Goal: Task Accomplishment & Management: Complete application form

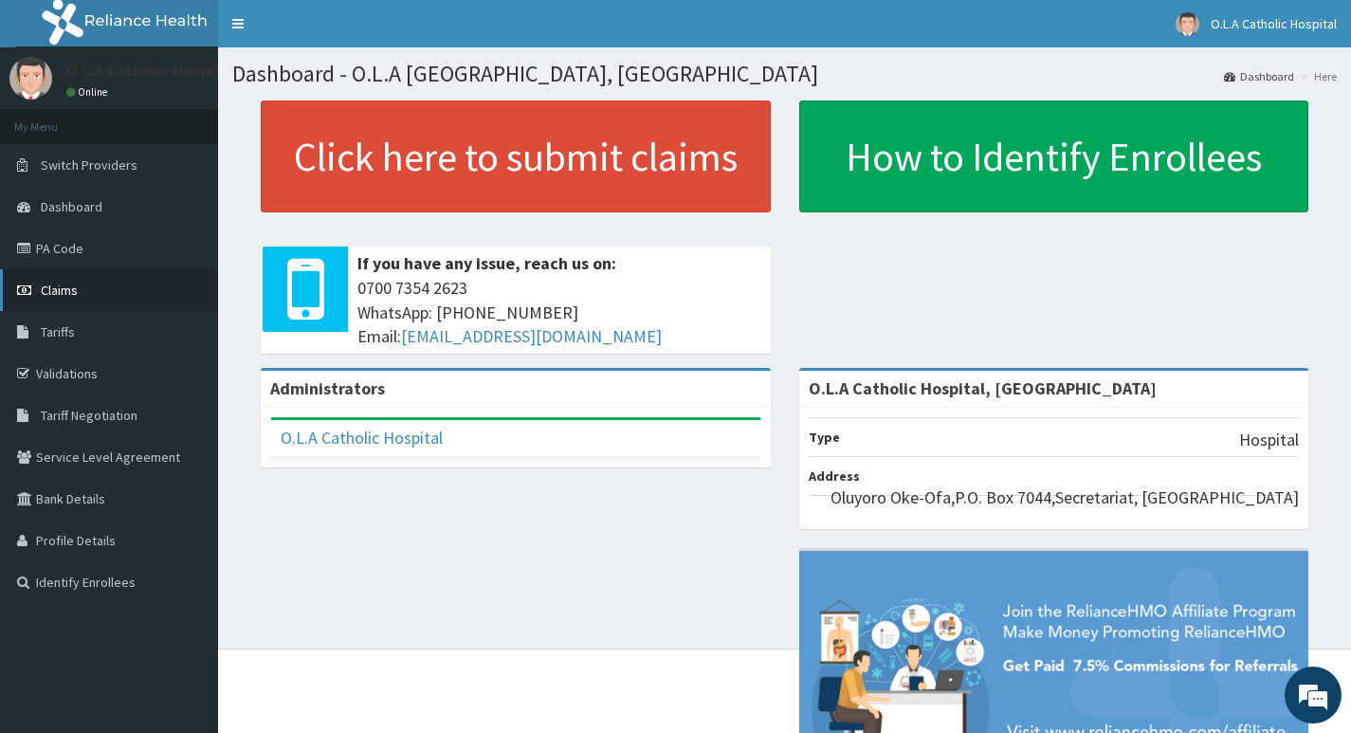
click at [70, 282] on span "Claims" at bounding box center [59, 290] width 37 height 17
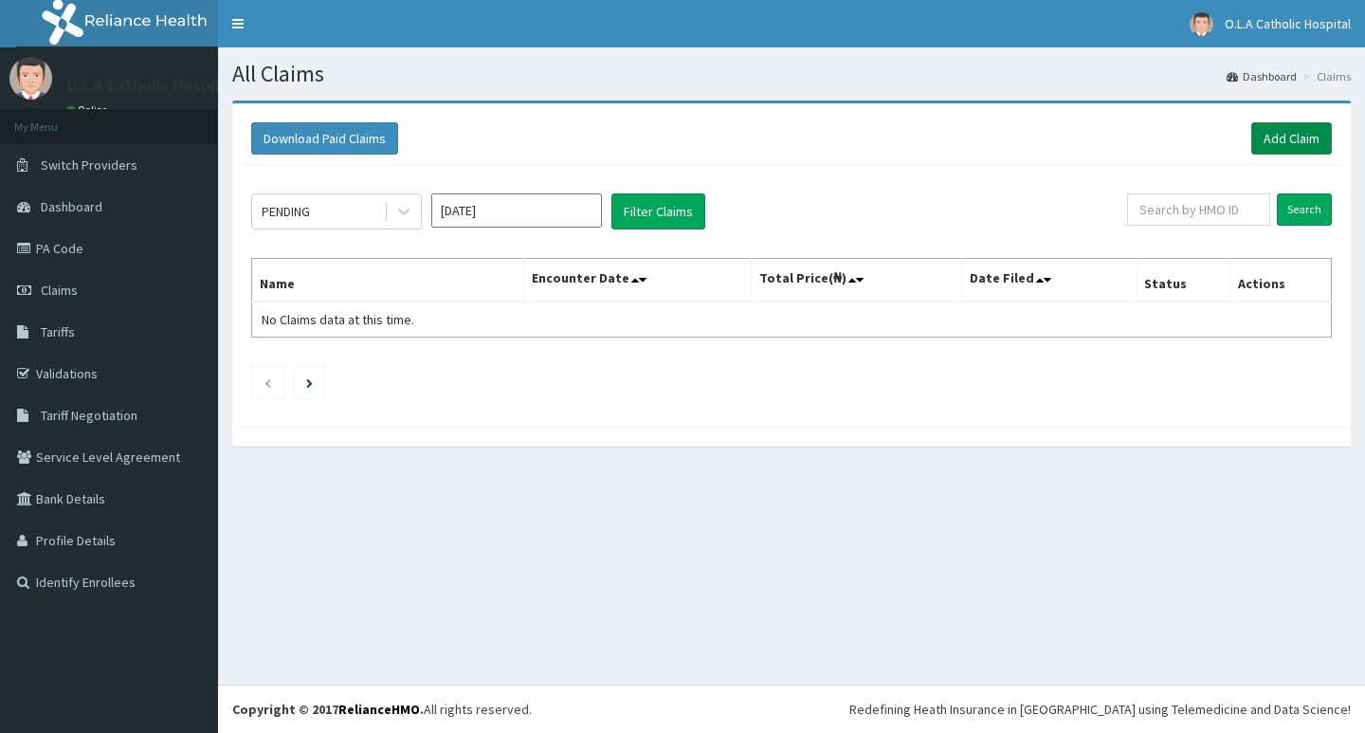
click at [1289, 135] on link "Add Claim" at bounding box center [1291, 138] width 81 height 32
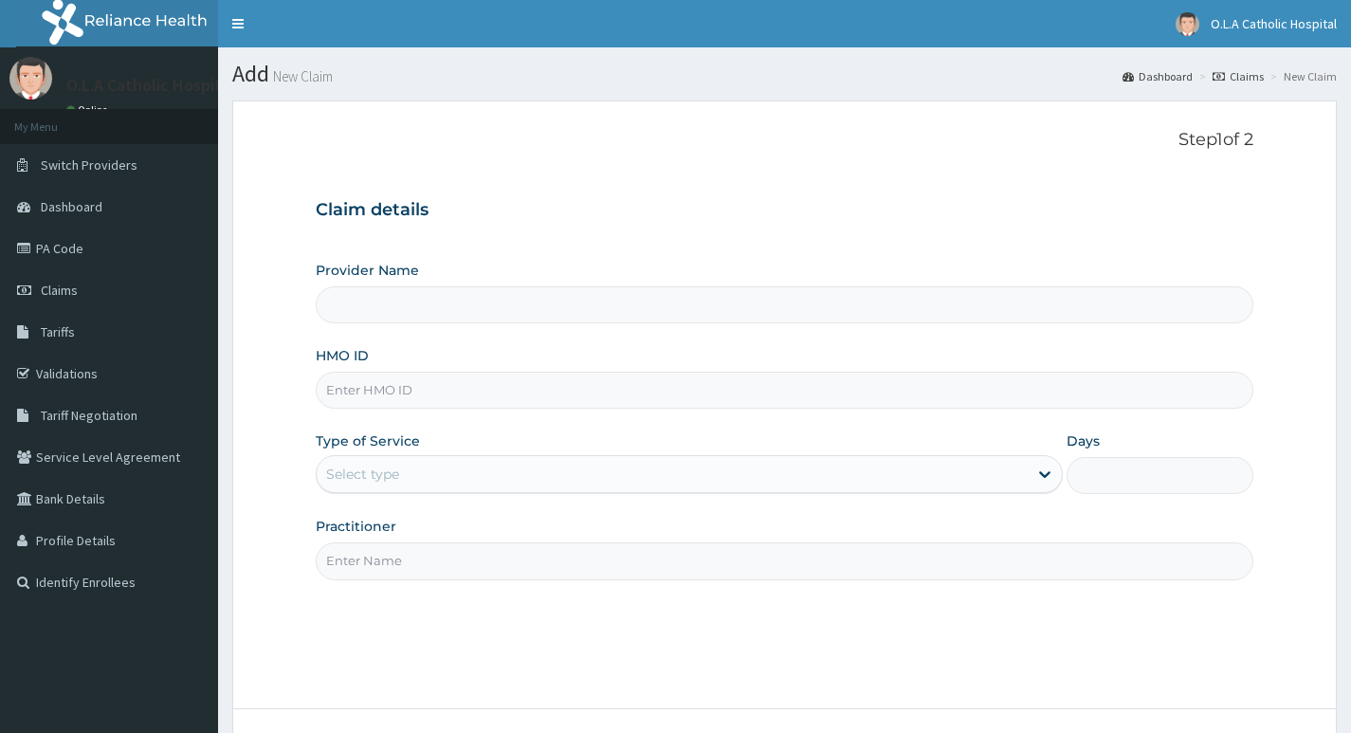
type input "O.L.A Catholic Hospital, [GEOGRAPHIC_DATA]"
click at [627, 377] on input "HMO ID" at bounding box center [784, 390] width 937 height 37
type input "igs/10034/a"
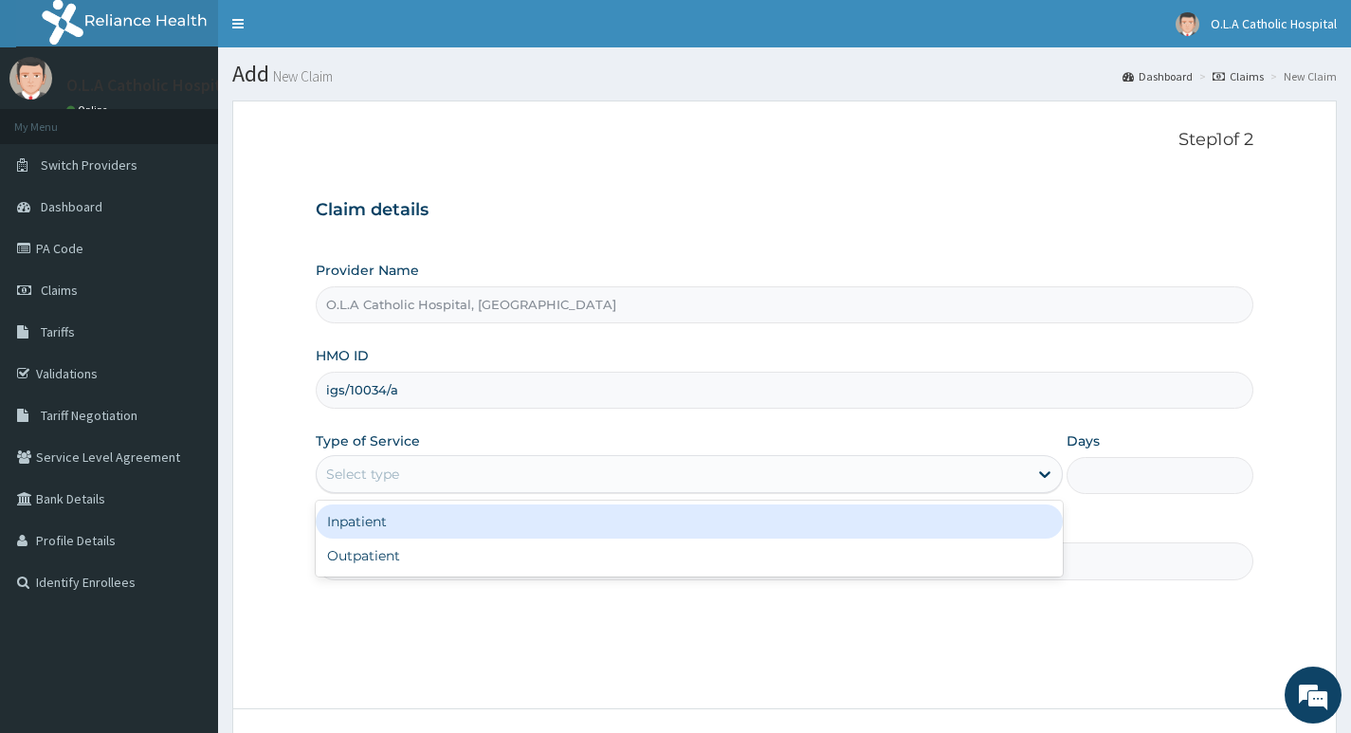
click at [458, 470] on div "Select type" at bounding box center [672, 474] width 711 height 30
click at [459, 506] on div "Inpatient" at bounding box center [689, 521] width 747 height 34
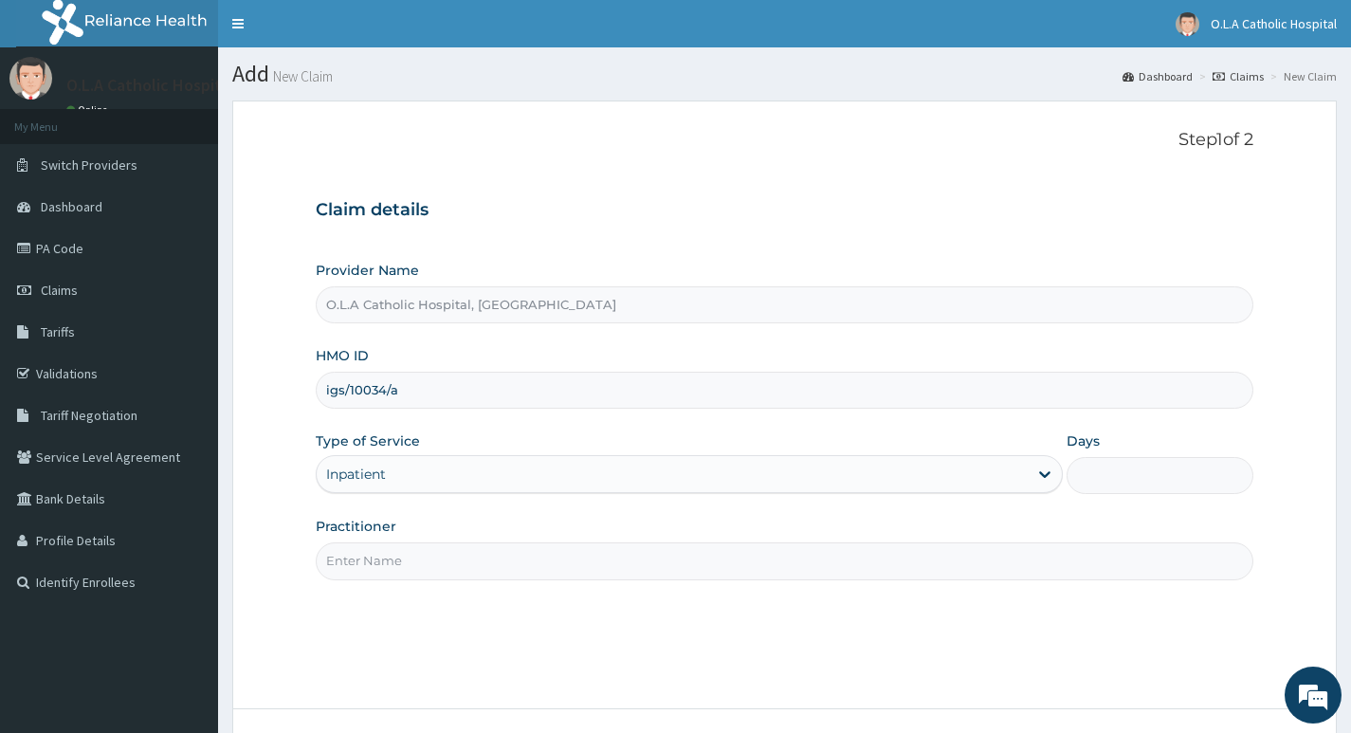
click at [469, 555] on input "Practitioner" at bounding box center [784, 560] width 937 height 37
type input "DR OYENIYI"
click at [1114, 476] on input "Days" at bounding box center [1159, 475] width 187 height 37
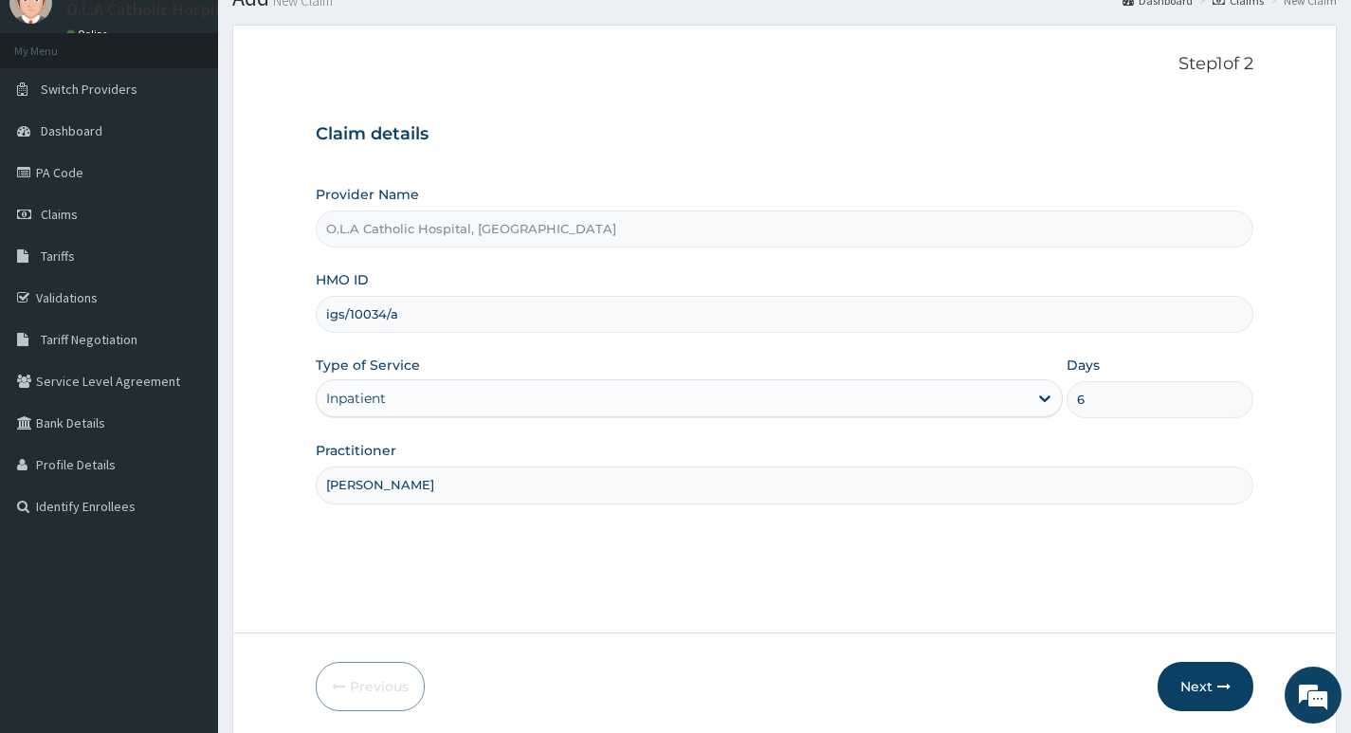
scroll to position [146, 0]
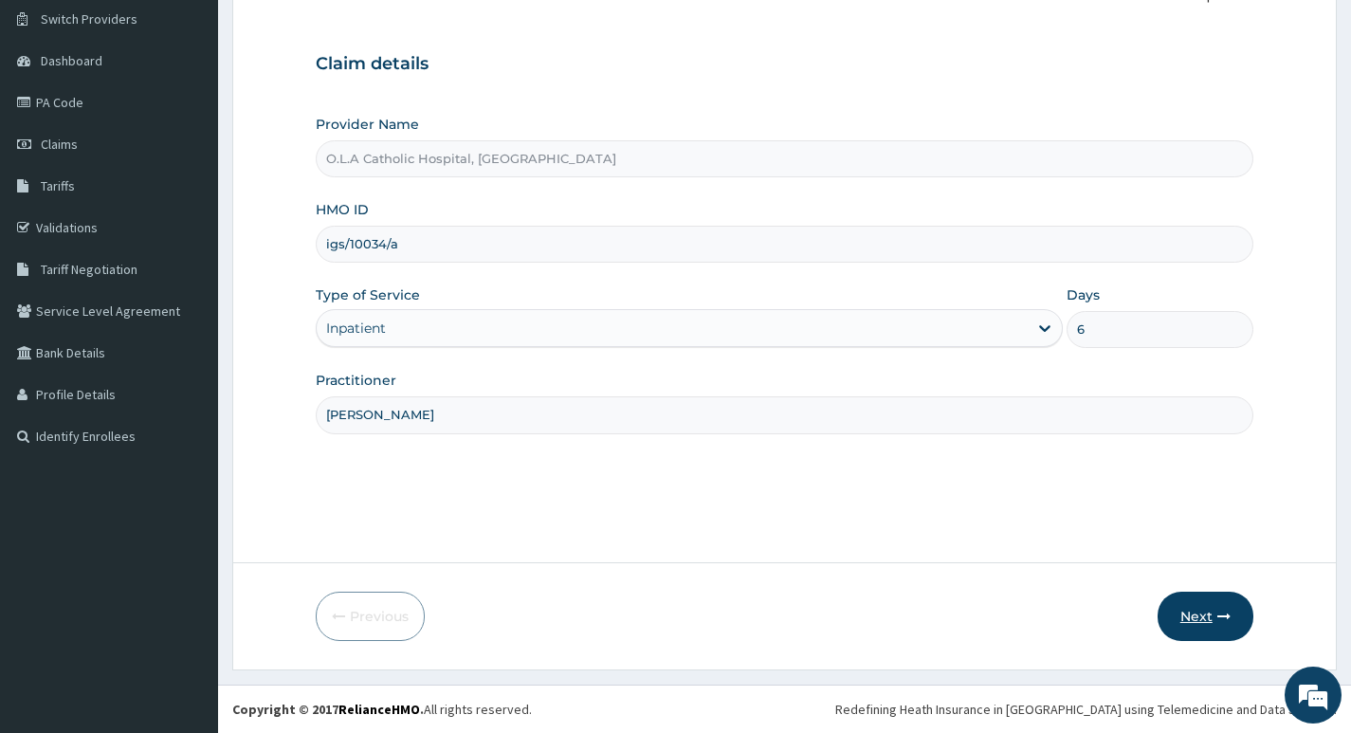
type input "6"
click at [1234, 614] on button "Next" at bounding box center [1205, 615] width 96 height 49
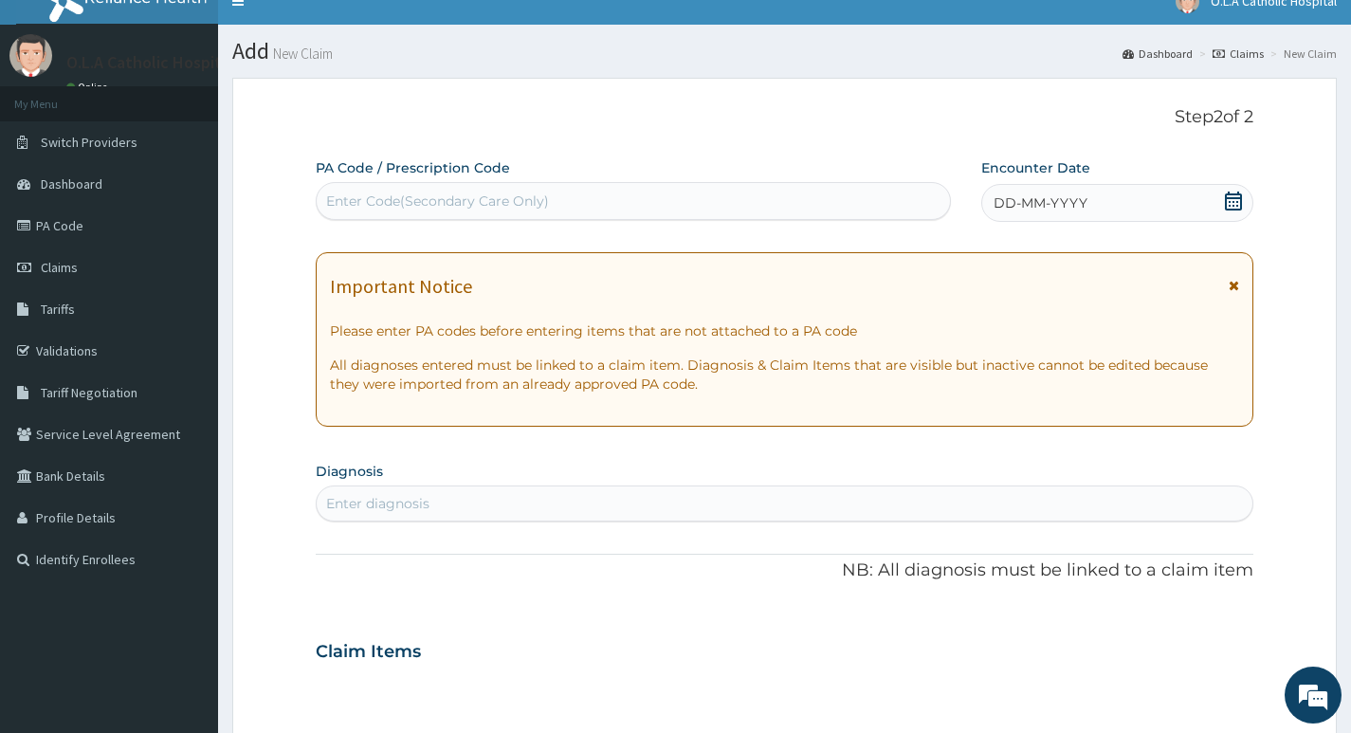
scroll to position [0, 0]
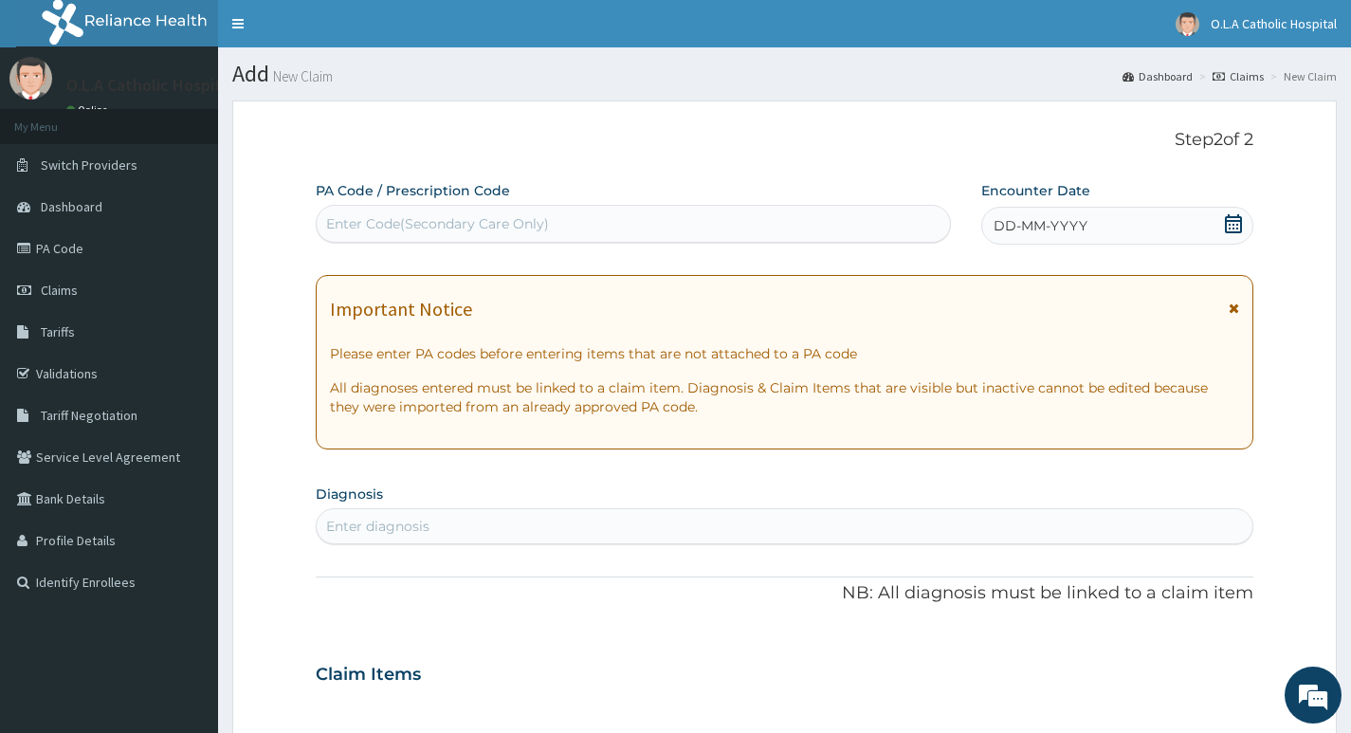
click at [778, 224] on div "Enter Code(Secondary Care Only)" at bounding box center [633, 224] width 633 height 30
type input "PA/0359CE"
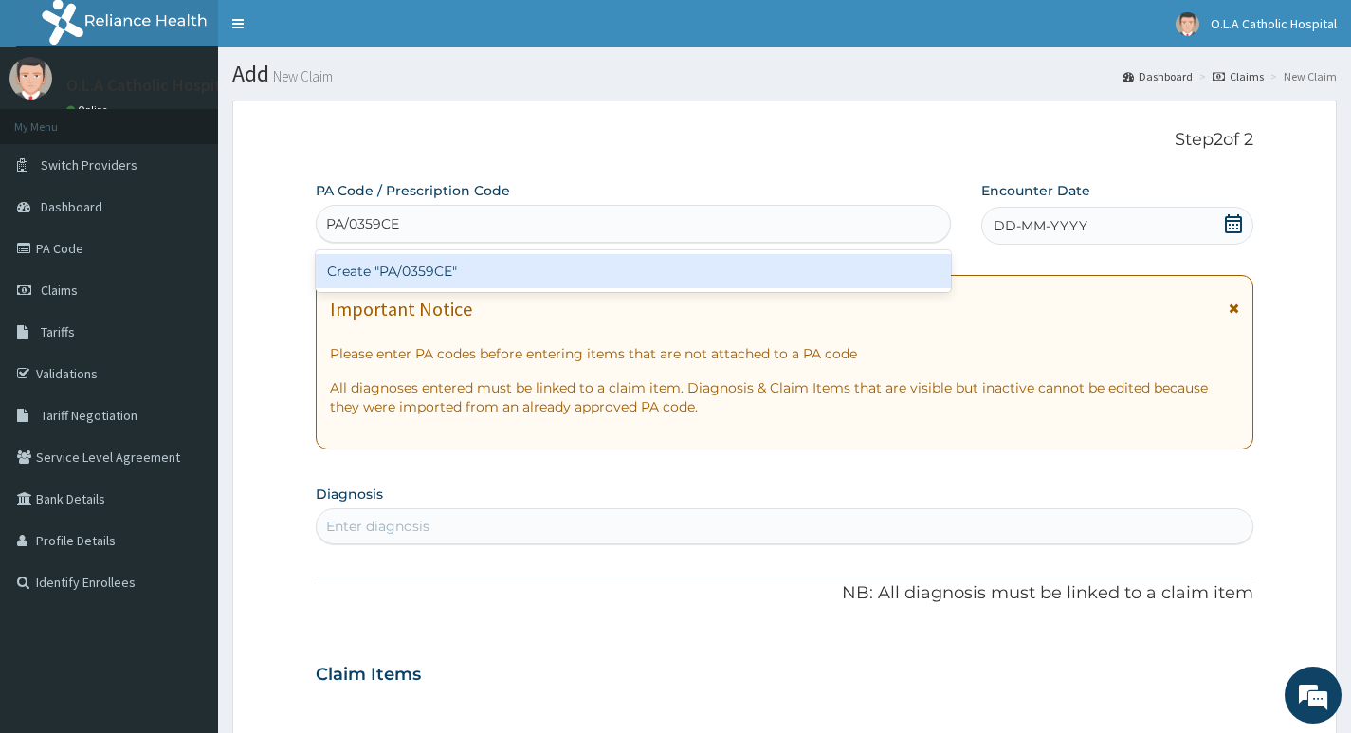
click at [552, 275] on div "Create "PA/0359CE"" at bounding box center [633, 271] width 635 height 34
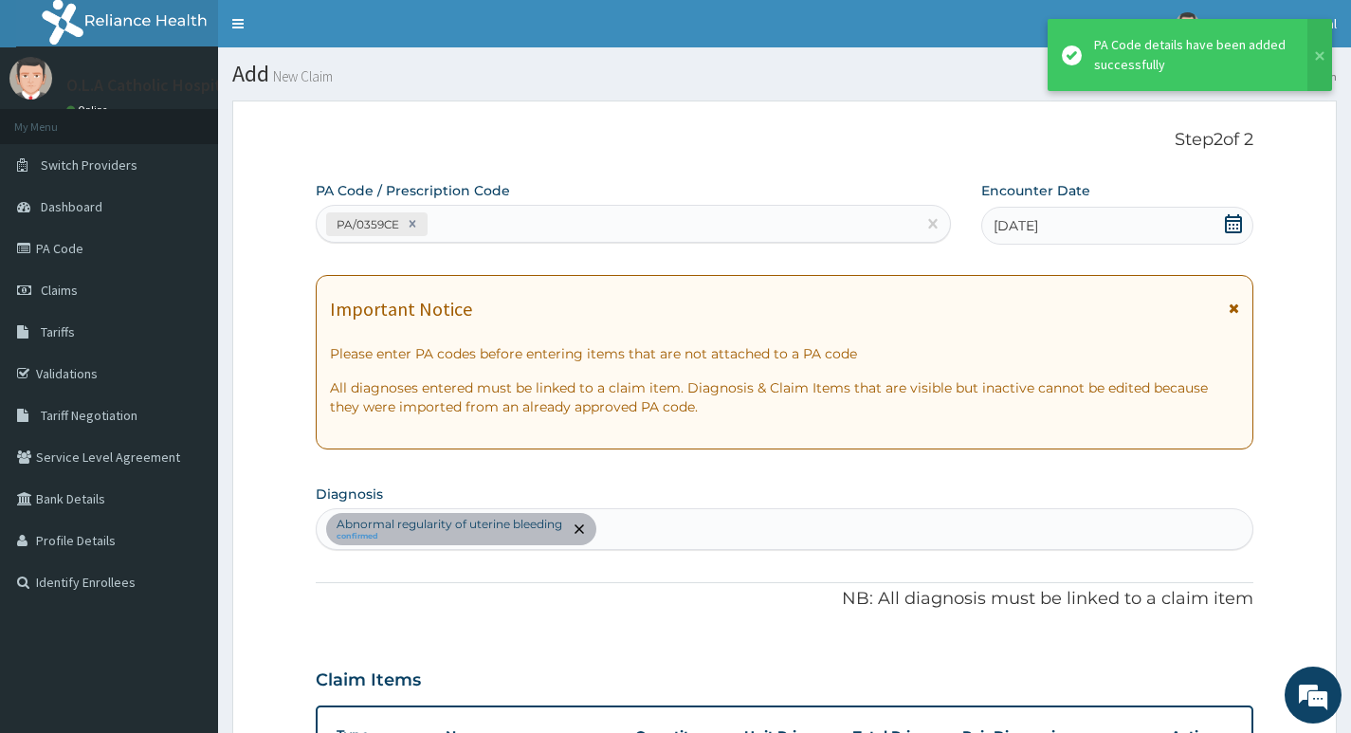
scroll to position [667, 0]
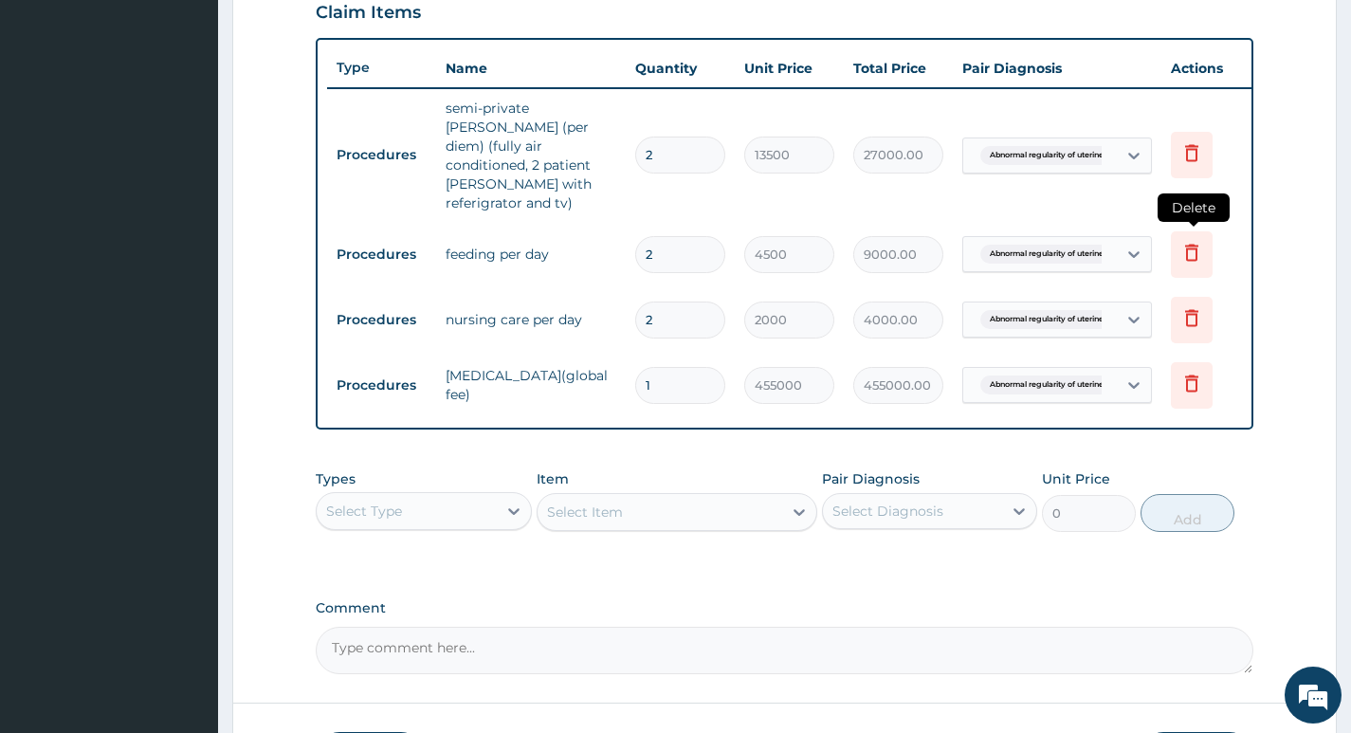
click at [1188, 244] on icon at bounding box center [1191, 252] width 13 height 17
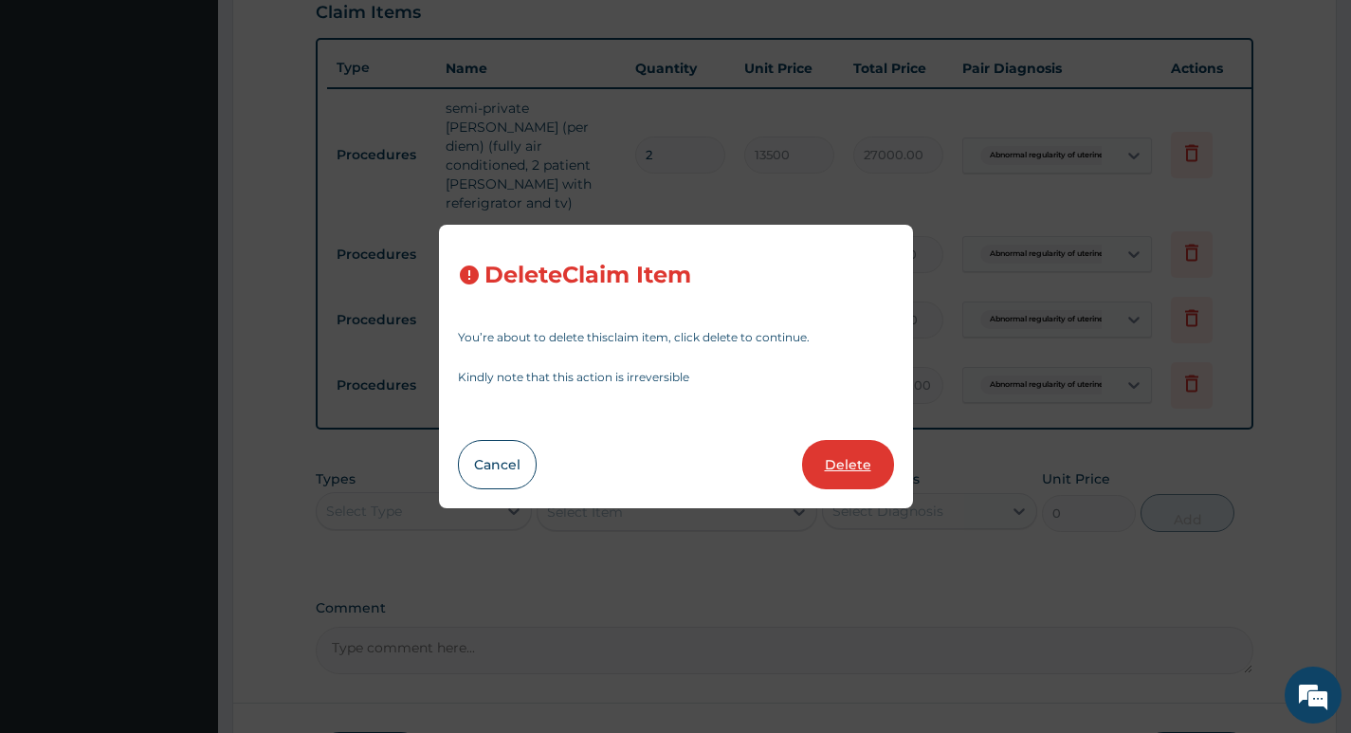
click at [845, 459] on button "Delete" at bounding box center [848, 464] width 92 height 49
type input "2000"
type input "4000.00"
type input "1"
type input "455000"
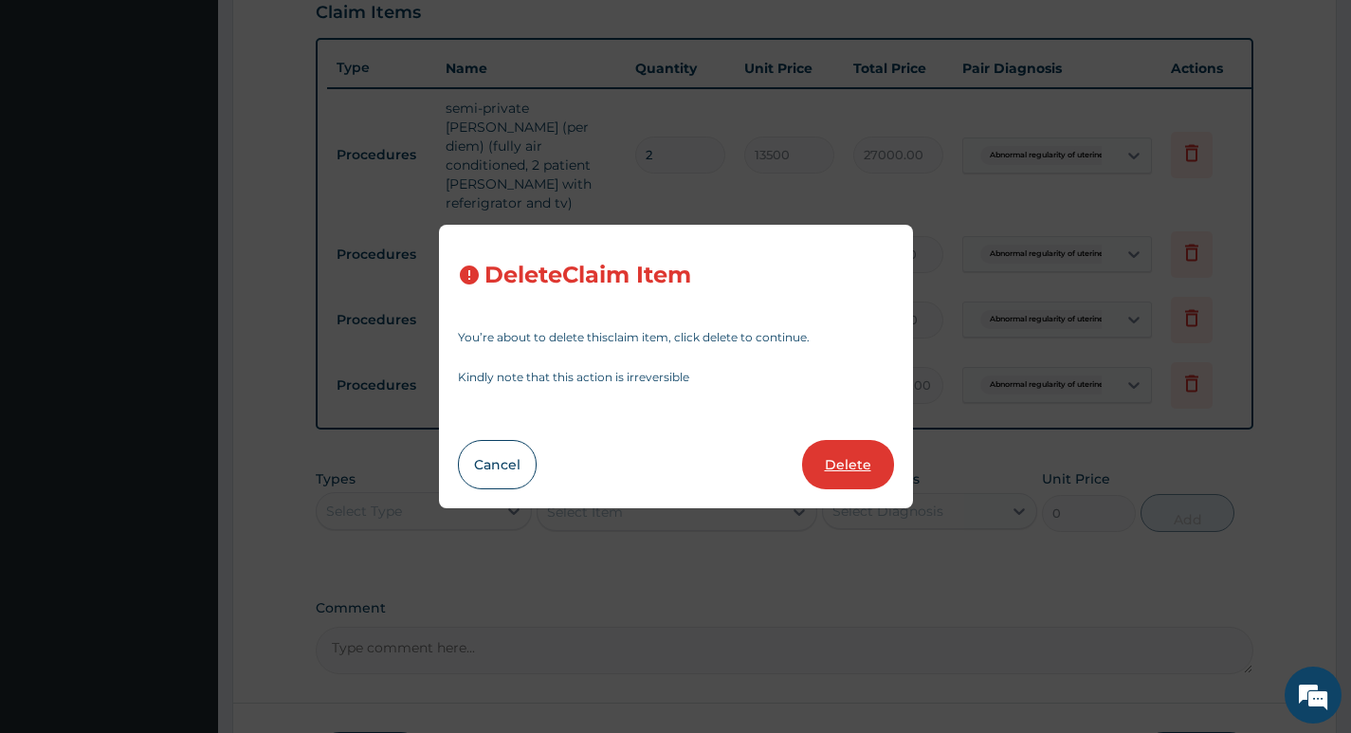
type input "455000.00"
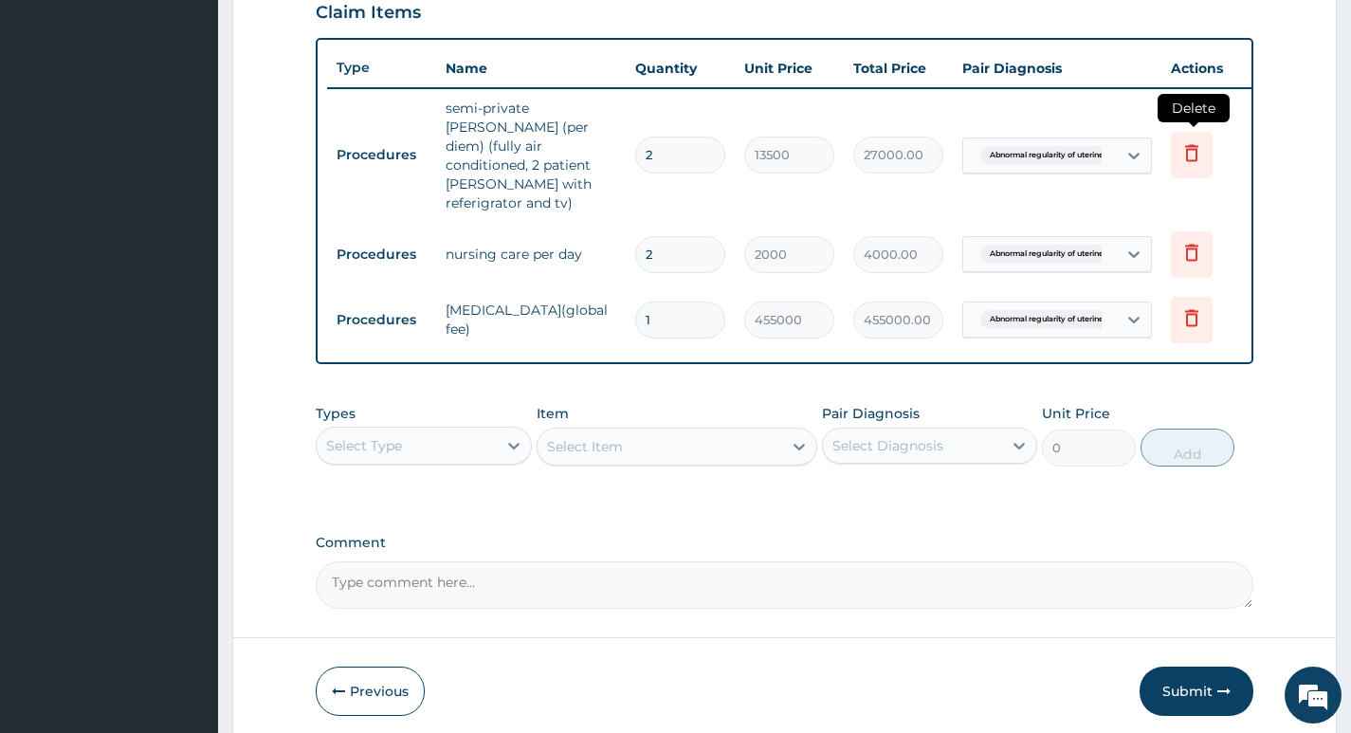
click at [1181, 155] on icon at bounding box center [1191, 152] width 23 height 23
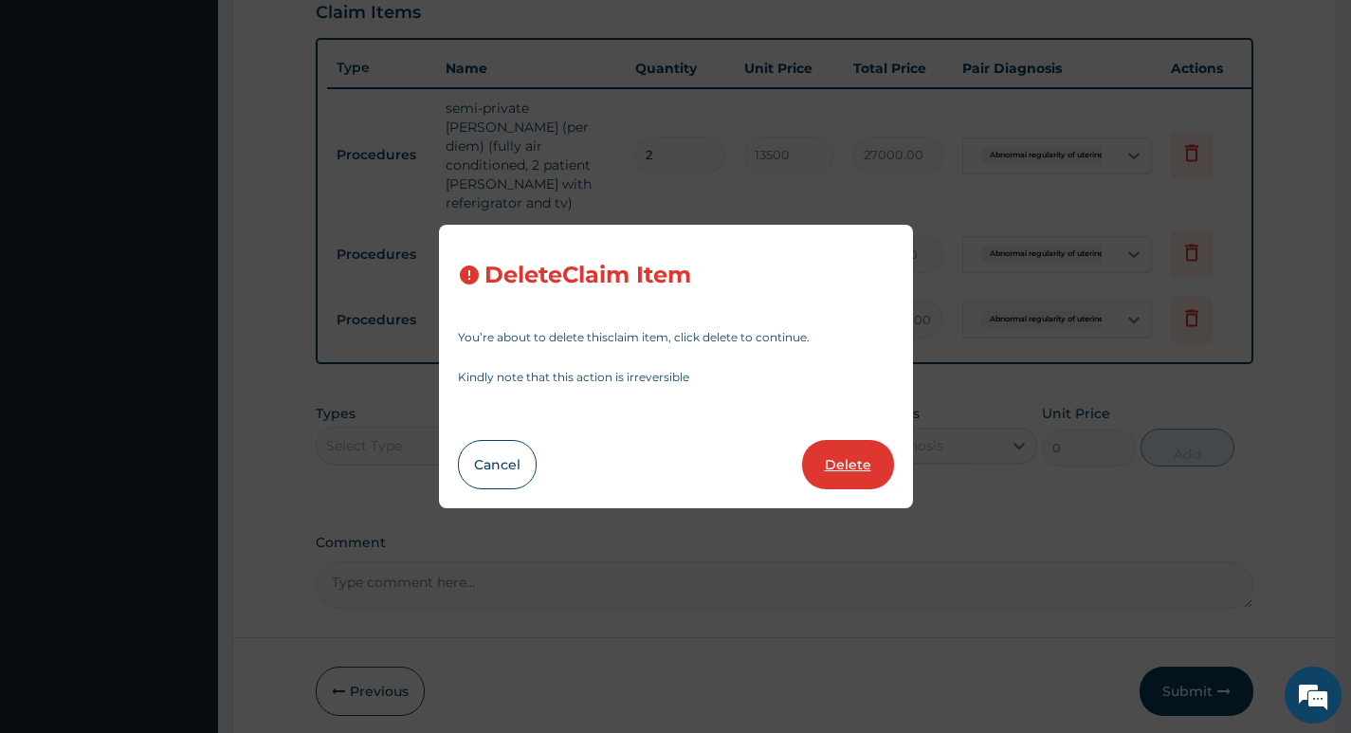
click at [852, 464] on button "Delete" at bounding box center [848, 464] width 92 height 49
type input "2000"
type input "4000.00"
type input "1"
type input "455000"
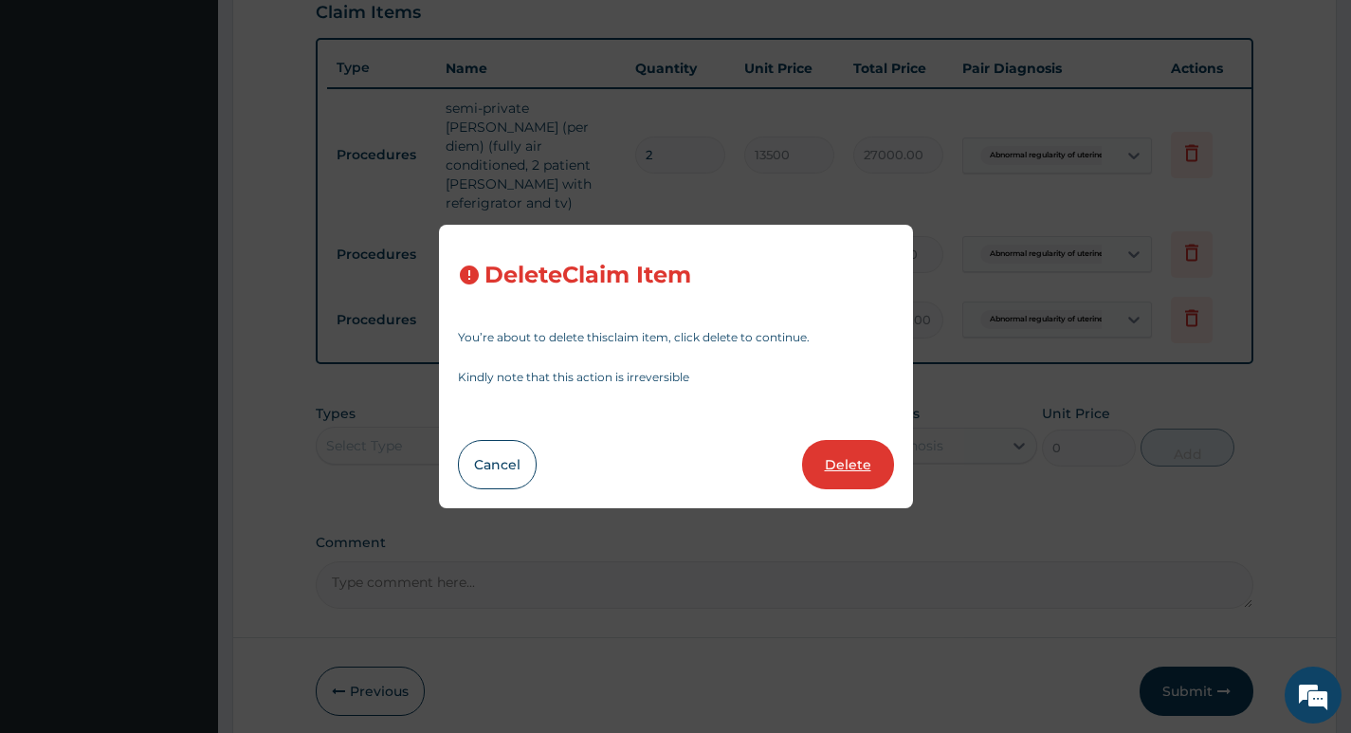
type input "455000.00"
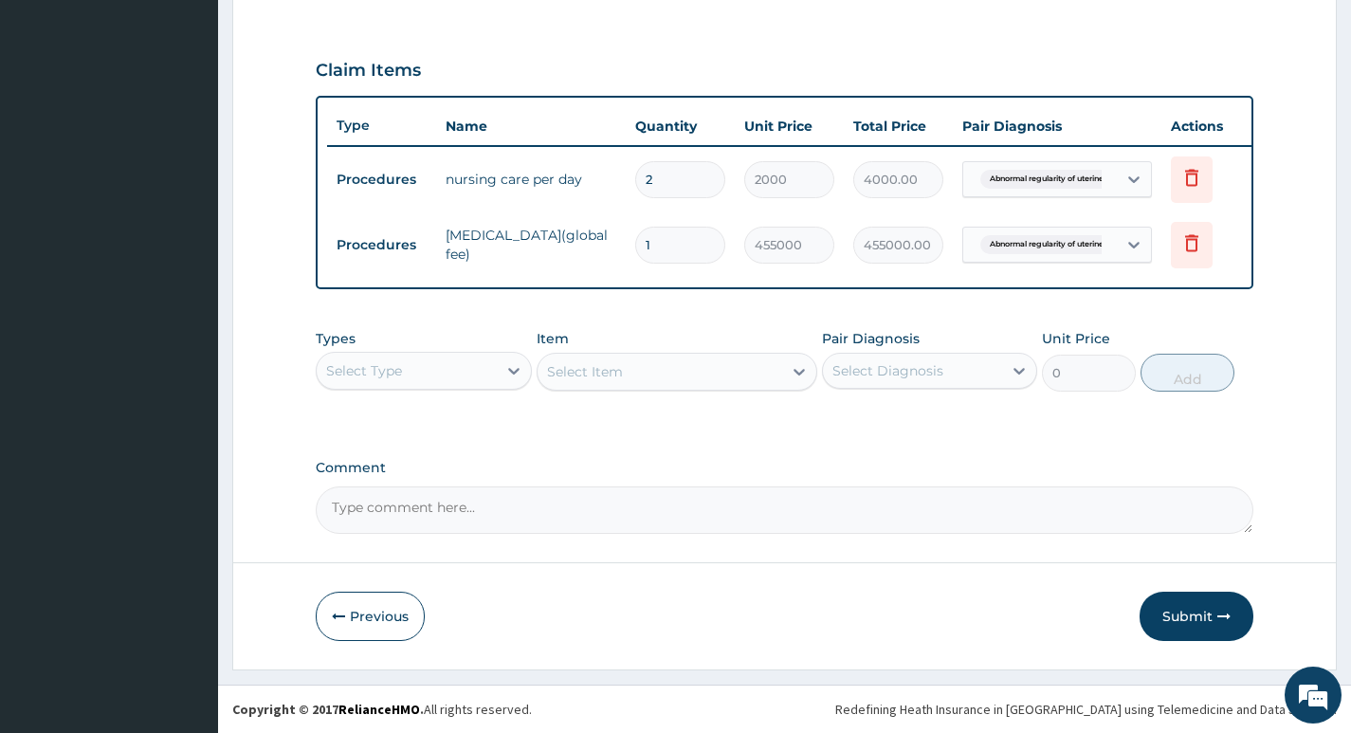
click at [674, 173] on input "2" at bounding box center [680, 179] width 90 height 37
type input "0.00"
type input "6"
type input "12000.00"
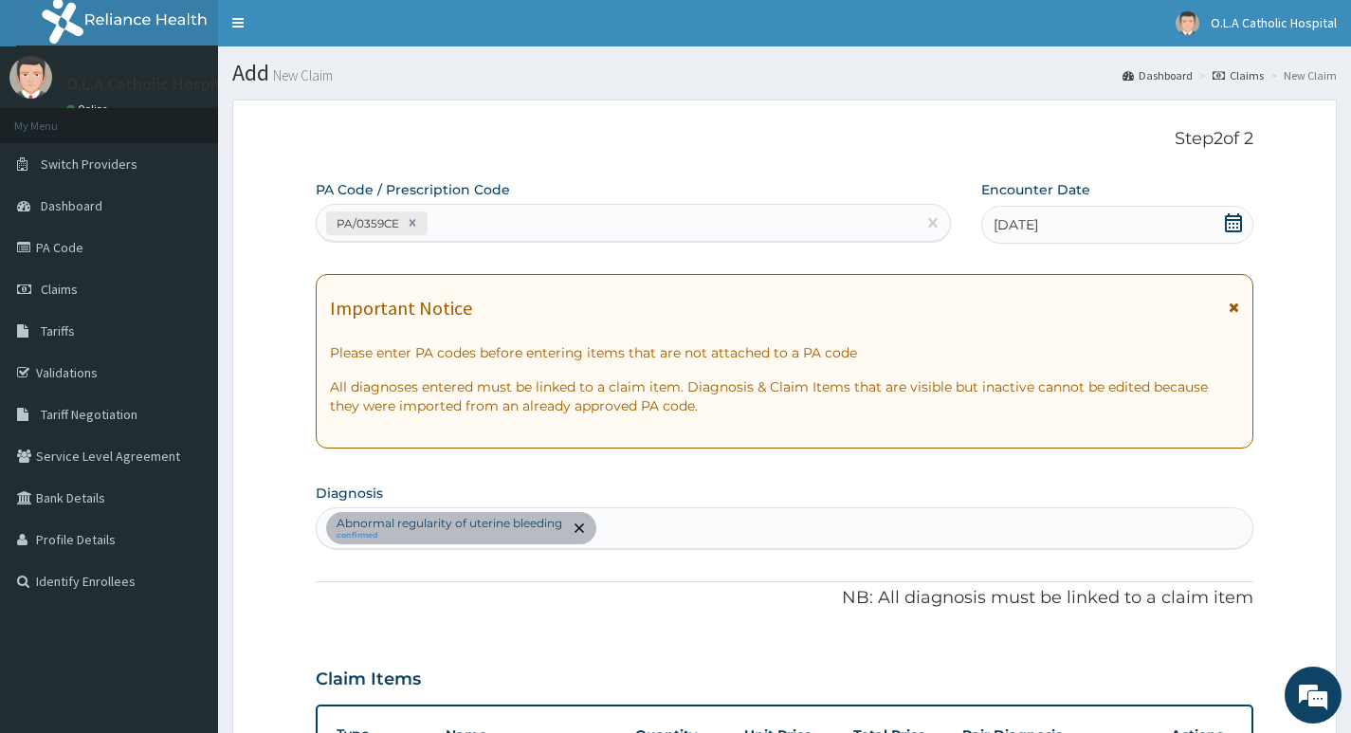
scroll to position [0, 0]
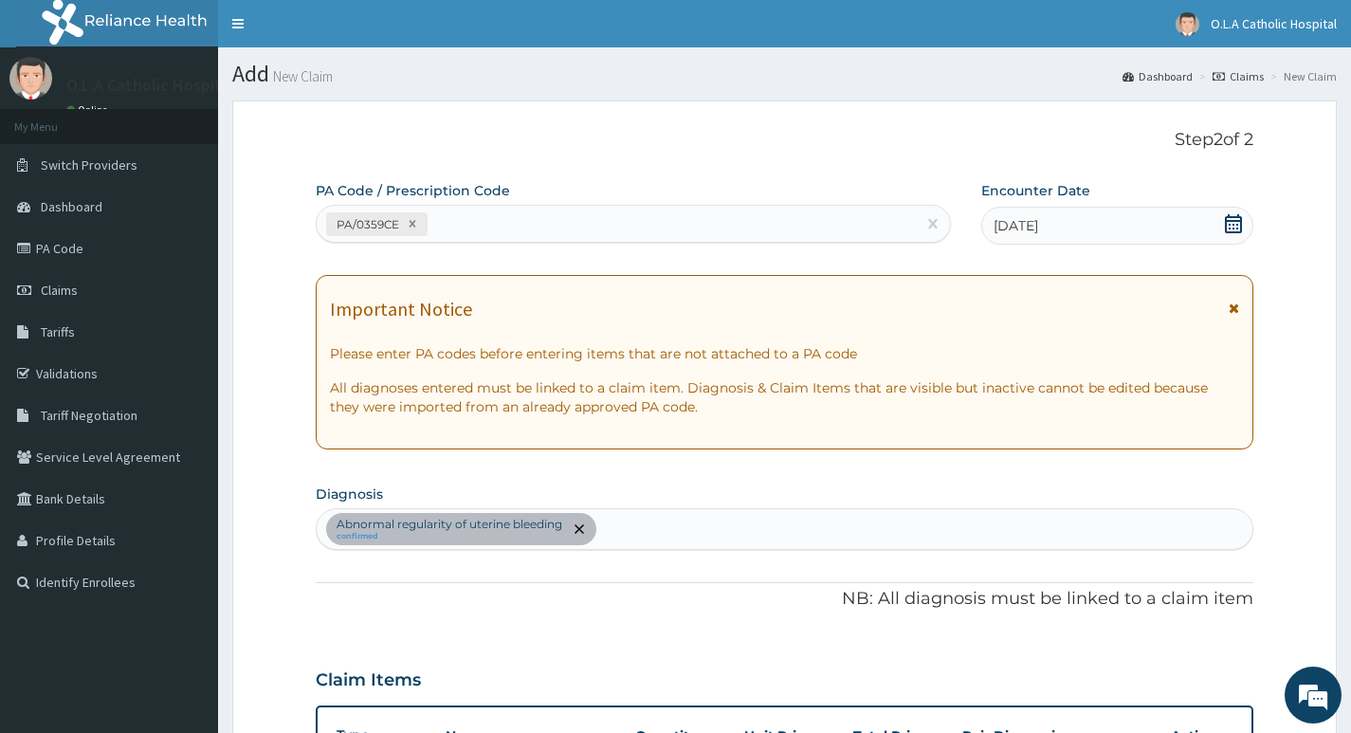
type input "6"
click at [467, 219] on div "PA/0359CE" at bounding box center [616, 224] width 599 height 31
type input "PA/CDE4F9"
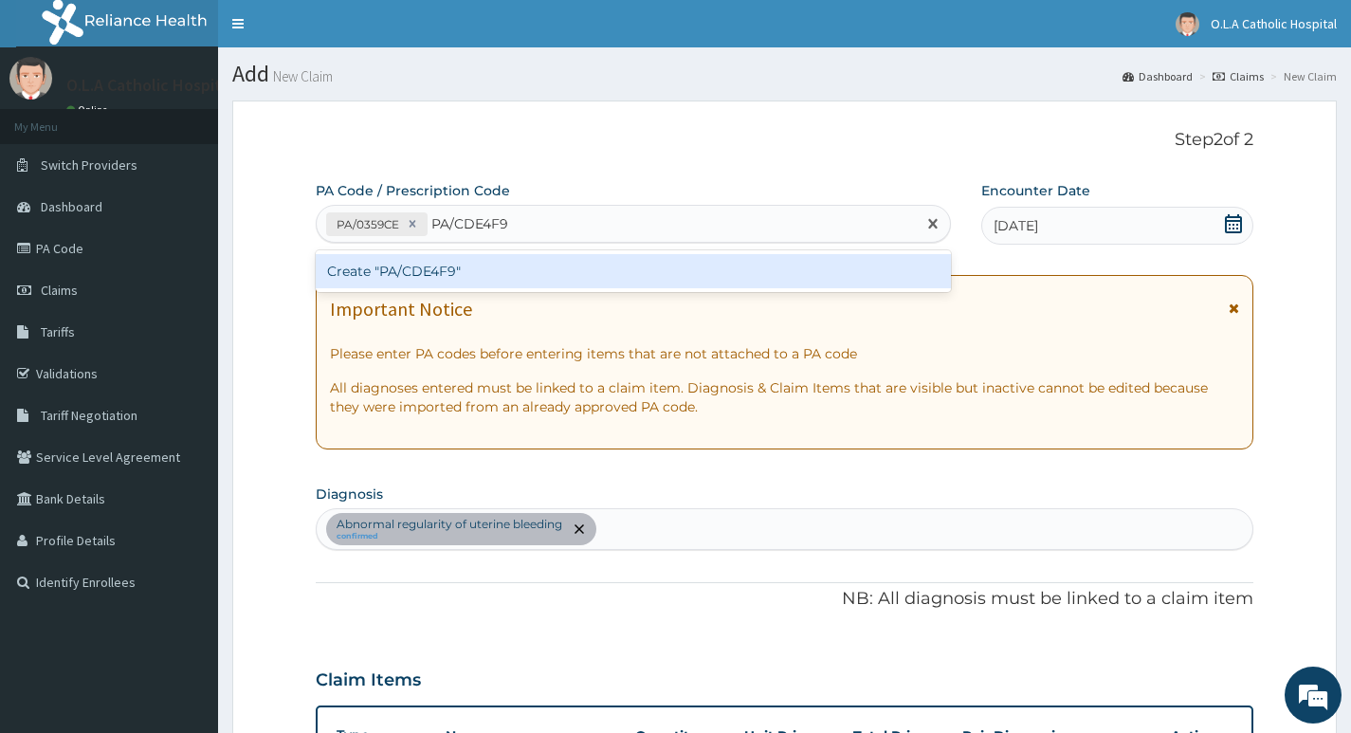
click at [483, 271] on div "Create "PA/CDE4F9"" at bounding box center [633, 271] width 635 height 34
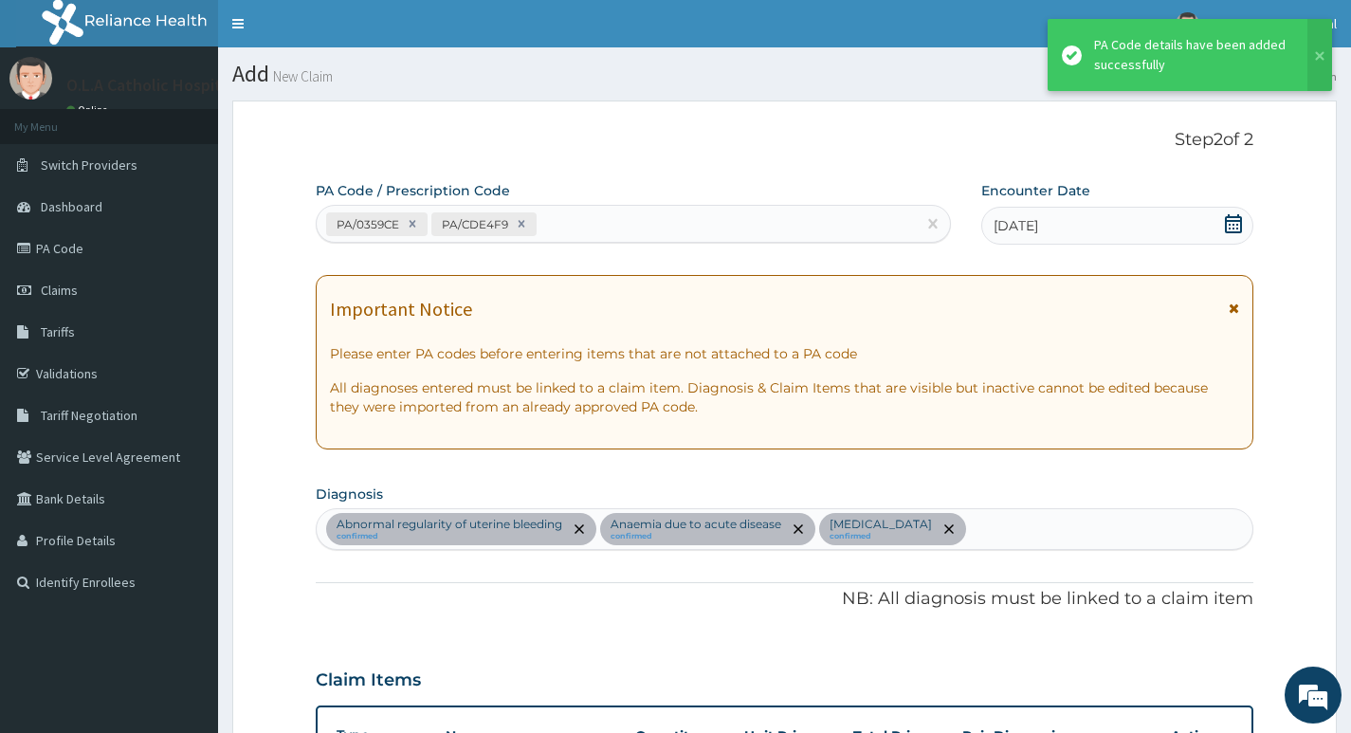
scroll to position [557, 0]
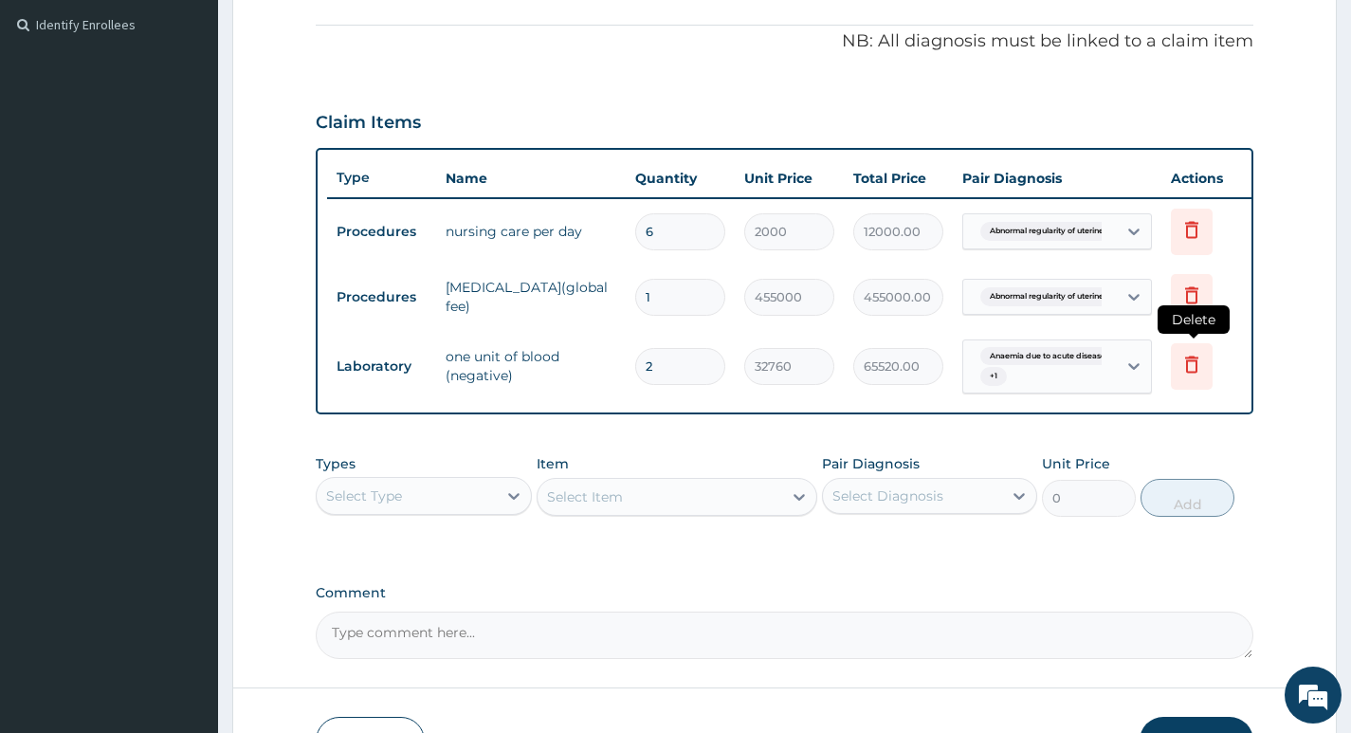
click at [1193, 365] on icon at bounding box center [1191, 364] width 23 height 23
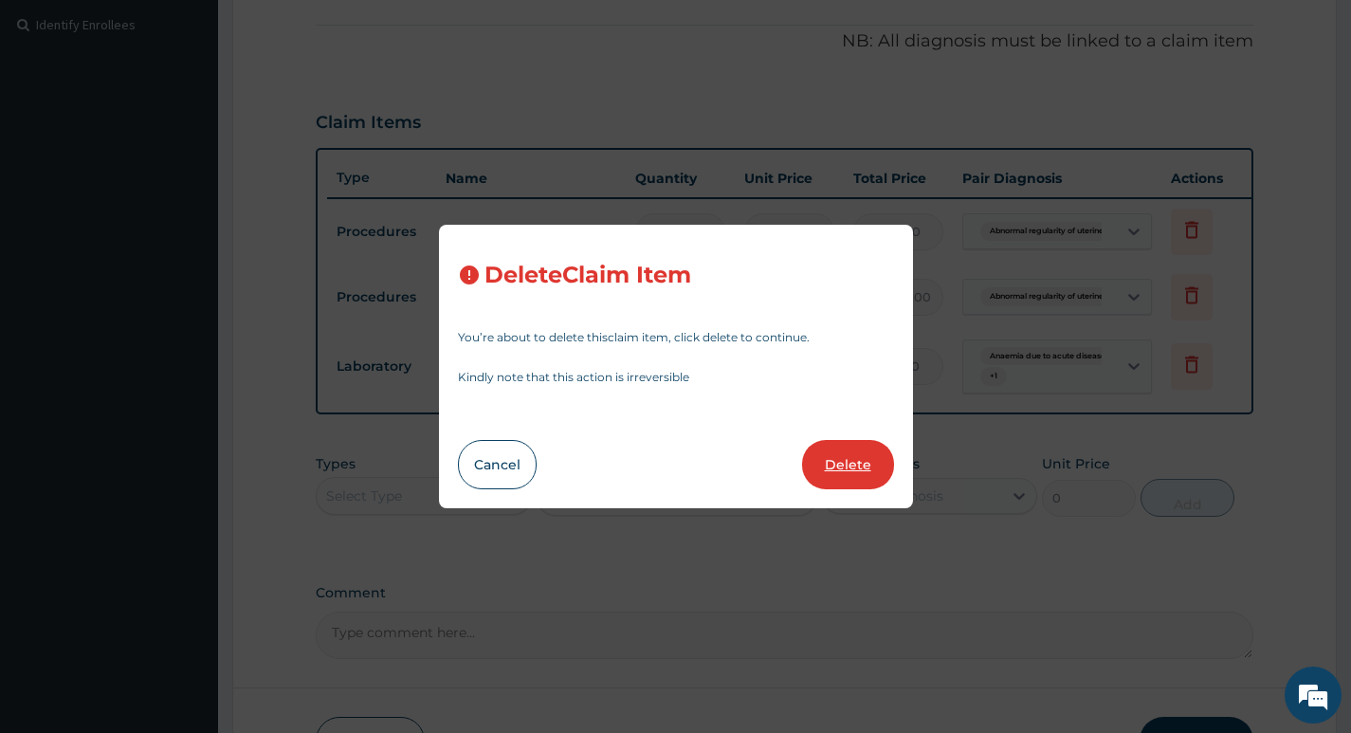
click at [854, 464] on button "Delete" at bounding box center [848, 464] width 92 height 49
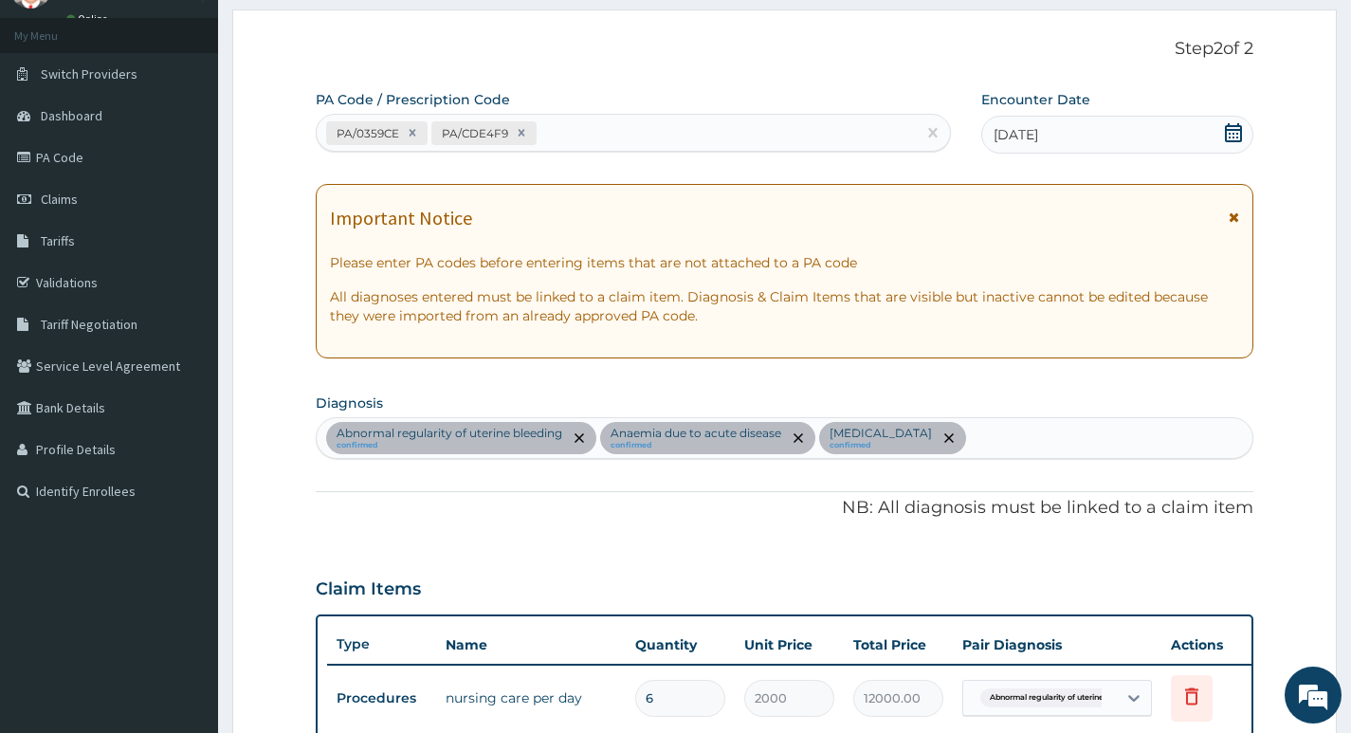
scroll to position [83, 0]
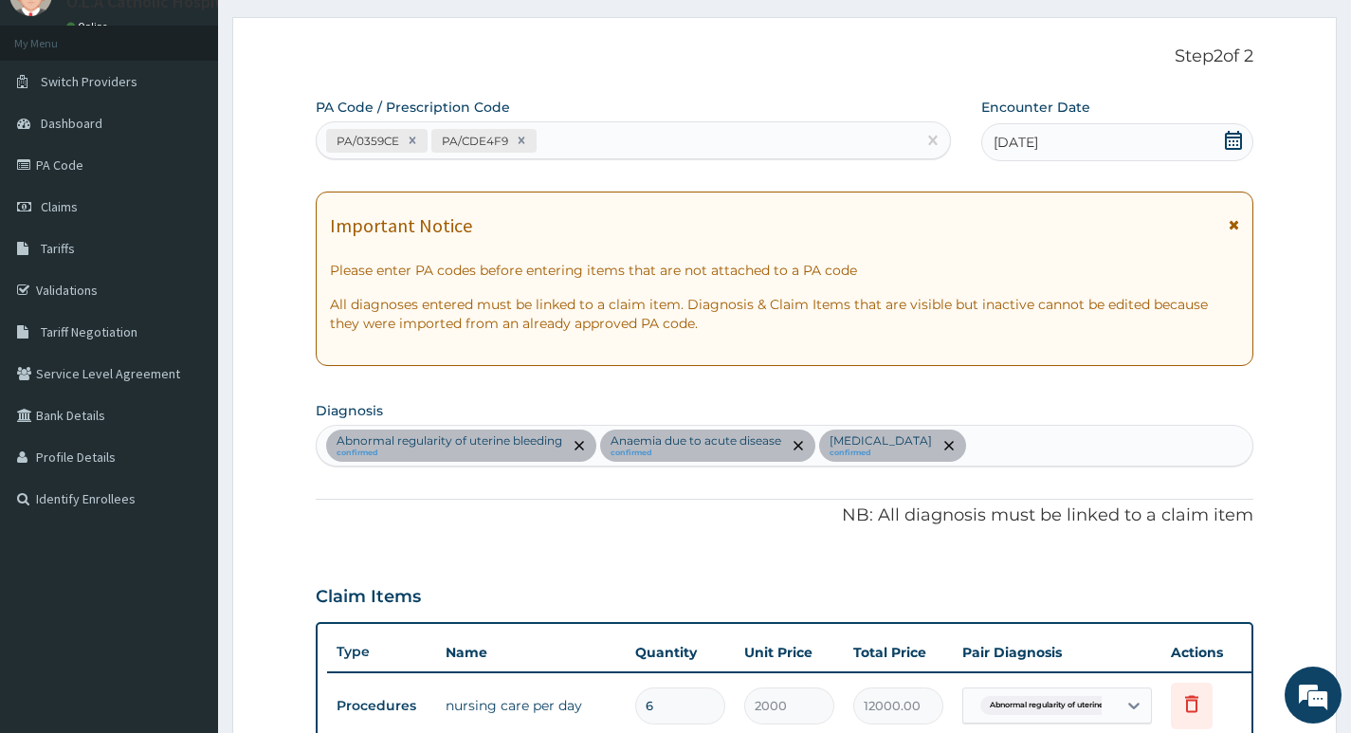
click at [600, 140] on div "PA/0359CE PA/CDE4F9" at bounding box center [616, 140] width 599 height 31
type input "PA/205573"
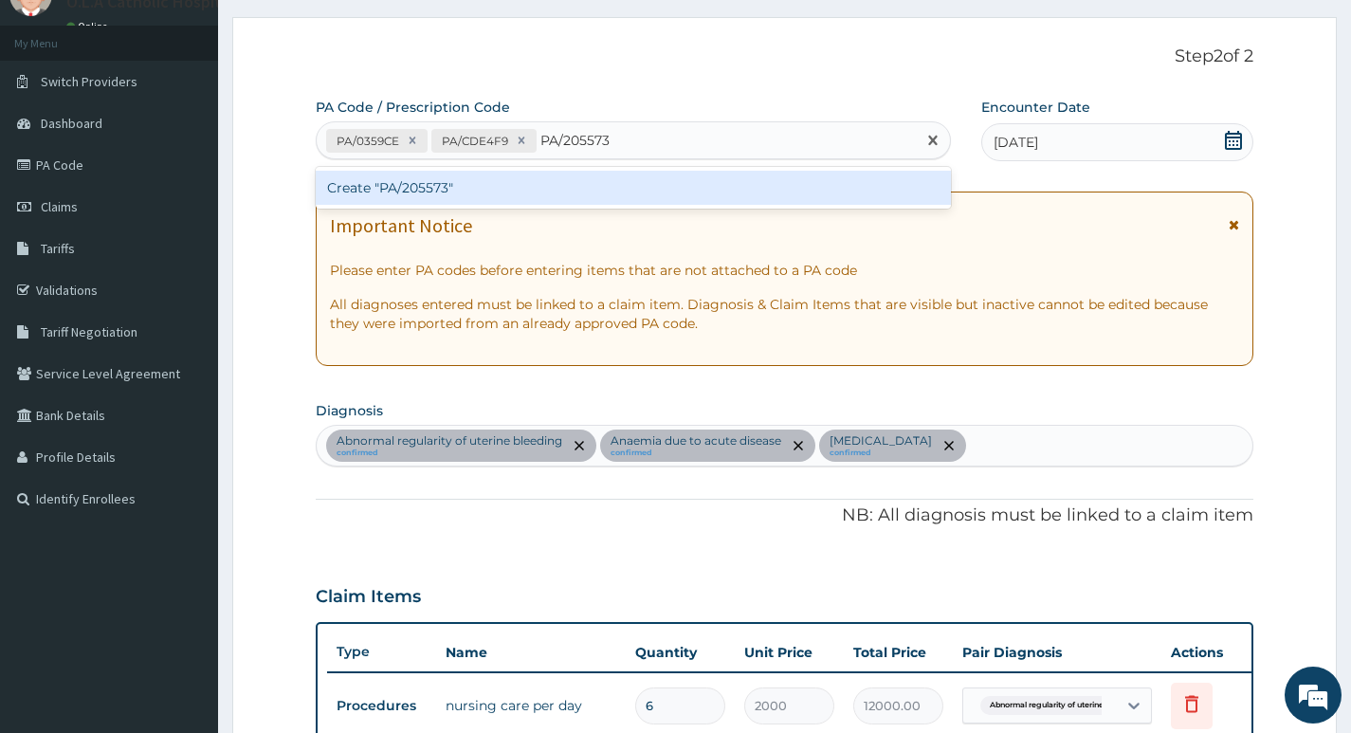
click at [527, 190] on div "Create "PA/205573"" at bounding box center [633, 188] width 635 height 34
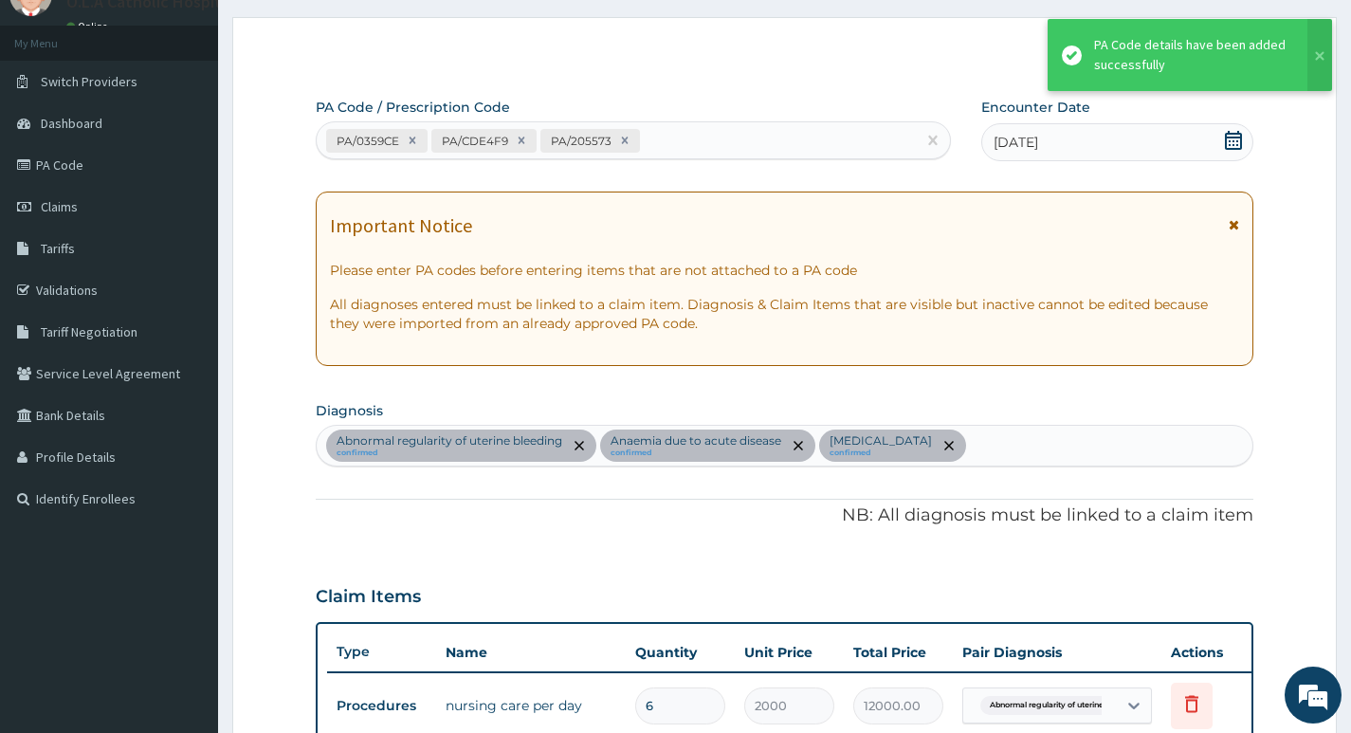
scroll to position [619, 0]
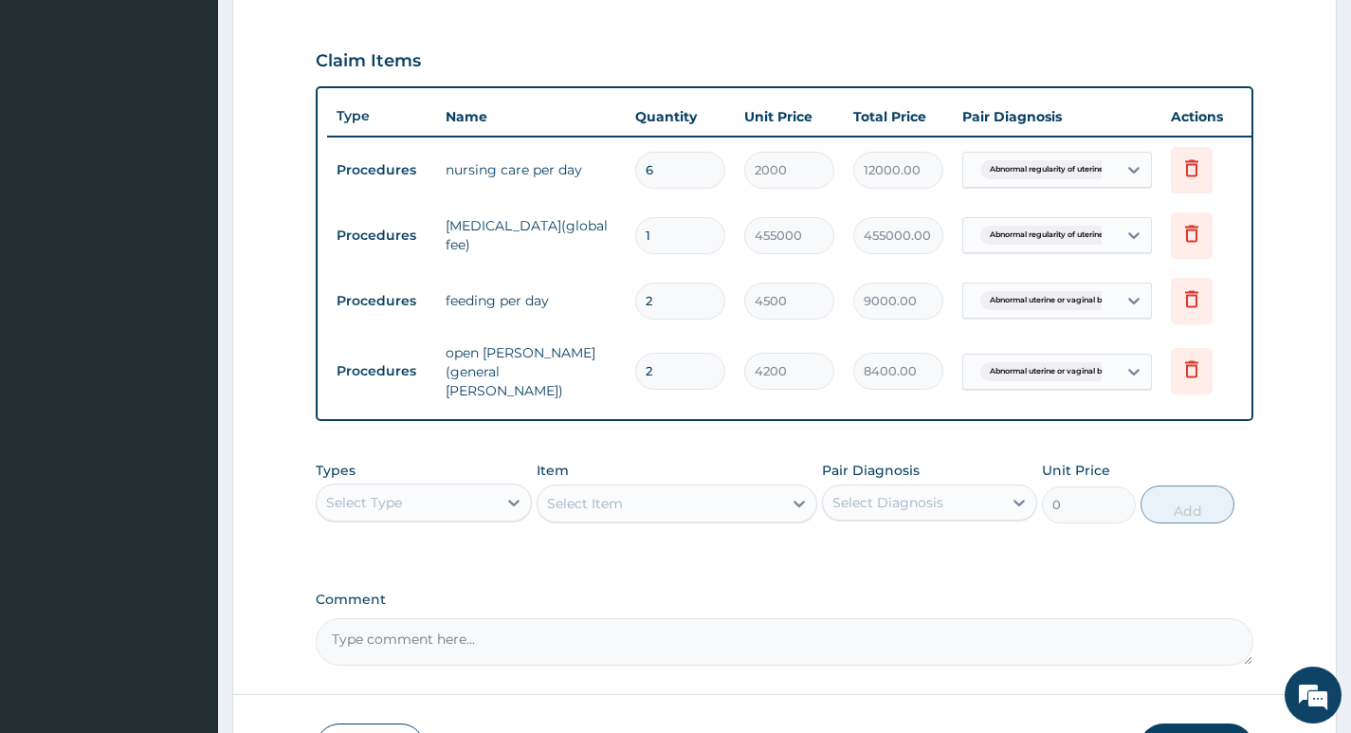
click at [675, 365] on input "2" at bounding box center [680, 371] width 90 height 37
type input "0.00"
type input "6"
type input "25200.00"
type input "6"
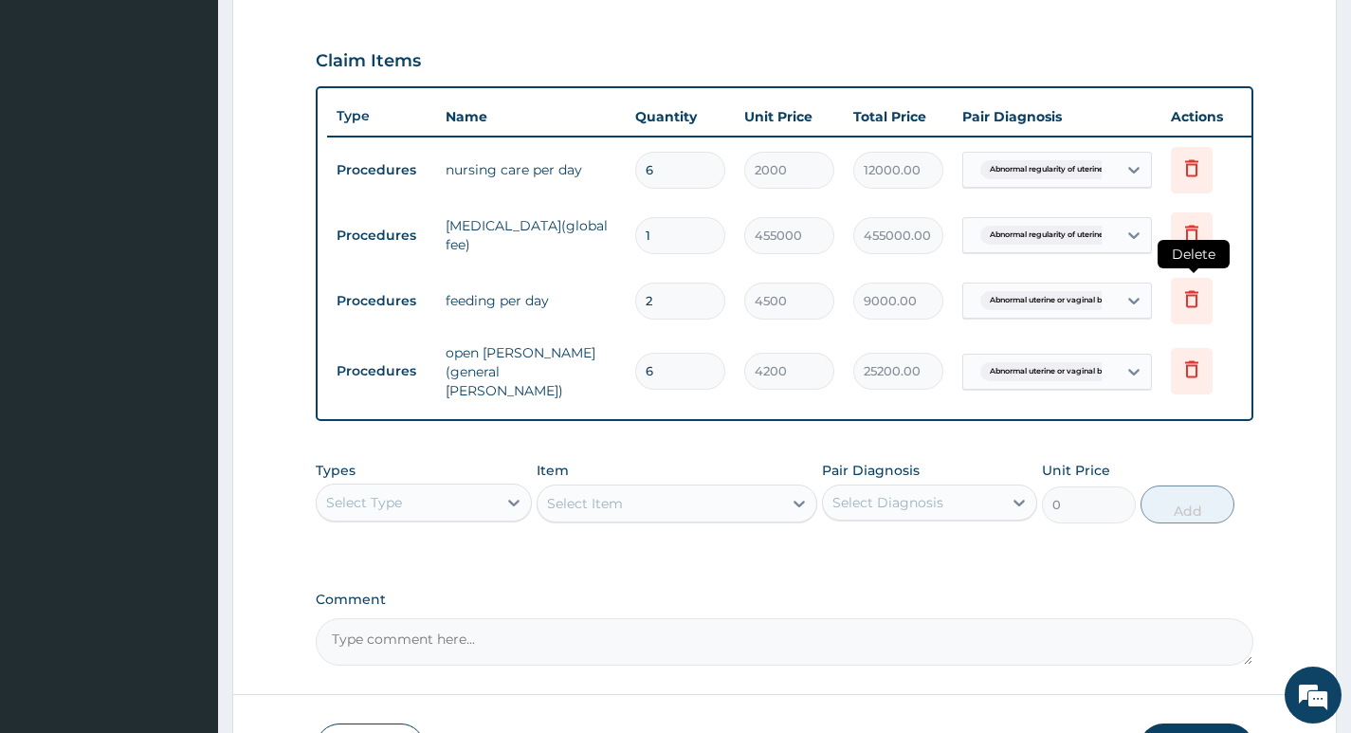
click at [1197, 299] on icon at bounding box center [1191, 298] width 13 height 17
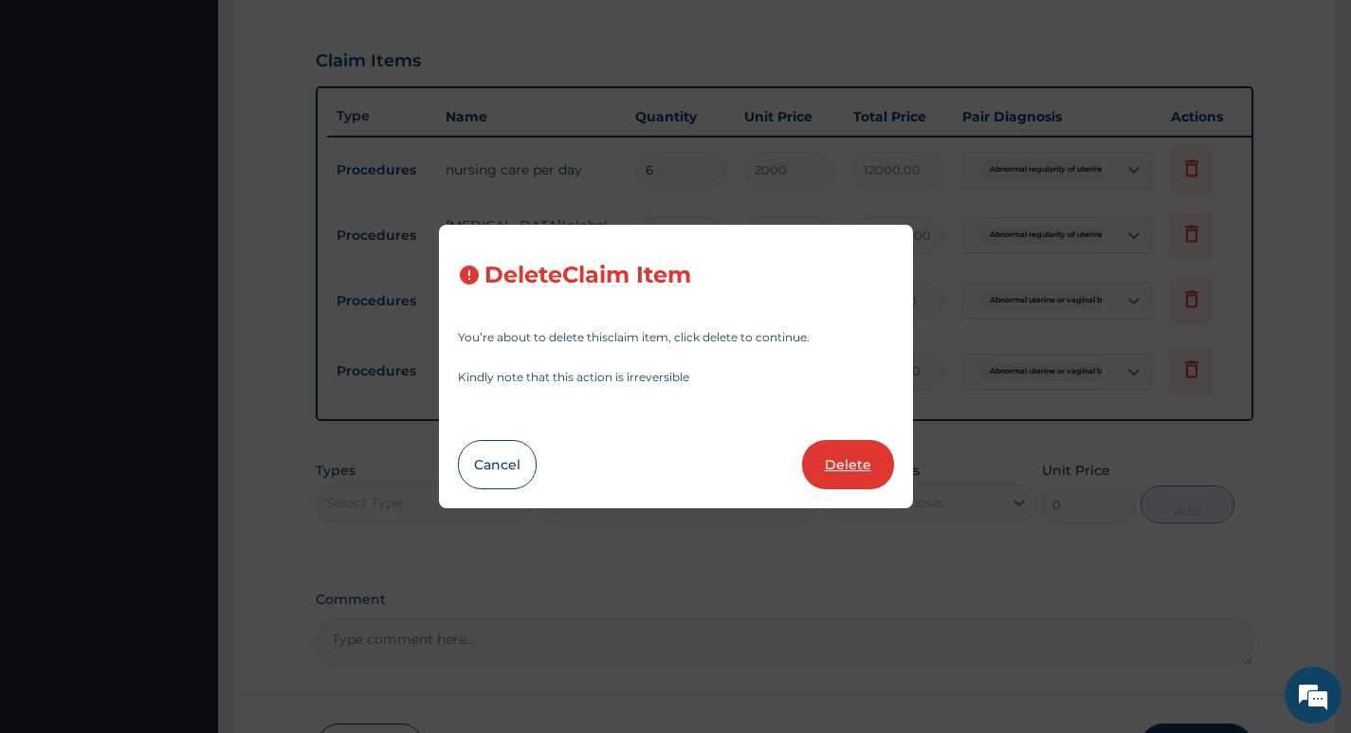
click at [873, 464] on button "Delete" at bounding box center [848, 464] width 92 height 49
type input "6"
type input "4200"
type input "25200.00"
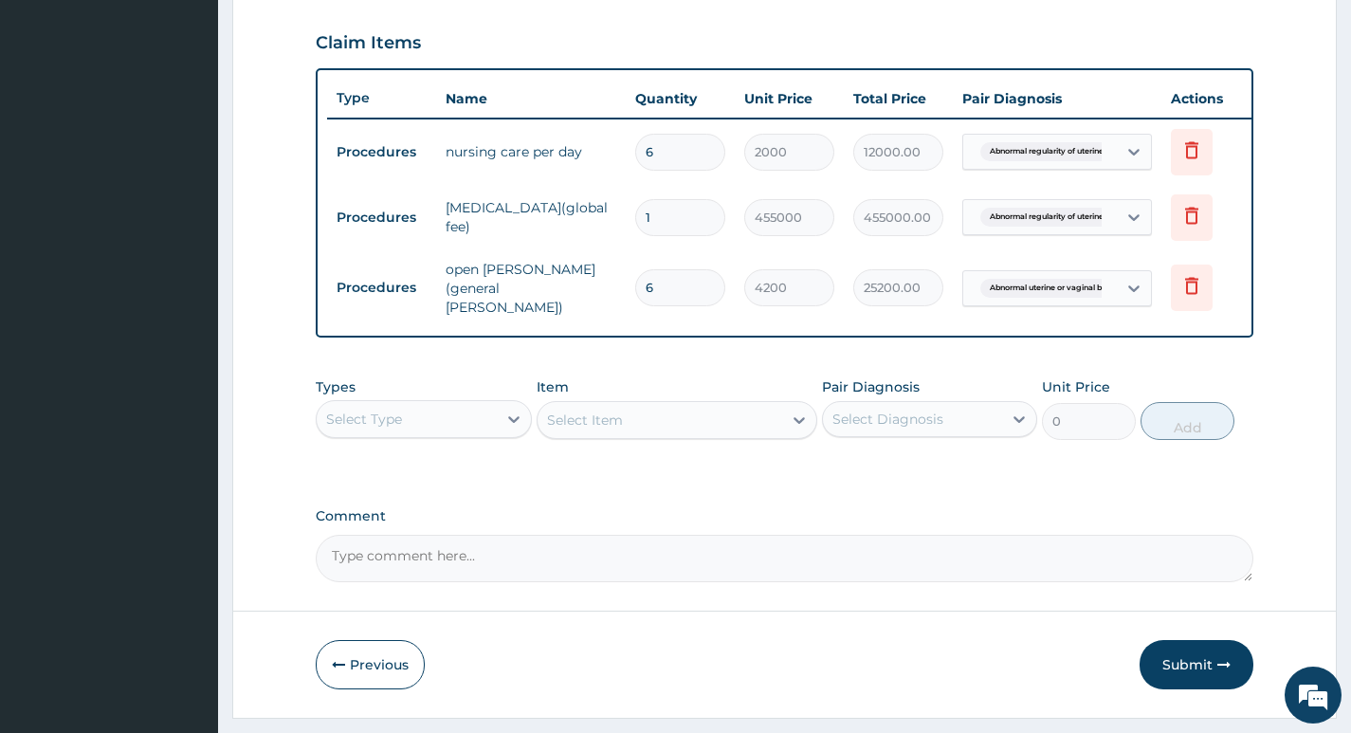
scroll to position [689, 0]
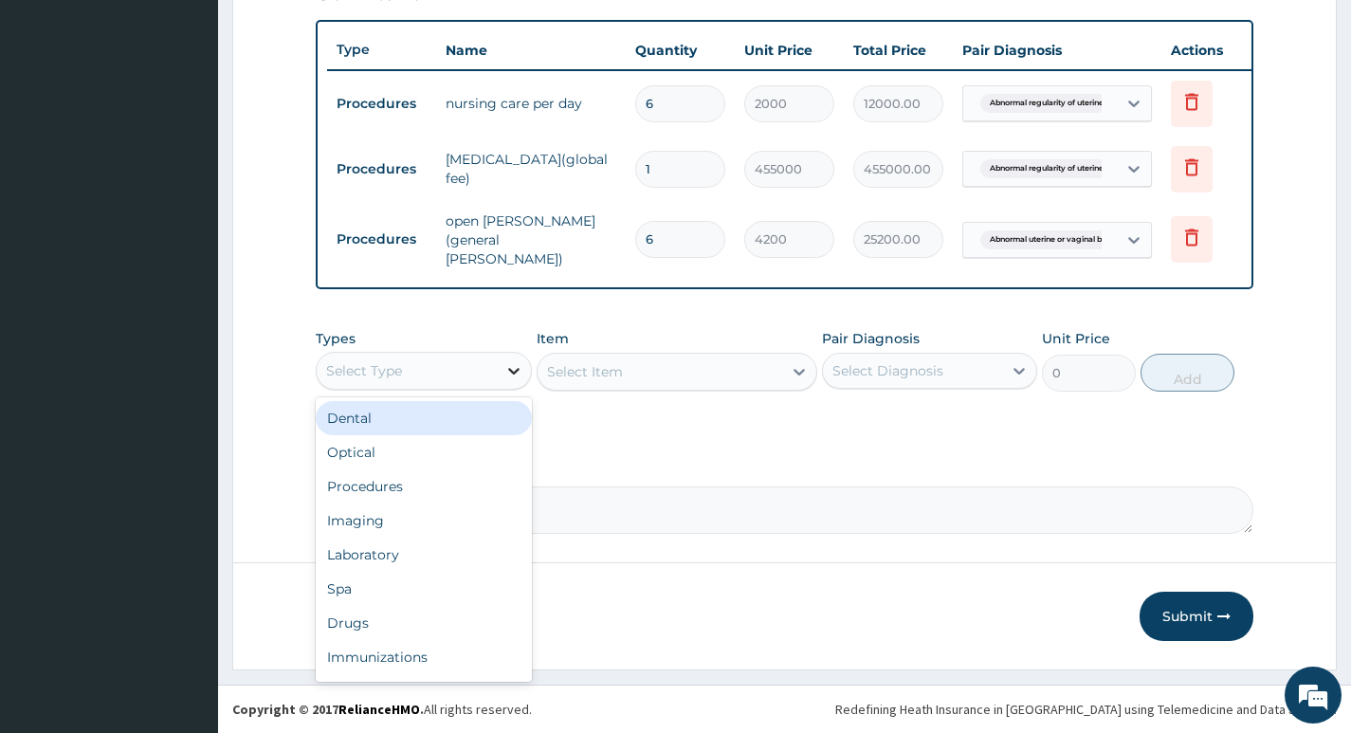
click at [515, 371] on icon at bounding box center [513, 371] width 11 height 7
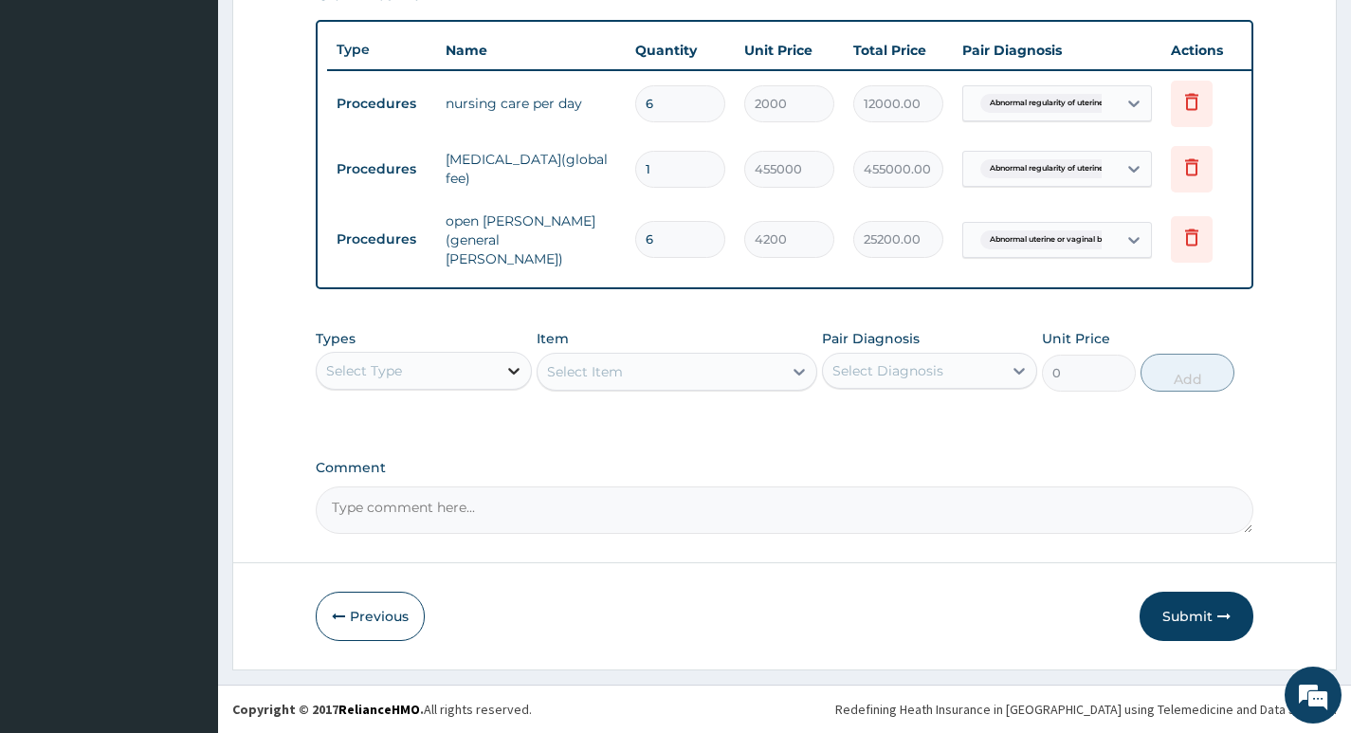
click at [509, 371] on icon at bounding box center [513, 370] width 19 height 19
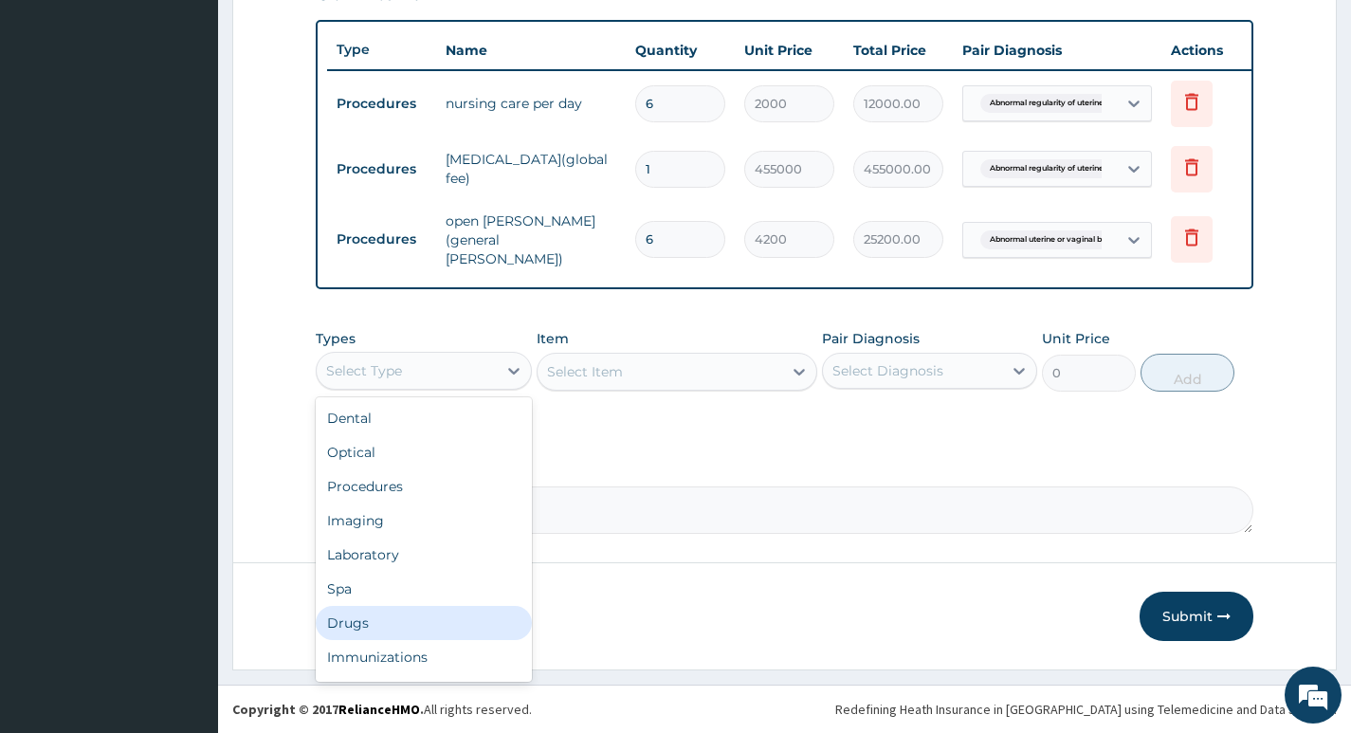
click at [399, 622] on div "Drugs" at bounding box center [423, 623] width 215 height 34
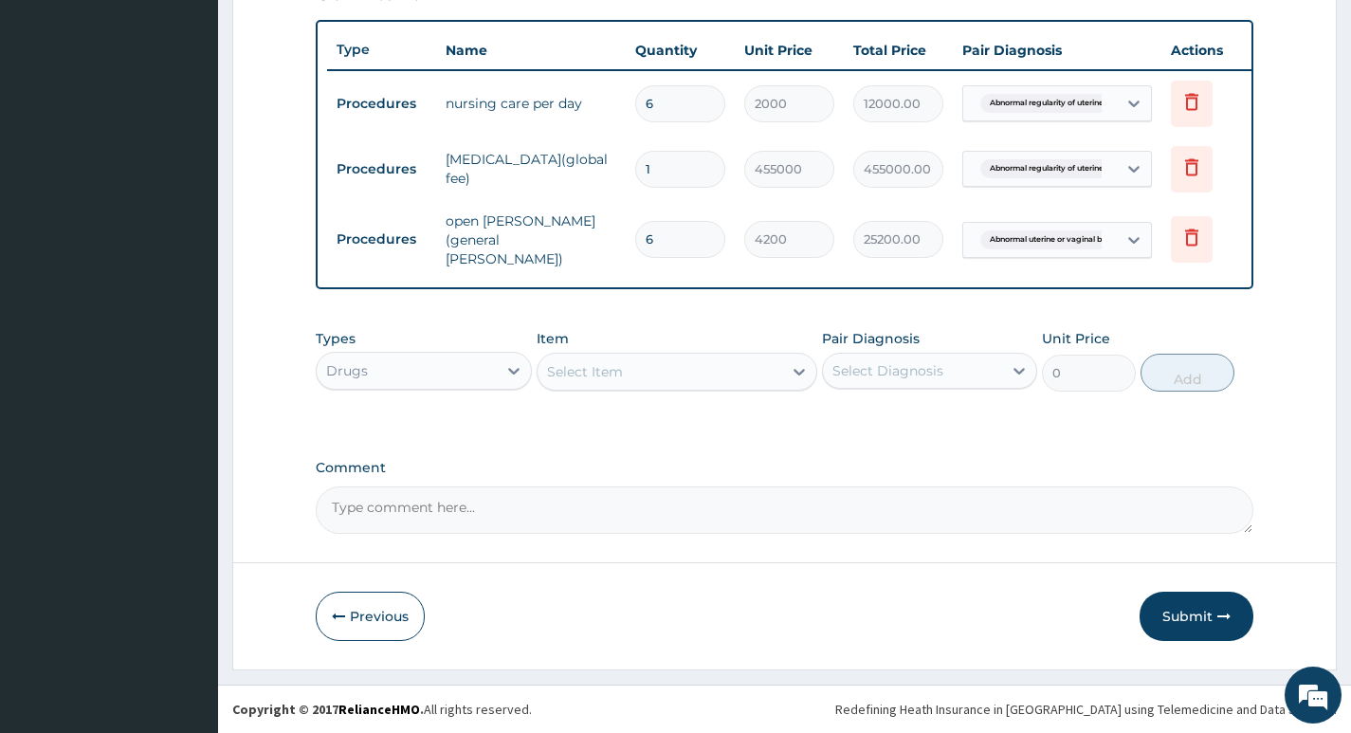
click at [780, 369] on div "Select Item" at bounding box center [659, 371] width 245 height 30
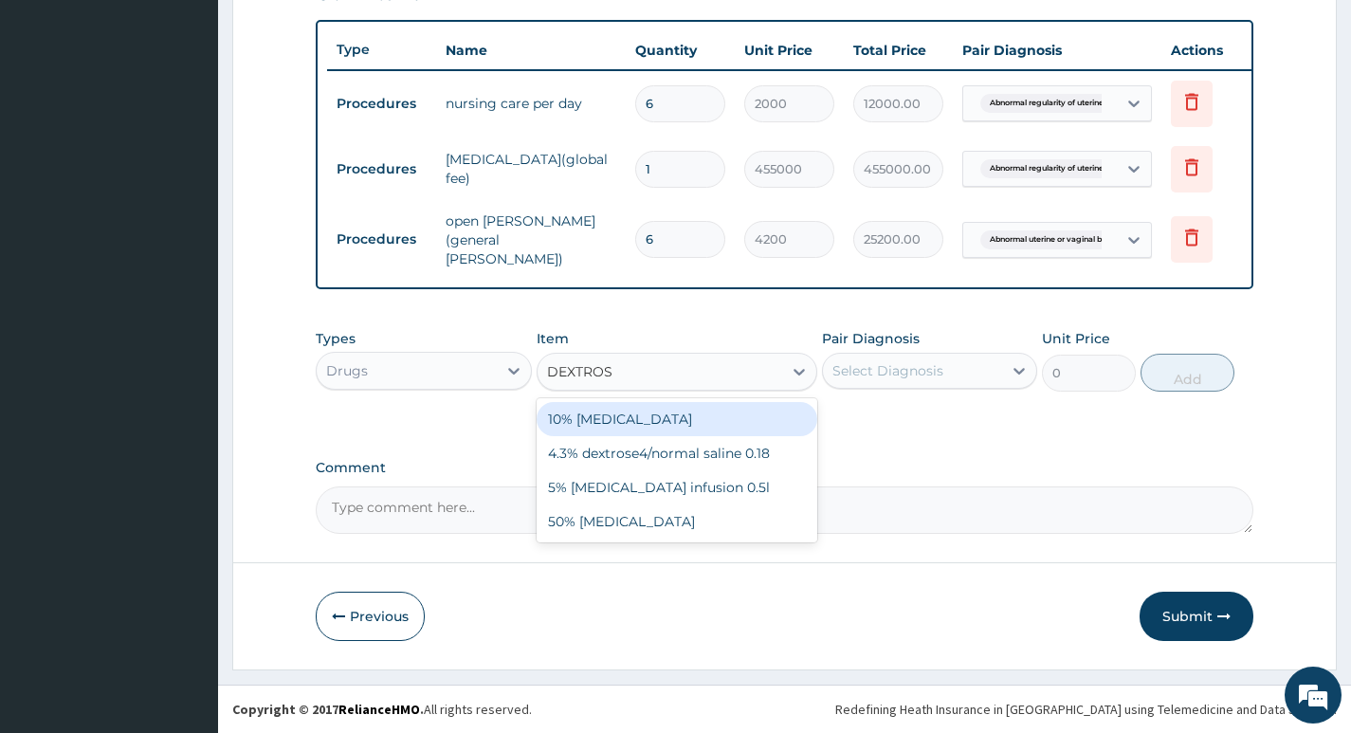
type input "DEXTROSE"
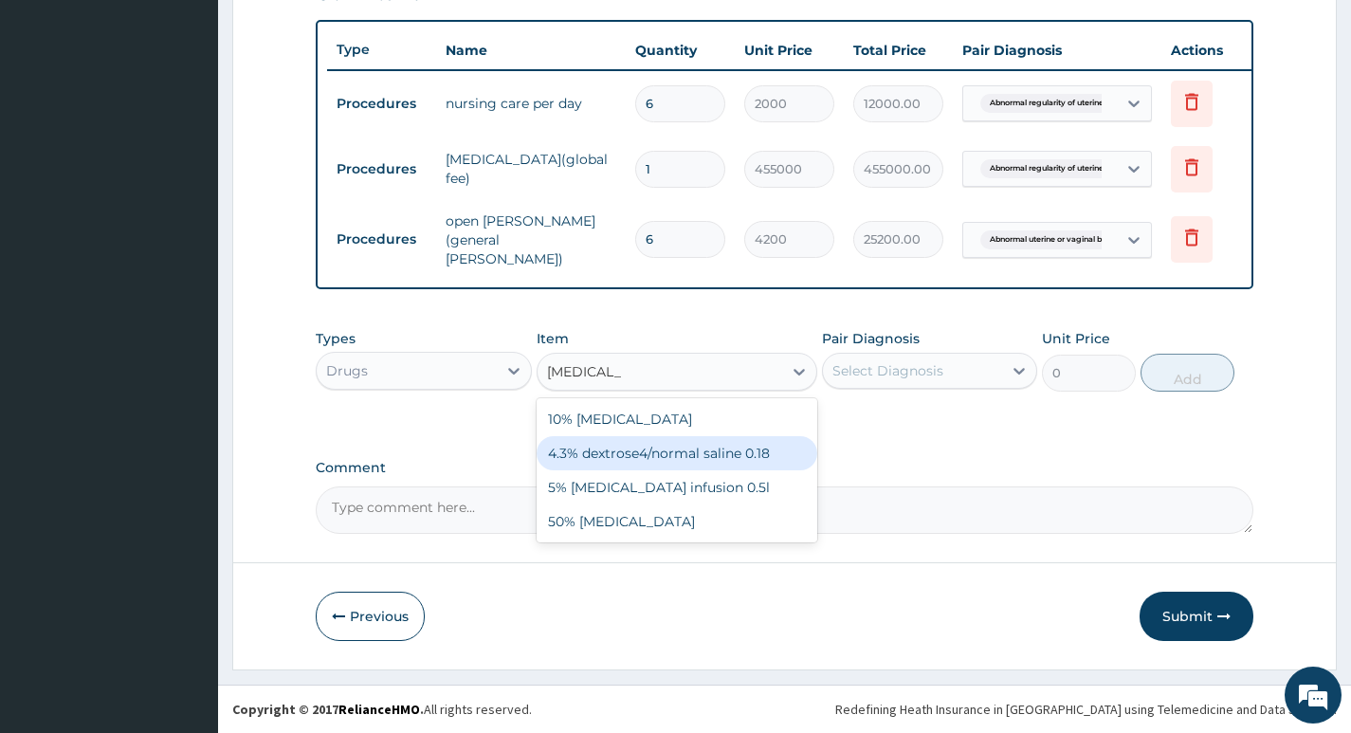
click at [665, 456] on div "4.3% dextrose4/normal saline 0.18" at bounding box center [677, 453] width 282 height 34
type input "1850"
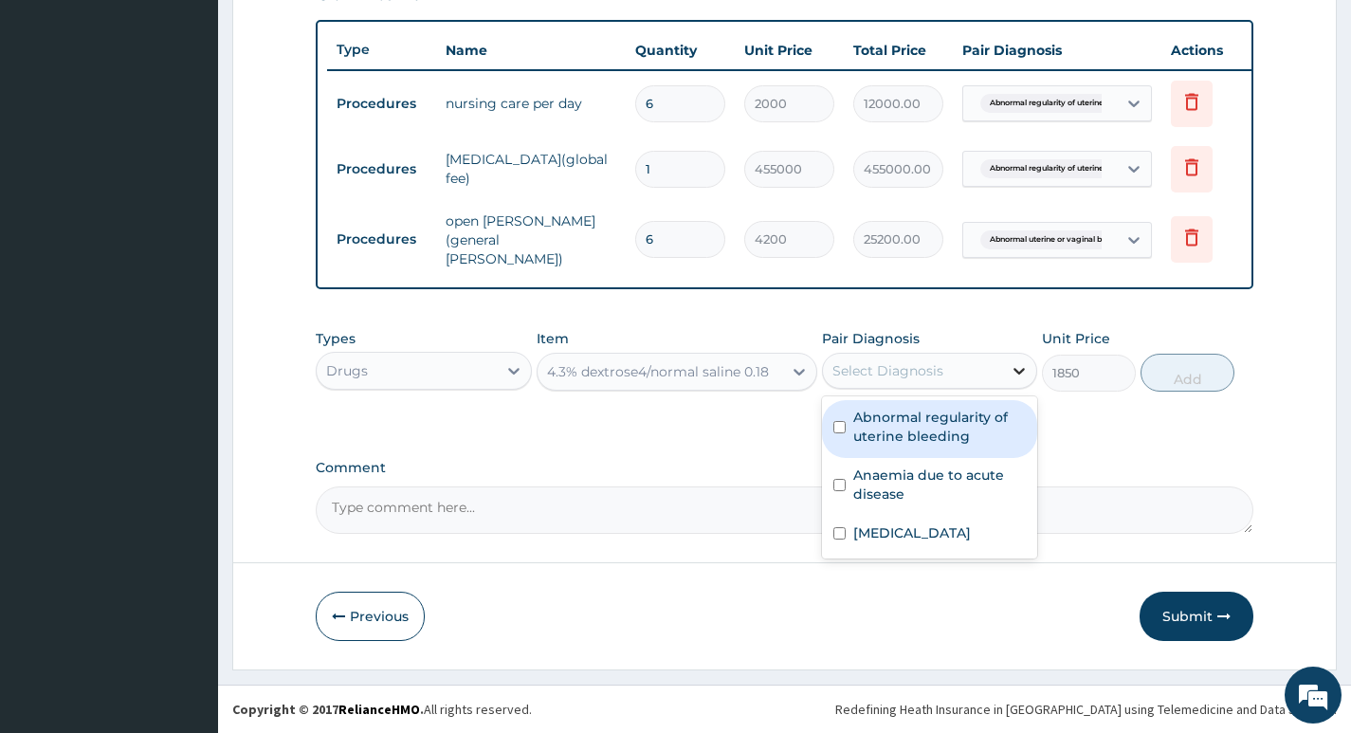
click at [1008, 367] on div at bounding box center [1019, 371] width 34 height 34
click at [960, 411] on label "Abnormal regularity of uterine bleeding" at bounding box center [939, 427] width 173 height 38
checkbox input "true"
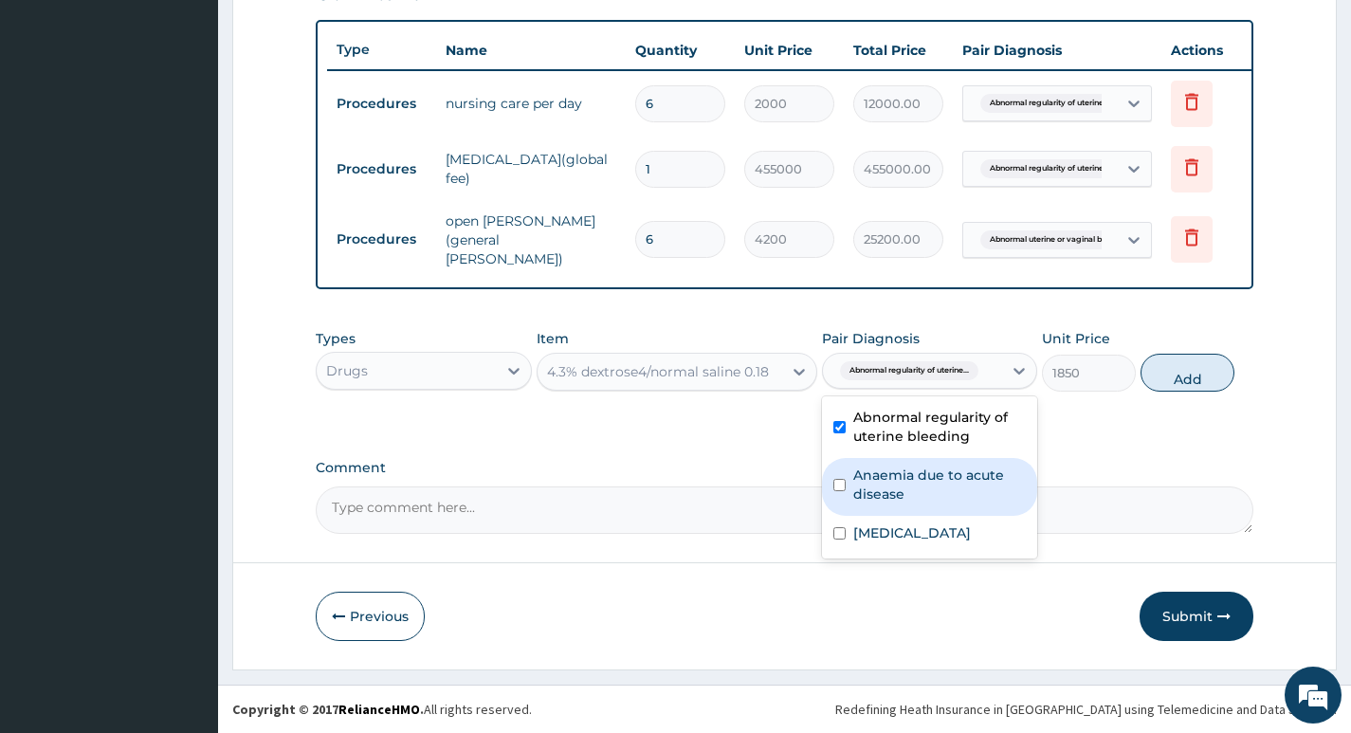
click at [919, 481] on label "Anaemia due to acute disease" at bounding box center [939, 484] width 173 height 38
checkbox input "true"
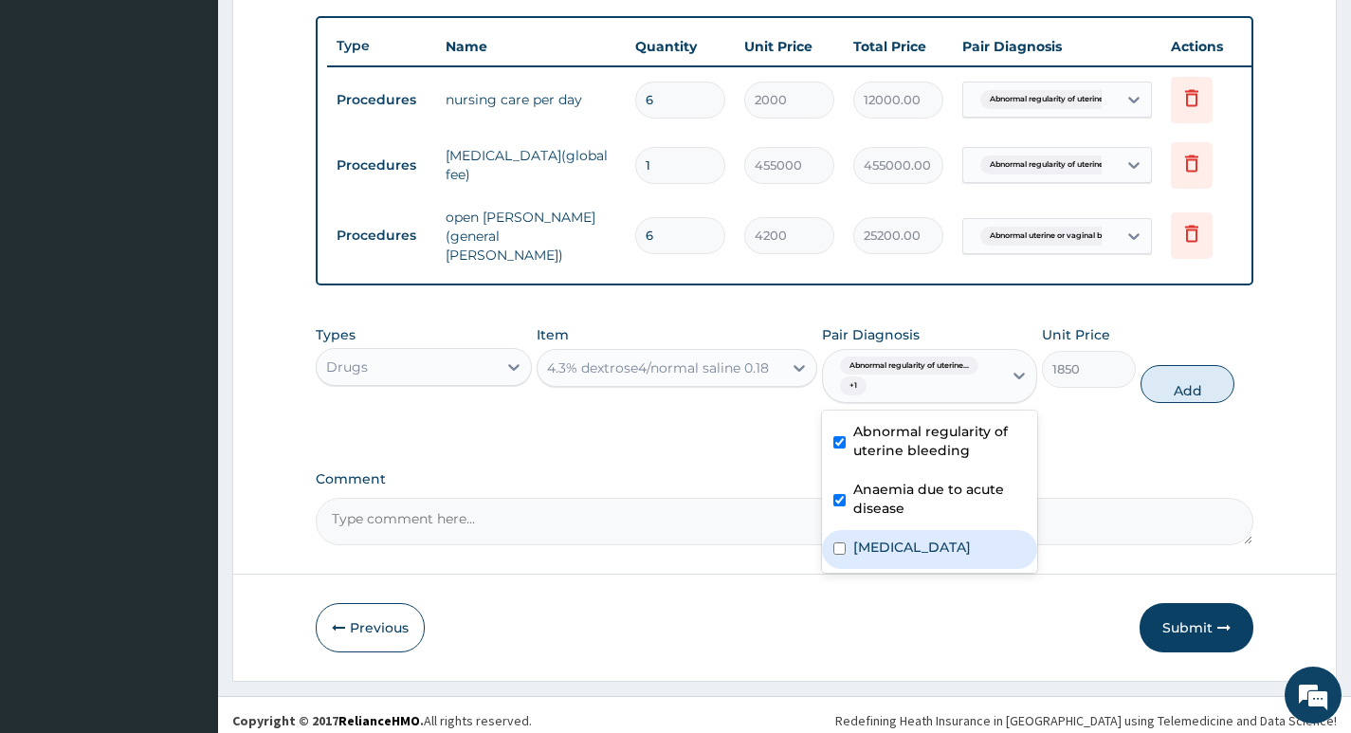
click at [892, 556] on label "Abnormal uterine or vaginal bleeding, unspecified" at bounding box center [912, 546] width 118 height 19
checkbox input "true"
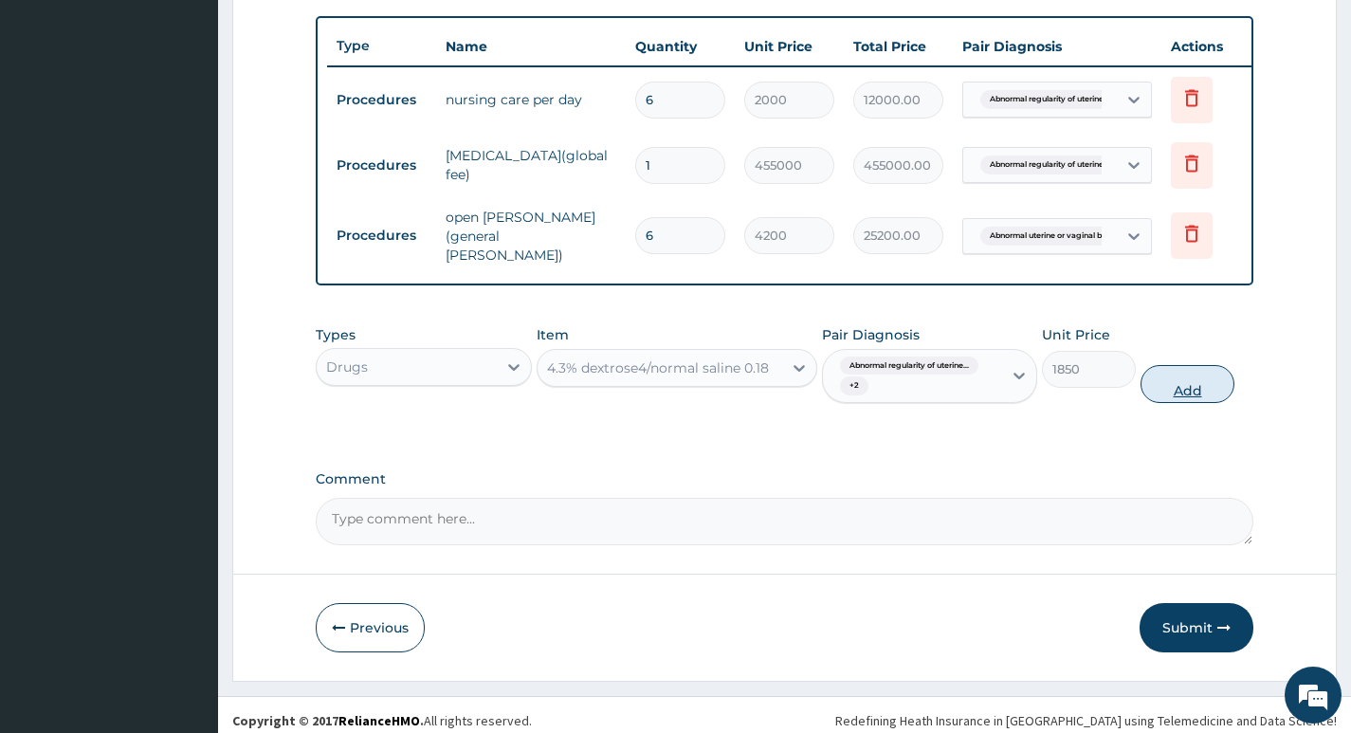
click at [1177, 395] on button "Add" at bounding box center [1187, 384] width 94 height 38
type input "0"
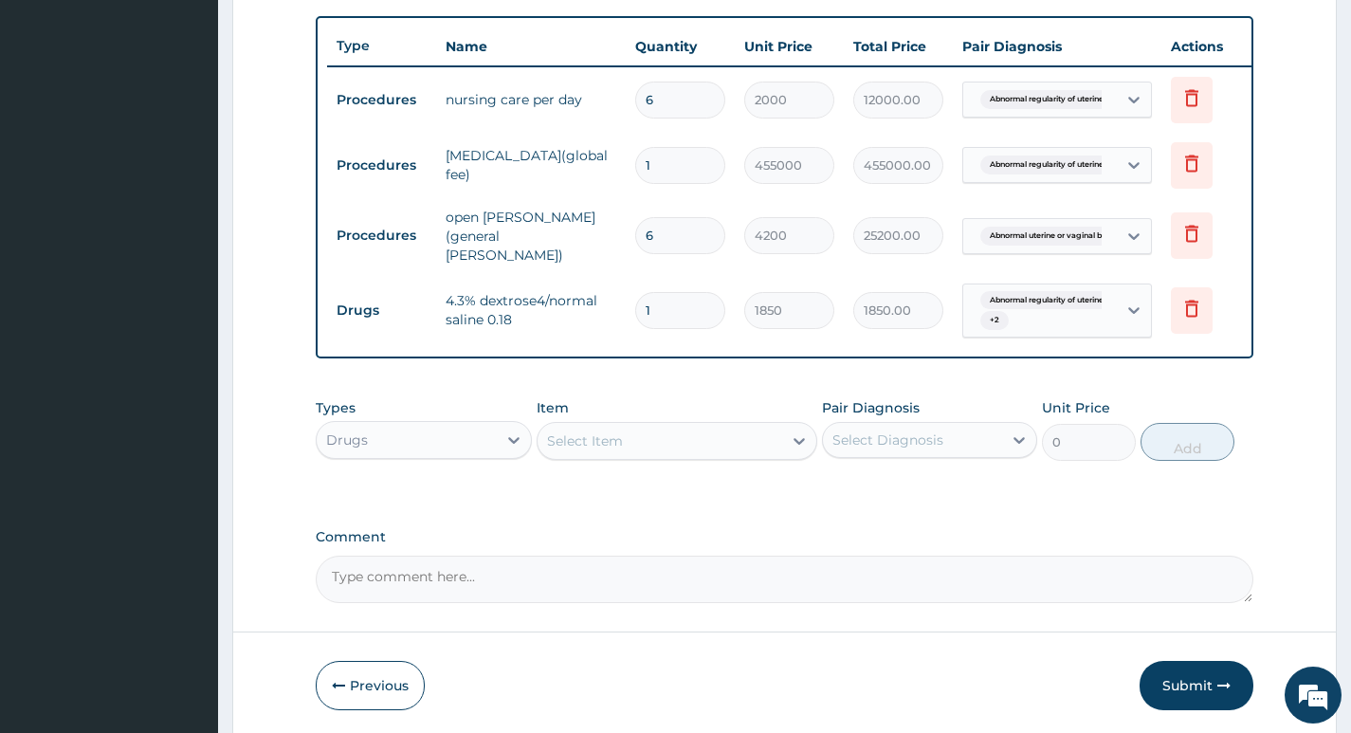
click at [675, 298] on input "1" at bounding box center [680, 310] width 90 height 37
type input "0.00"
type input "1"
type input "1850.00"
type input "12"
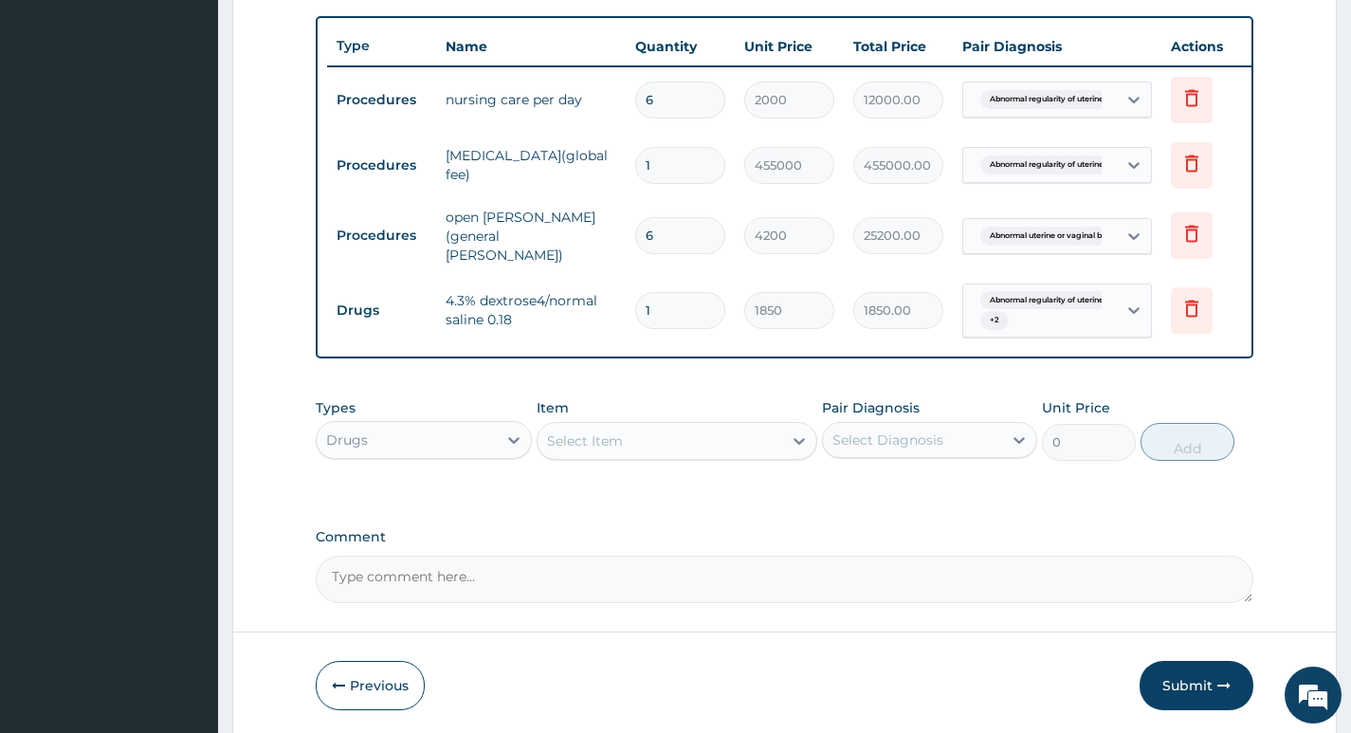
type input "22200.00"
type input "12"
click at [696, 450] on div "Select Item" at bounding box center [659, 441] width 245 height 30
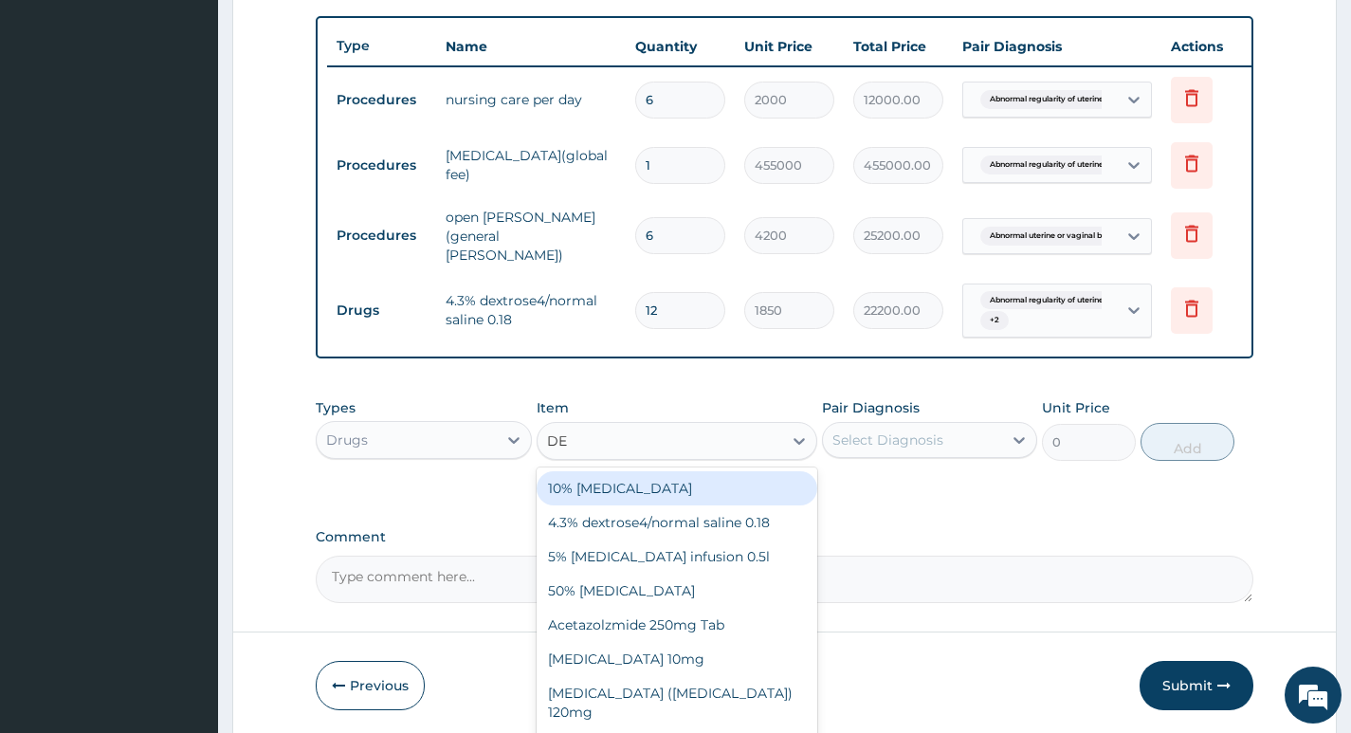
type input "DEX"
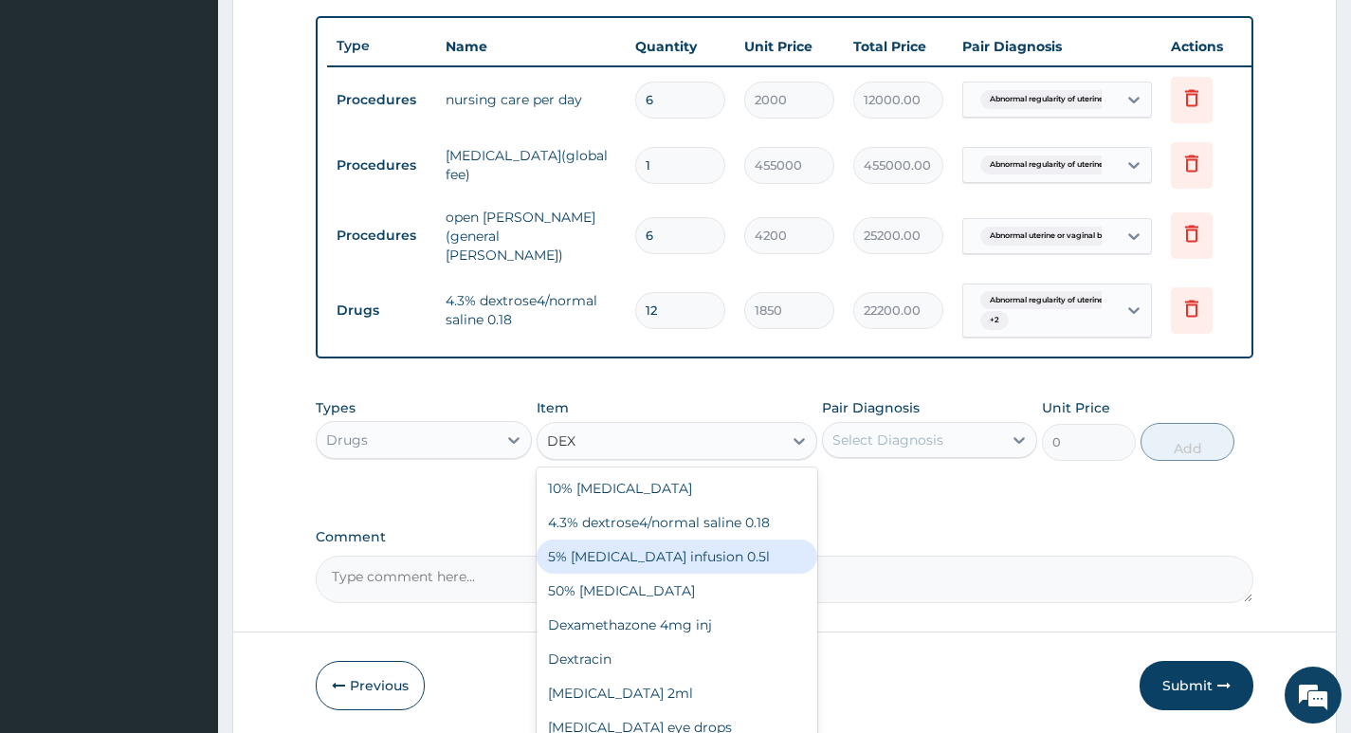
click at [695, 570] on div "5% Dextrose infusion 0.5l" at bounding box center [677, 556] width 282 height 34
type input "1850"
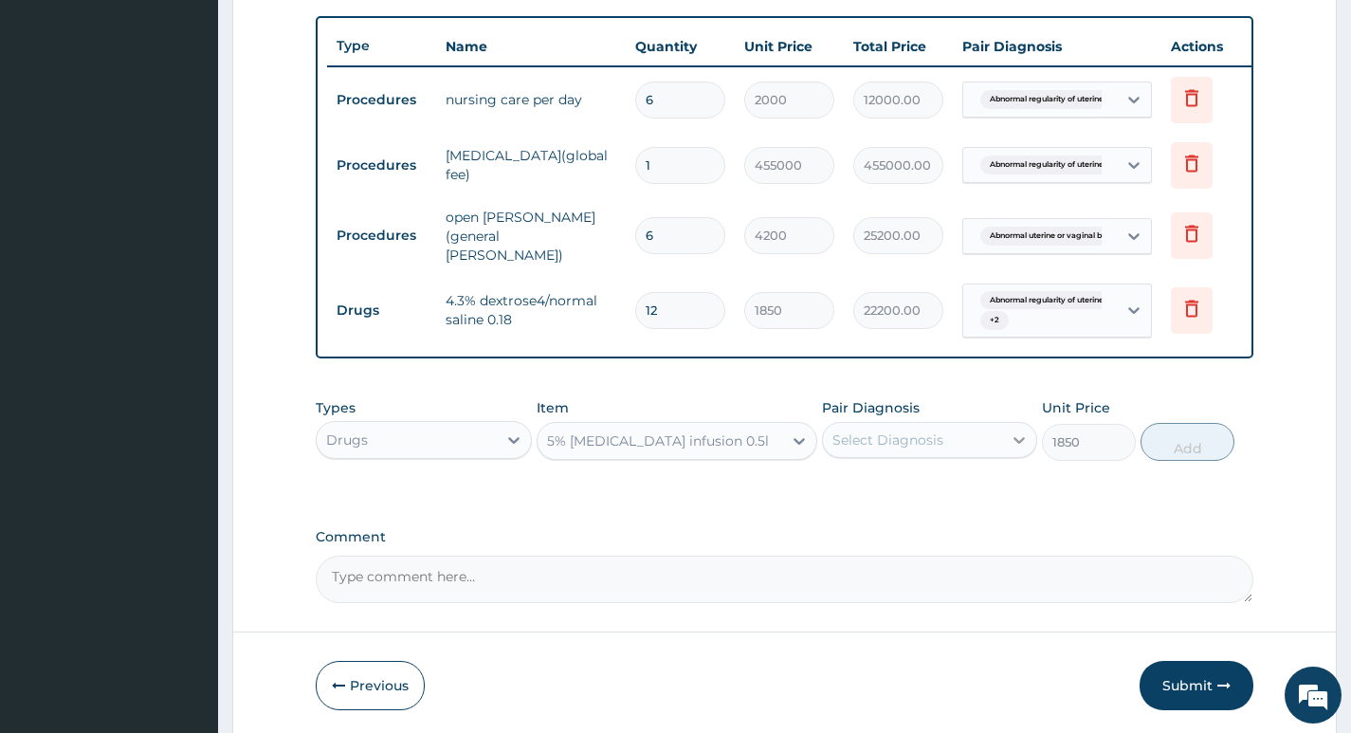
click at [1003, 444] on div at bounding box center [1019, 440] width 34 height 34
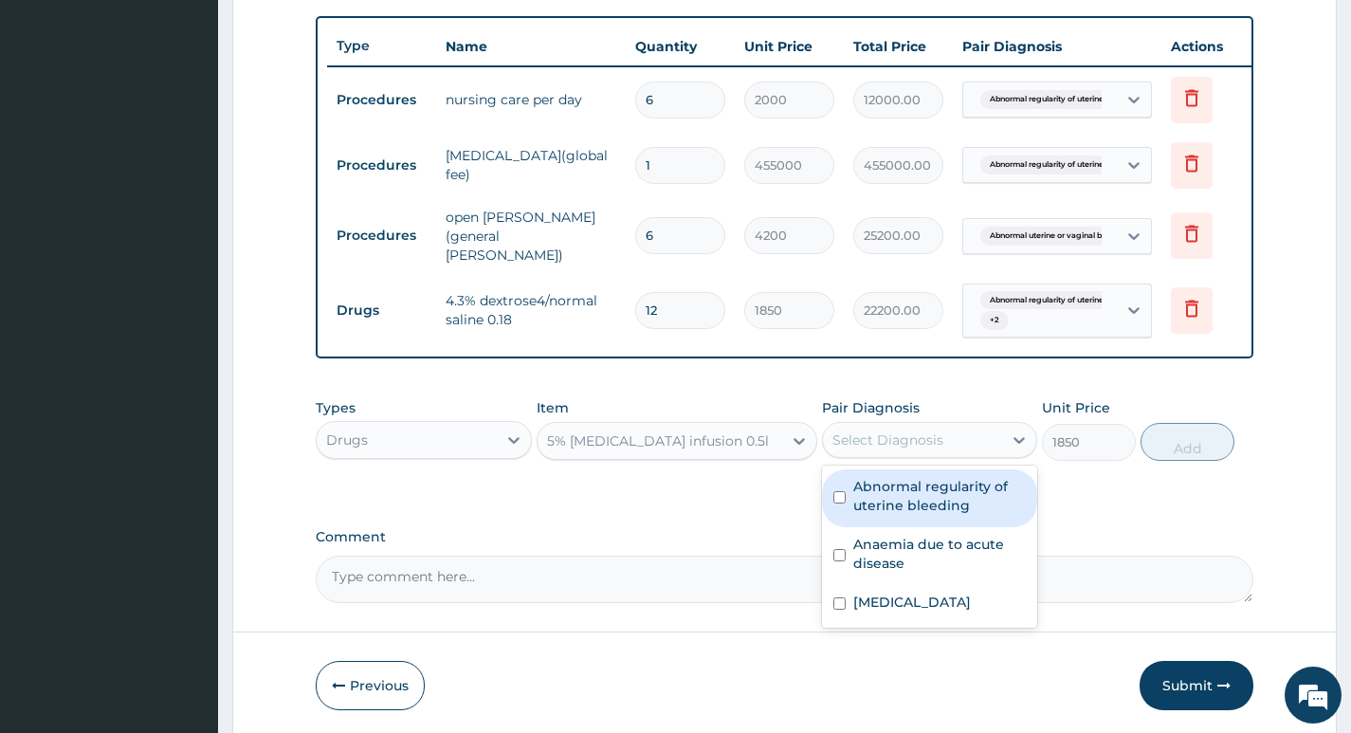
click at [937, 500] on label "Abnormal regularity of uterine bleeding" at bounding box center [939, 496] width 173 height 38
checkbox input "true"
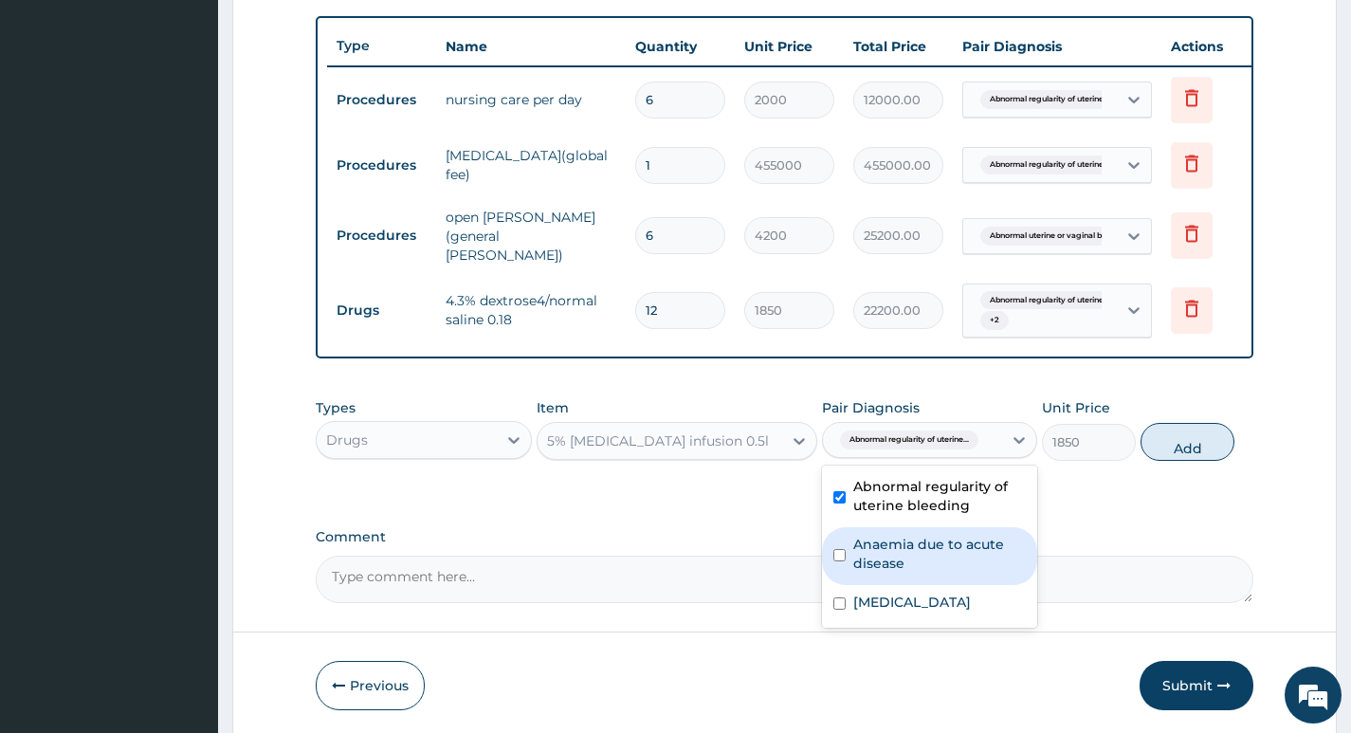
click at [922, 570] on label "Anaemia due to acute disease" at bounding box center [939, 554] width 173 height 38
checkbox input "true"
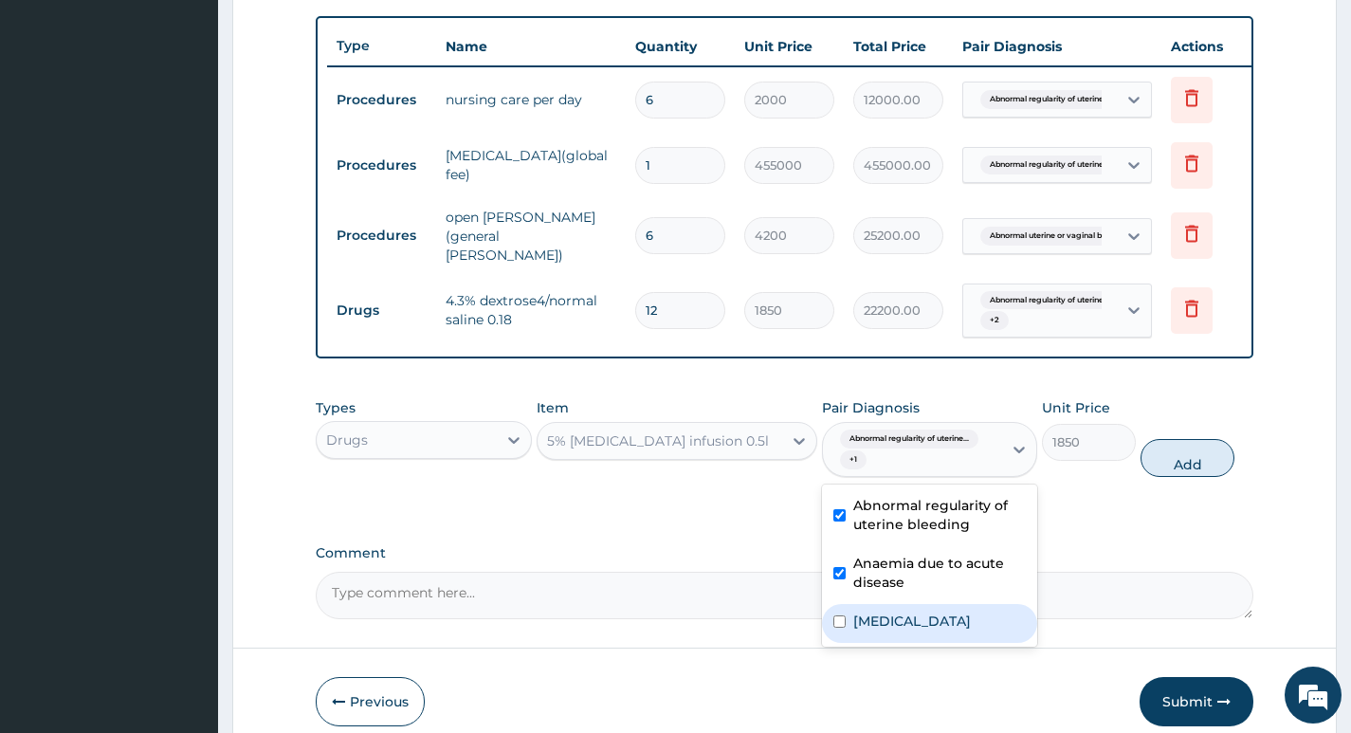
click at [927, 630] on label "Abnormal uterine or vaginal bleeding, unspecified" at bounding box center [912, 620] width 118 height 19
checkbox input "true"
click at [1168, 464] on button "Add" at bounding box center [1187, 458] width 94 height 38
type input "0"
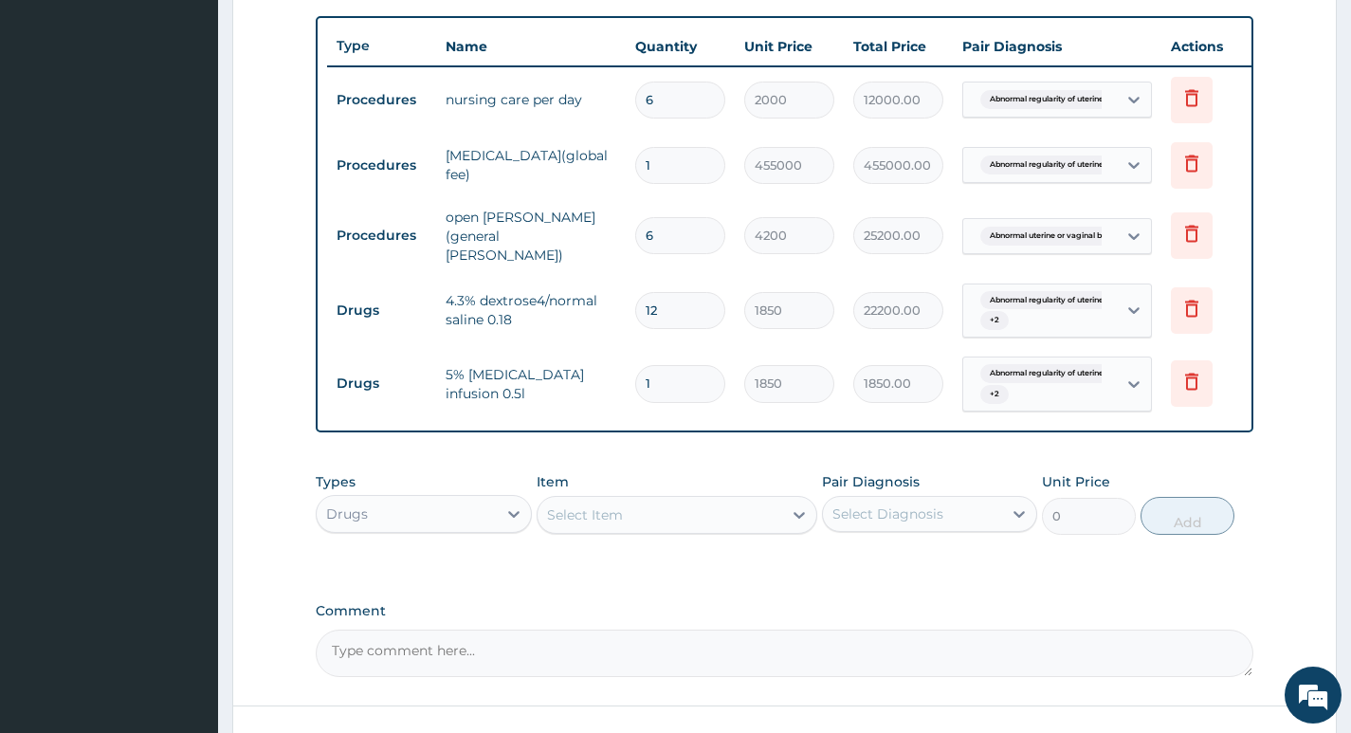
click at [656, 381] on input "1" at bounding box center [680, 383] width 90 height 37
type input "0.00"
type input "5"
type input "9250.00"
type input "5"
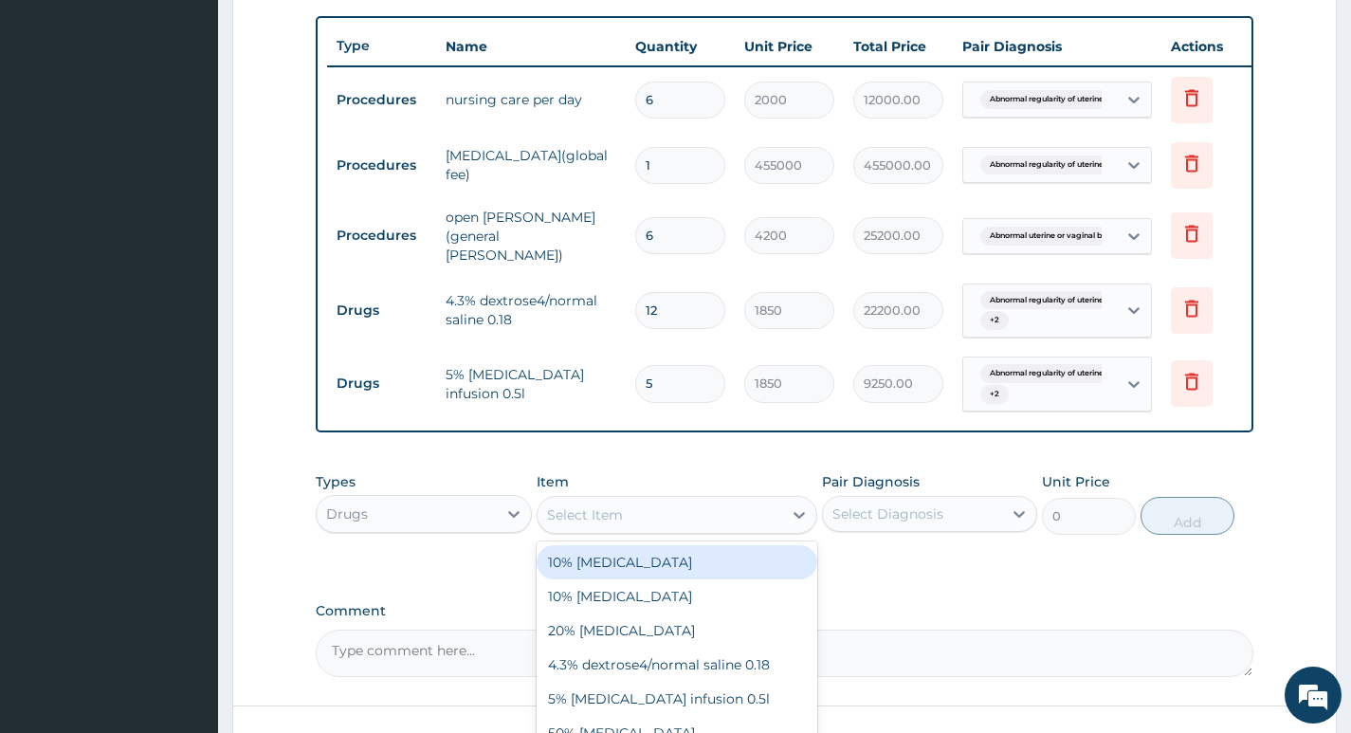
click at [668, 511] on div "Select Item" at bounding box center [659, 515] width 245 height 30
type input "LACTA"
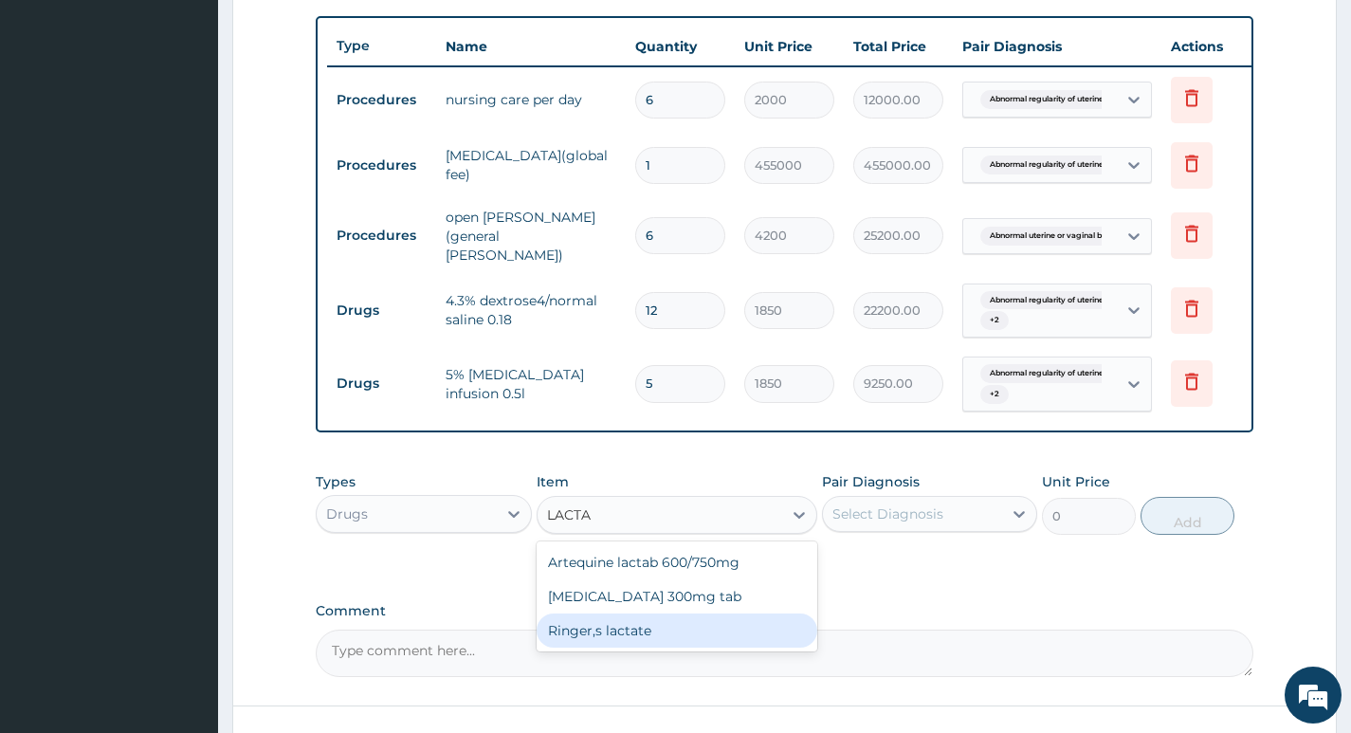
click at [665, 640] on div "Ringer,s lactate" at bounding box center [677, 630] width 282 height 34
type input "864"
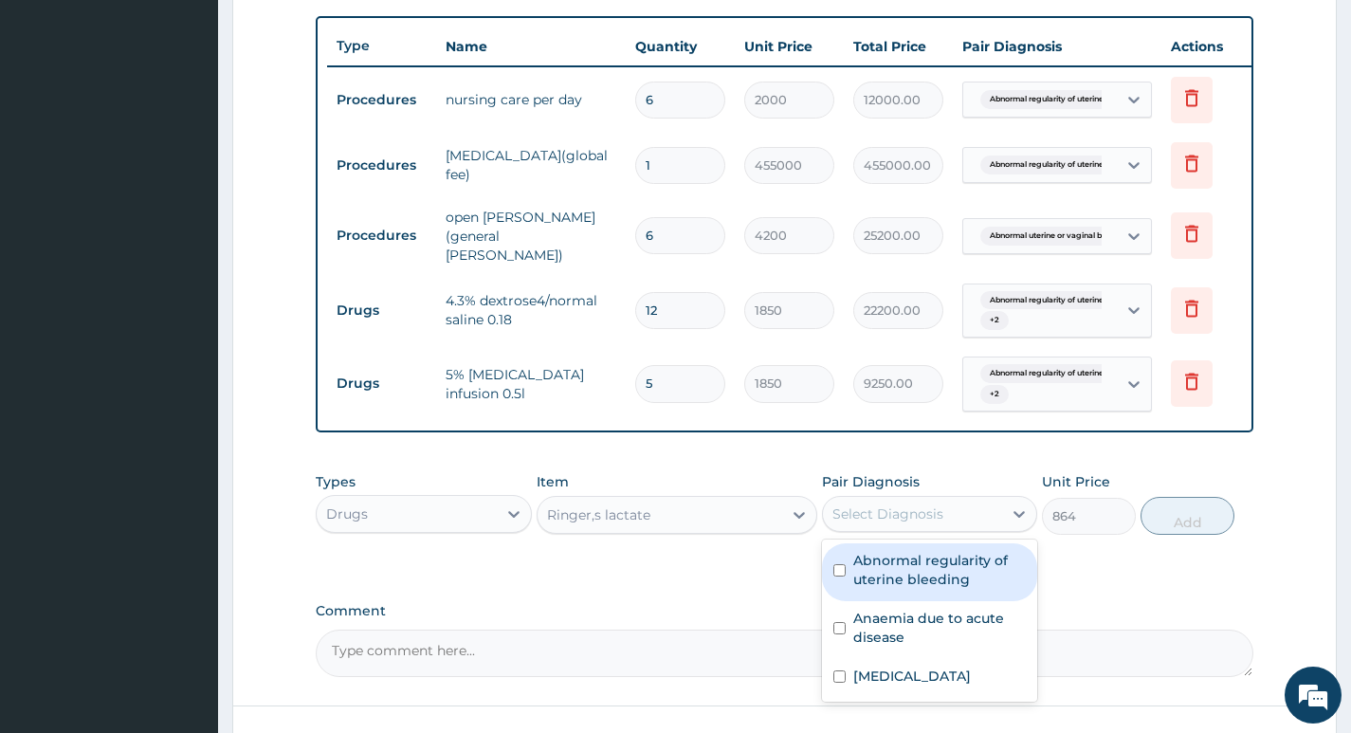
click at [947, 524] on div "Select Diagnosis" at bounding box center [912, 514] width 179 height 30
click at [936, 575] on label "Abnormal regularity of uterine bleeding" at bounding box center [939, 570] width 173 height 38
checkbox input "true"
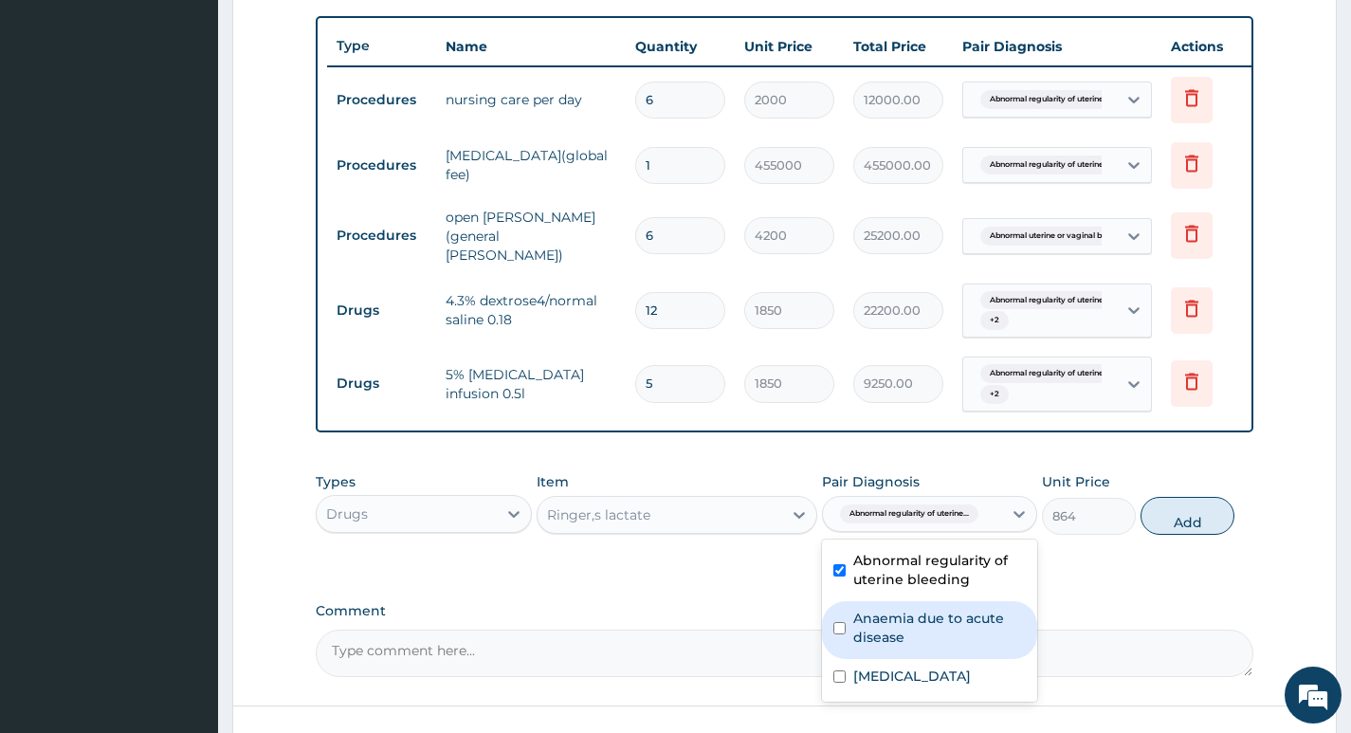
click at [941, 646] on label "Anaemia due to acute disease" at bounding box center [939, 628] width 173 height 38
checkbox input "true"
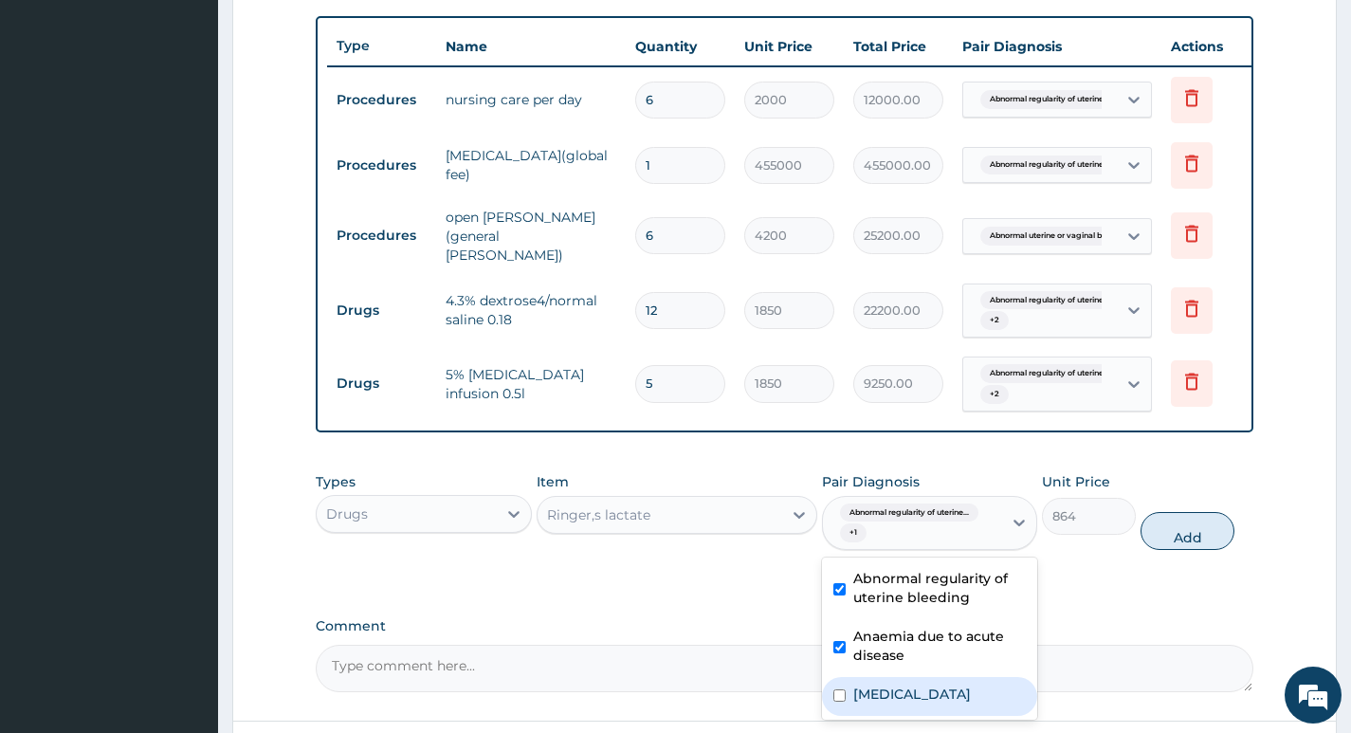
click at [941, 701] on label "Abnormal uterine or vaginal bleeding, unspecified" at bounding box center [912, 693] width 118 height 19
checkbox input "true"
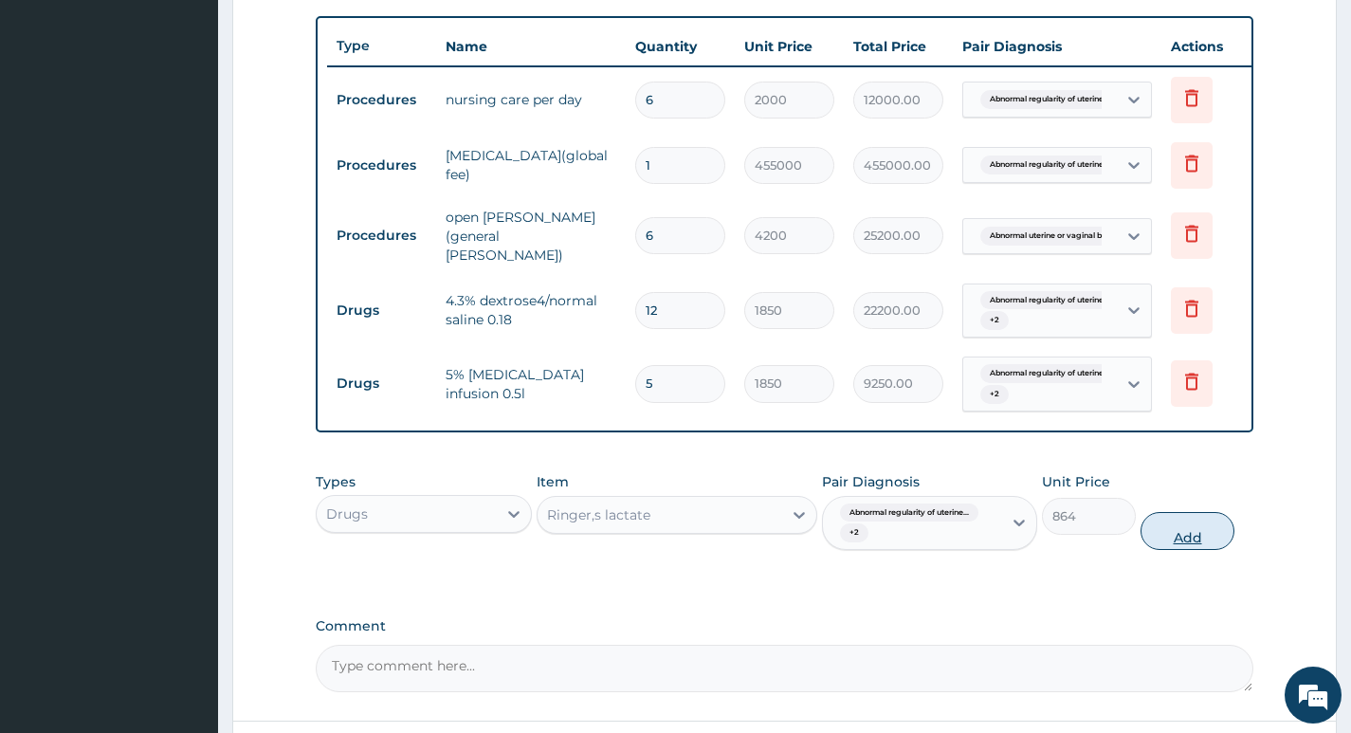
click at [1184, 538] on button "Add" at bounding box center [1187, 531] width 94 height 38
type input "0"
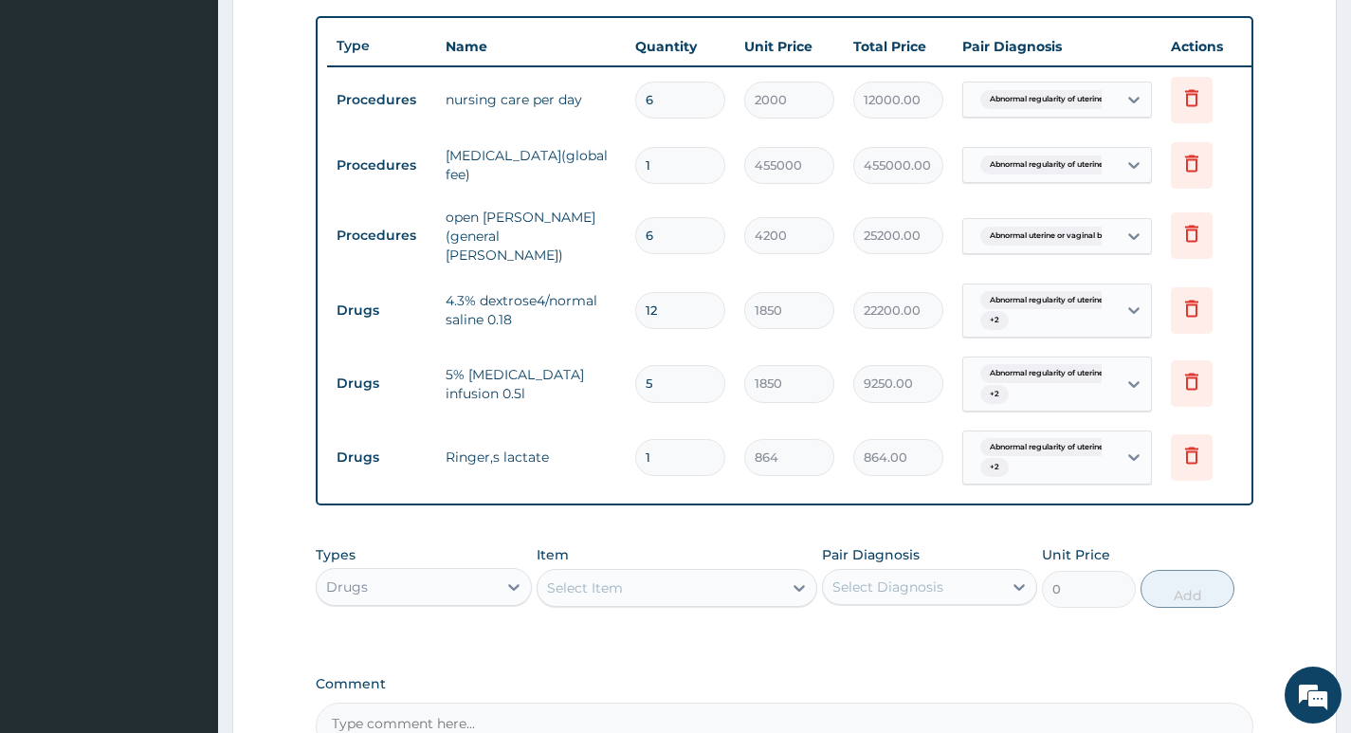
click at [679, 451] on input "1" at bounding box center [680, 457] width 90 height 37
type input "0.00"
type input "3"
type input "2592.00"
type input "2"
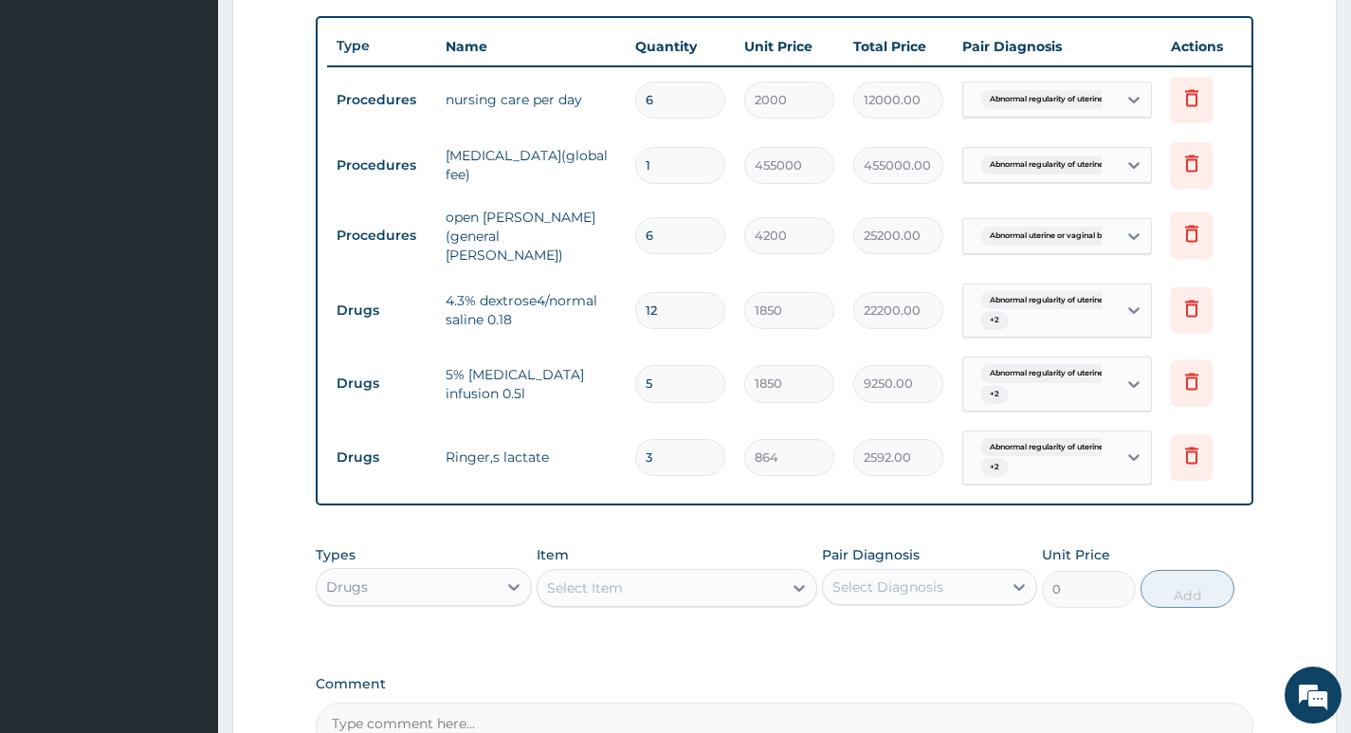
type input "1728.00"
type input "1"
type input "864.00"
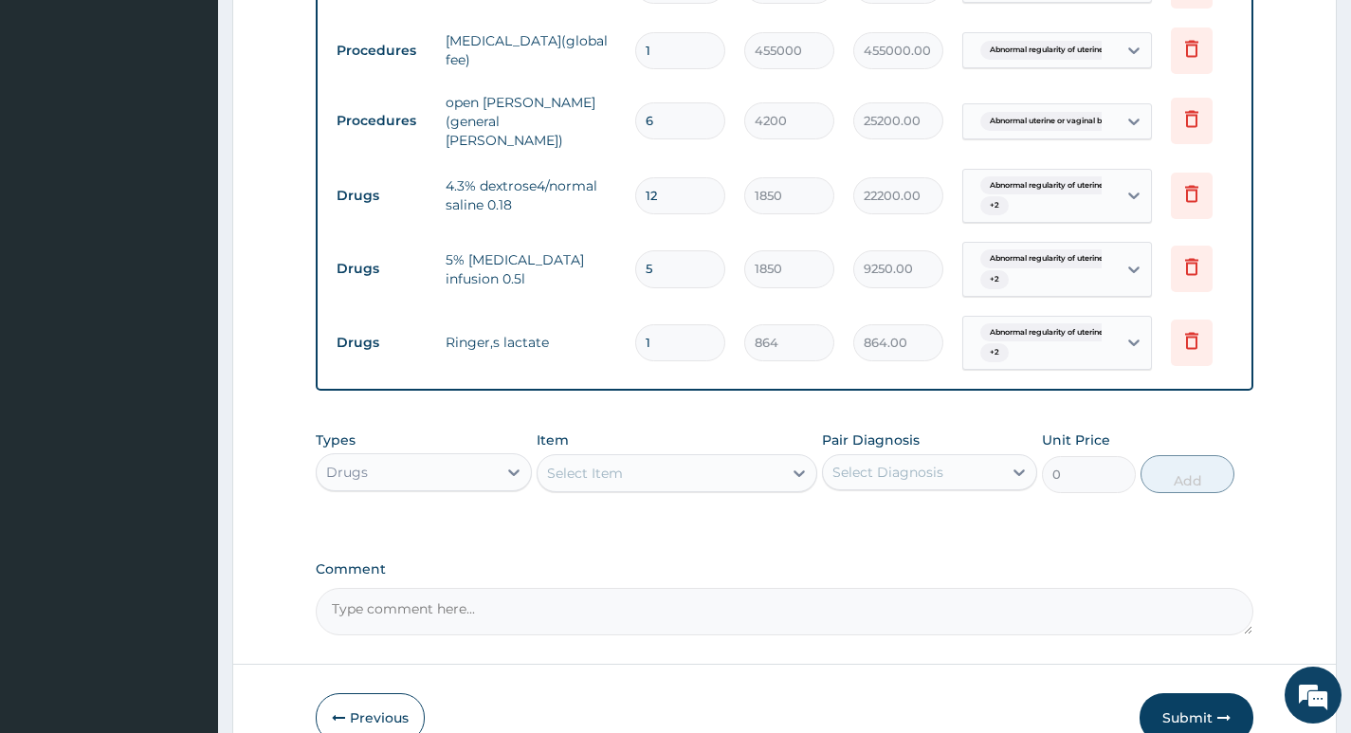
scroll to position [879, 0]
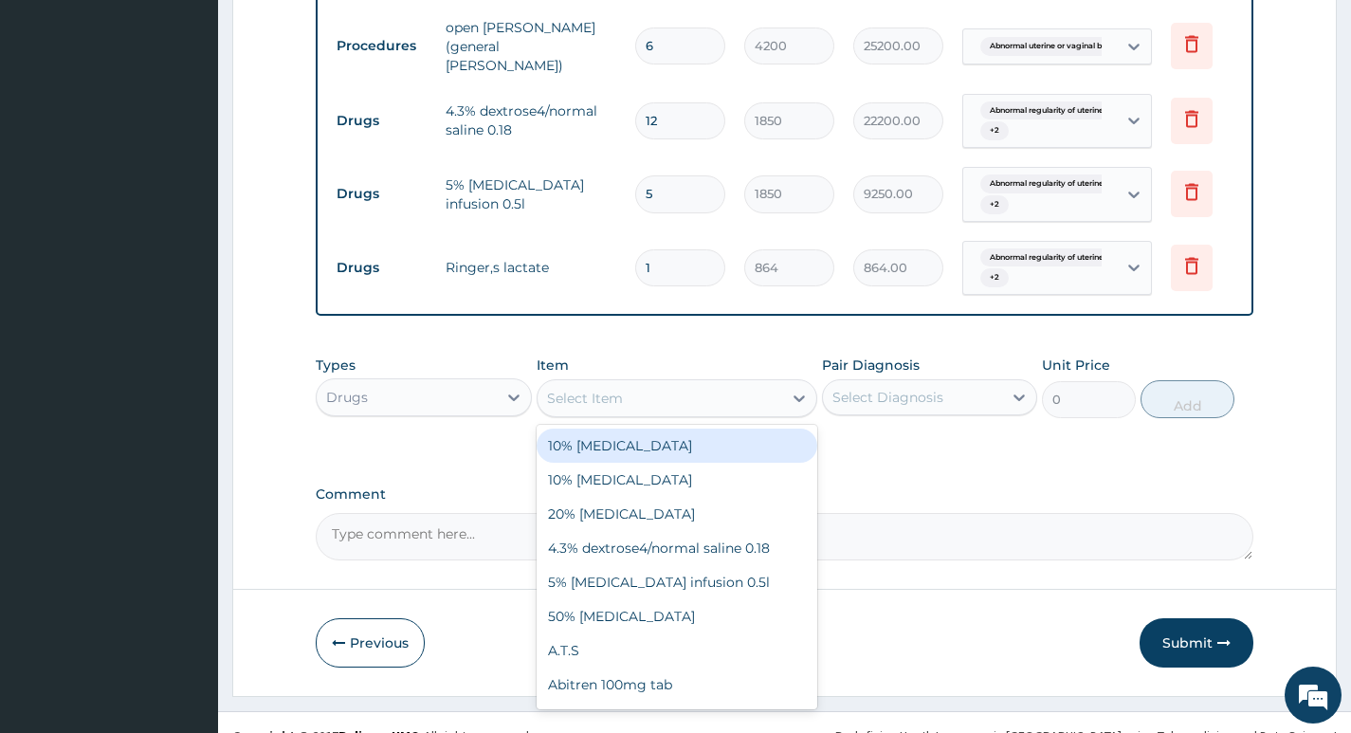
click at [607, 403] on div "Select Item" at bounding box center [585, 398] width 76 height 19
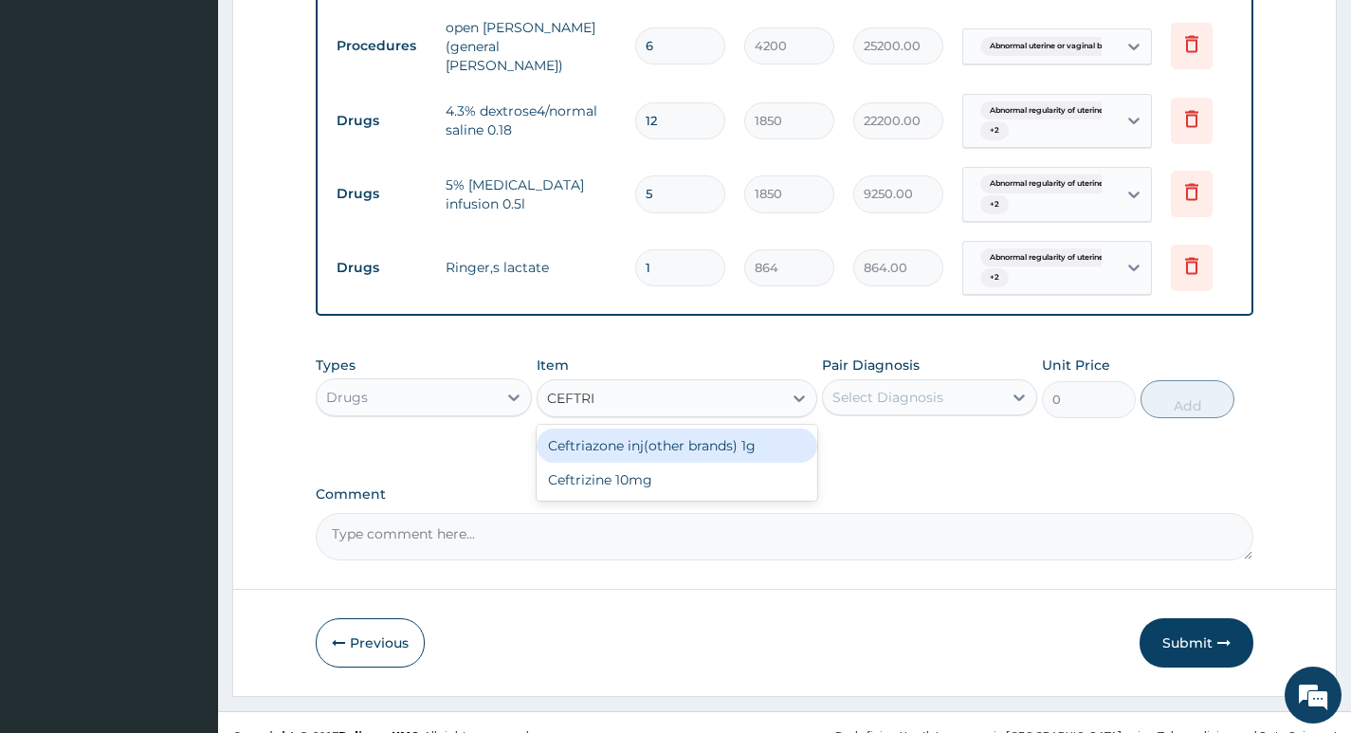
type input "CEFTRIA"
click at [627, 450] on div "Ceftriazone inj(other brands) 1g" at bounding box center [677, 445] width 282 height 34
type input "2016"
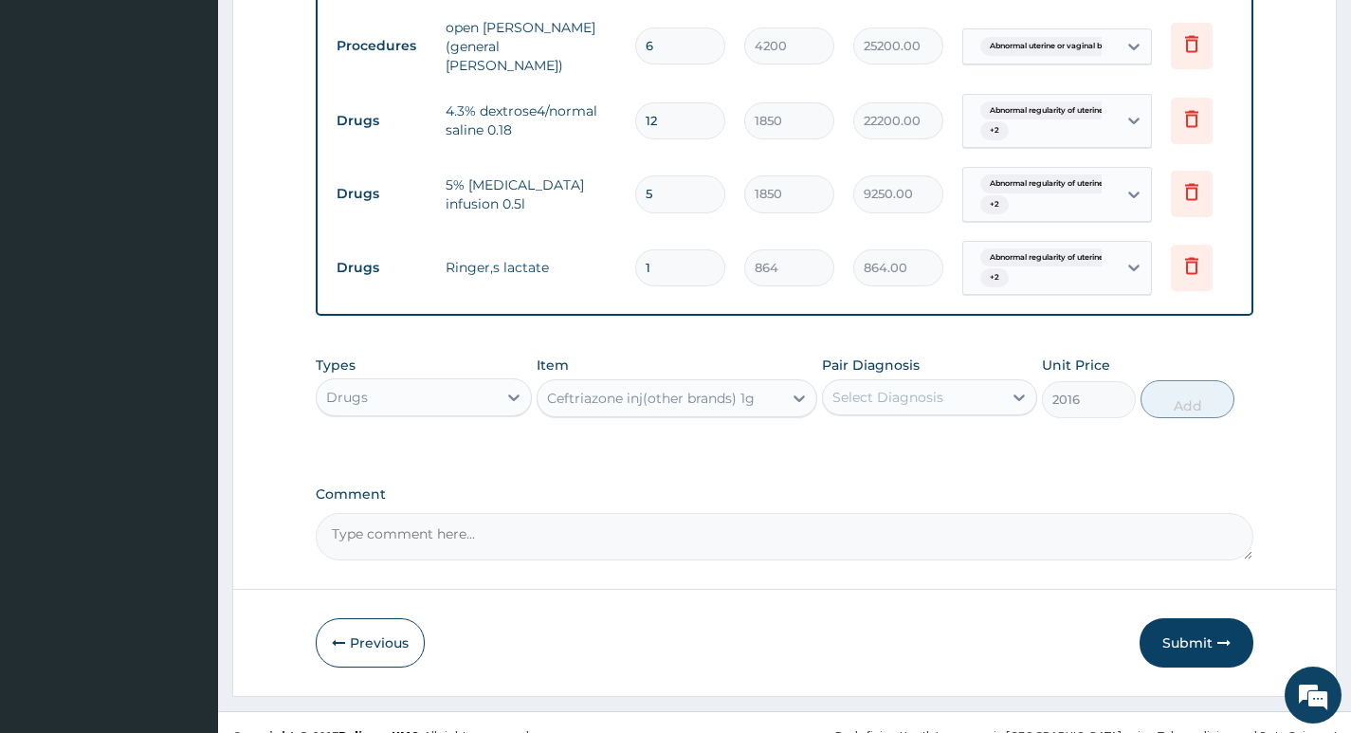
click at [949, 401] on div "Select Diagnosis" at bounding box center [912, 397] width 179 height 30
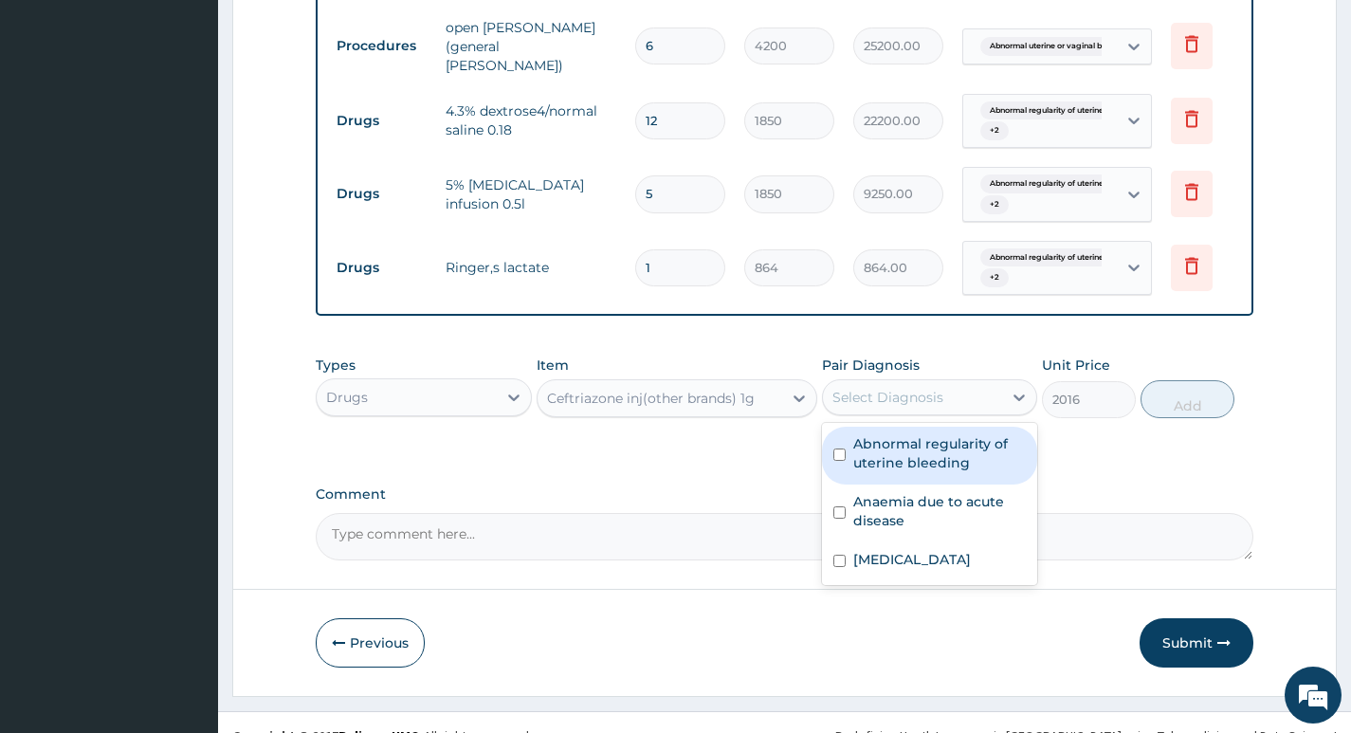
click at [944, 466] on label "Abnormal regularity of uterine bleeding" at bounding box center [939, 453] width 173 height 38
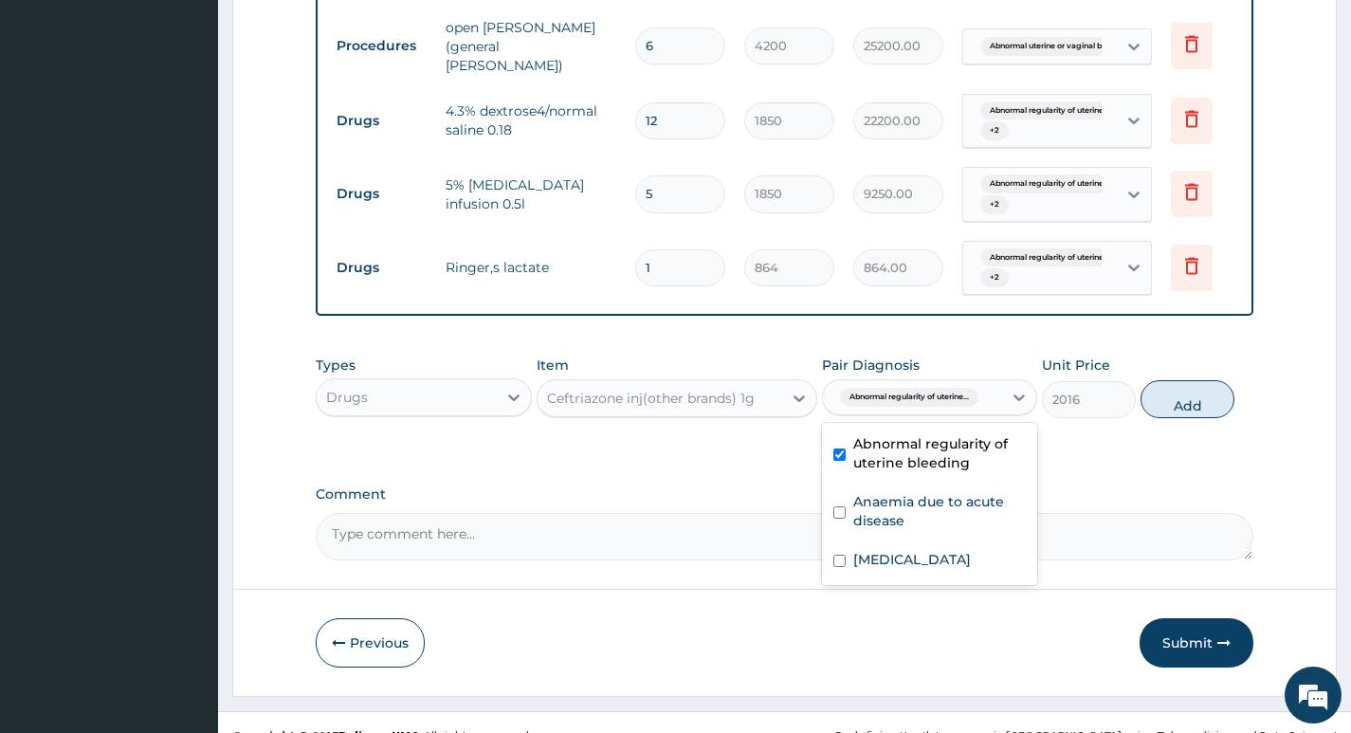
checkbox input "true"
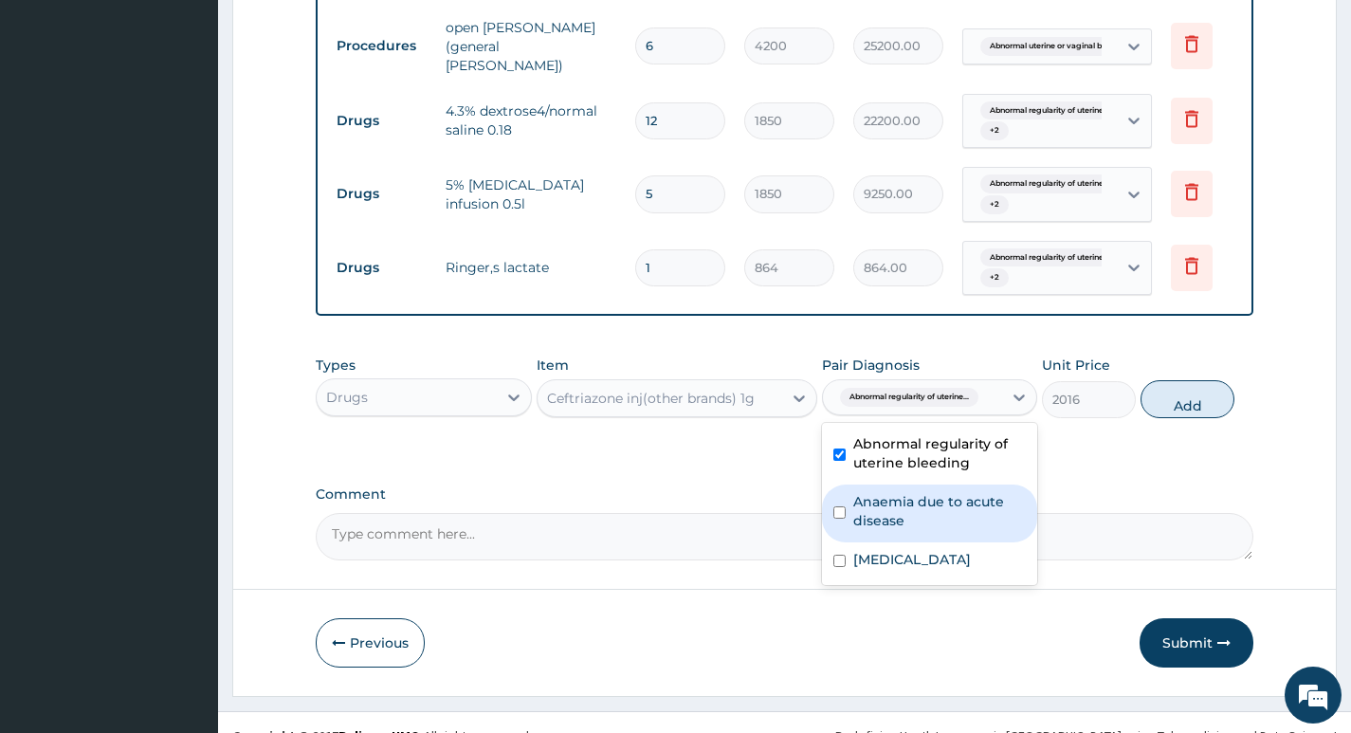
click at [942, 518] on label "Anaemia due to acute disease" at bounding box center [939, 511] width 173 height 38
checkbox input "true"
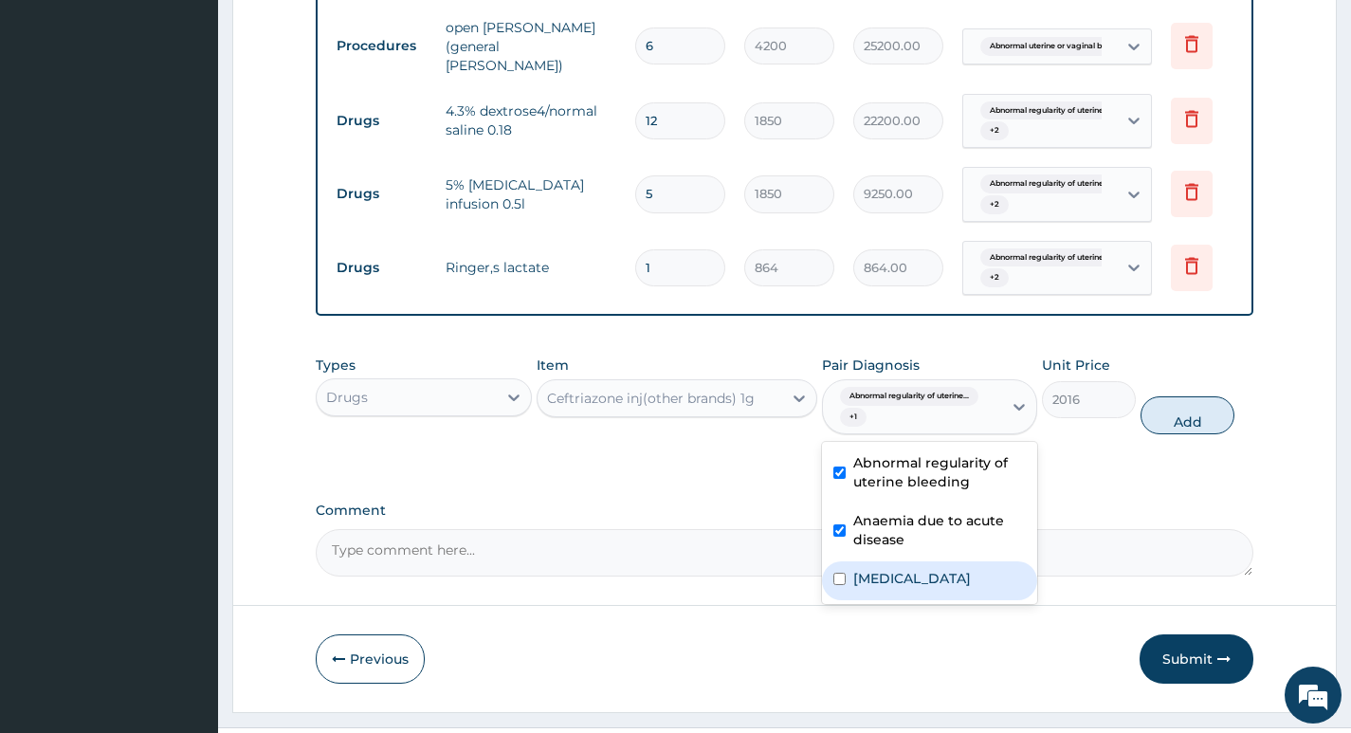
click at [930, 588] on label "Abnormal uterine or vaginal bleeding, unspecified" at bounding box center [912, 578] width 118 height 19
checkbox input "true"
click at [1188, 418] on button "Add" at bounding box center [1187, 415] width 94 height 38
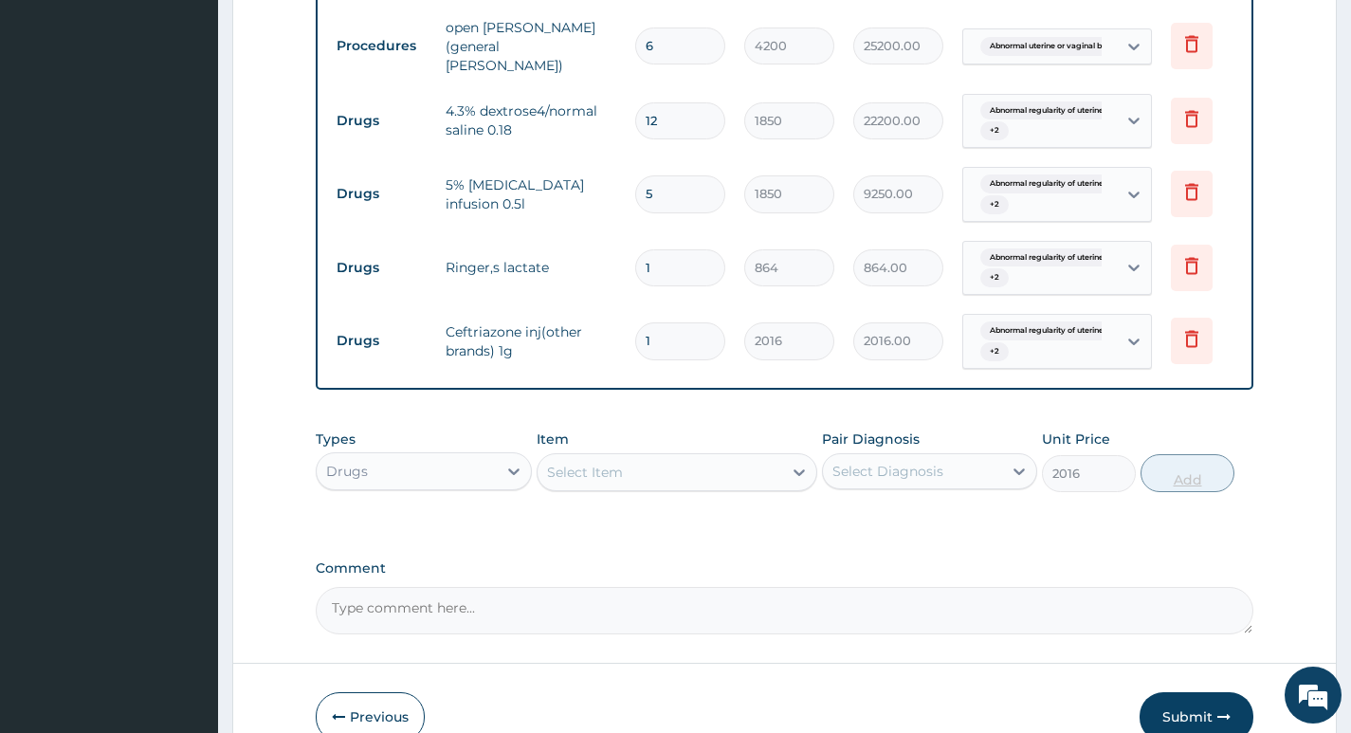
type input "0"
click at [661, 338] on input "1" at bounding box center [680, 340] width 90 height 37
type input "0.00"
type input "4"
type input "8064.00"
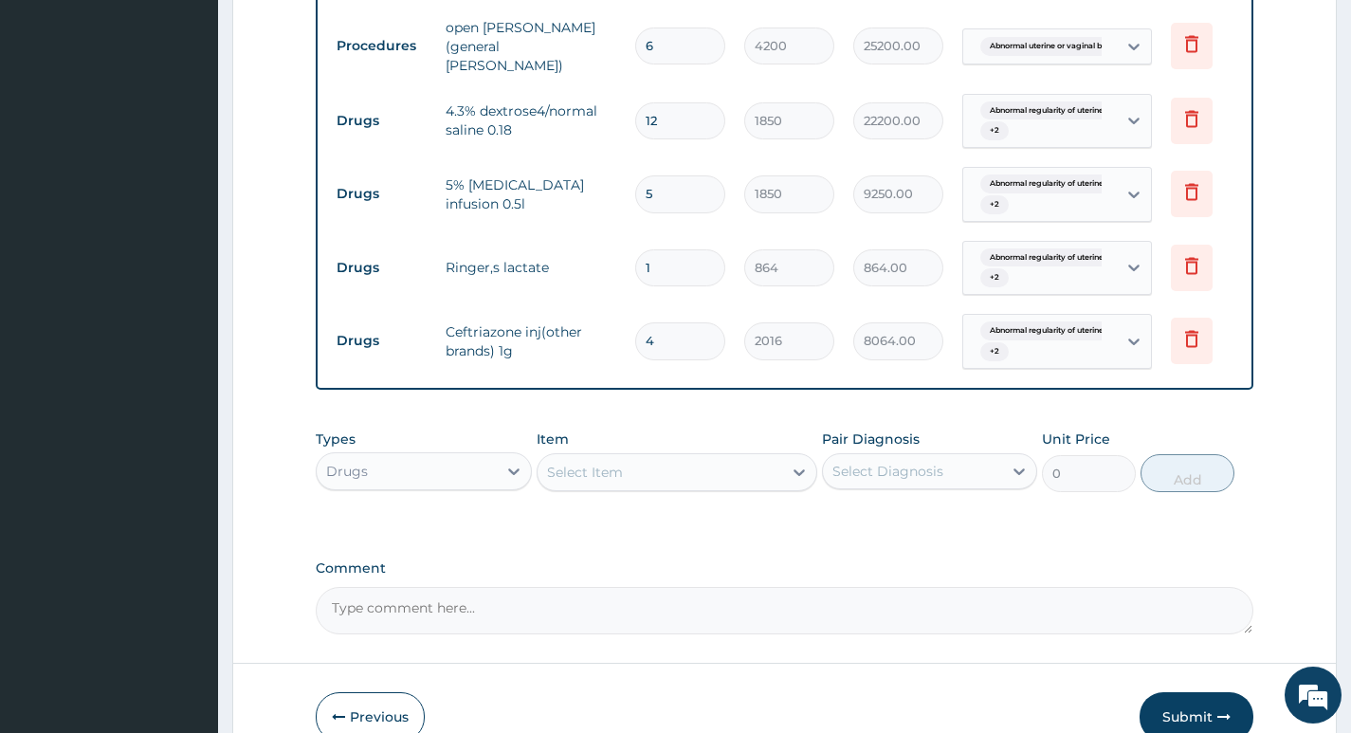
type input "4"
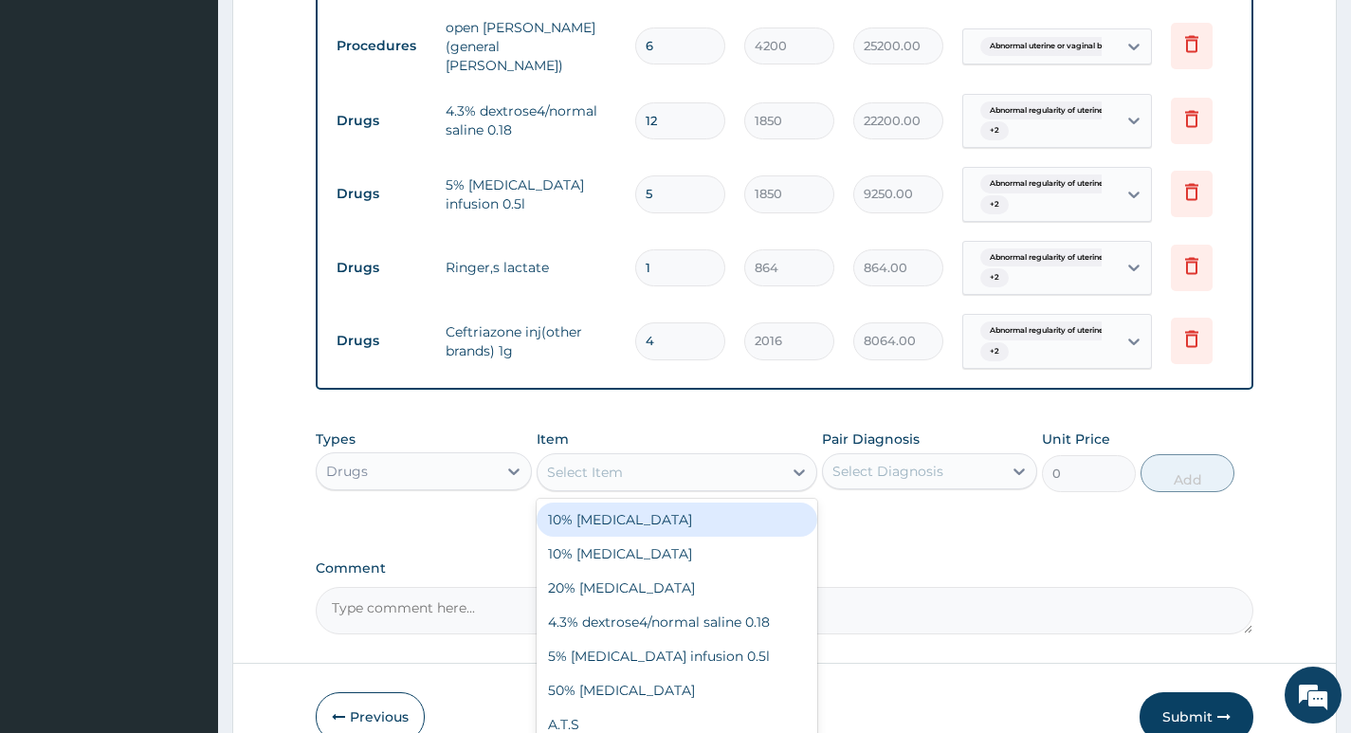
click at [689, 478] on div "Select Item" at bounding box center [659, 472] width 245 height 30
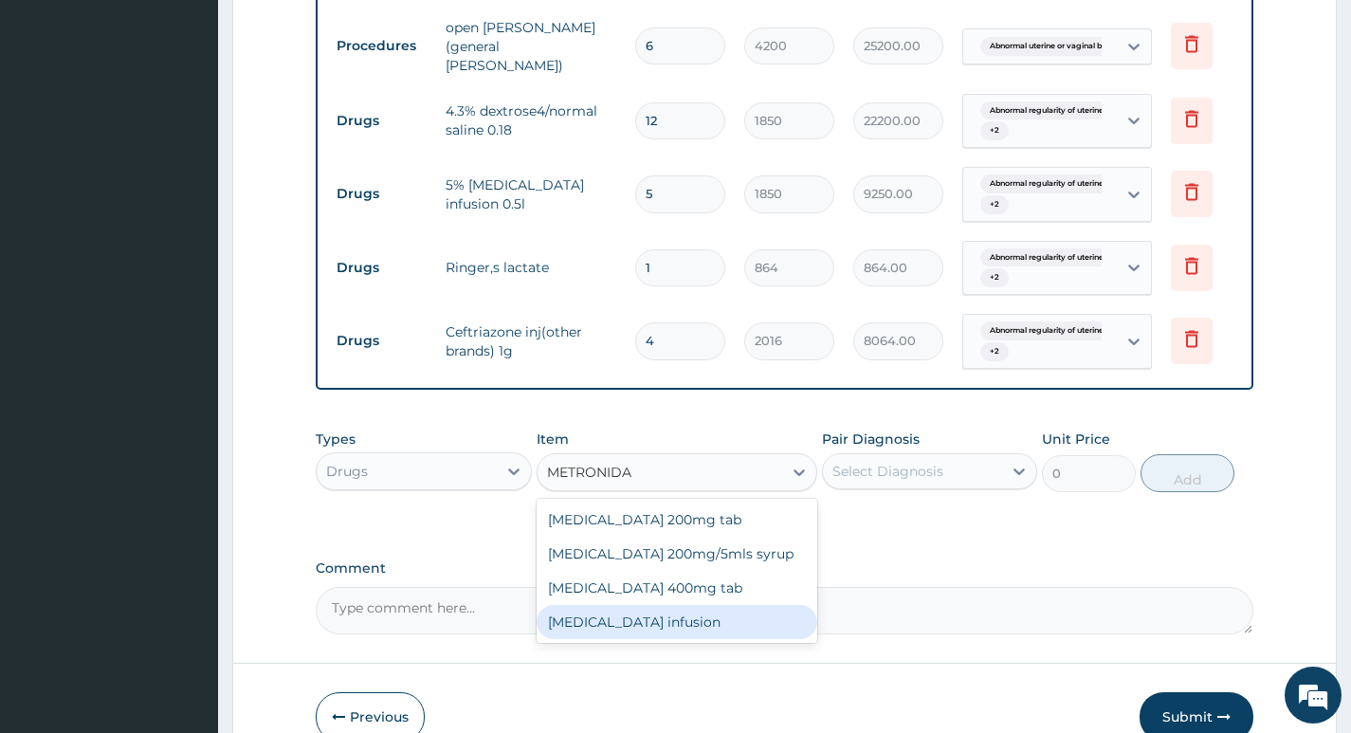
type input "METRONIDA"
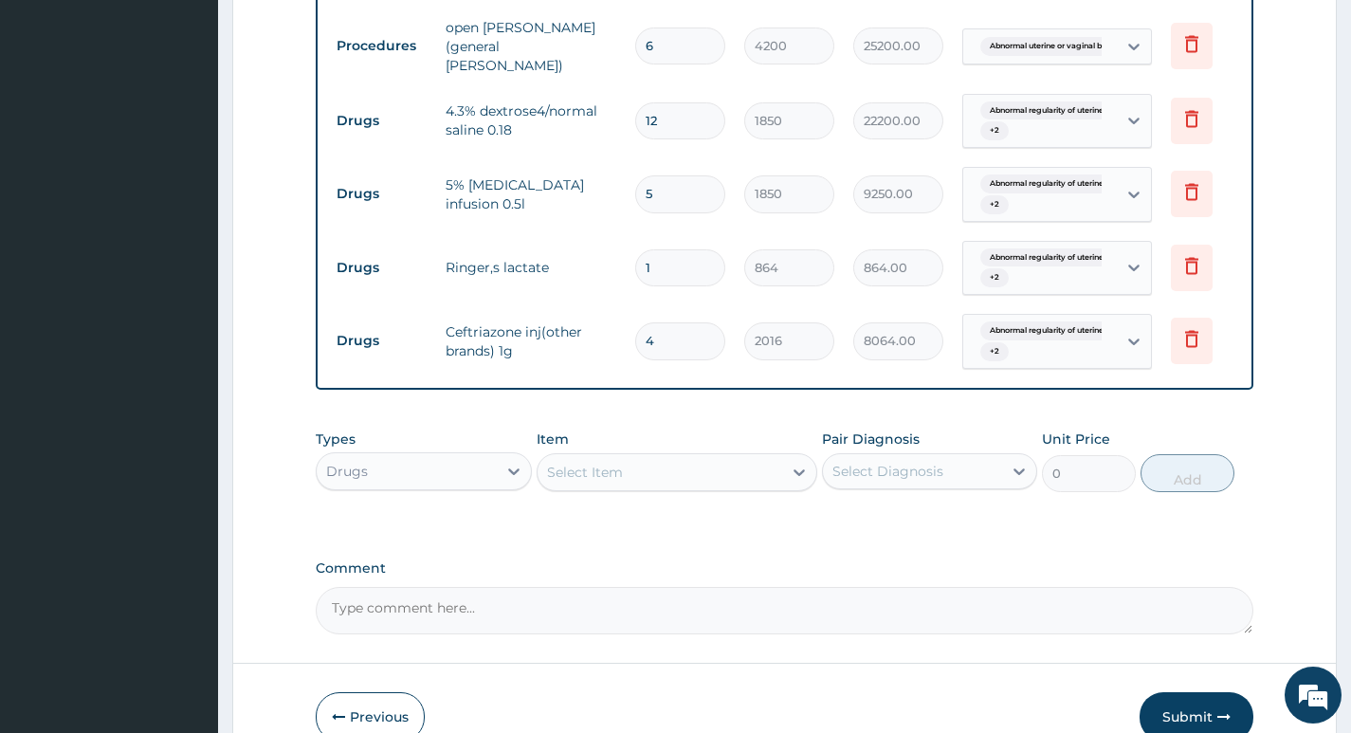
click at [615, 477] on div "Select Item" at bounding box center [585, 472] width 76 height 19
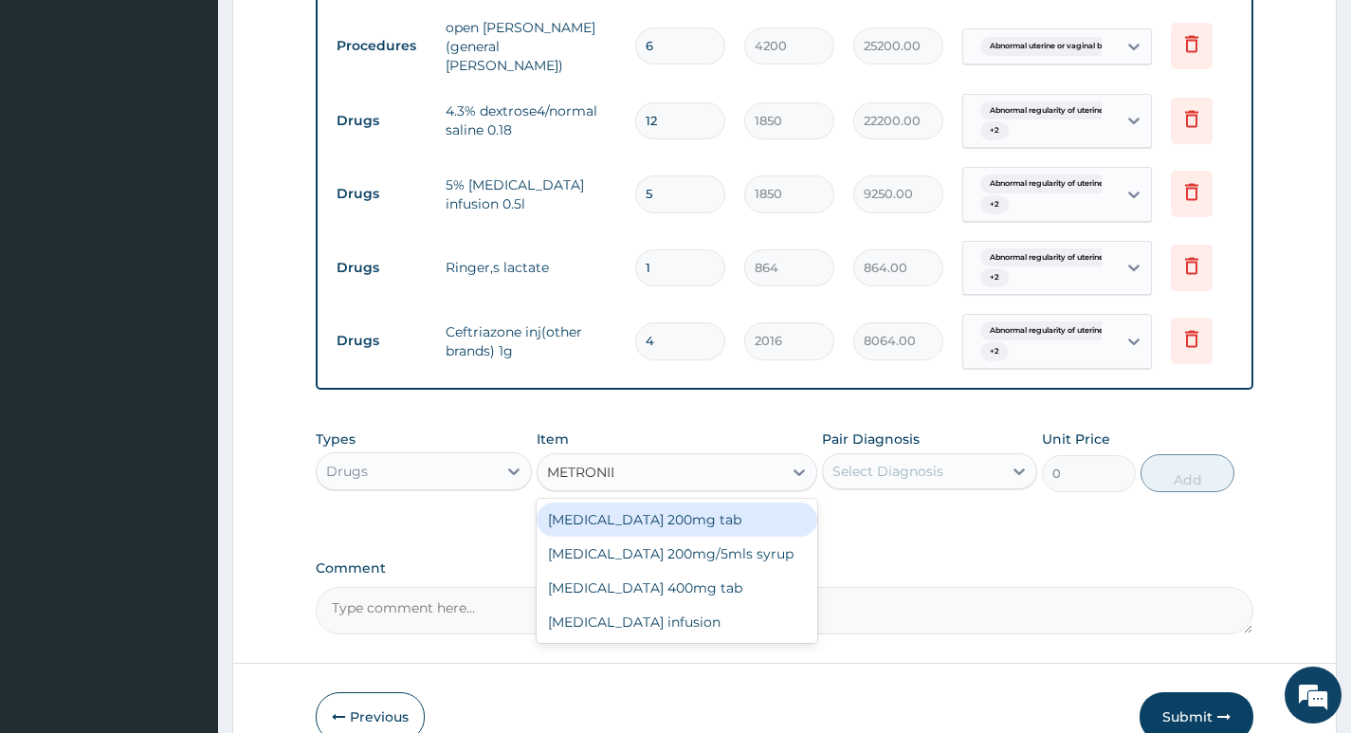
type input "METRONIDA"
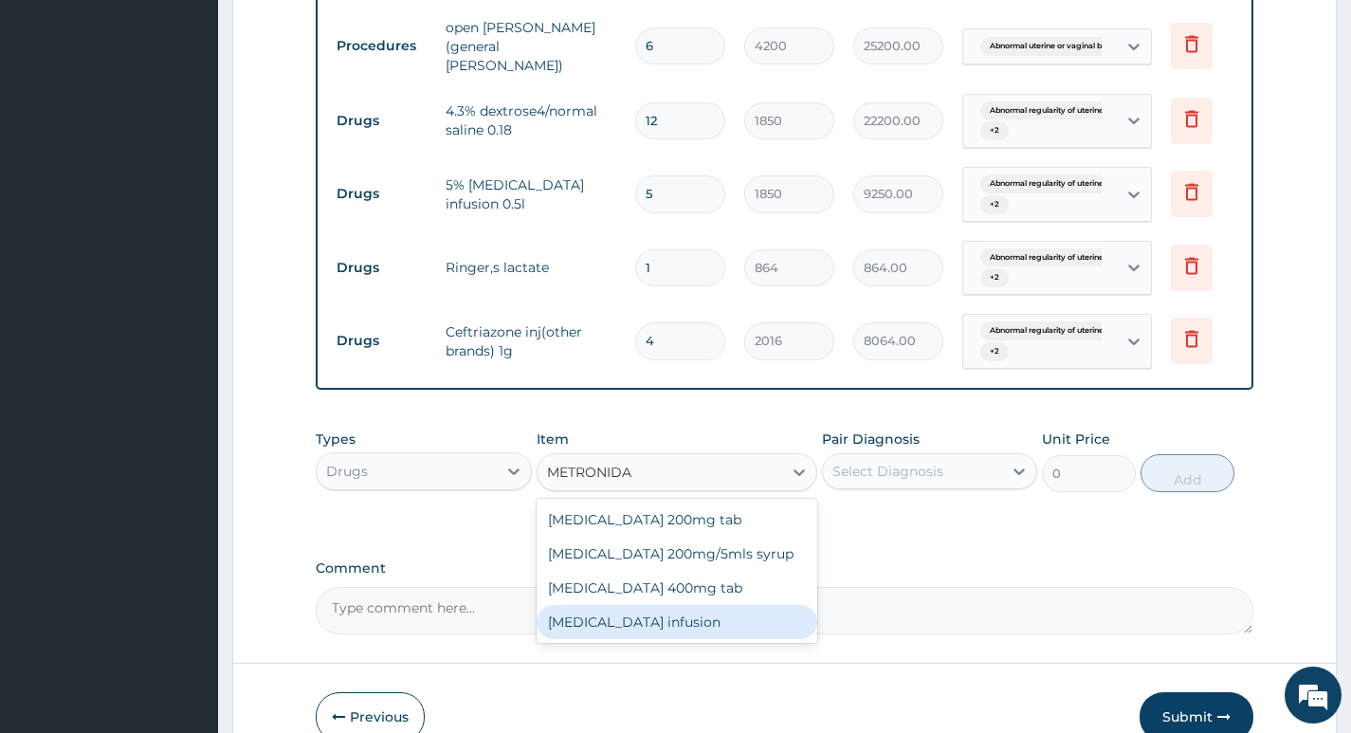
click at [637, 622] on div "Metronidazole infusion" at bounding box center [677, 622] width 282 height 34
type input "648"
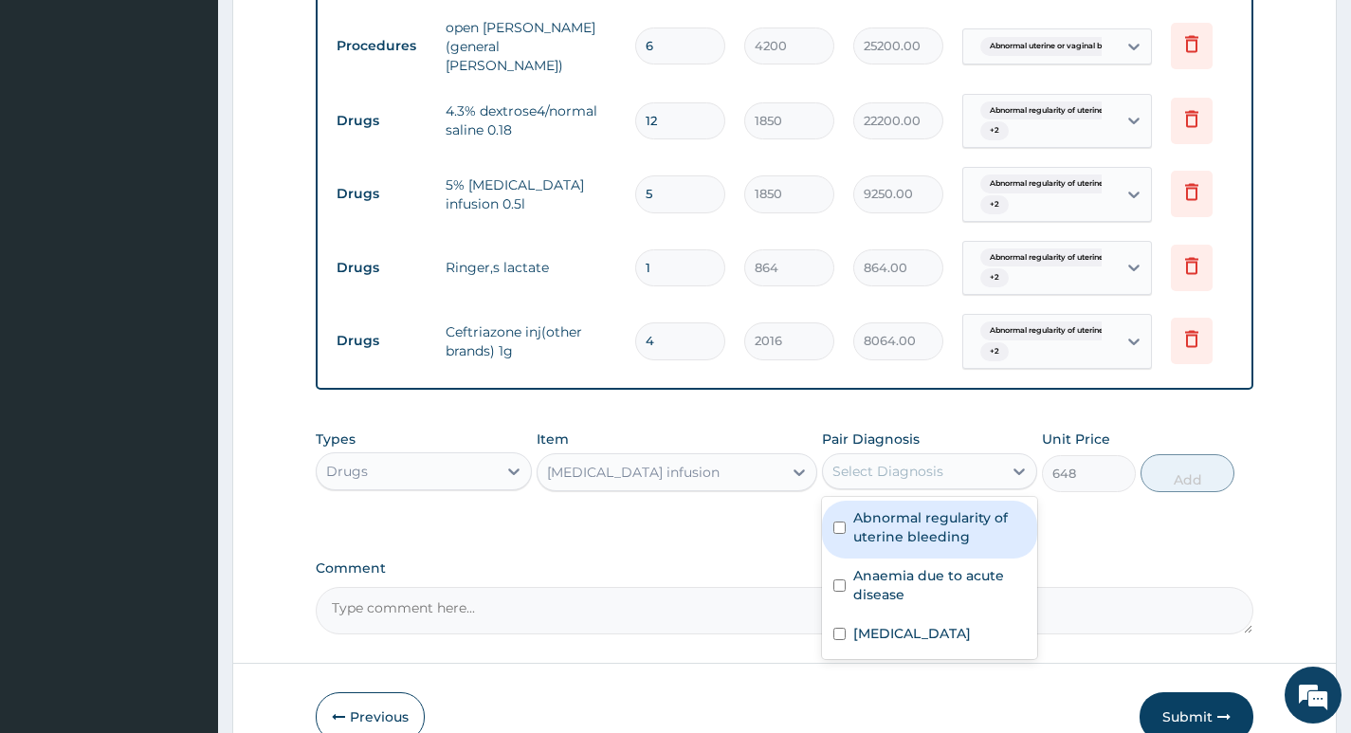
click at [962, 471] on div "Select Diagnosis" at bounding box center [912, 471] width 179 height 30
click at [931, 531] on label "Abnormal regularity of uterine bleeding" at bounding box center [939, 527] width 173 height 38
checkbox input "true"
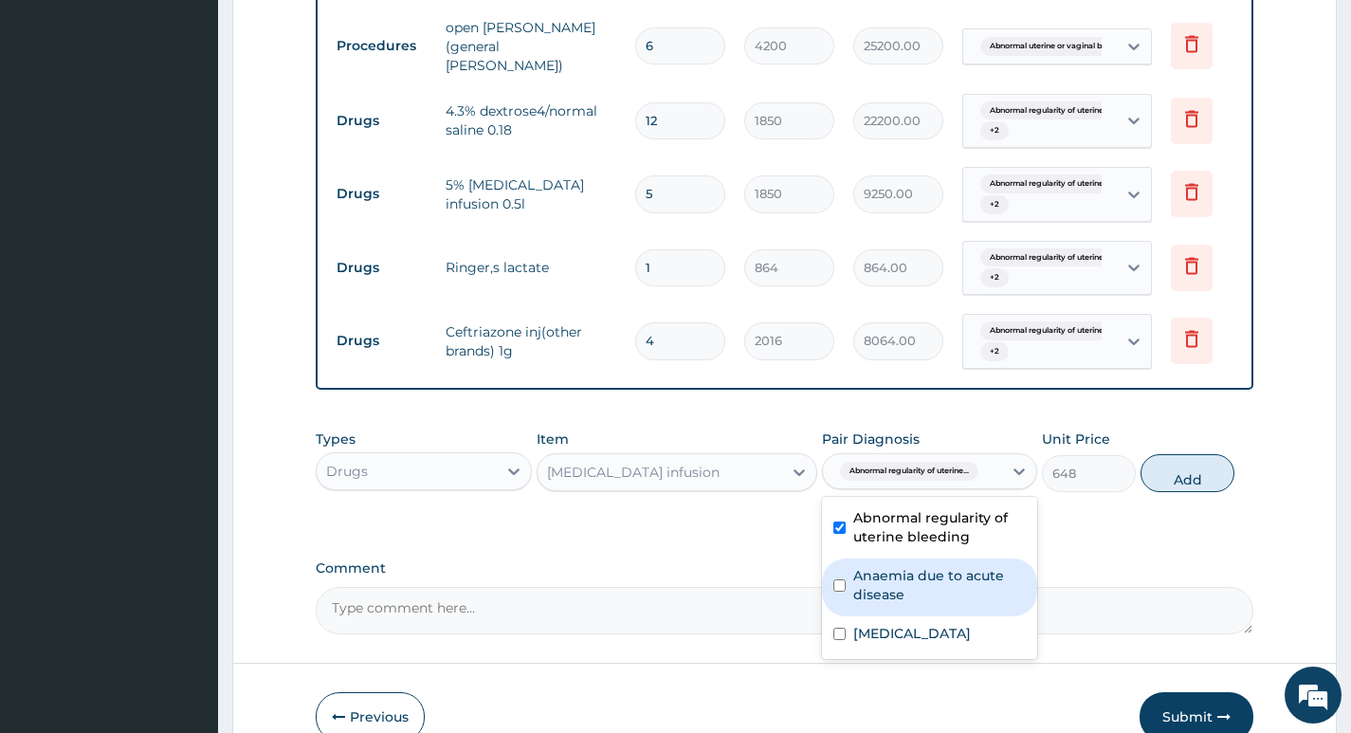
click at [933, 589] on label "Anaemia due to acute disease" at bounding box center [939, 585] width 173 height 38
checkbox input "true"
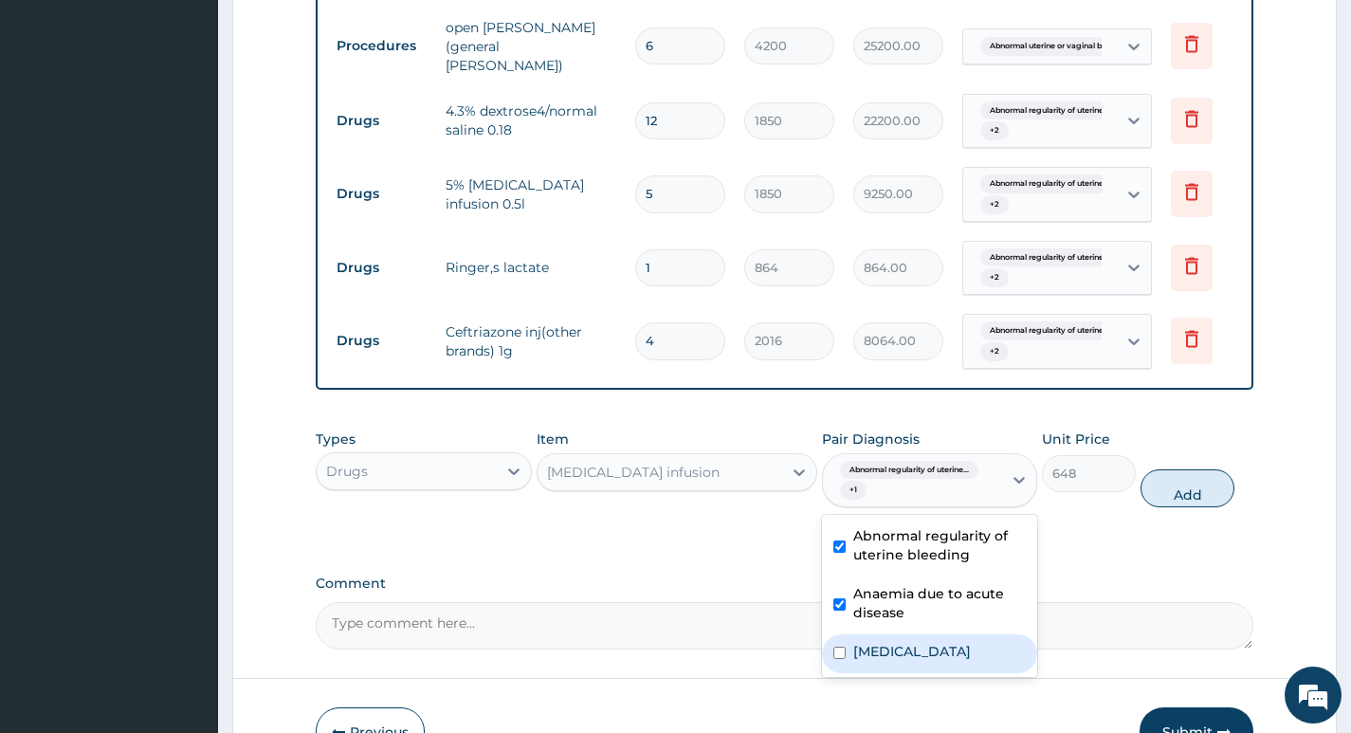
click at [934, 661] on label "Abnormal uterine or vaginal bleeding, unspecified" at bounding box center [912, 651] width 118 height 19
checkbox input "true"
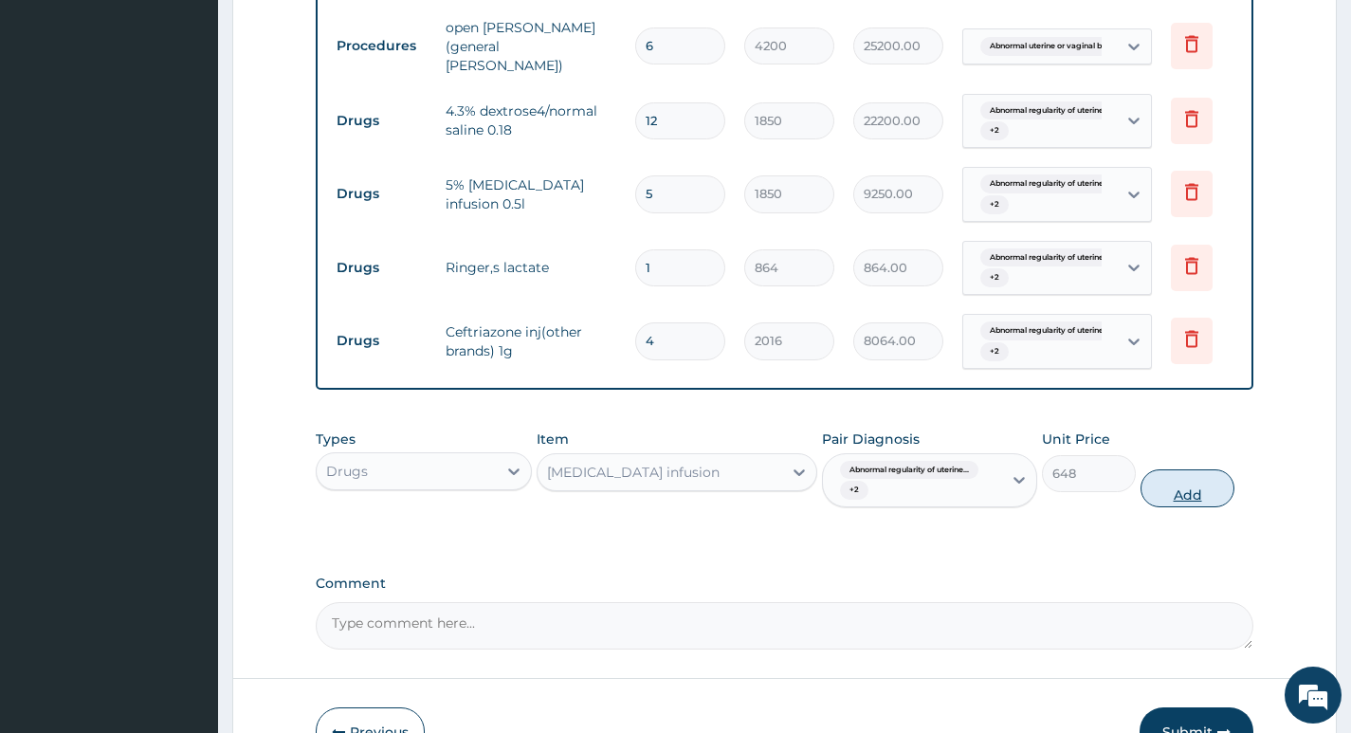
click at [1201, 498] on button "Add" at bounding box center [1187, 488] width 94 height 38
type input "0"
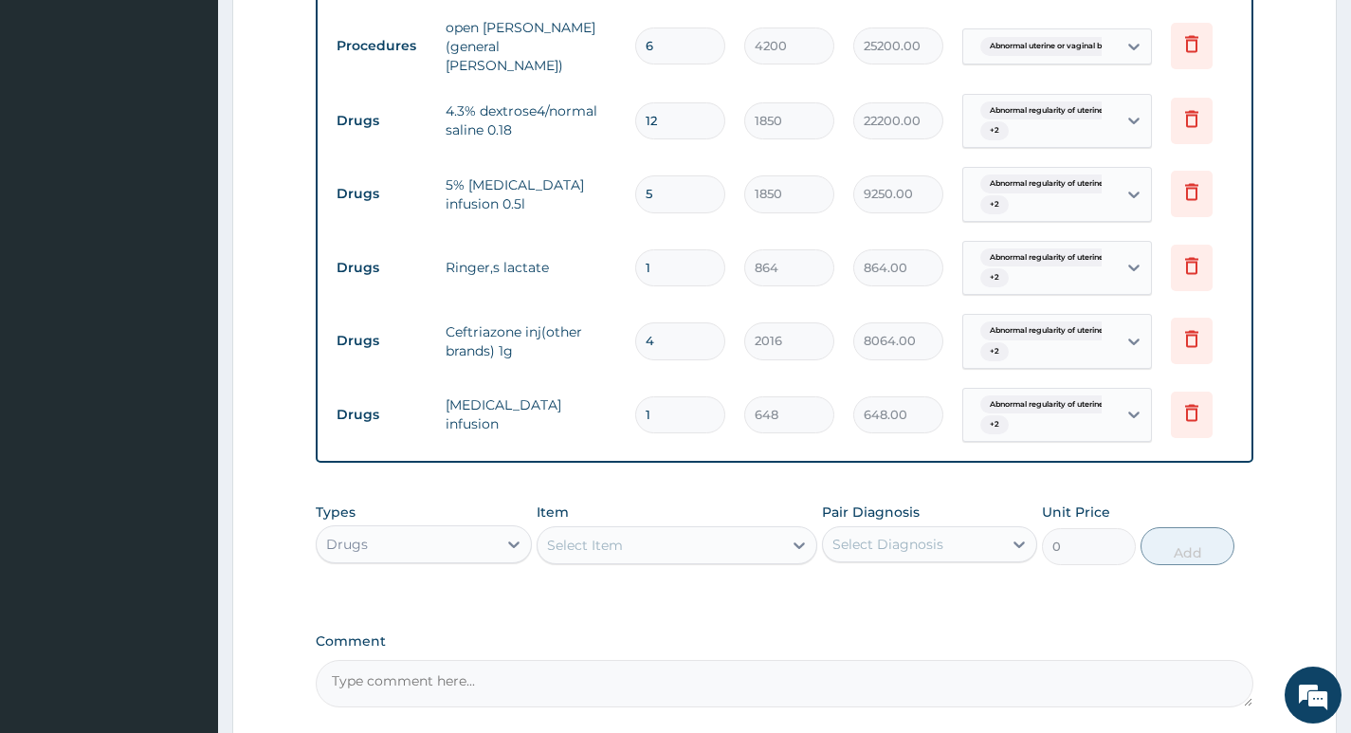
click at [681, 404] on input "1" at bounding box center [680, 414] width 90 height 37
type input "0.00"
type input "6"
type input "3888.00"
type input "6"
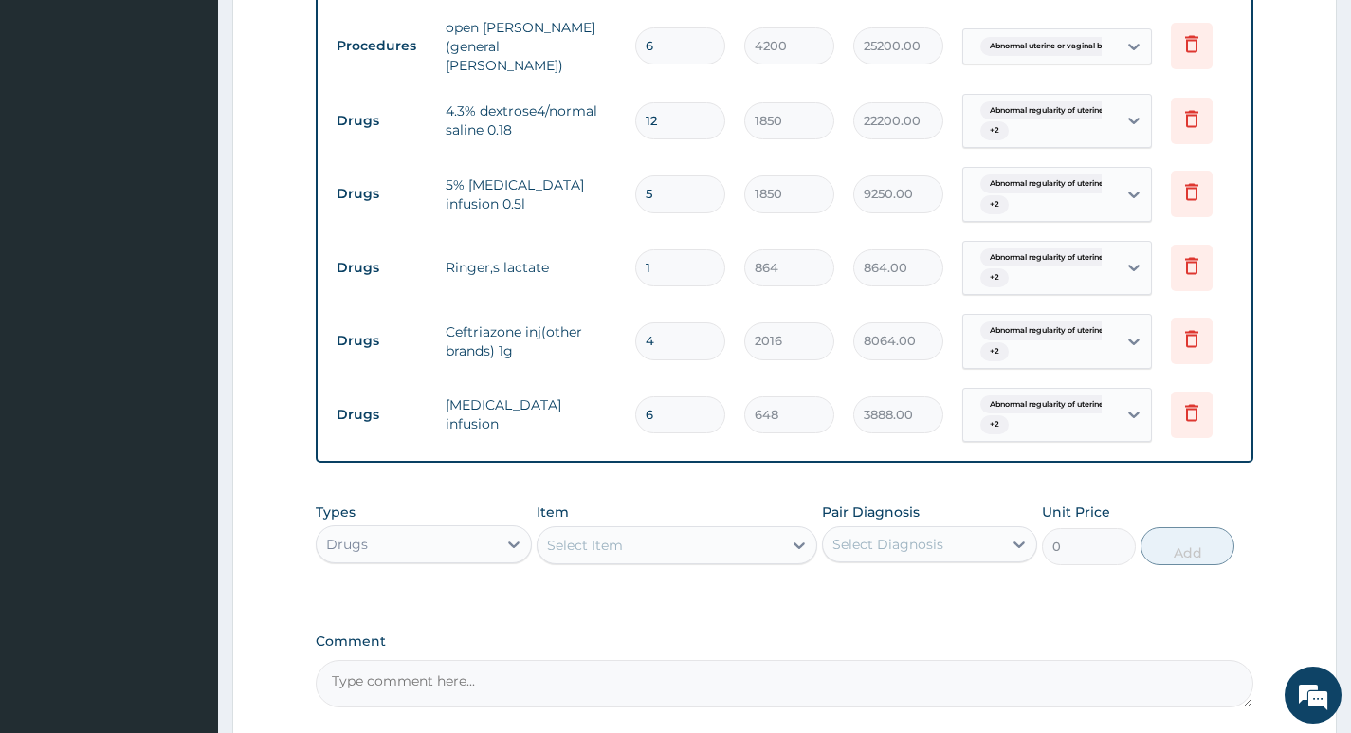
click at [715, 547] on div "Select Item" at bounding box center [659, 545] width 245 height 30
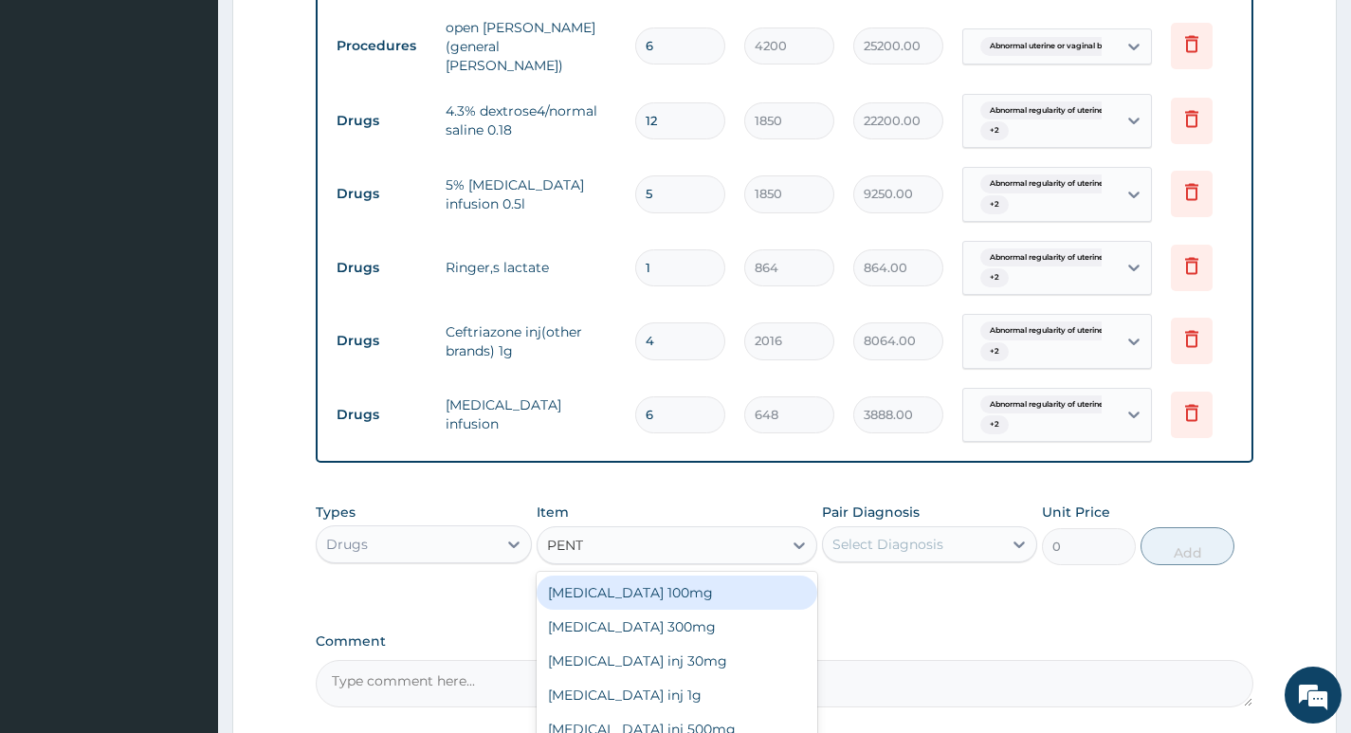
type input "PENTA"
click at [660, 591] on div "Pentazocine inj 30mg" at bounding box center [677, 592] width 282 height 34
type input "480"
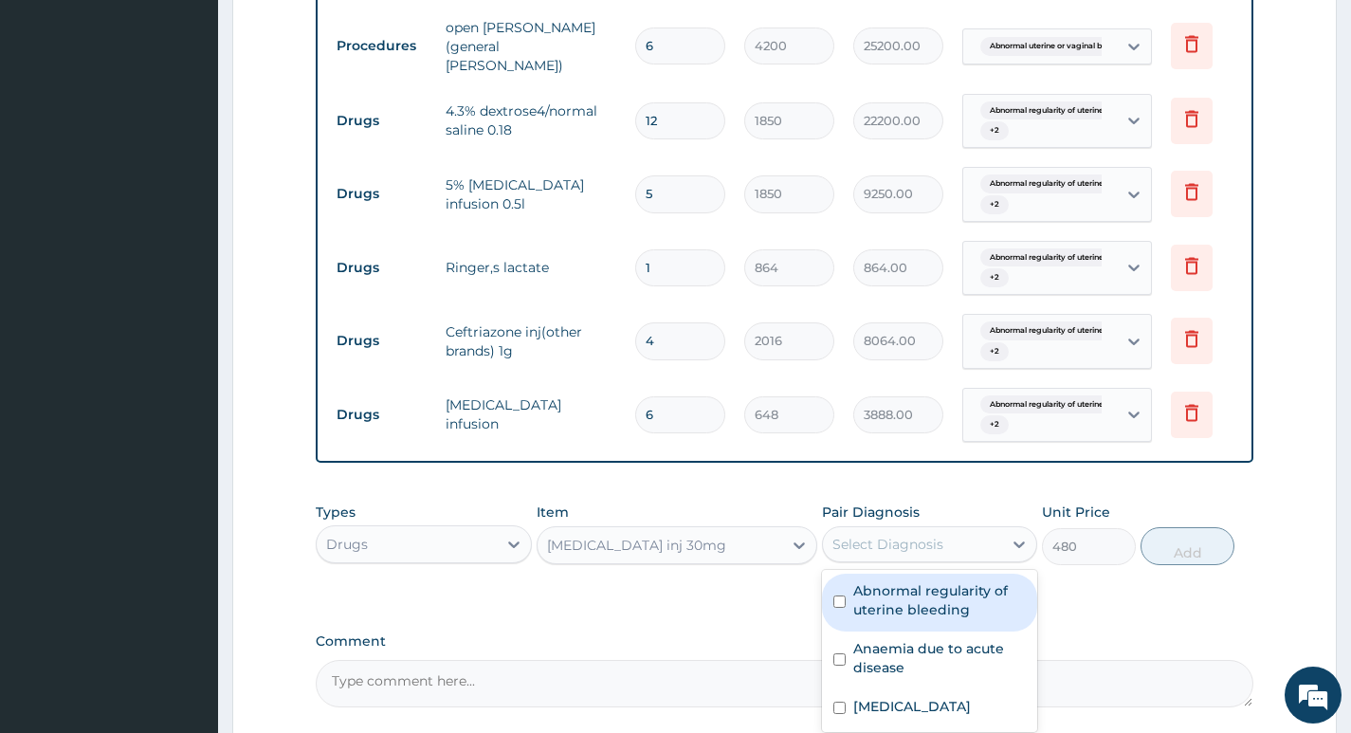
click at [996, 546] on div "Select Diagnosis" at bounding box center [912, 544] width 179 height 30
click at [956, 604] on label "Abnormal regularity of uterine bleeding" at bounding box center [939, 600] width 173 height 38
checkbox input "true"
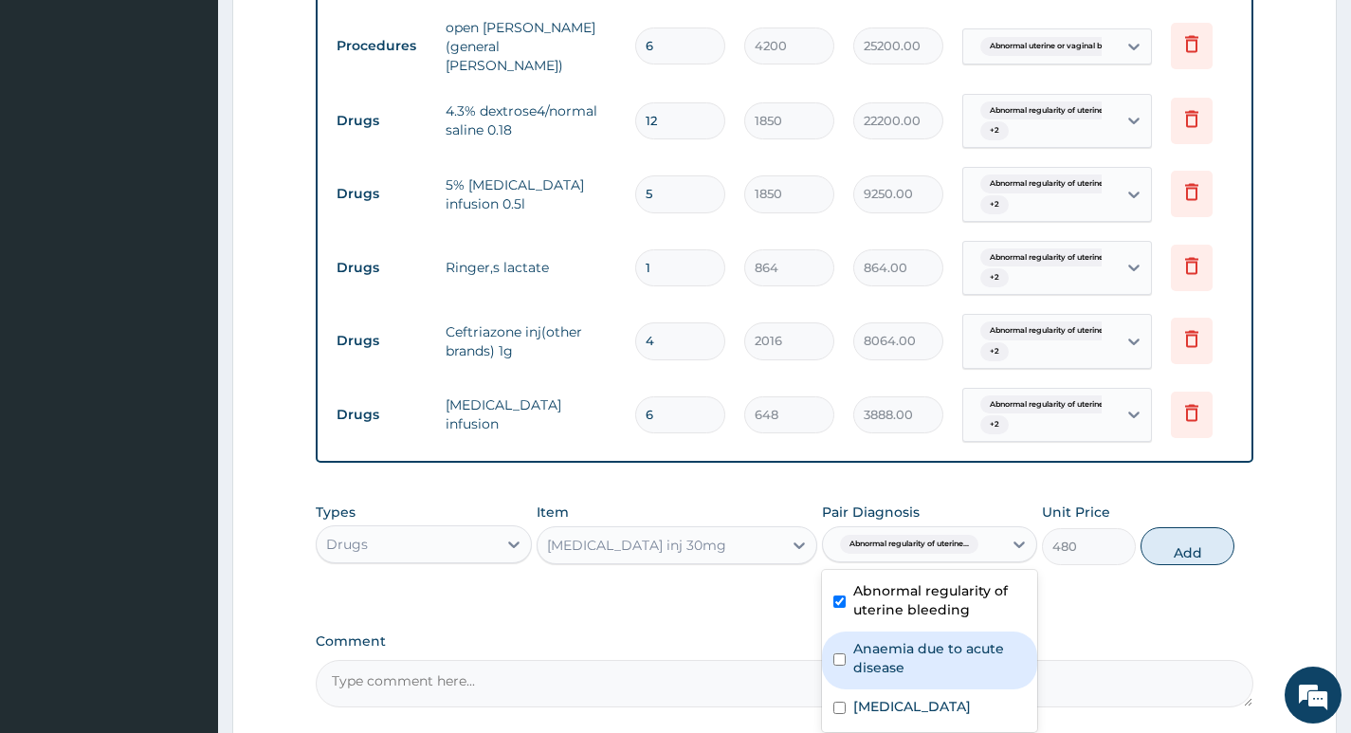
click at [955, 662] on label "Anaemia due to acute disease" at bounding box center [939, 658] width 173 height 38
checkbox input "true"
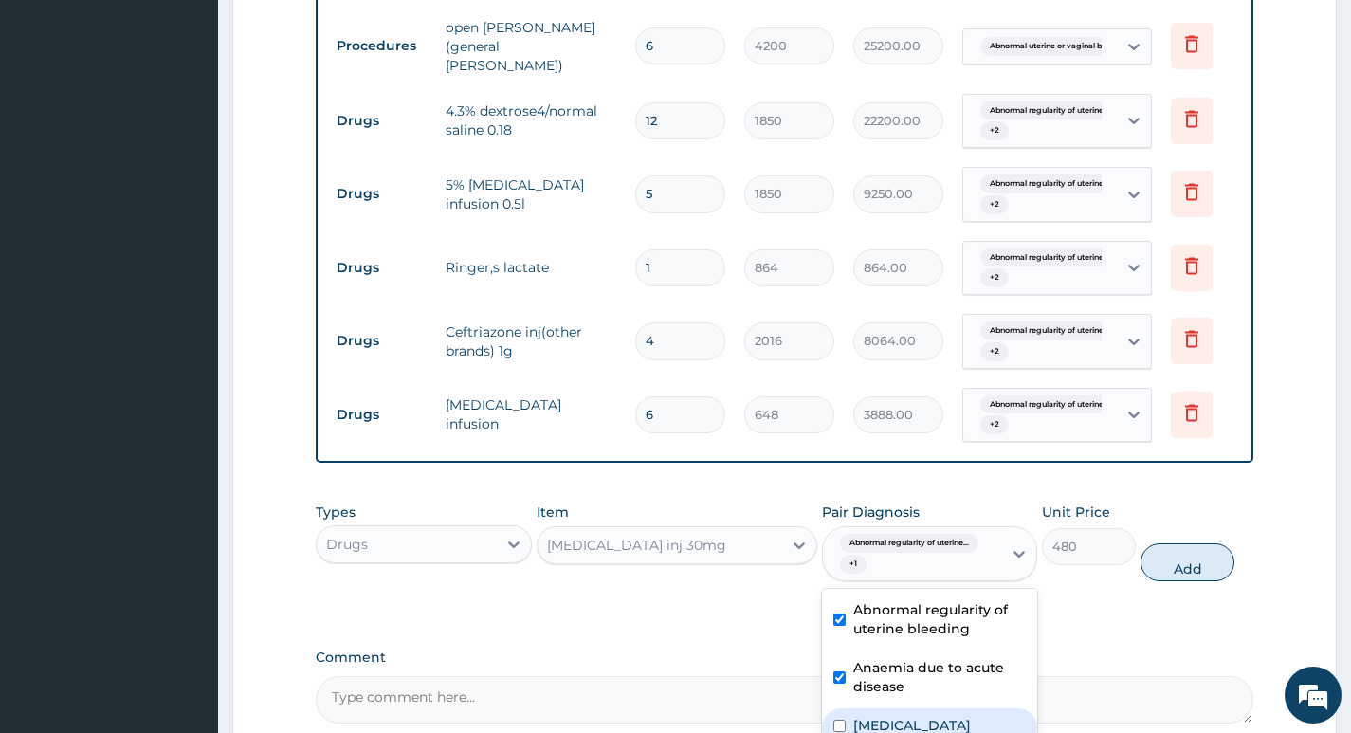
click at [926, 722] on label "Abnormal uterine or vaginal bleeding, unspecified" at bounding box center [912, 725] width 118 height 19
checkbox input "true"
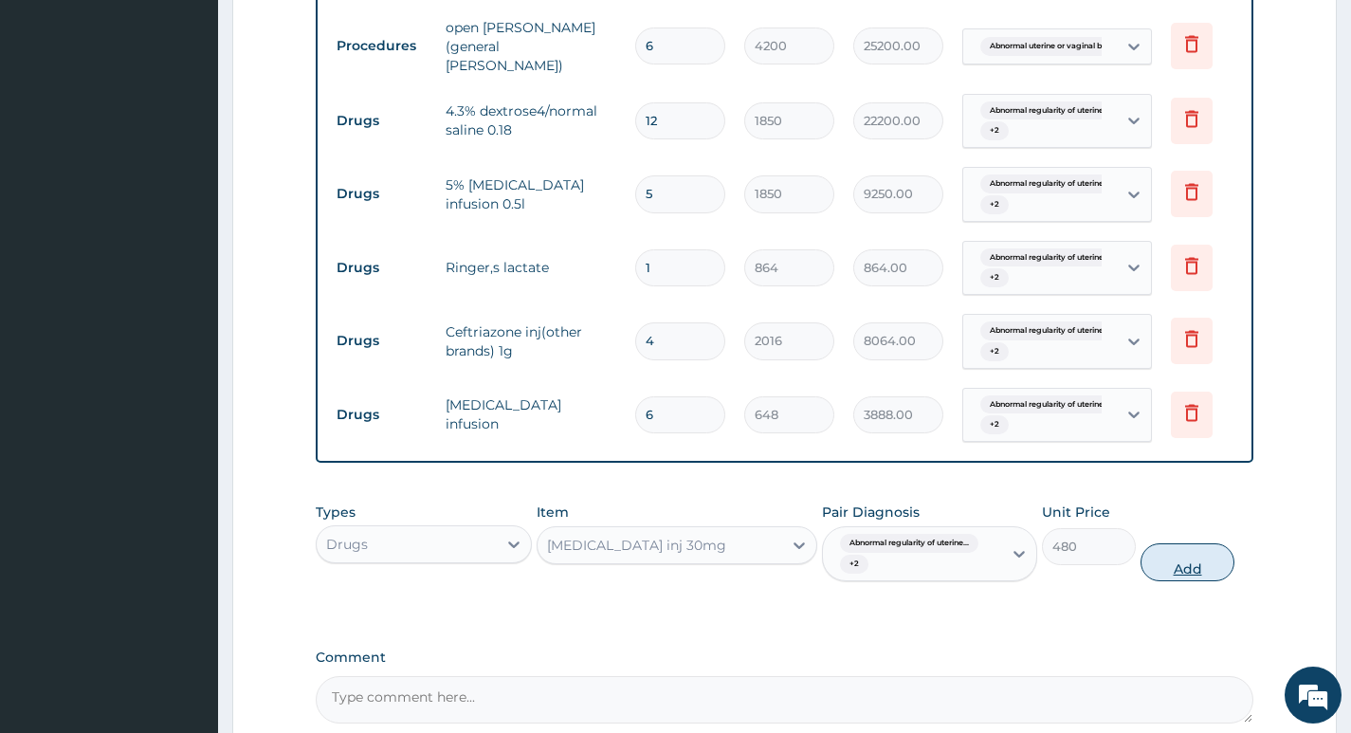
click at [1169, 565] on button "Add" at bounding box center [1187, 562] width 94 height 38
type input "0"
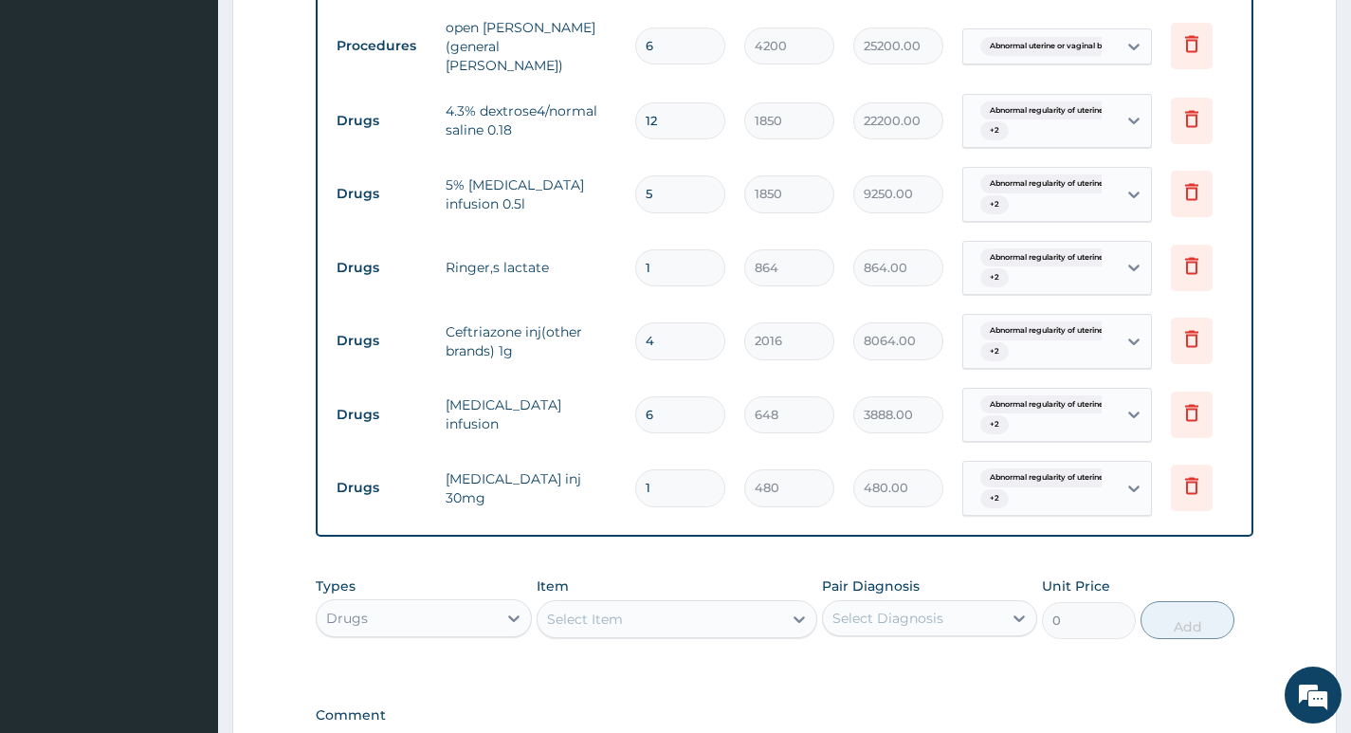
click at [660, 471] on input "1" at bounding box center [680, 487] width 90 height 37
type input "0.00"
type input "7"
type input "3360.00"
type input "7"
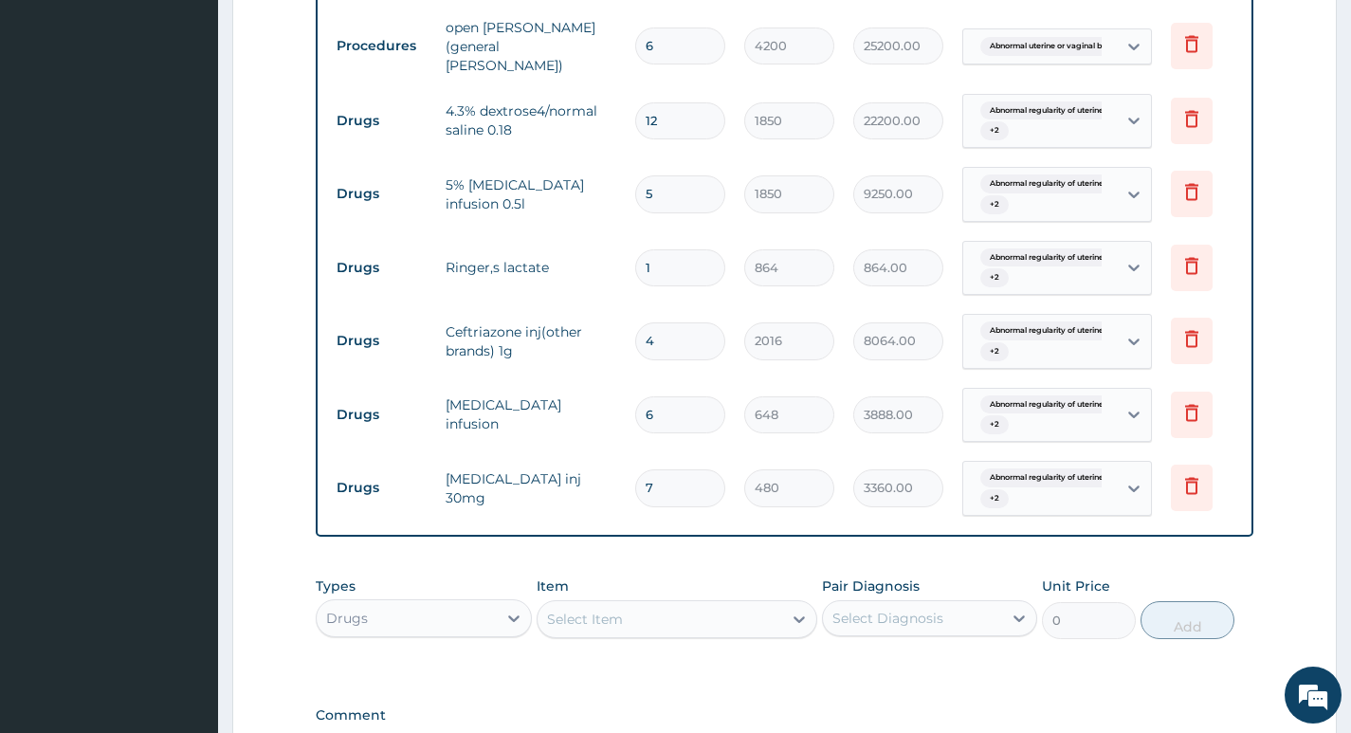
click at [713, 625] on div "Select Item" at bounding box center [659, 619] width 245 height 30
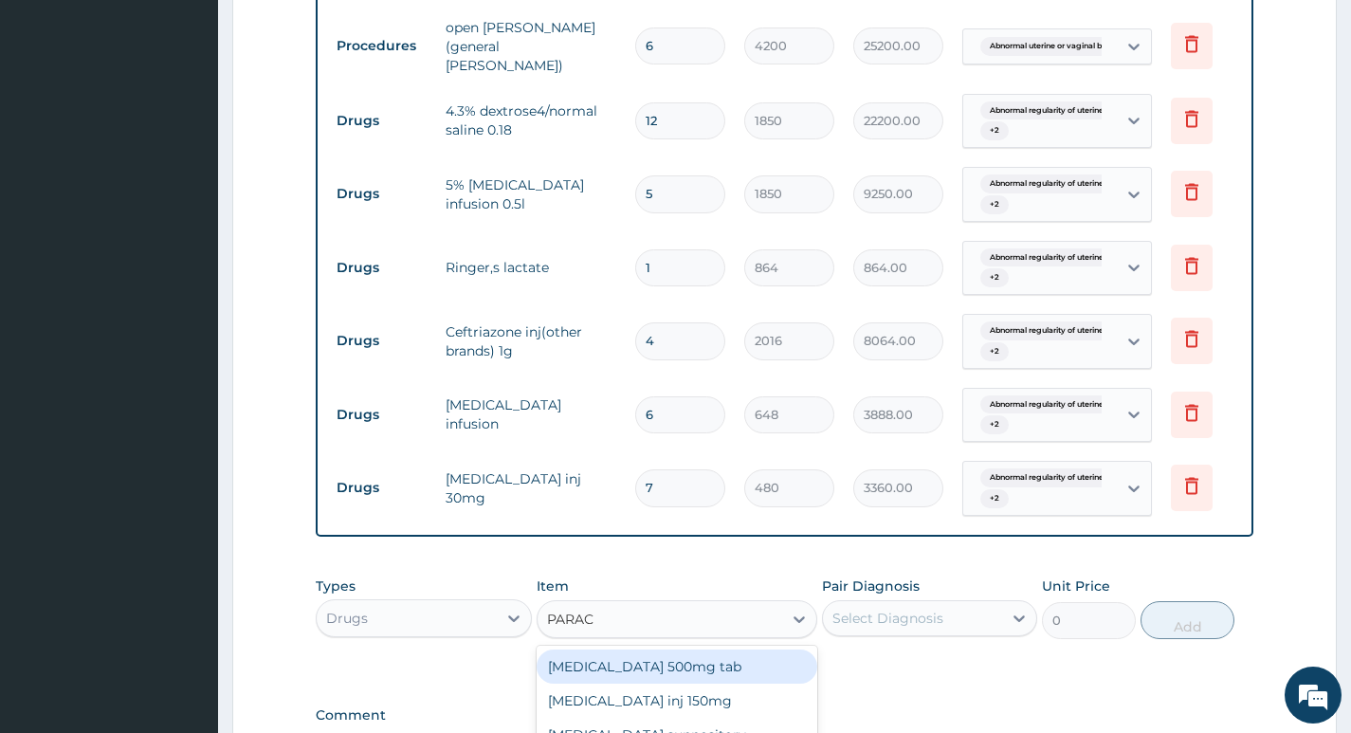
type input "PARACE"
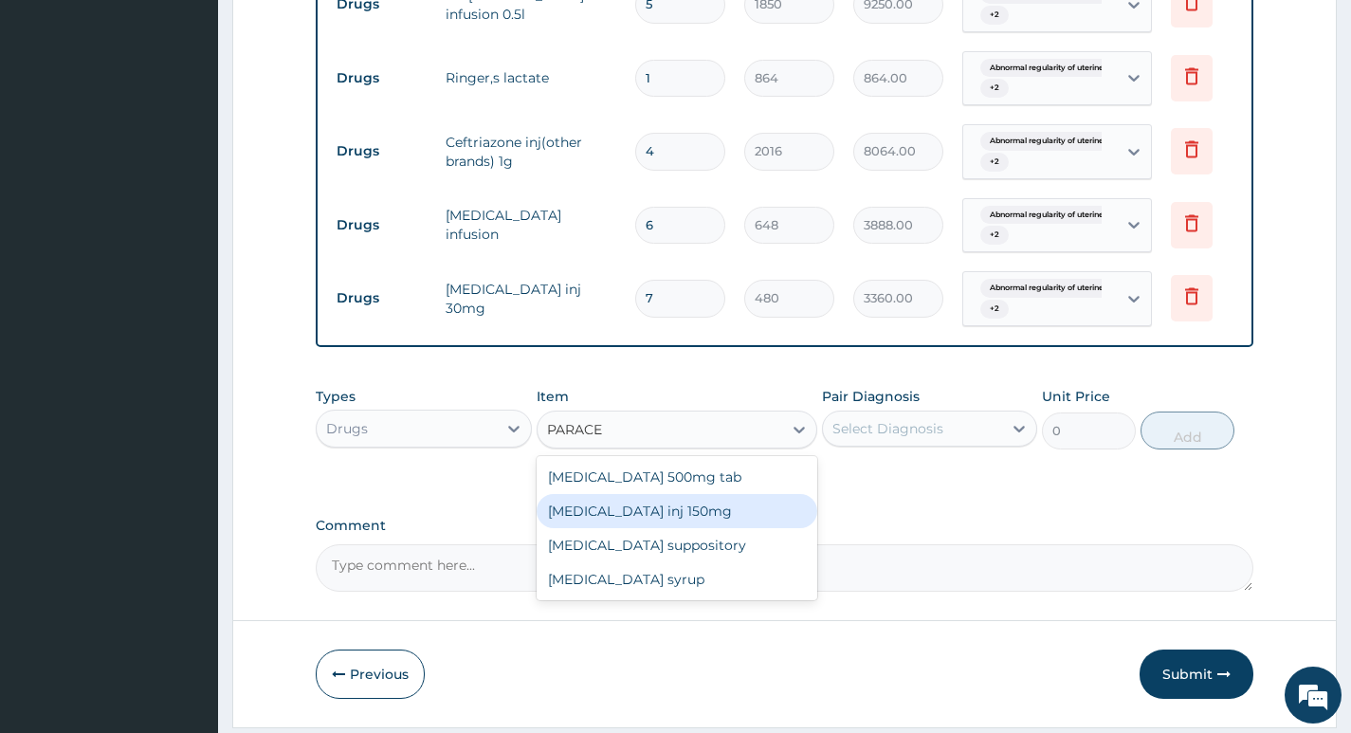
click at [700, 516] on div "Paracetamol inj 150mg" at bounding box center [677, 511] width 282 height 34
type input "180"
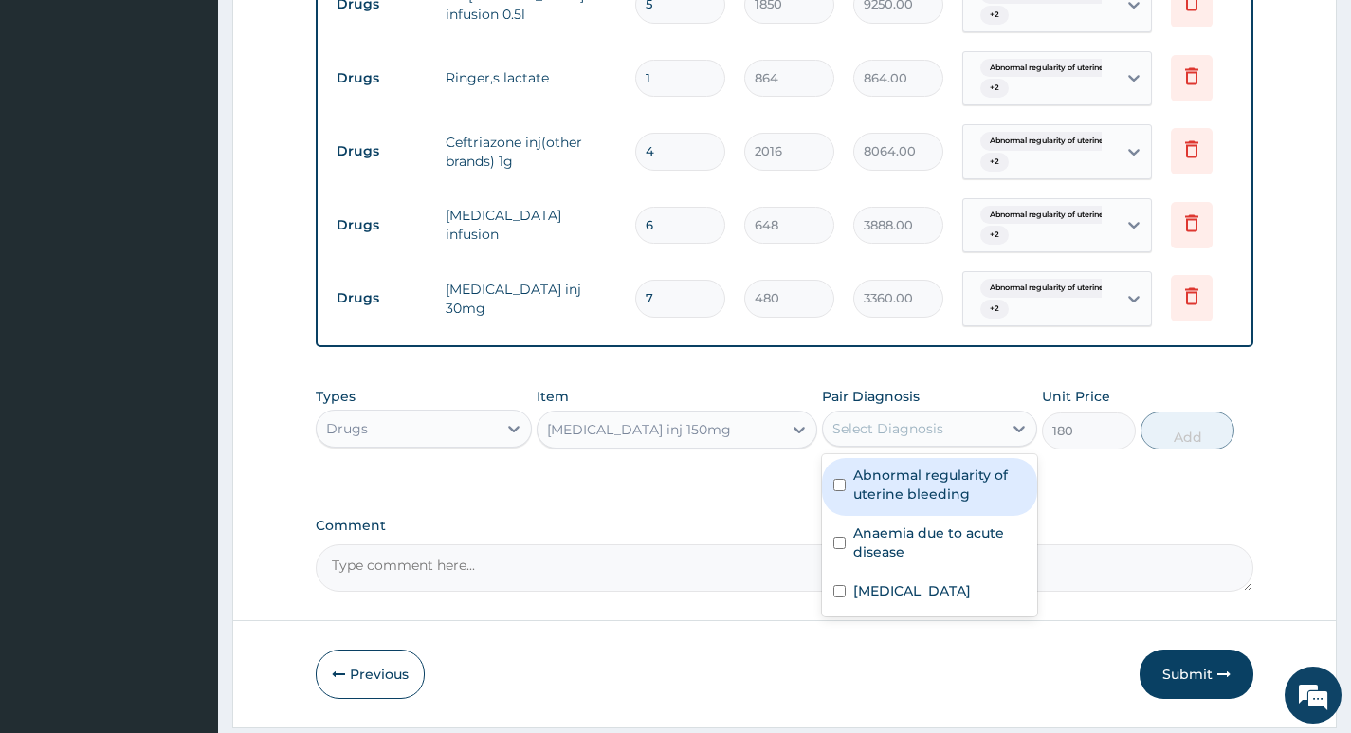
click at [961, 438] on div "Select Diagnosis" at bounding box center [912, 428] width 179 height 30
click at [940, 488] on label "Abnormal regularity of uterine bleeding" at bounding box center [939, 484] width 173 height 38
checkbox input "true"
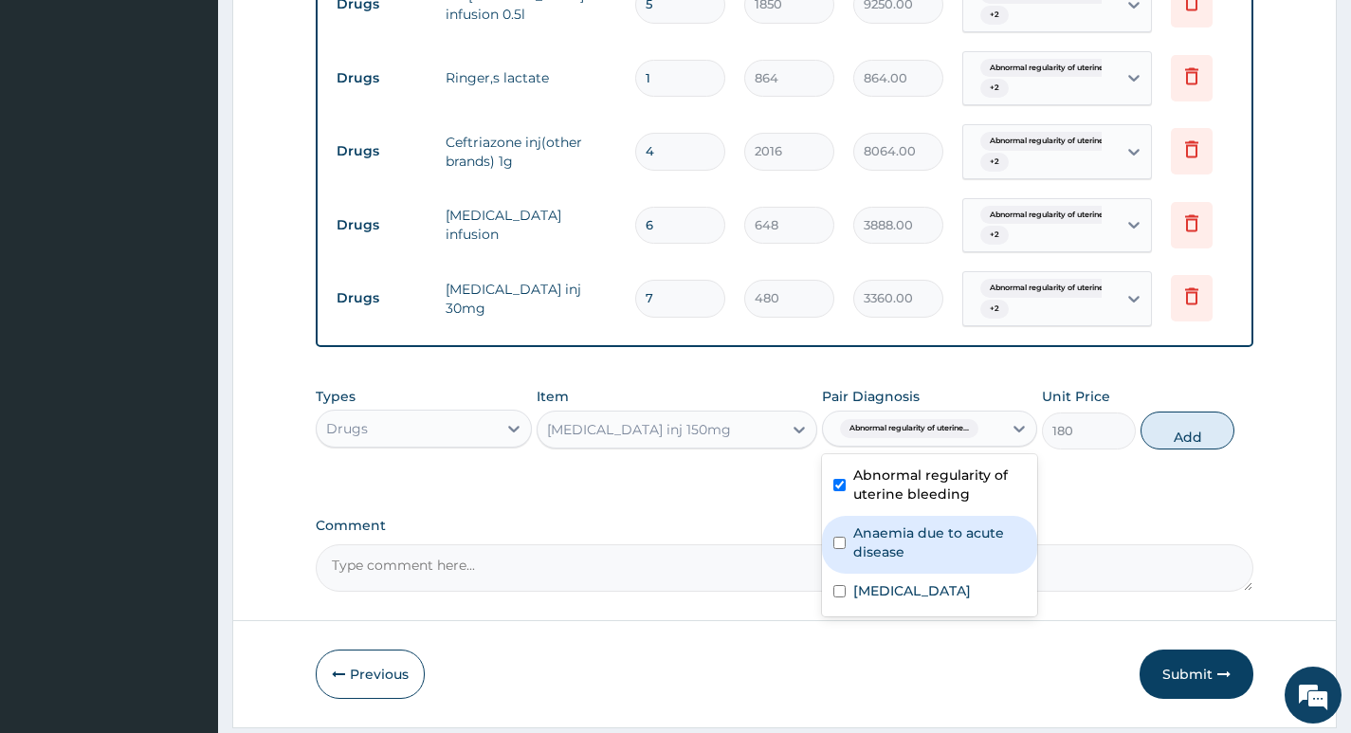
click at [901, 560] on label "Anaemia due to acute disease" at bounding box center [939, 542] width 173 height 38
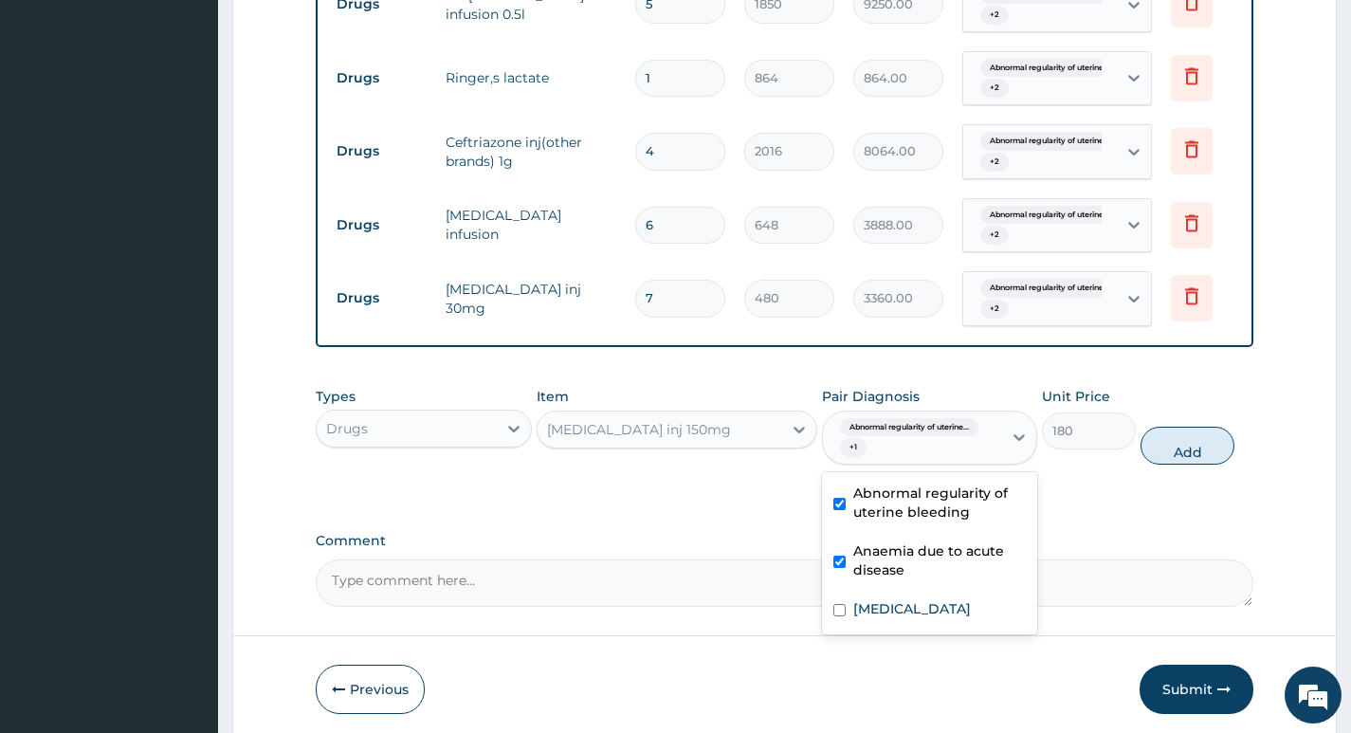
checkbox input "true"
click at [907, 618] on label "Abnormal uterine or vaginal bleeding, unspecified" at bounding box center [912, 608] width 118 height 19
checkbox input "true"
click at [1178, 454] on button "Add" at bounding box center [1187, 446] width 94 height 38
type input "0"
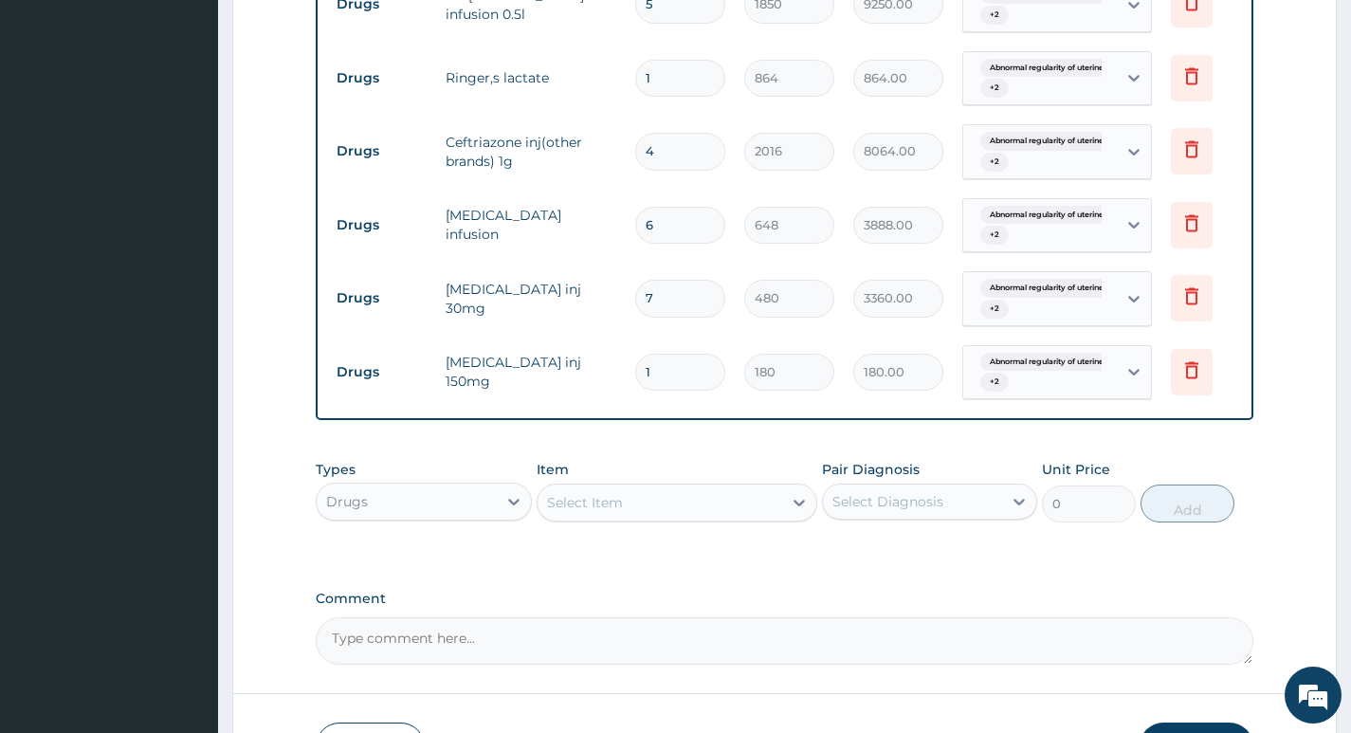
click at [665, 361] on input "1" at bounding box center [680, 372] width 90 height 37
type input "0.00"
type input "2"
type input "360.00"
type input "24"
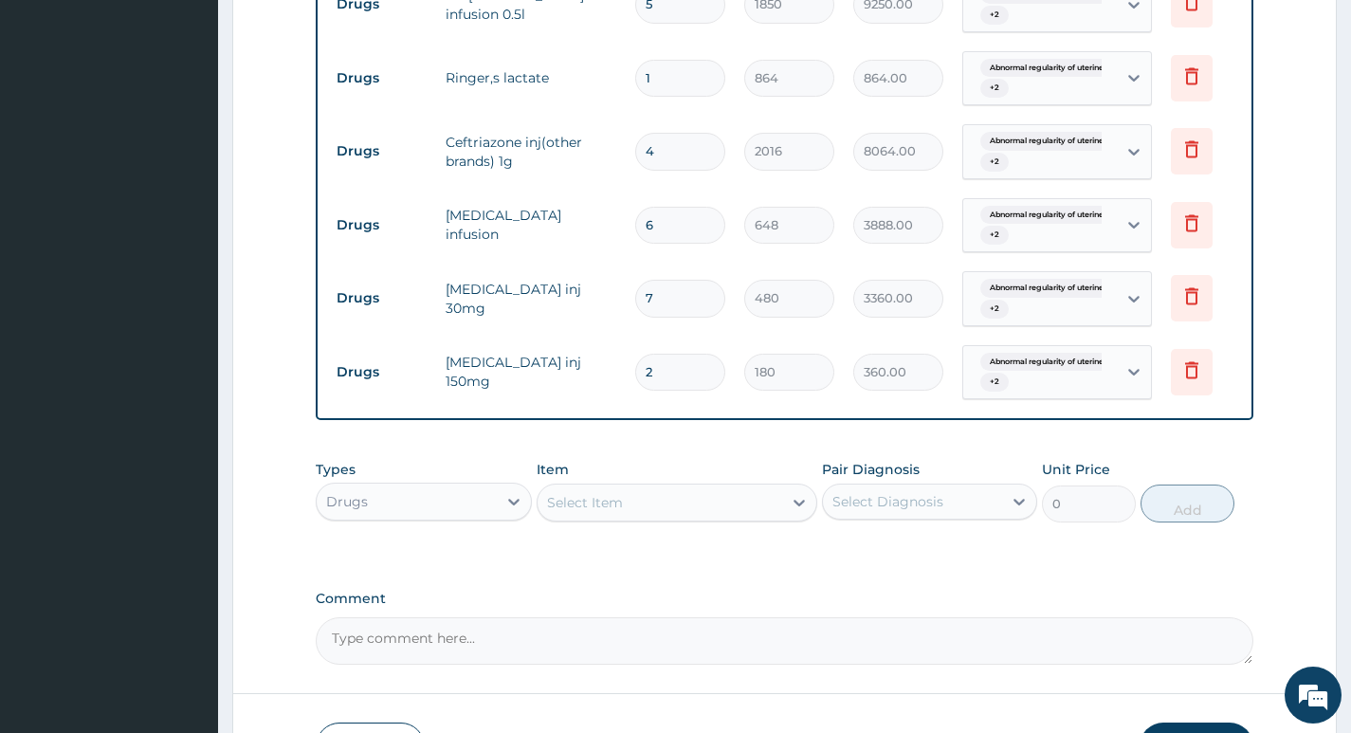
type input "4320.00"
type input "24"
click at [677, 509] on div "Select Item" at bounding box center [659, 502] width 245 height 30
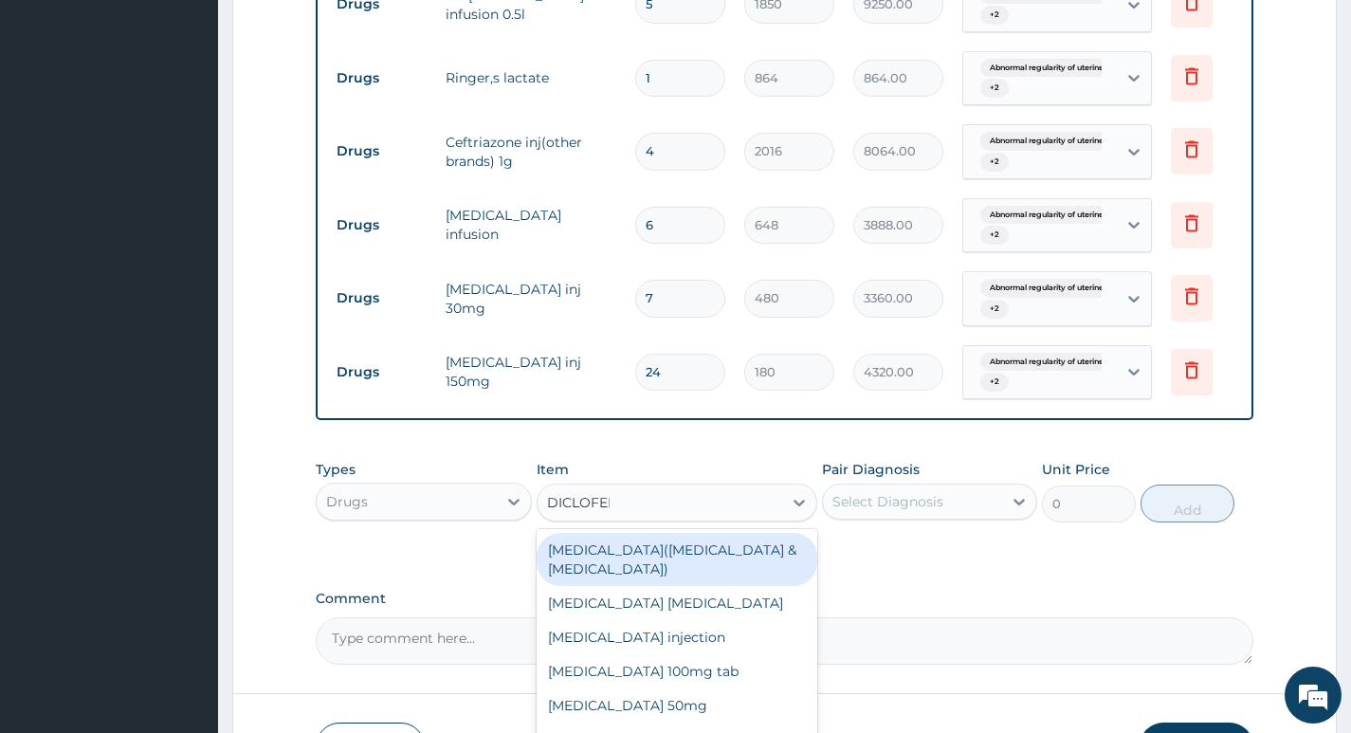
type input "DICLOFENA"
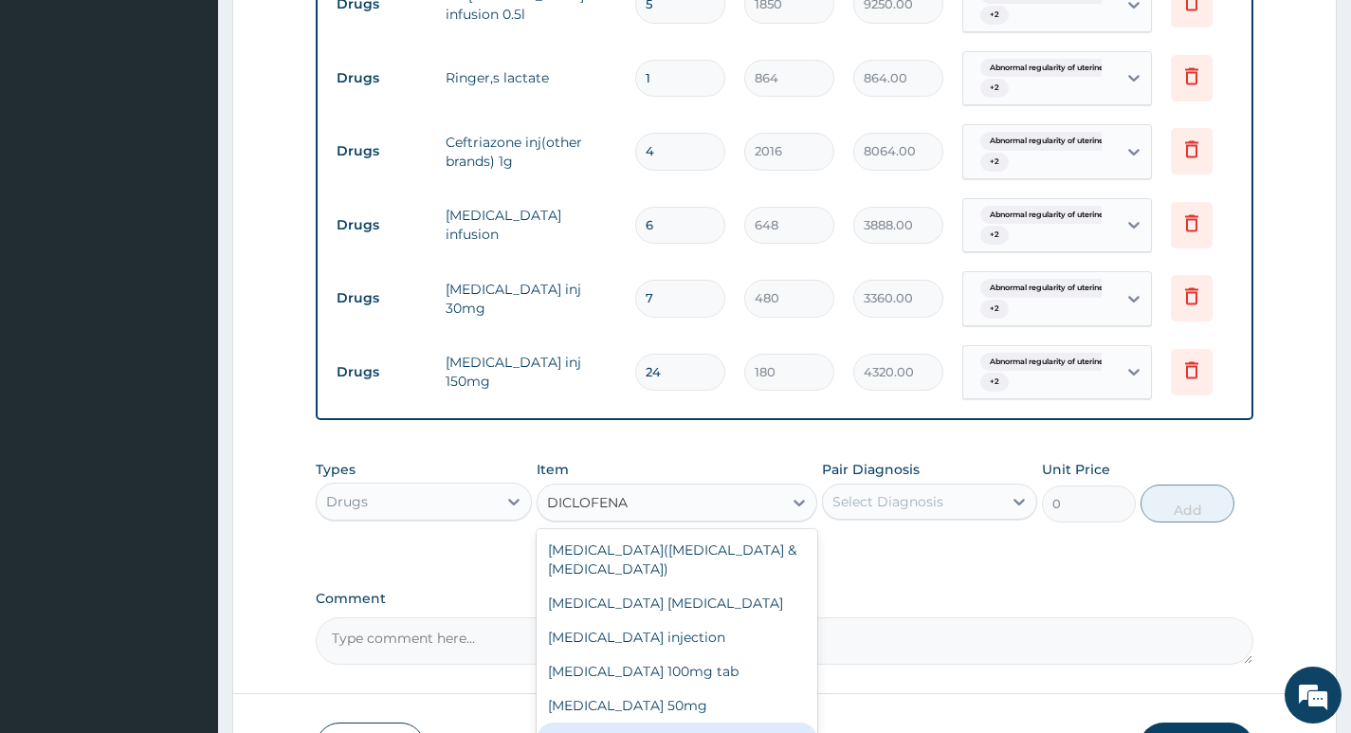
click at [731, 722] on div "Diclofenac sodium 75mg inj" at bounding box center [677, 739] width 282 height 34
type input "288"
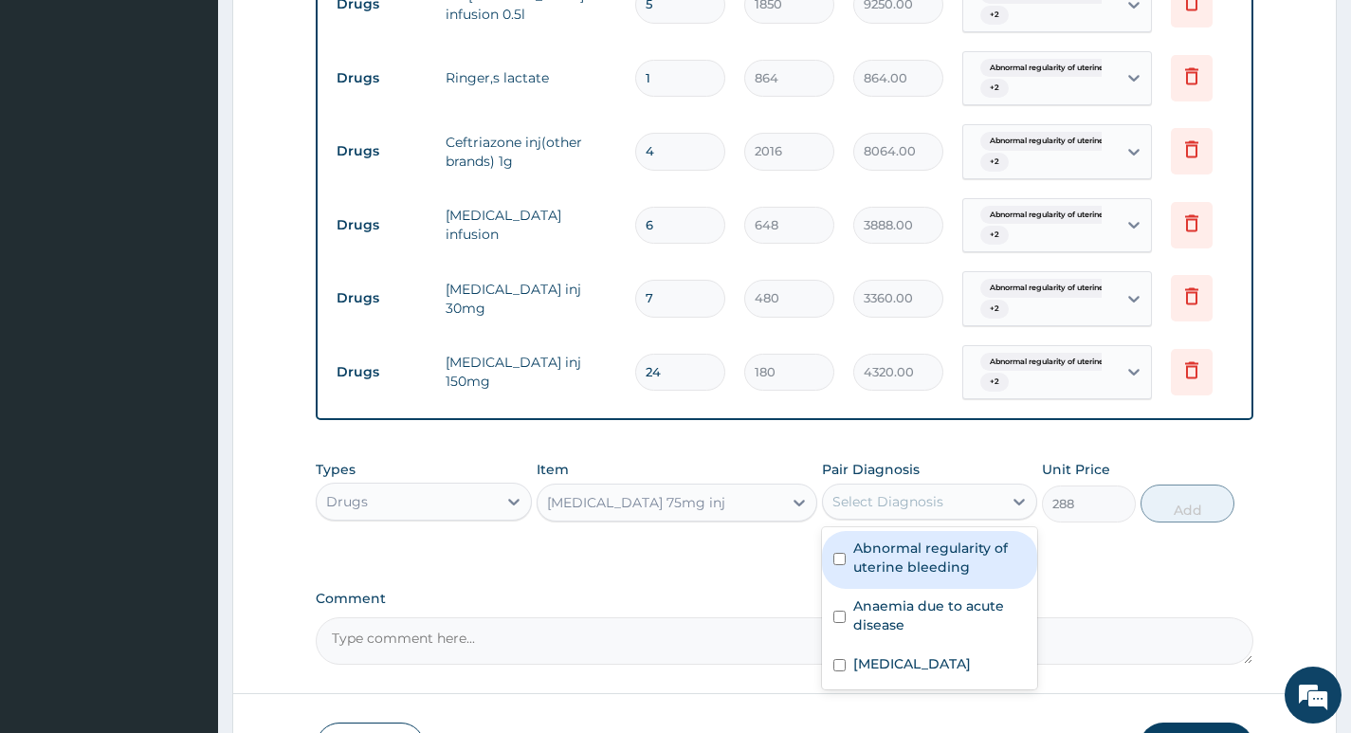
click at [958, 514] on div "Select Diagnosis" at bounding box center [912, 501] width 179 height 30
click at [945, 574] on label "Abnormal regularity of uterine bleeding" at bounding box center [939, 557] width 173 height 38
checkbox input "true"
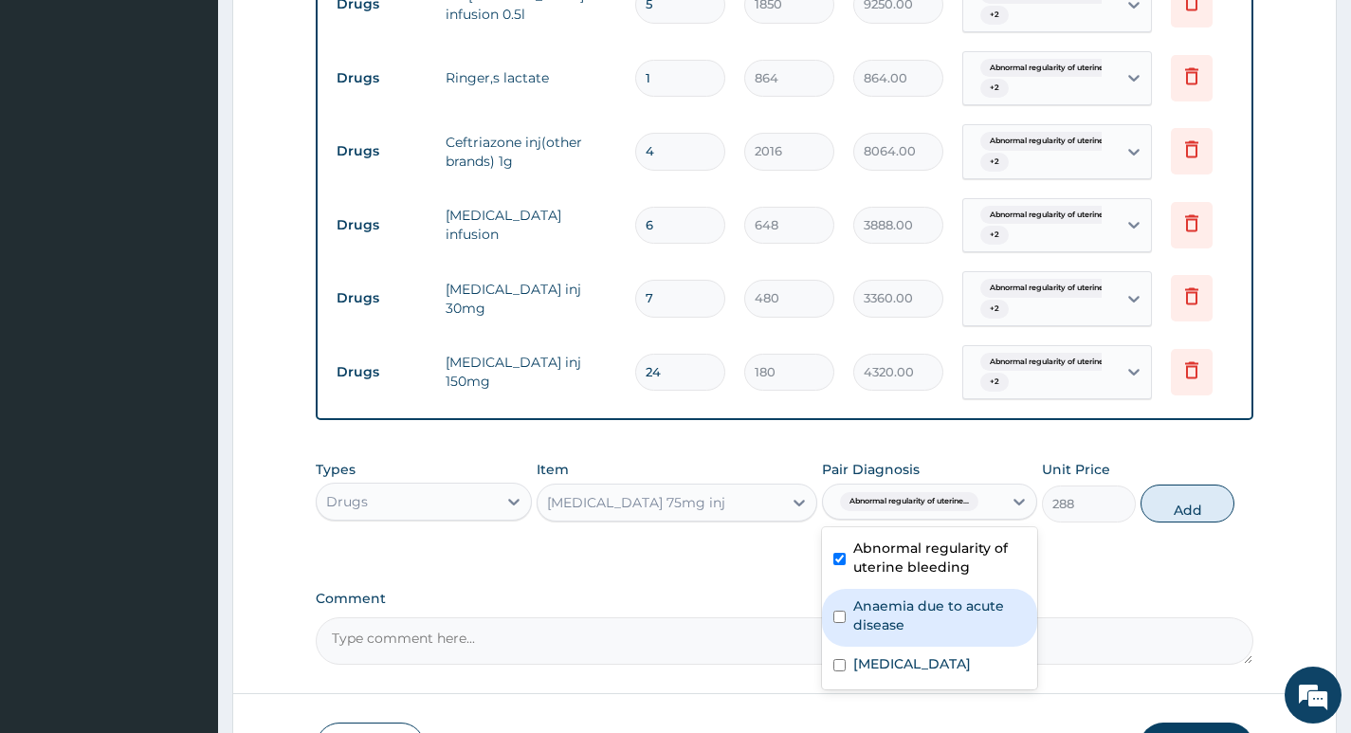
click at [940, 628] on label "Anaemia due to acute disease" at bounding box center [939, 615] width 173 height 38
checkbox input "true"
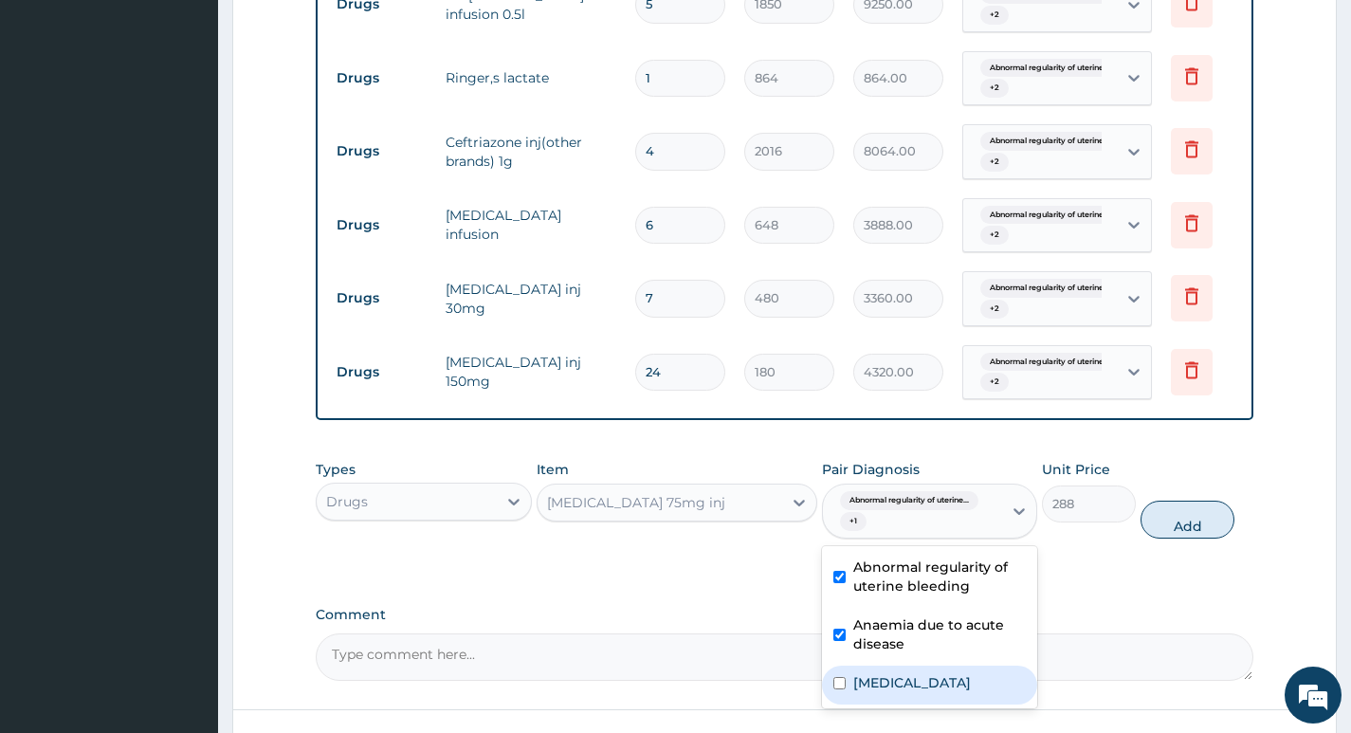
click at [921, 692] on label "Abnormal uterine or vaginal bleeding, unspecified" at bounding box center [912, 682] width 118 height 19
checkbox input "true"
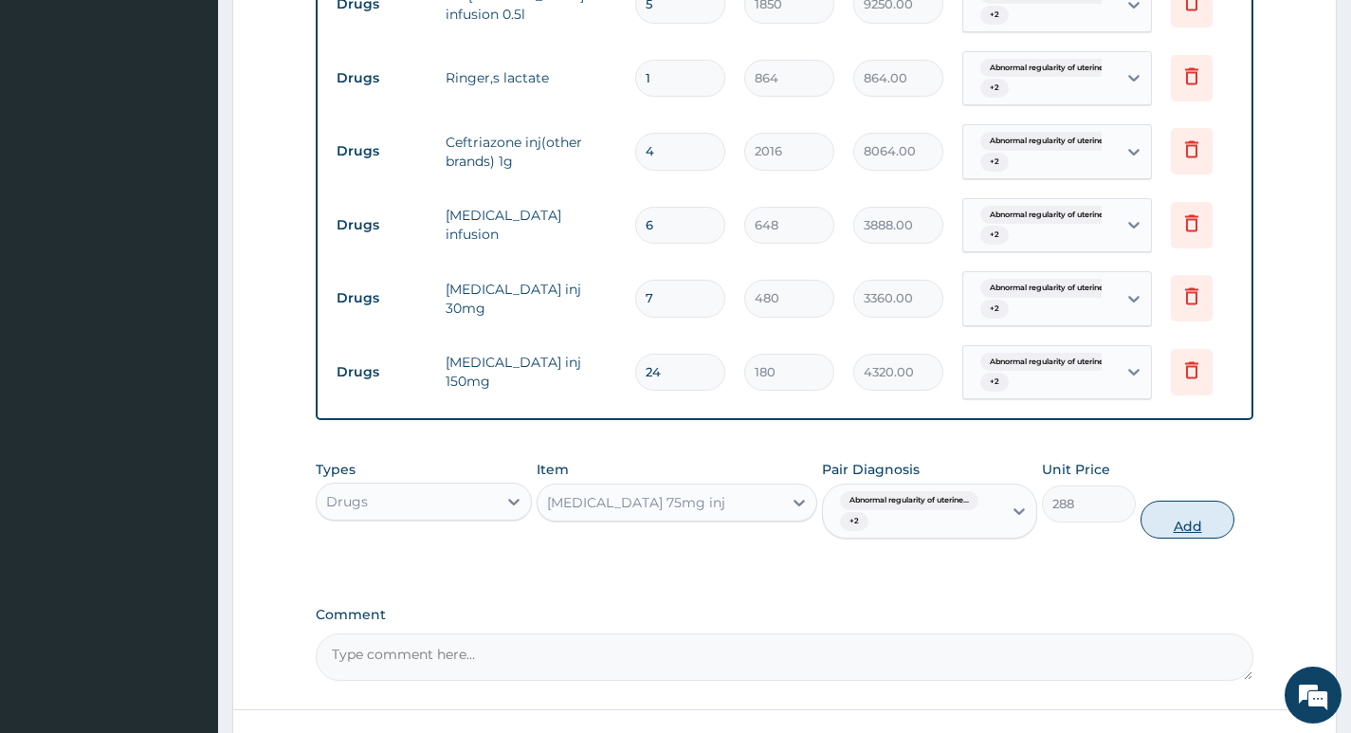
click at [1183, 519] on button "Add" at bounding box center [1187, 519] width 94 height 38
type input "0"
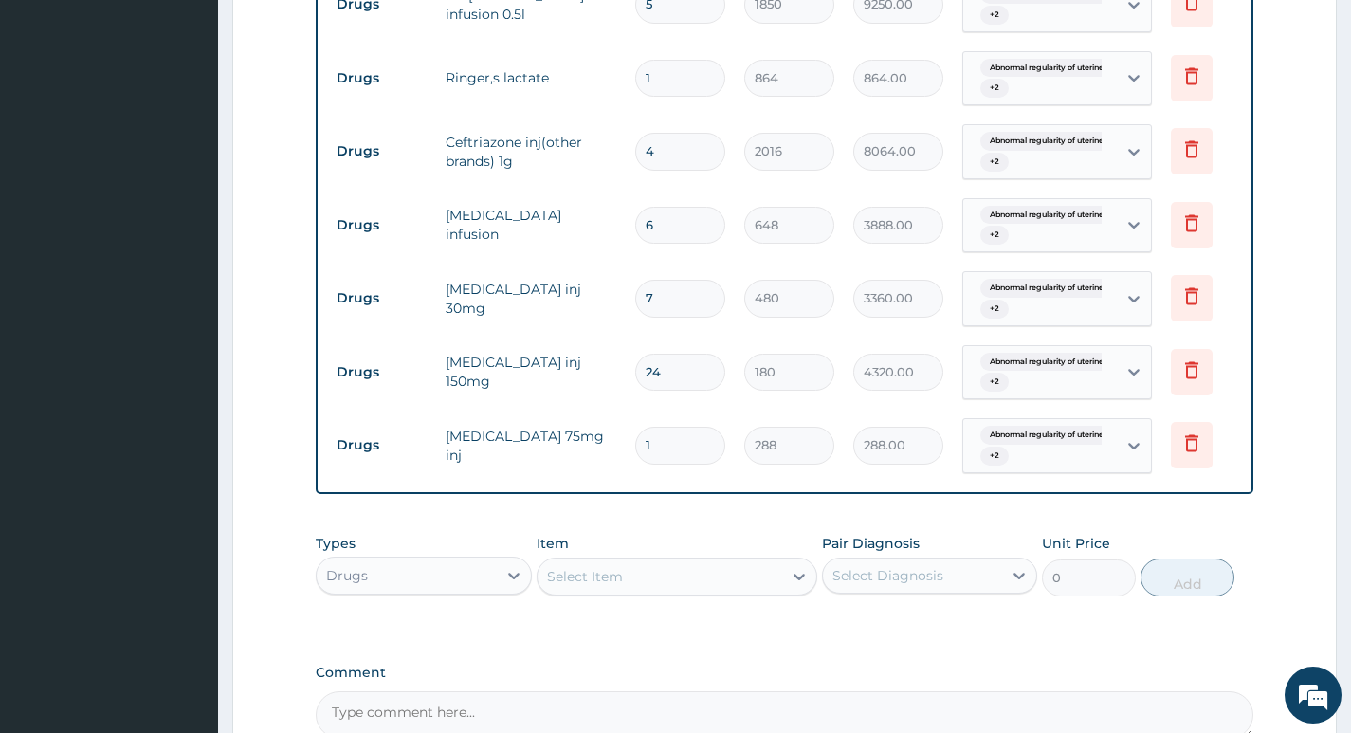
click at [671, 438] on input "1" at bounding box center [680, 445] width 90 height 37
type input "0.00"
type input "3"
type input "864.00"
type input "3"
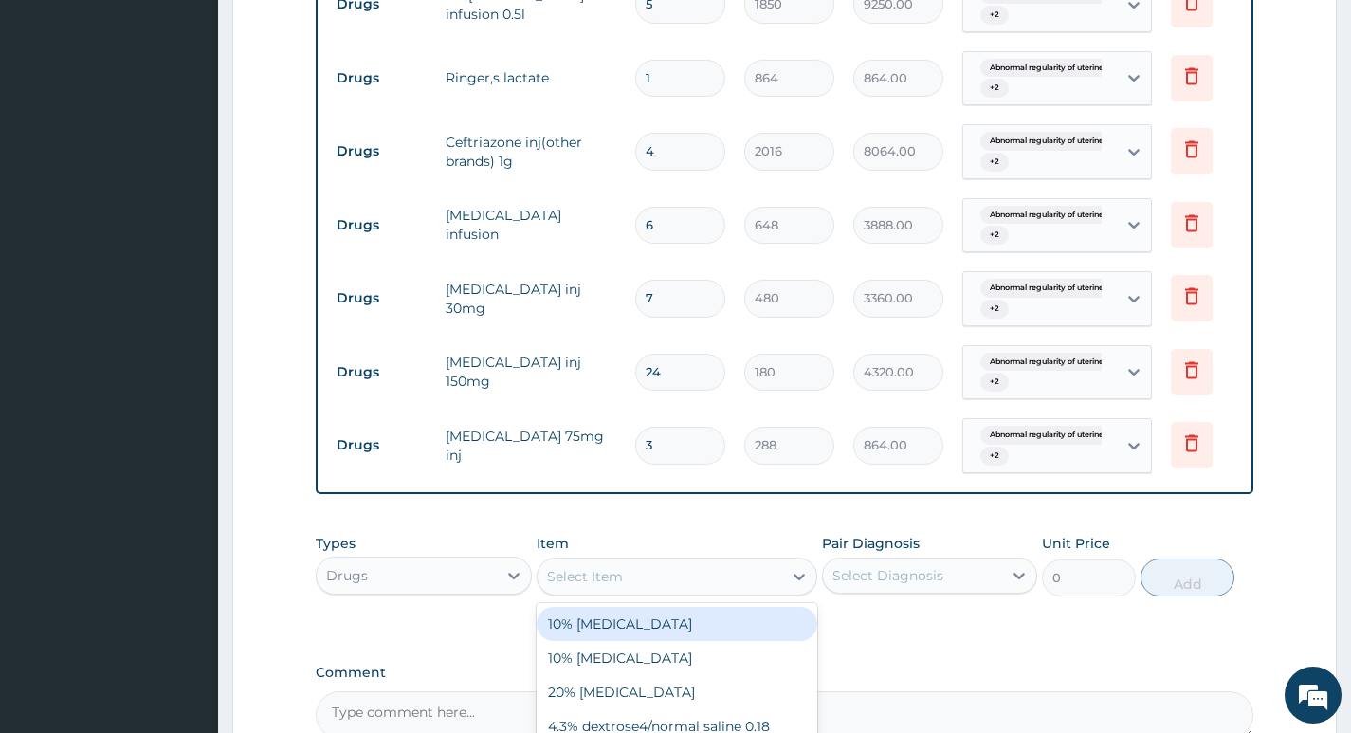
click at [662, 587] on div "Select Item" at bounding box center [659, 576] width 245 height 30
type input "CATH"
click at [667, 635] on div "CATHETER SIZE 16" at bounding box center [677, 624] width 282 height 34
type input "1500"
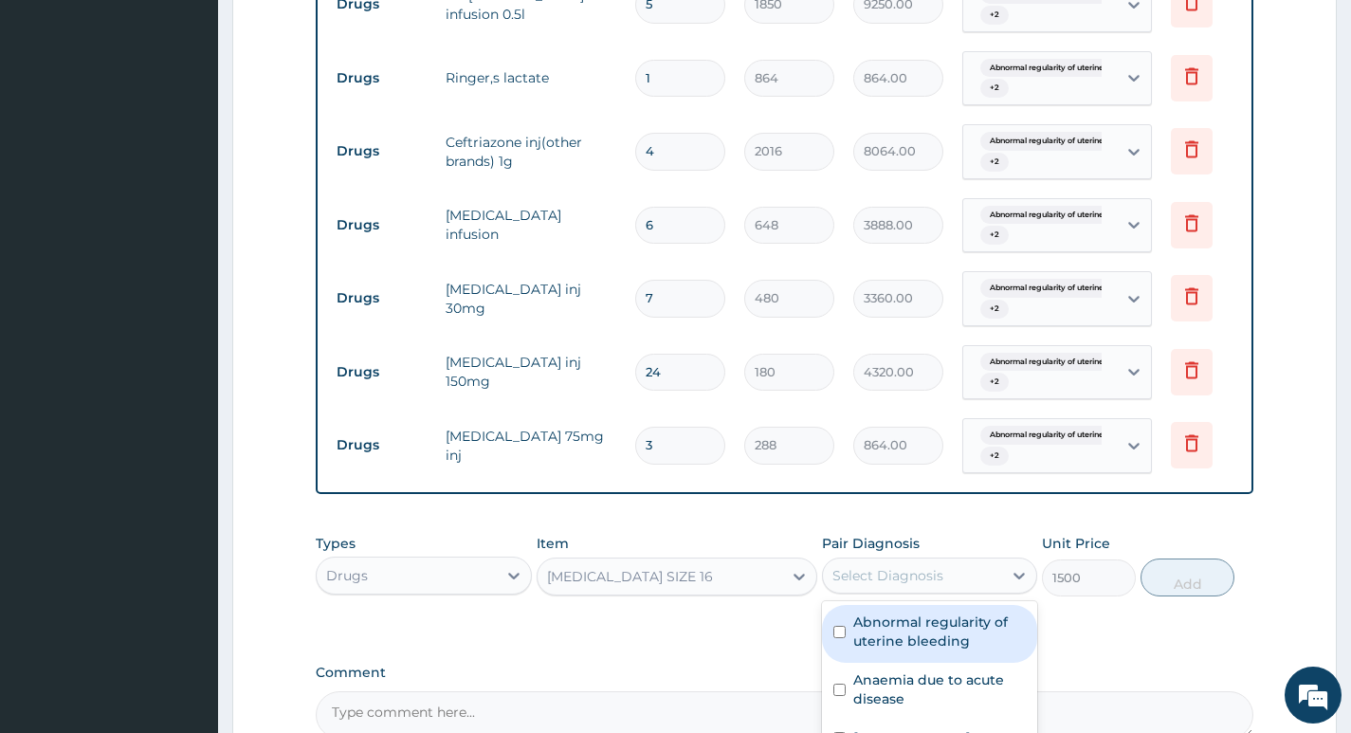
click at [955, 576] on div "Select Diagnosis" at bounding box center [912, 575] width 179 height 30
click at [921, 644] on label "Abnormal regularity of uterine bleeding" at bounding box center [939, 631] width 173 height 38
checkbox input "true"
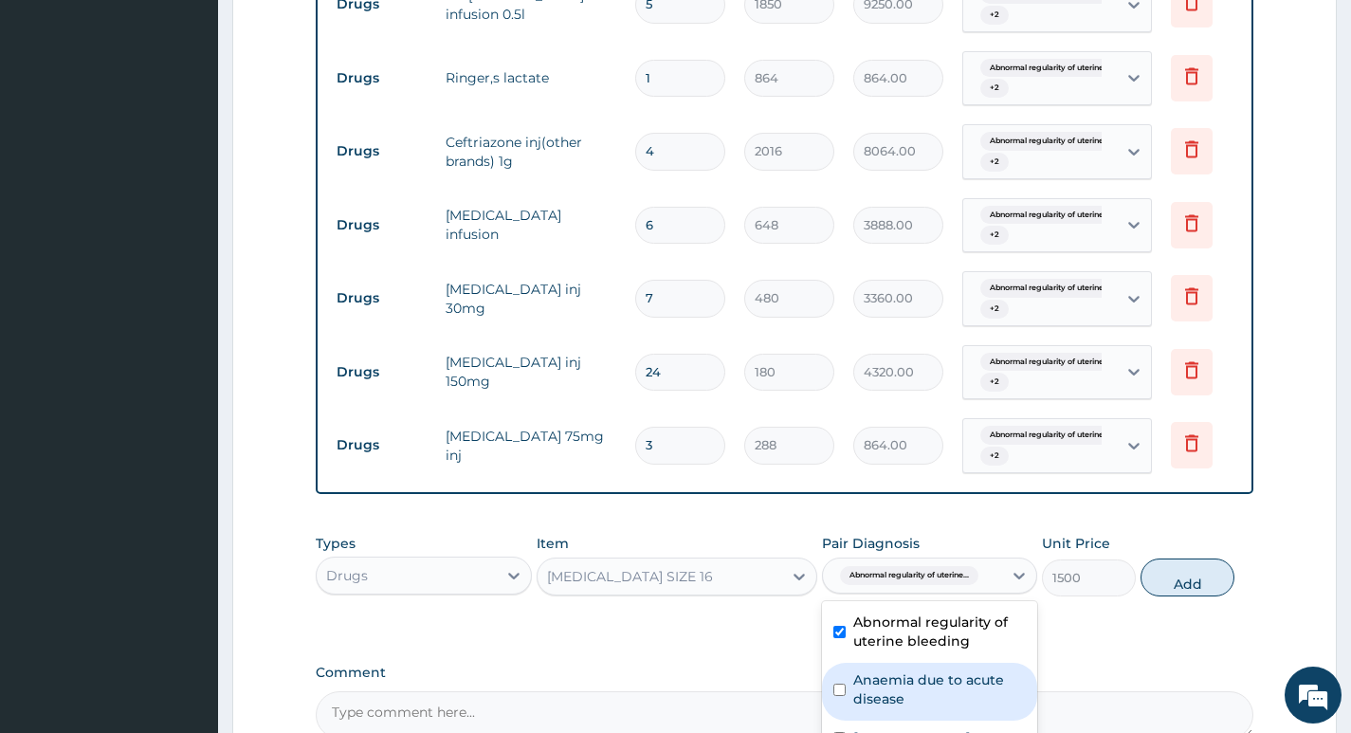
click at [918, 672] on div "Anaemia due to acute disease" at bounding box center [929, 692] width 215 height 58
checkbox input "true"
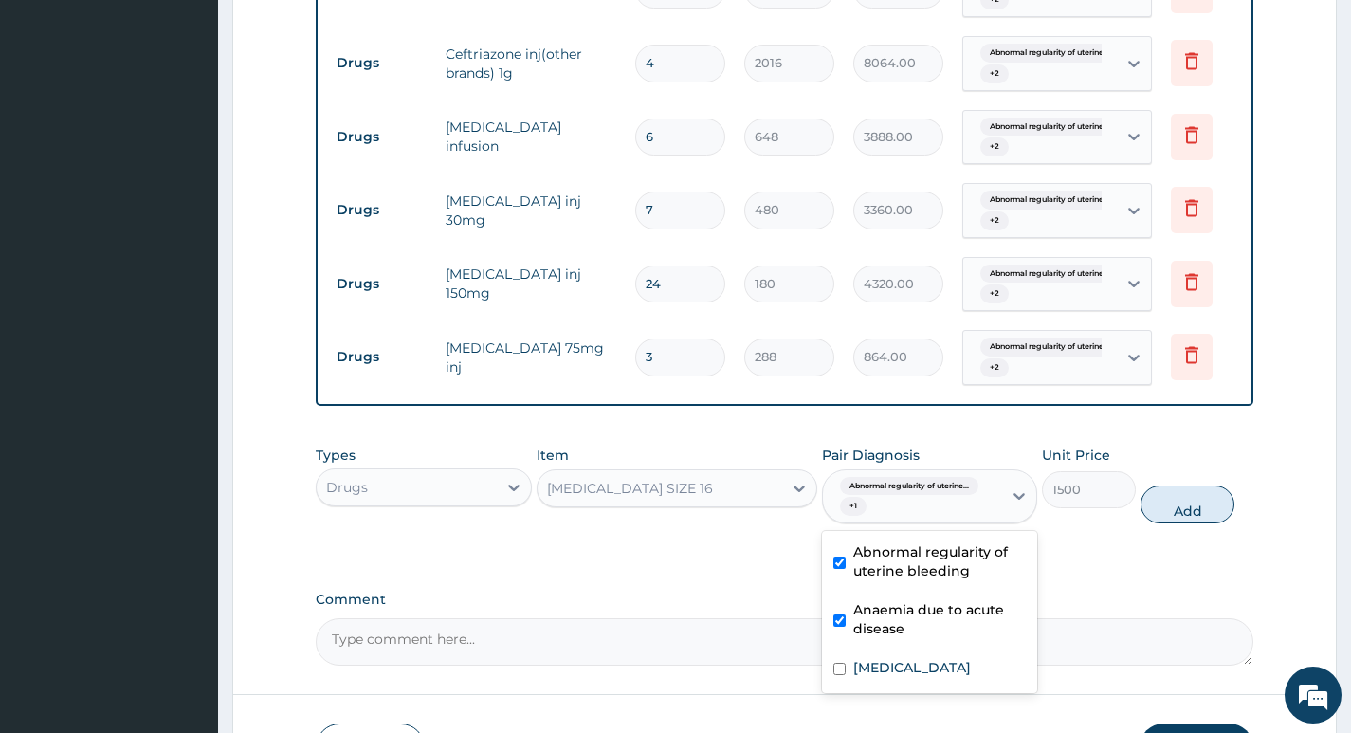
scroll to position [1292, 0]
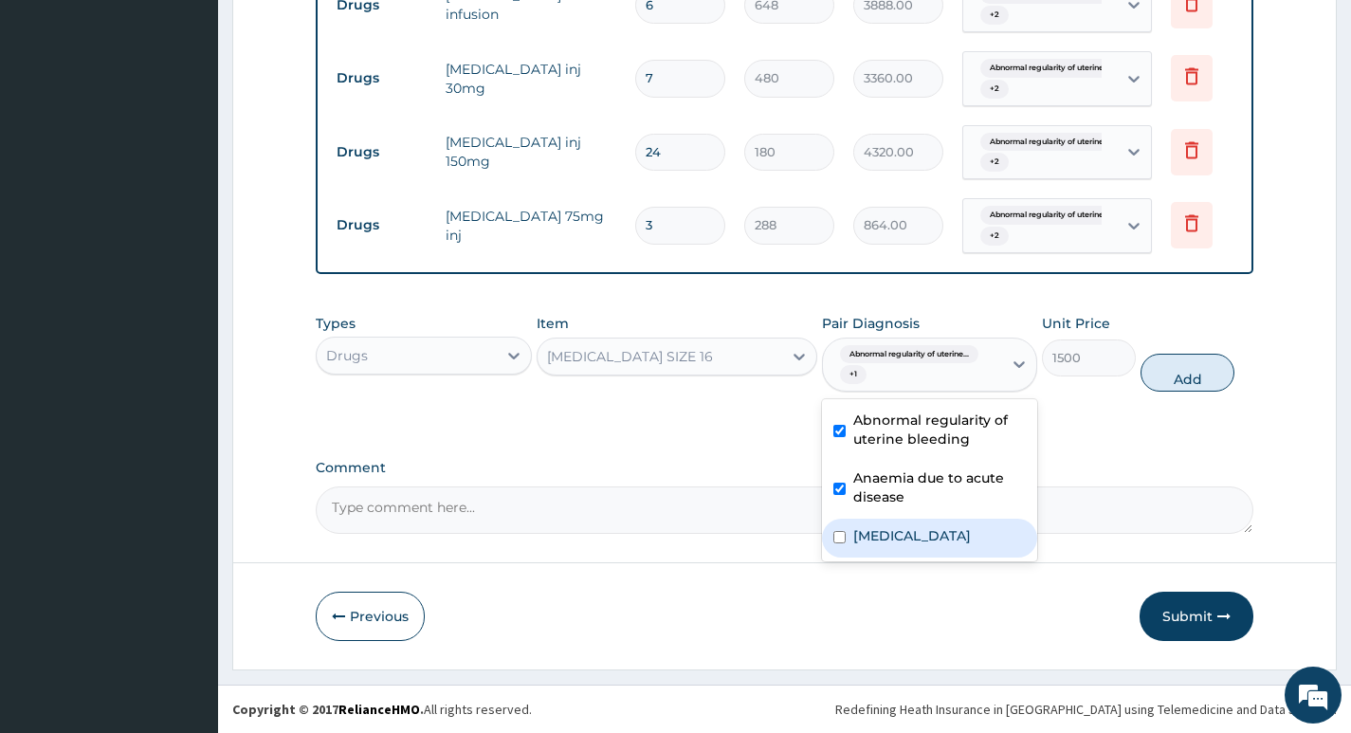
click at [910, 545] on label "Abnormal uterine or vaginal bleeding, unspecified" at bounding box center [912, 535] width 118 height 19
checkbox input "true"
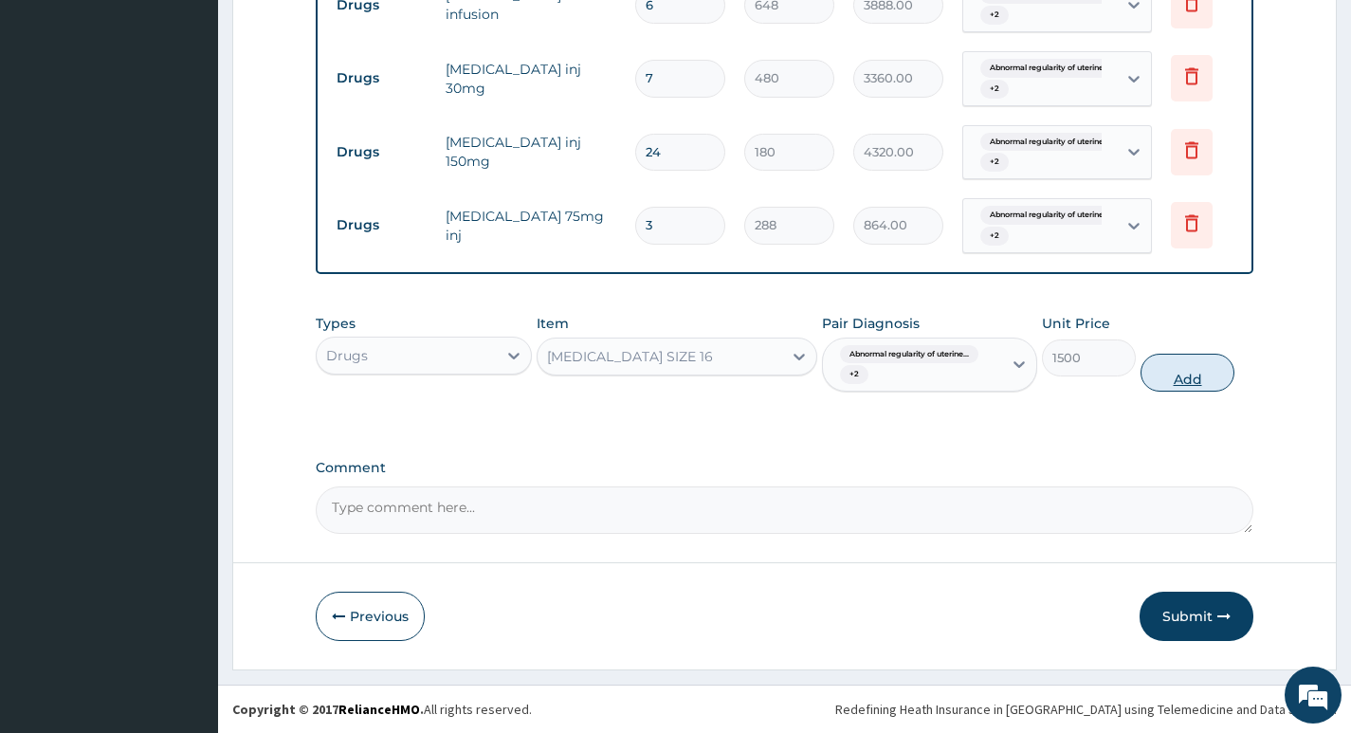
click at [1188, 378] on button "Add" at bounding box center [1187, 373] width 94 height 38
type input "0"
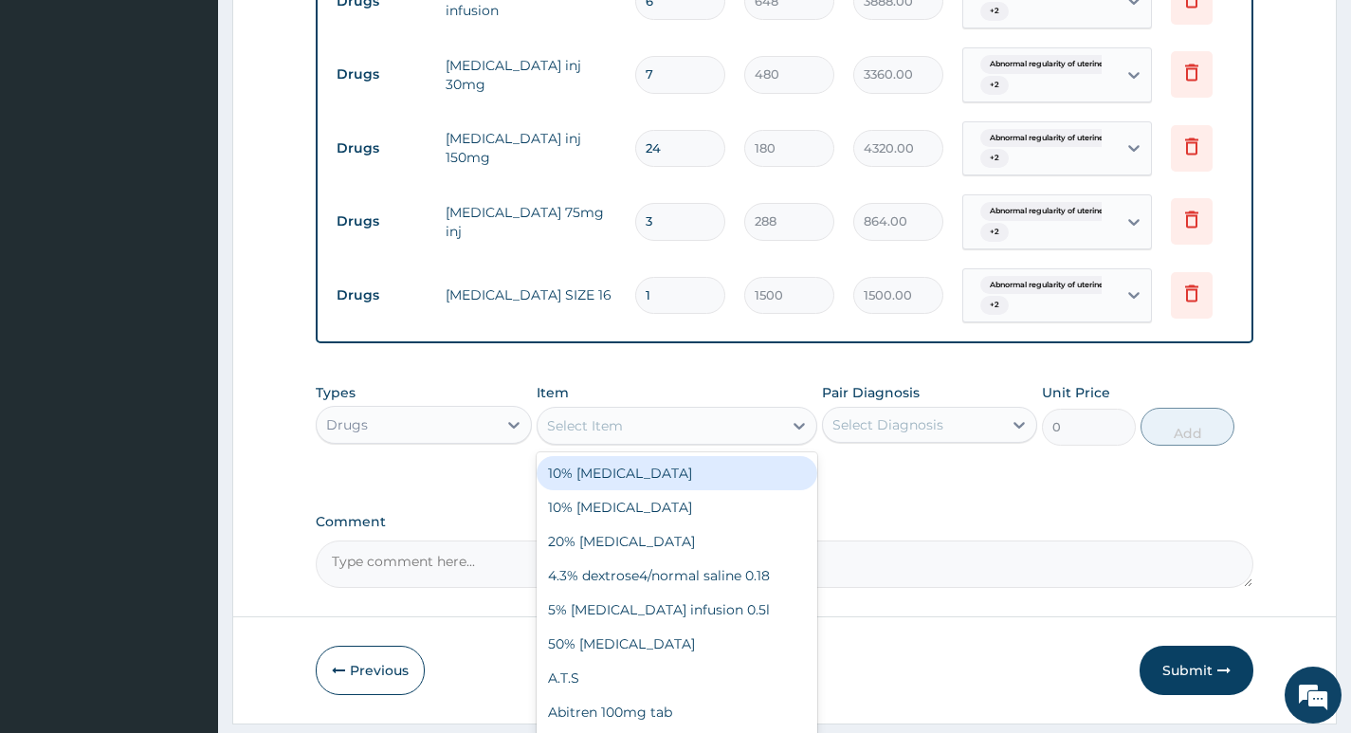
click at [734, 425] on div "Select Item" at bounding box center [659, 425] width 245 height 30
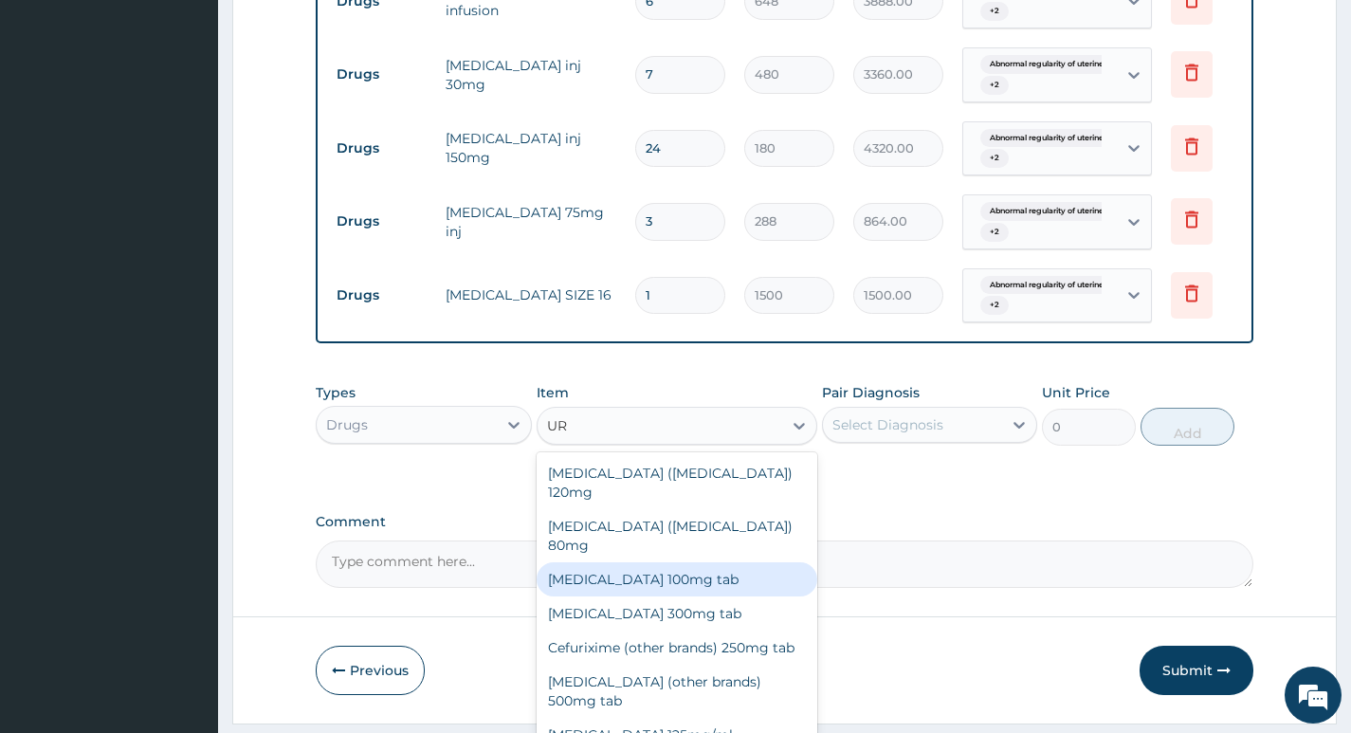
type input "U"
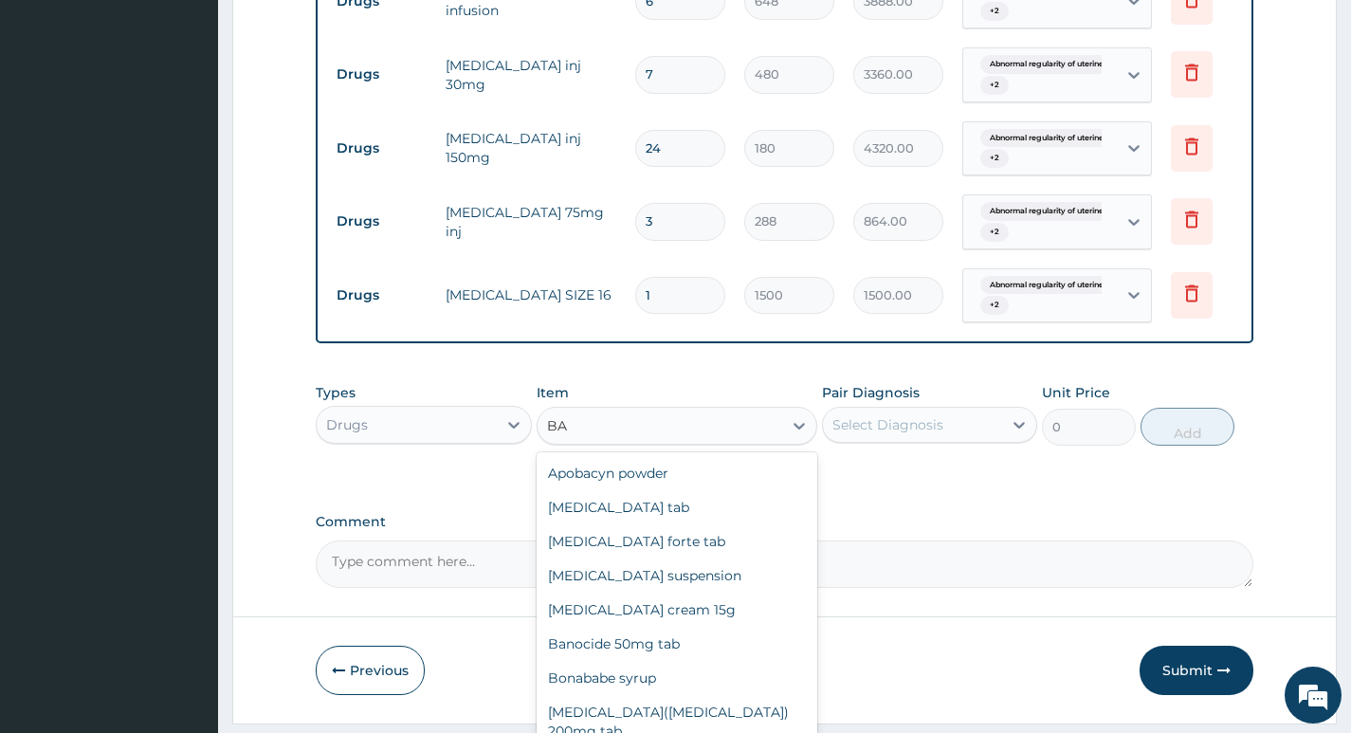
type input "B"
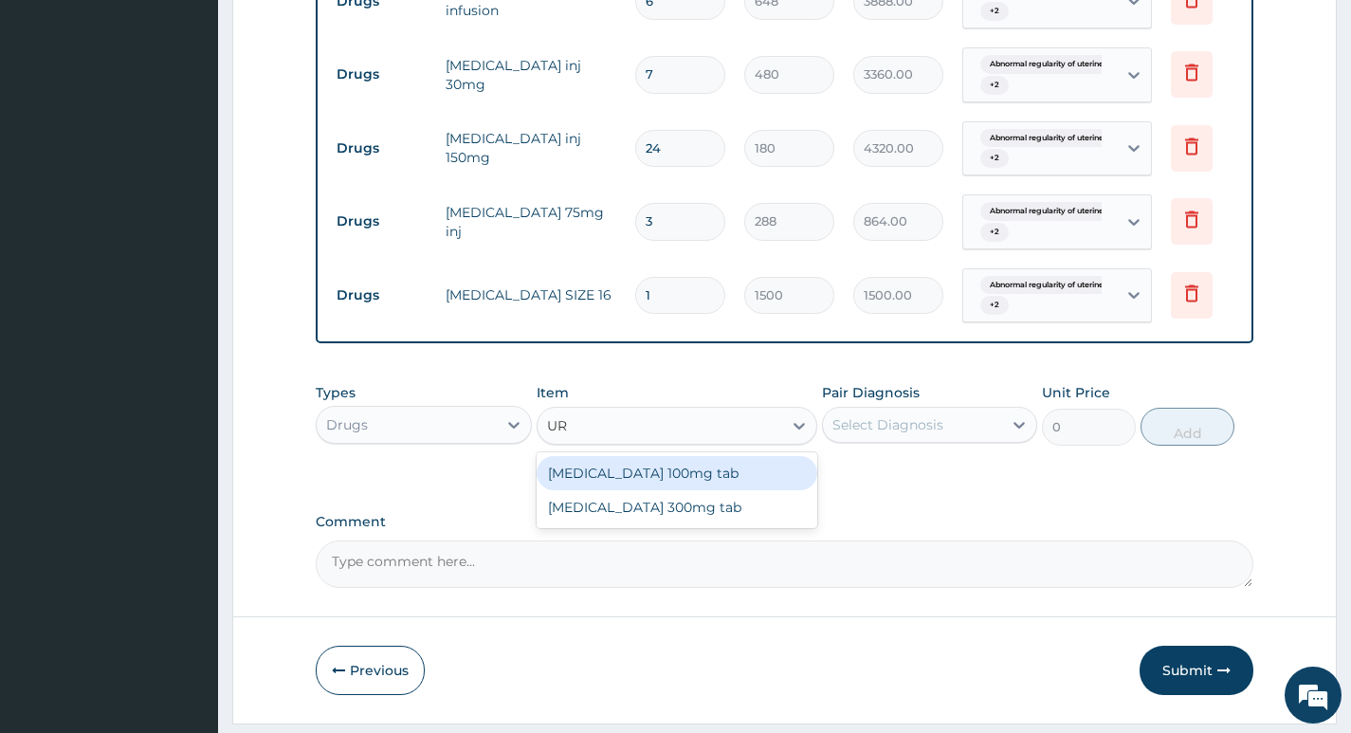
type input "U"
type input "DIAZEPAM"
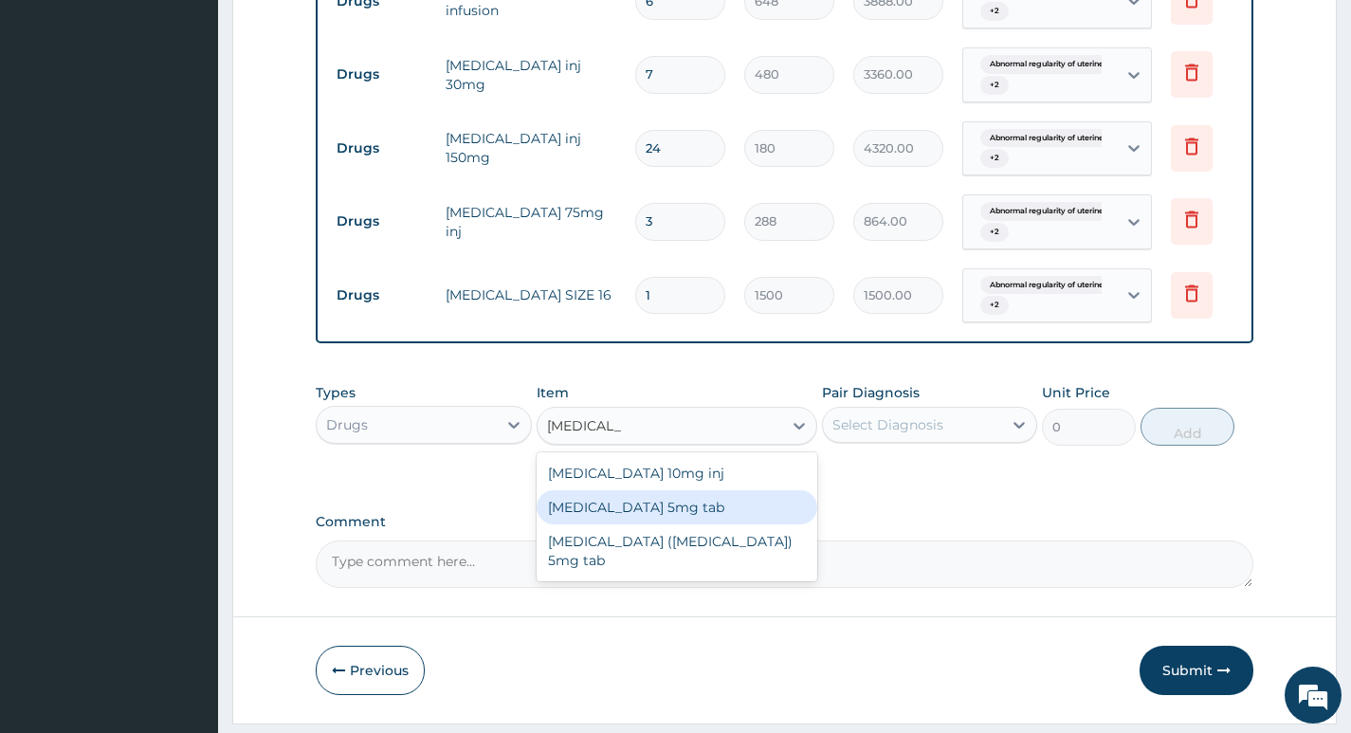
click at [701, 524] on div "Diazepam 5mg tab" at bounding box center [677, 507] width 282 height 34
type input "64.8"
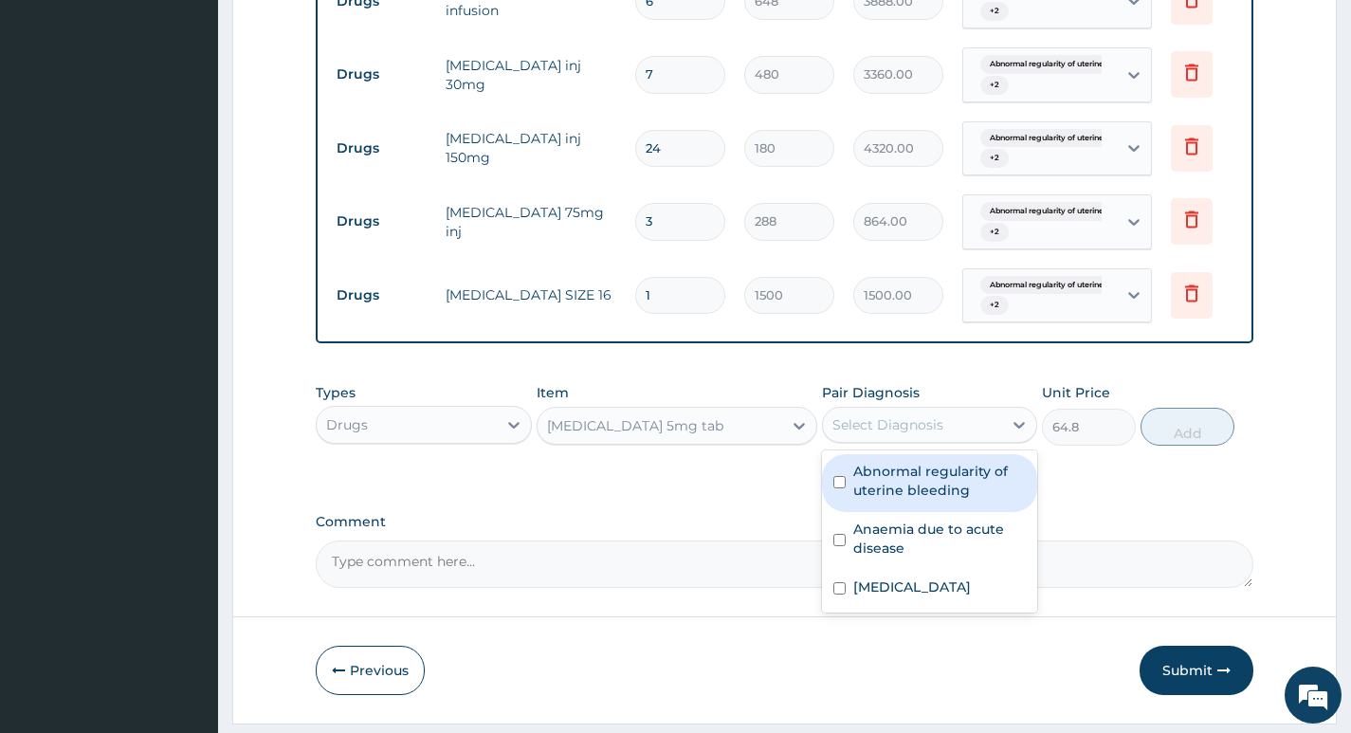
click at [950, 427] on div "Select Diagnosis" at bounding box center [912, 424] width 179 height 30
click at [914, 484] on label "Abnormal regularity of uterine bleeding" at bounding box center [939, 481] width 173 height 38
checkbox input "true"
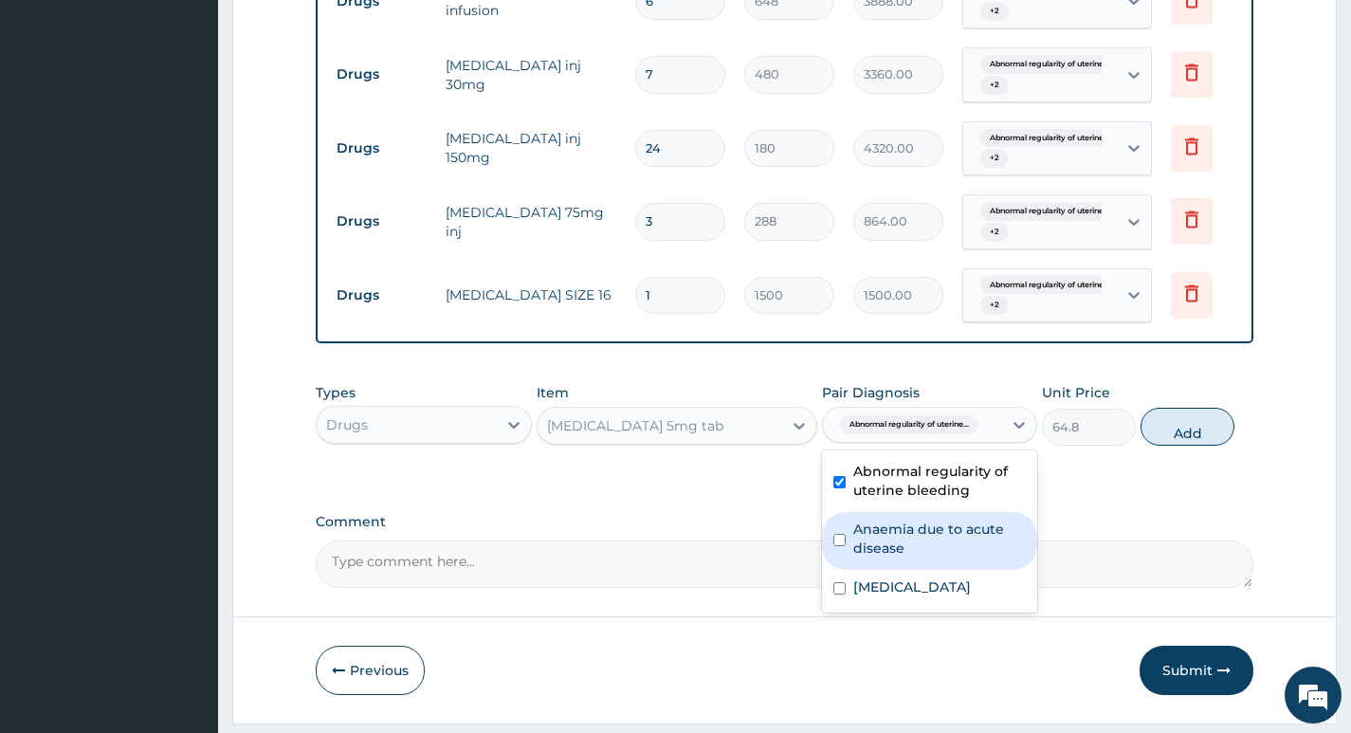
click at [907, 544] on label "Anaemia due to acute disease" at bounding box center [939, 538] width 173 height 38
checkbox input "true"
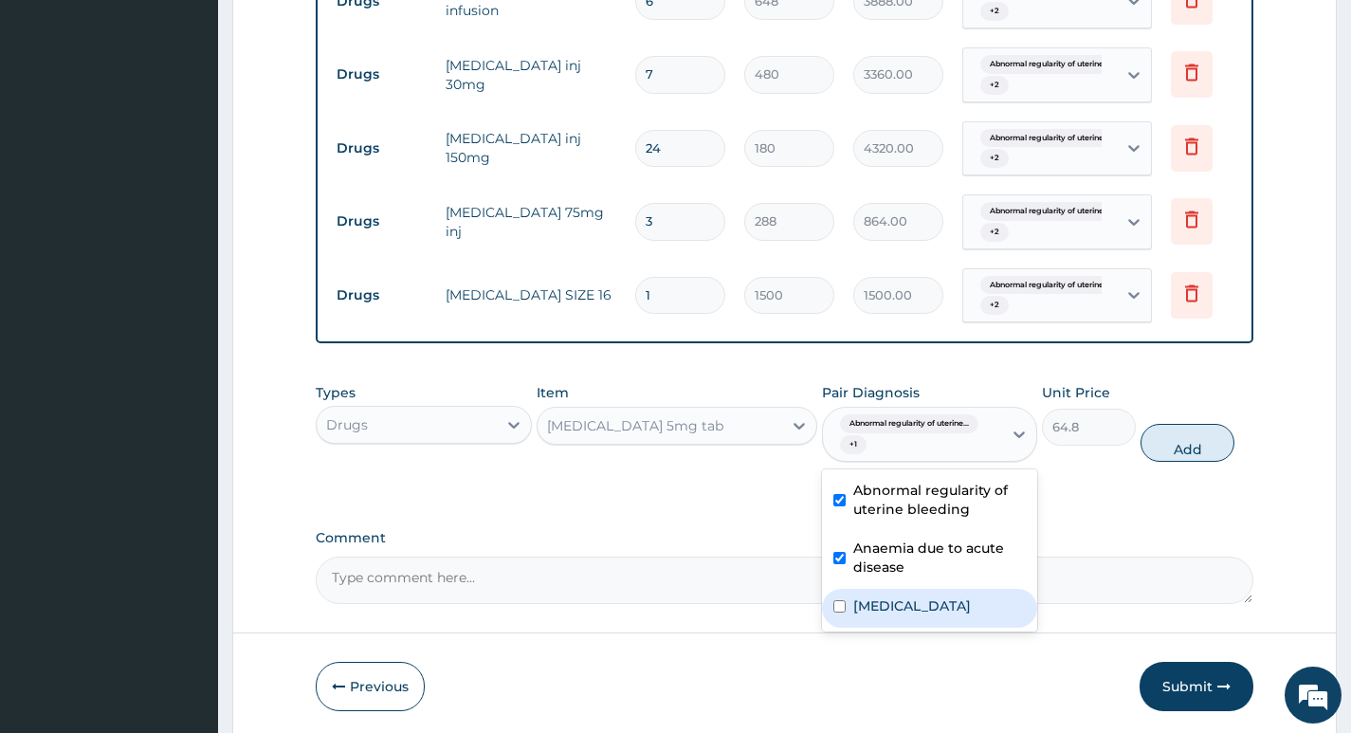
click at [900, 615] on label "Abnormal uterine or vaginal bleeding, unspecified" at bounding box center [912, 605] width 118 height 19
checkbox input "true"
click at [1193, 442] on button "Add" at bounding box center [1187, 443] width 94 height 38
type input "0"
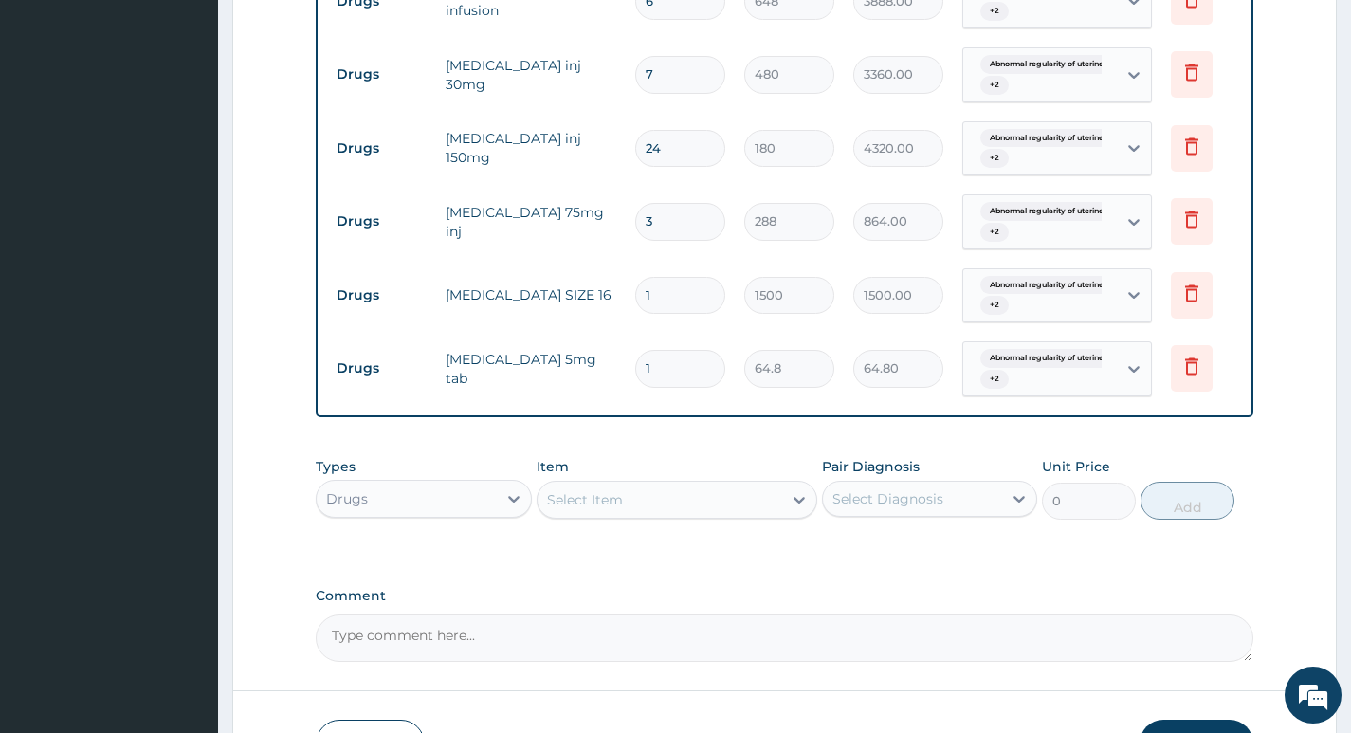
click at [682, 357] on input "1" at bounding box center [680, 368] width 90 height 37
type input "0.00"
type input "5"
type input "324.00"
type input "5"
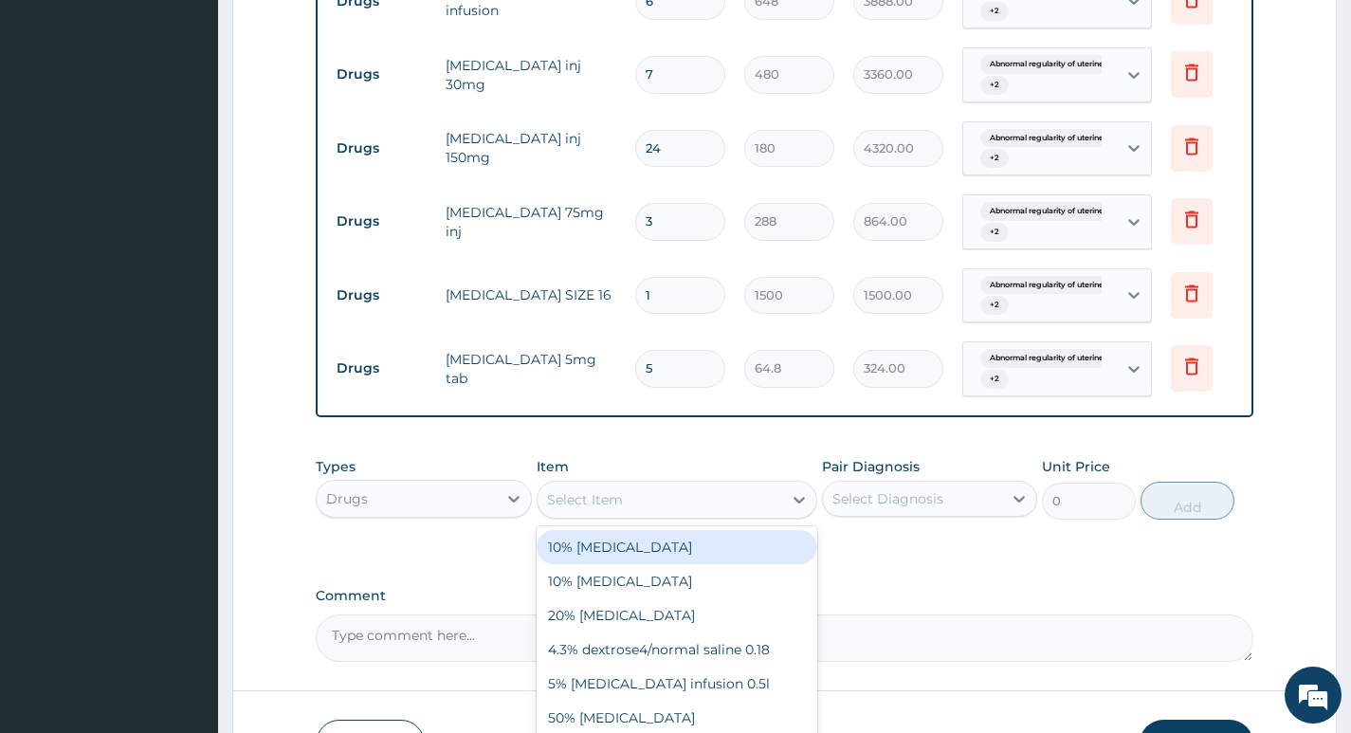
click at [691, 513] on div "Select Item" at bounding box center [659, 499] width 245 height 30
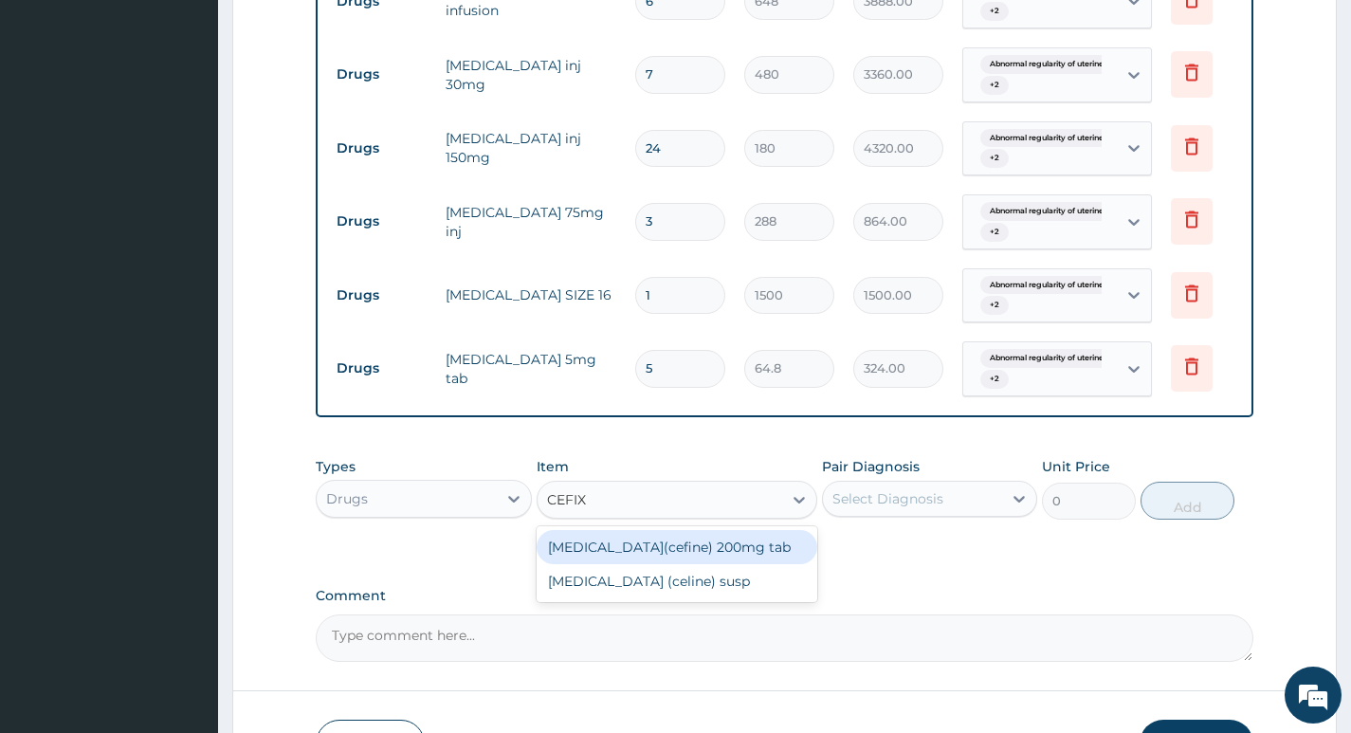
type input "CEFIXI"
click at [655, 555] on div "Cefixime(cefine) 200mg tab" at bounding box center [677, 547] width 282 height 34
type input "360"
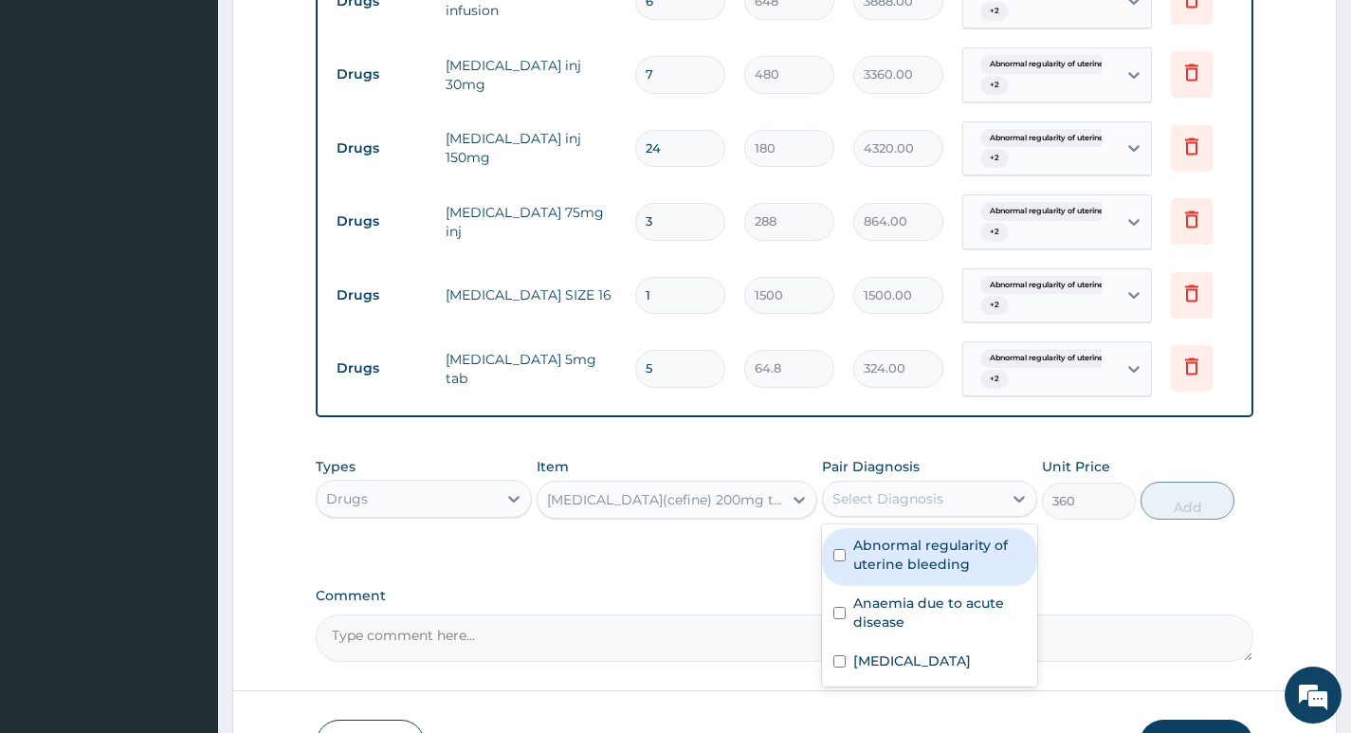
click at [918, 514] on div "Select Diagnosis" at bounding box center [912, 498] width 179 height 30
click at [913, 555] on label "Abnormal regularity of uterine bleeding" at bounding box center [939, 555] width 173 height 38
checkbox input "true"
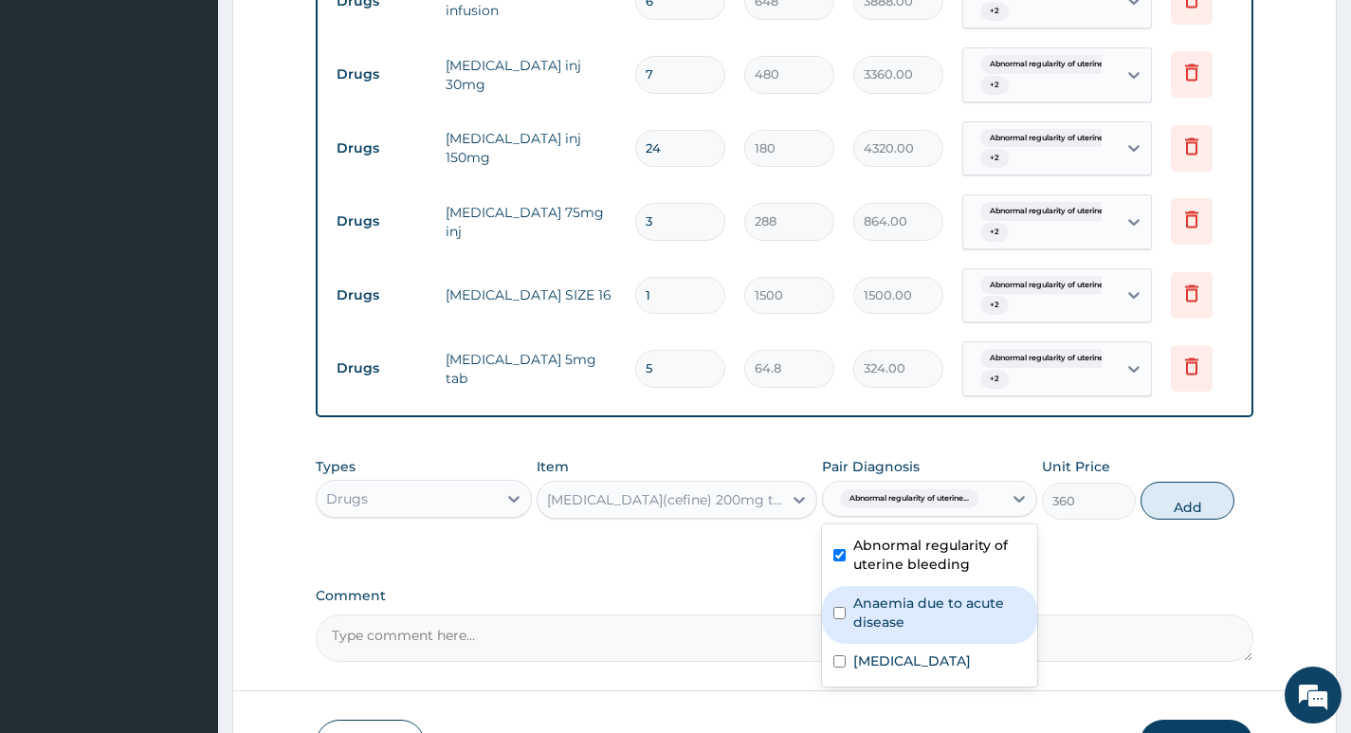
click at [911, 630] on label "Anaemia due to acute disease" at bounding box center [939, 612] width 173 height 38
checkbox input "true"
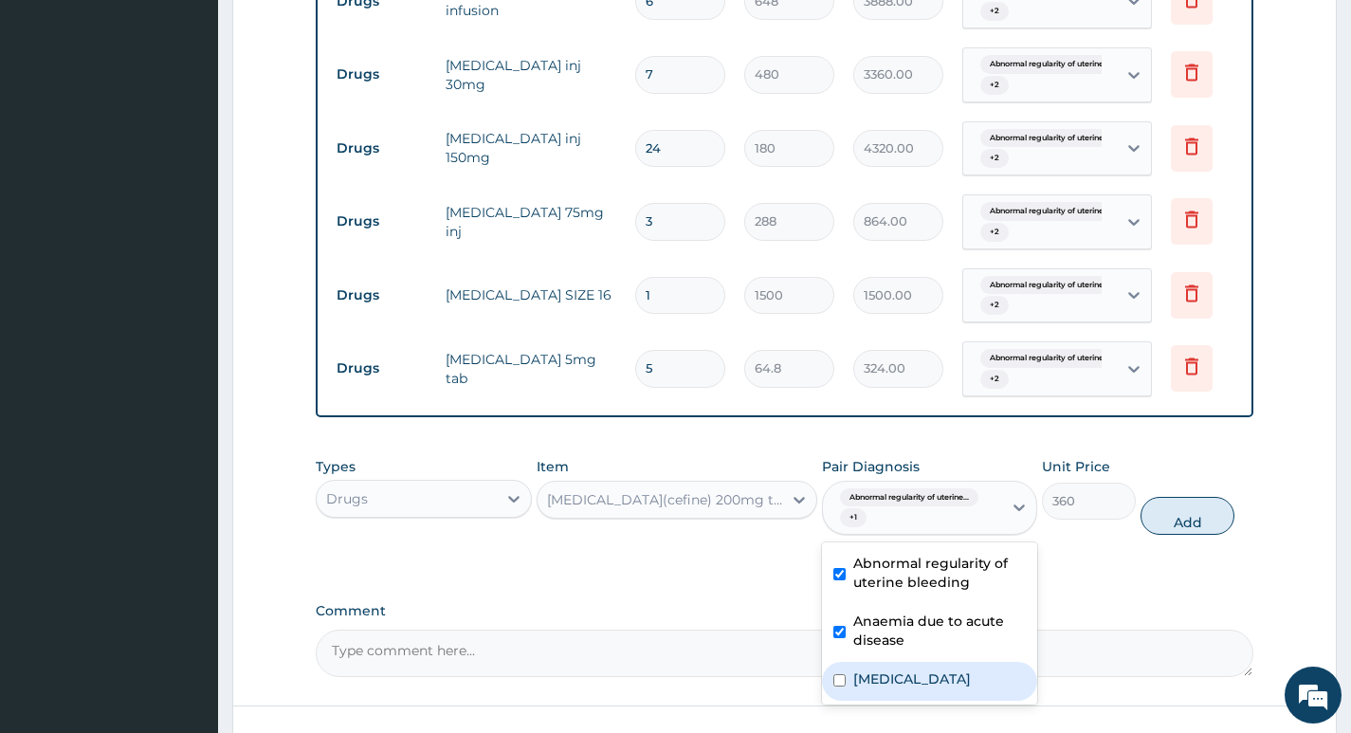
drag, startPoint x: 911, startPoint y: 706, endPoint x: 936, endPoint y: 698, distance: 27.0
click at [914, 688] on label "Abnormal uterine or vaginal bleeding, unspecified" at bounding box center [912, 678] width 118 height 19
checkbox input "true"
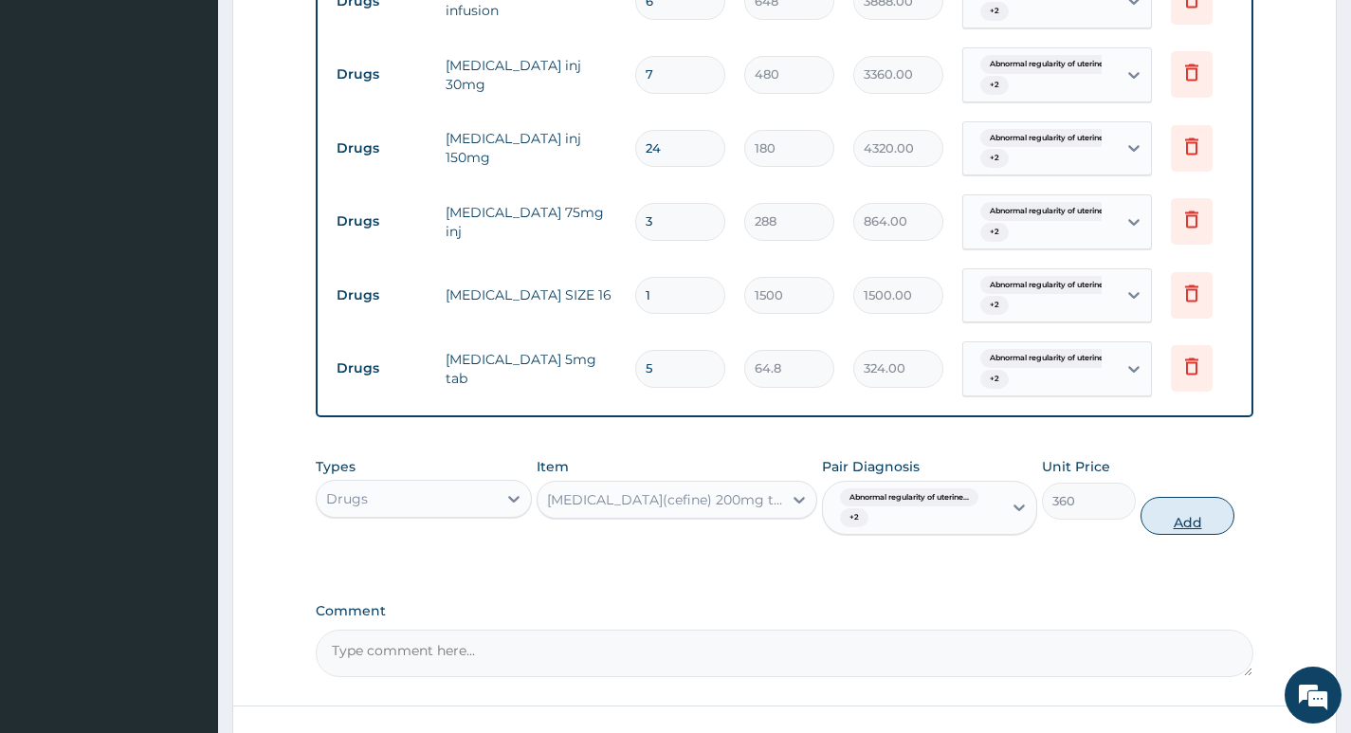
click at [1196, 518] on button "Add" at bounding box center [1187, 516] width 94 height 38
type input "0"
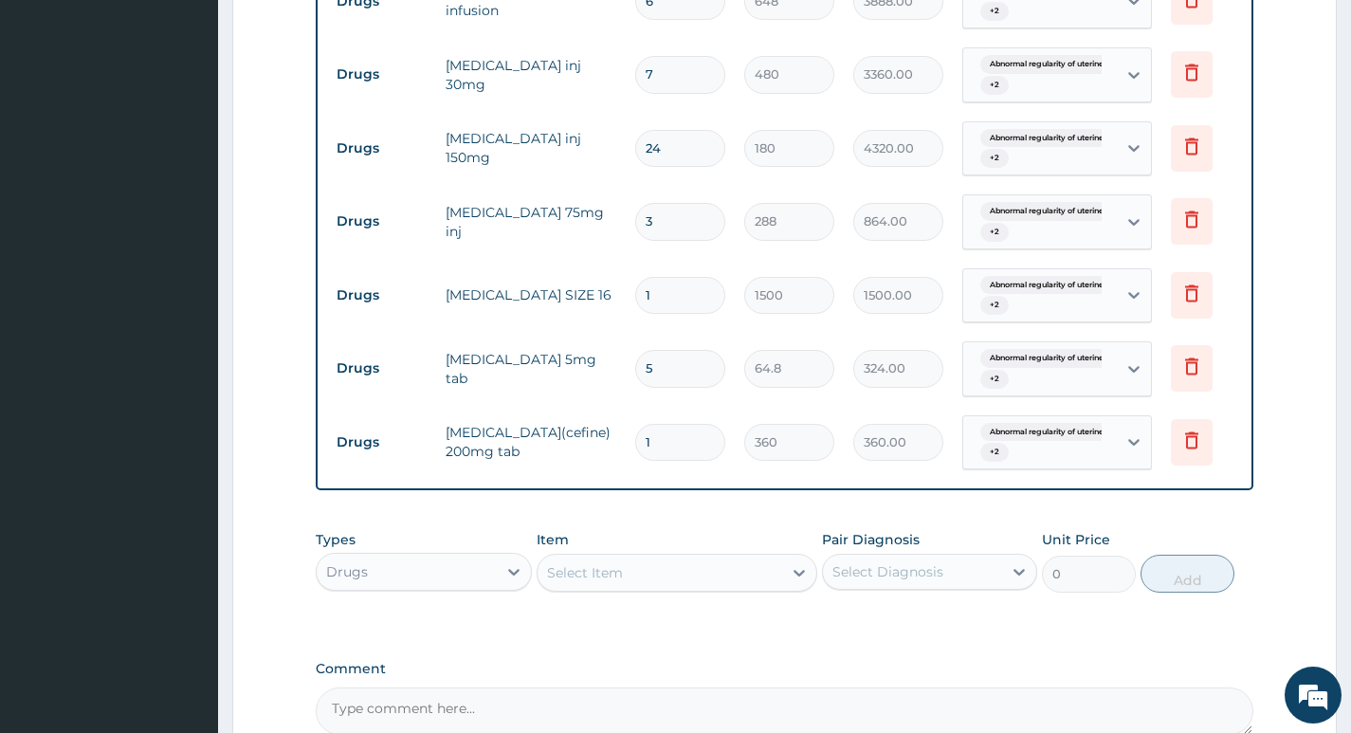
click at [673, 430] on input "1" at bounding box center [680, 442] width 90 height 37
type input "10"
type input "3600.00"
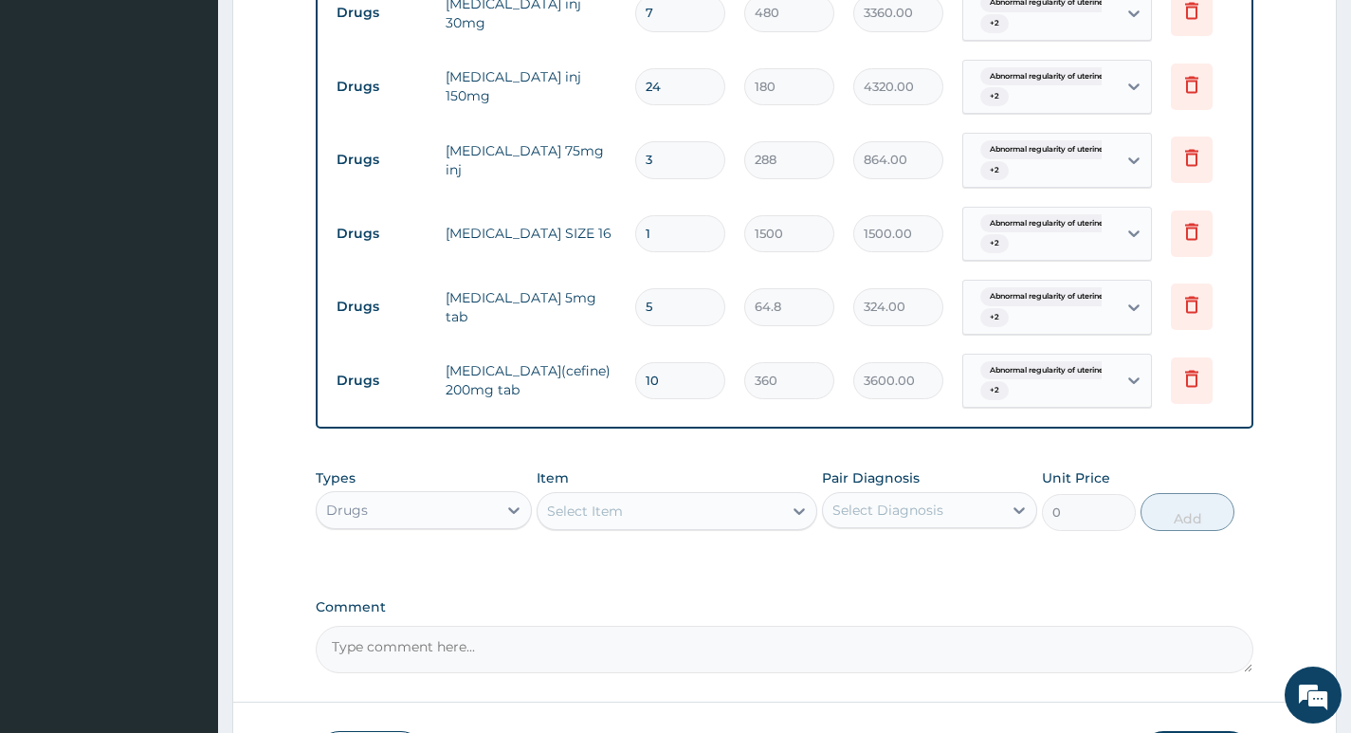
scroll to position [1387, 0]
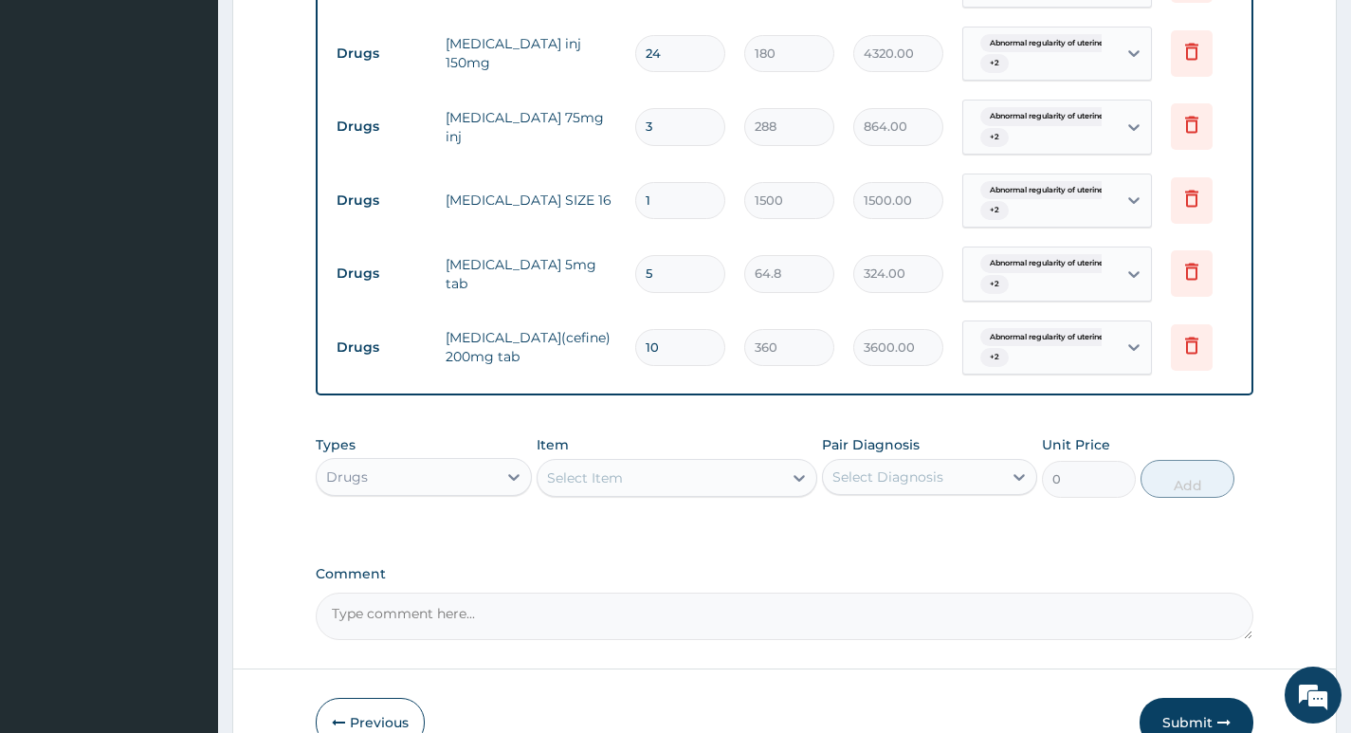
type input "10"
click at [647, 492] on div "Select Item" at bounding box center [659, 478] width 245 height 30
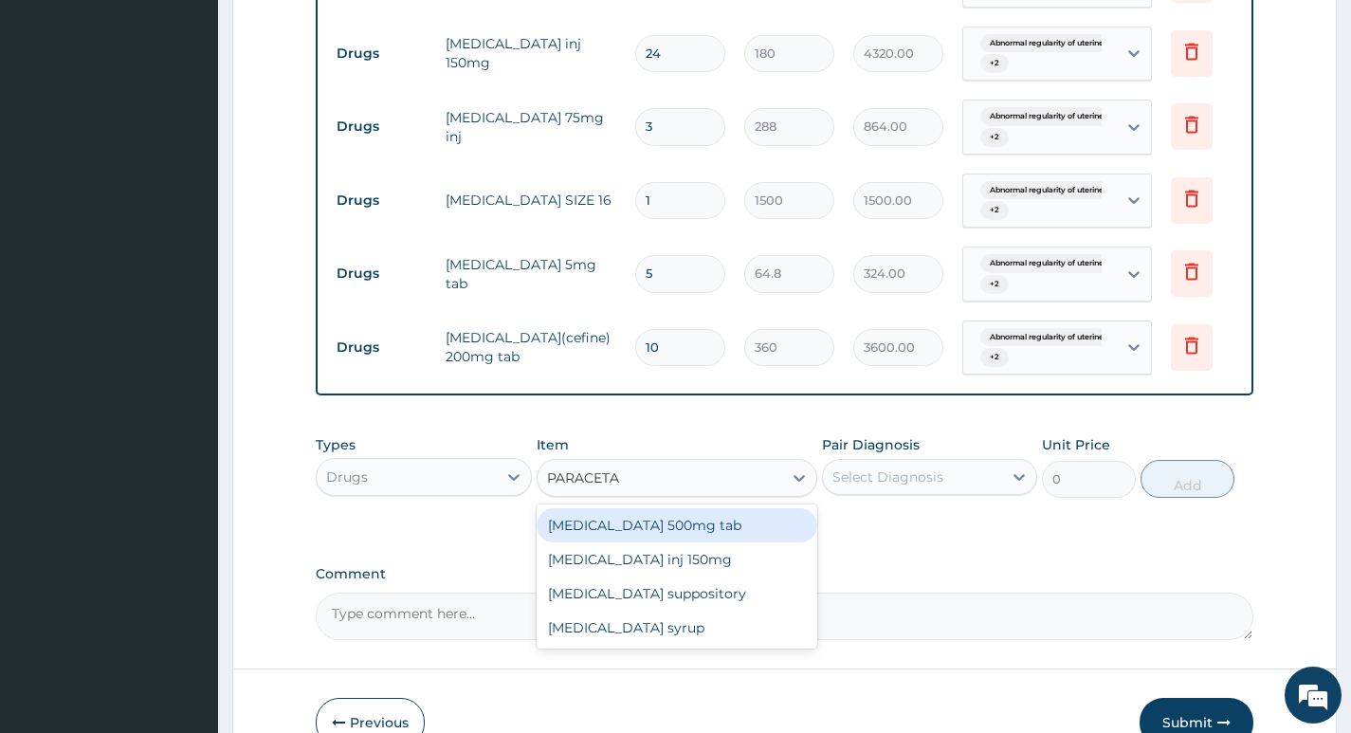
type input "PARACETAM"
click at [648, 530] on div "Paracetamol 500mg tab" at bounding box center [677, 525] width 282 height 34
type input "12"
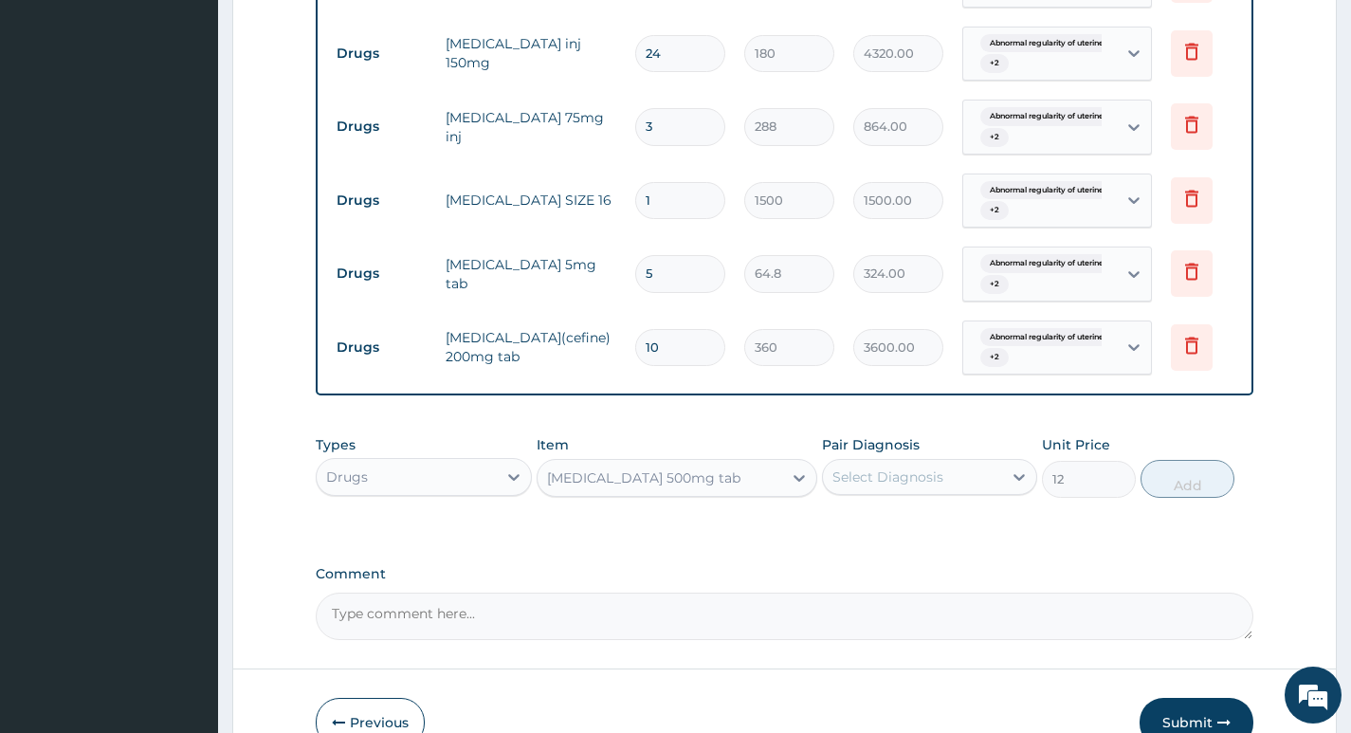
click at [959, 486] on div "Select Diagnosis" at bounding box center [912, 477] width 179 height 30
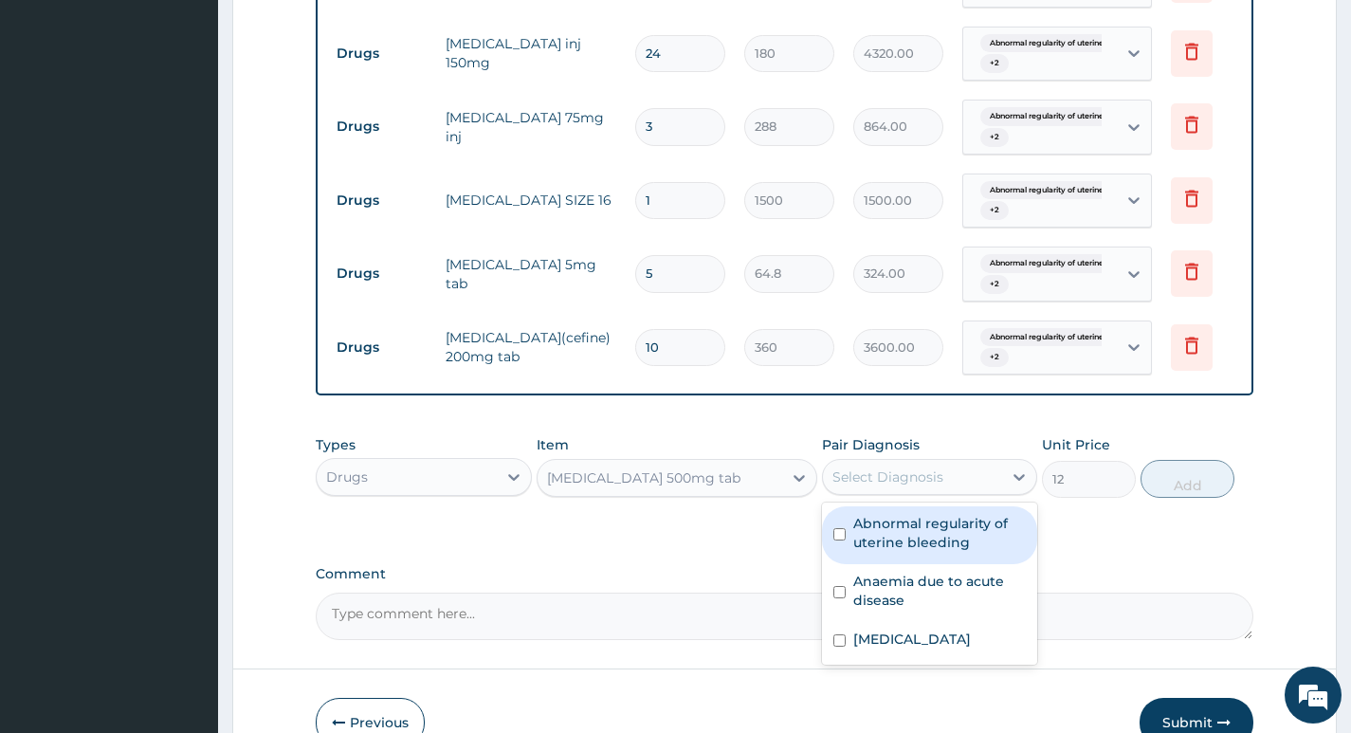
click at [931, 535] on label "Abnormal regularity of uterine bleeding" at bounding box center [939, 533] width 173 height 38
checkbox input "true"
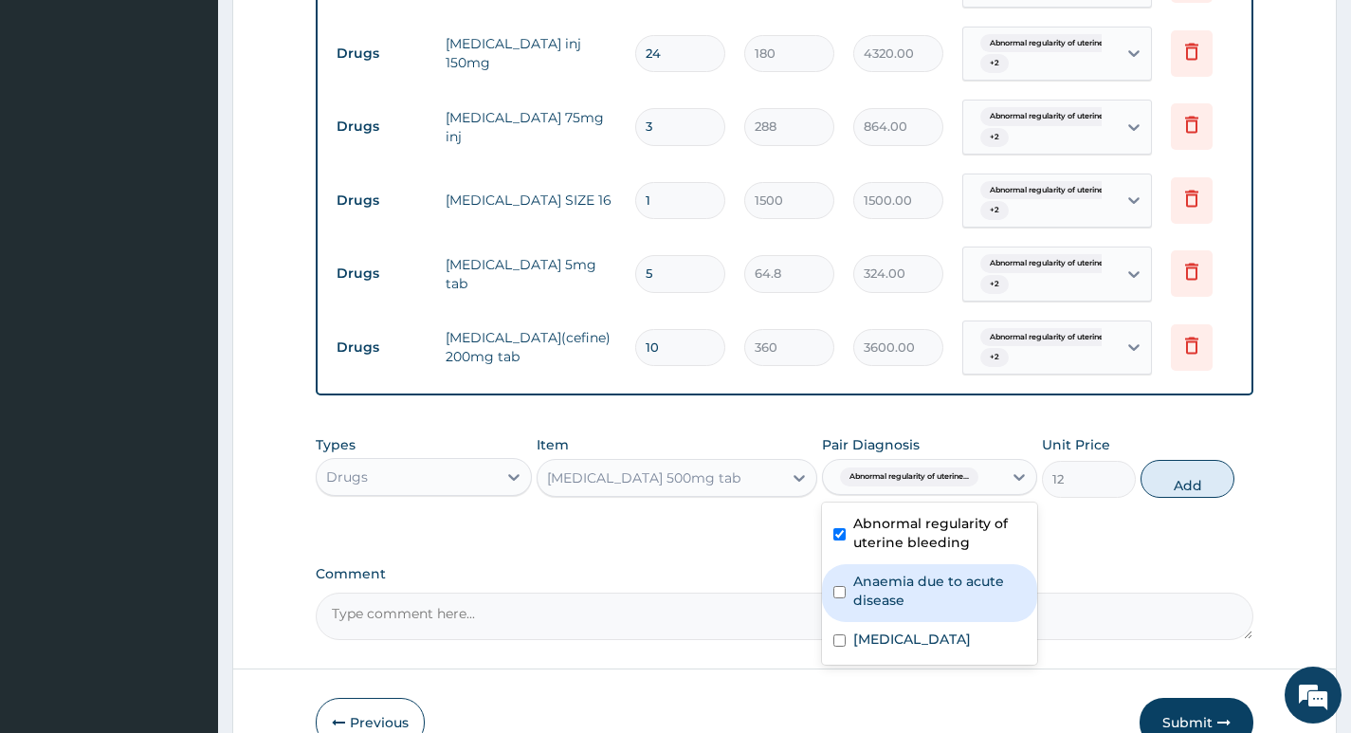
click at [918, 605] on label "Anaemia due to acute disease" at bounding box center [939, 591] width 173 height 38
checkbox input "true"
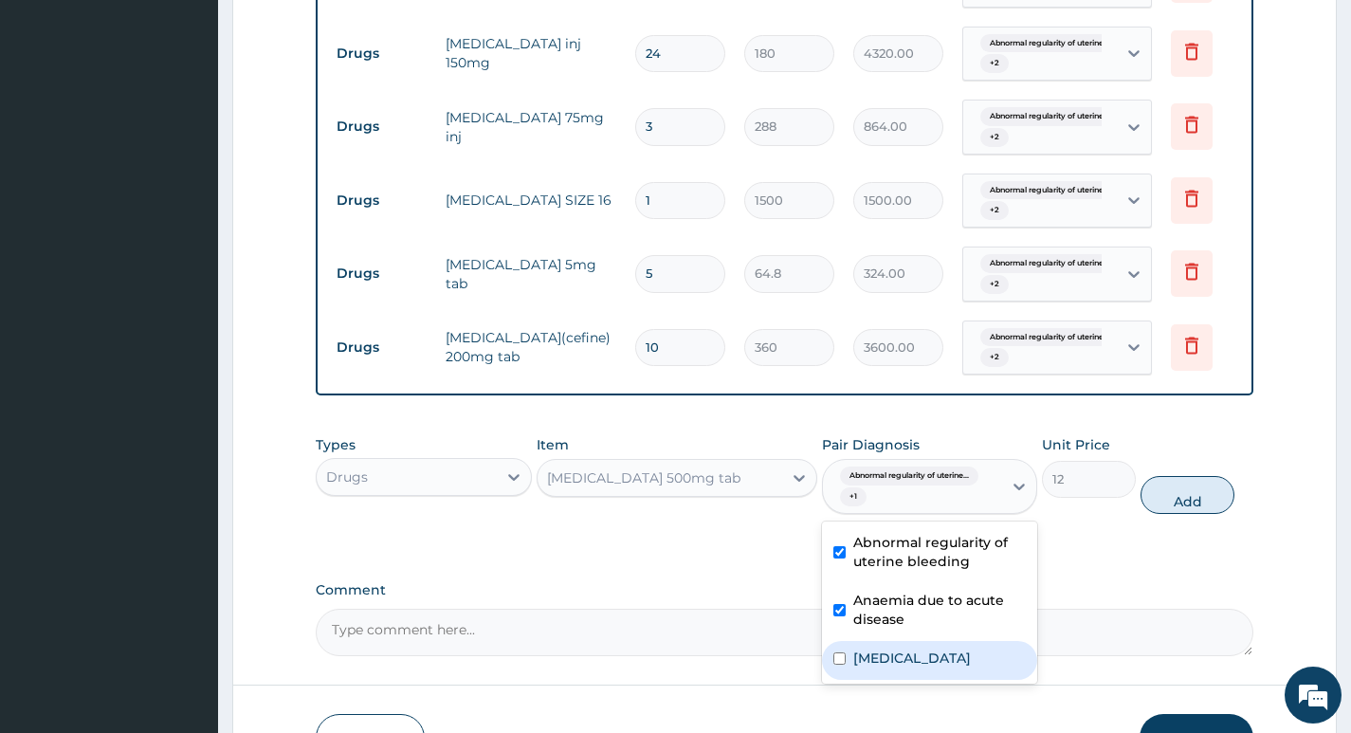
click at [895, 667] on label "Abnormal uterine or vaginal bleeding, unspecified" at bounding box center [912, 657] width 118 height 19
checkbox input "true"
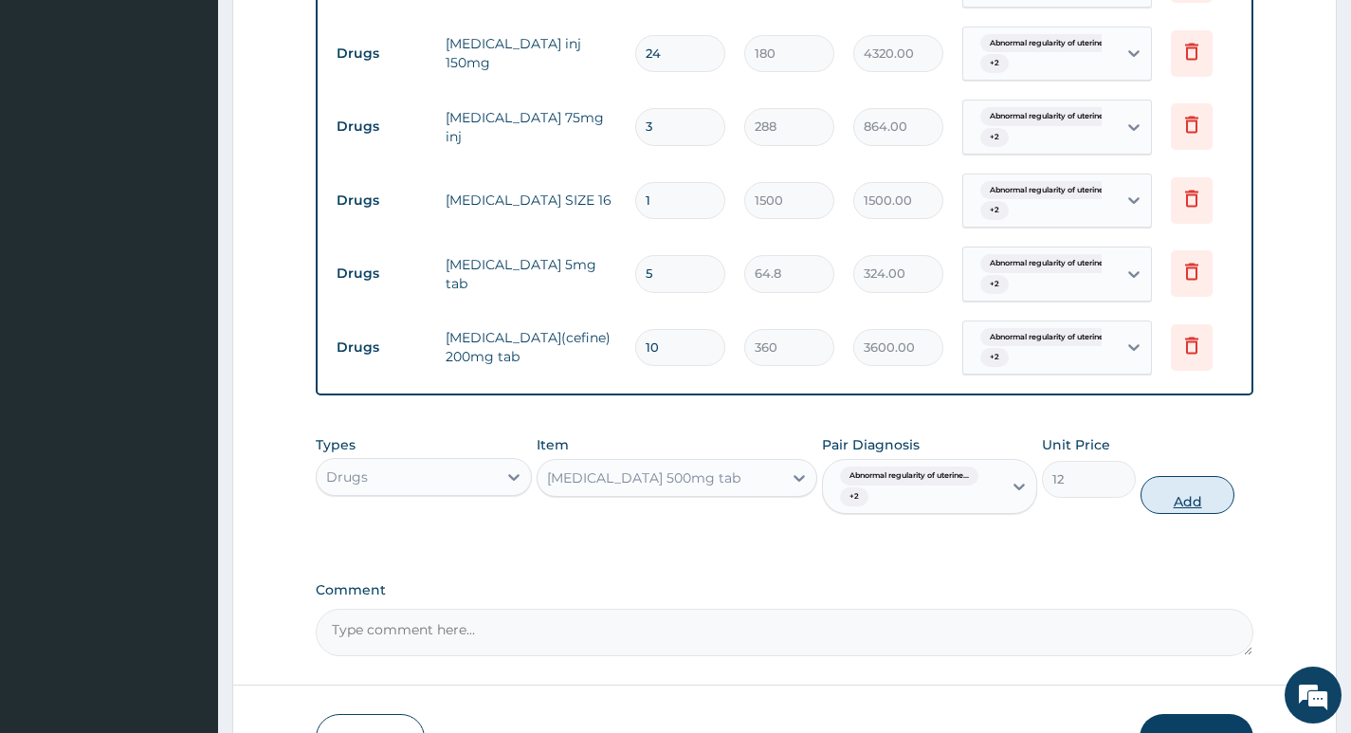
click at [1180, 499] on button "Add" at bounding box center [1187, 495] width 94 height 38
type input "0"
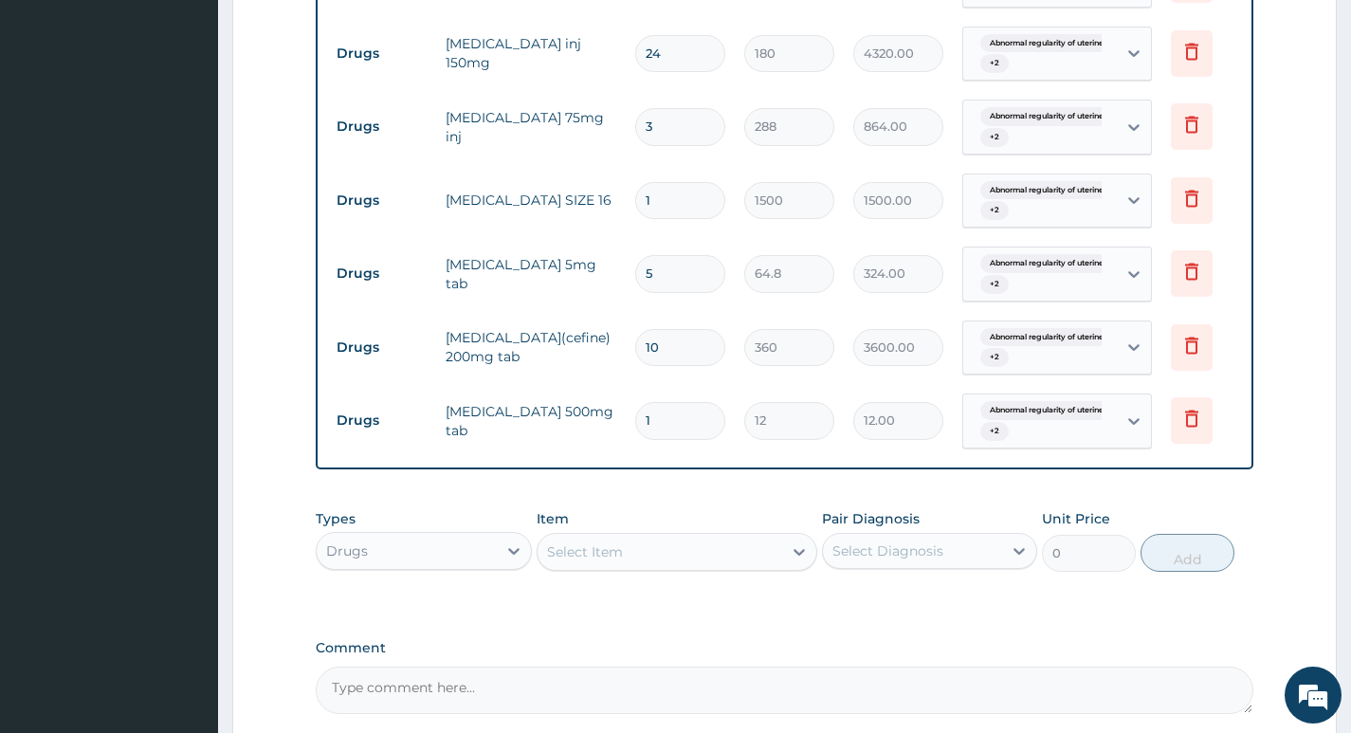
click at [672, 402] on input "1" at bounding box center [680, 420] width 90 height 37
type input "0.00"
type input "2"
type input "24.00"
type input "20"
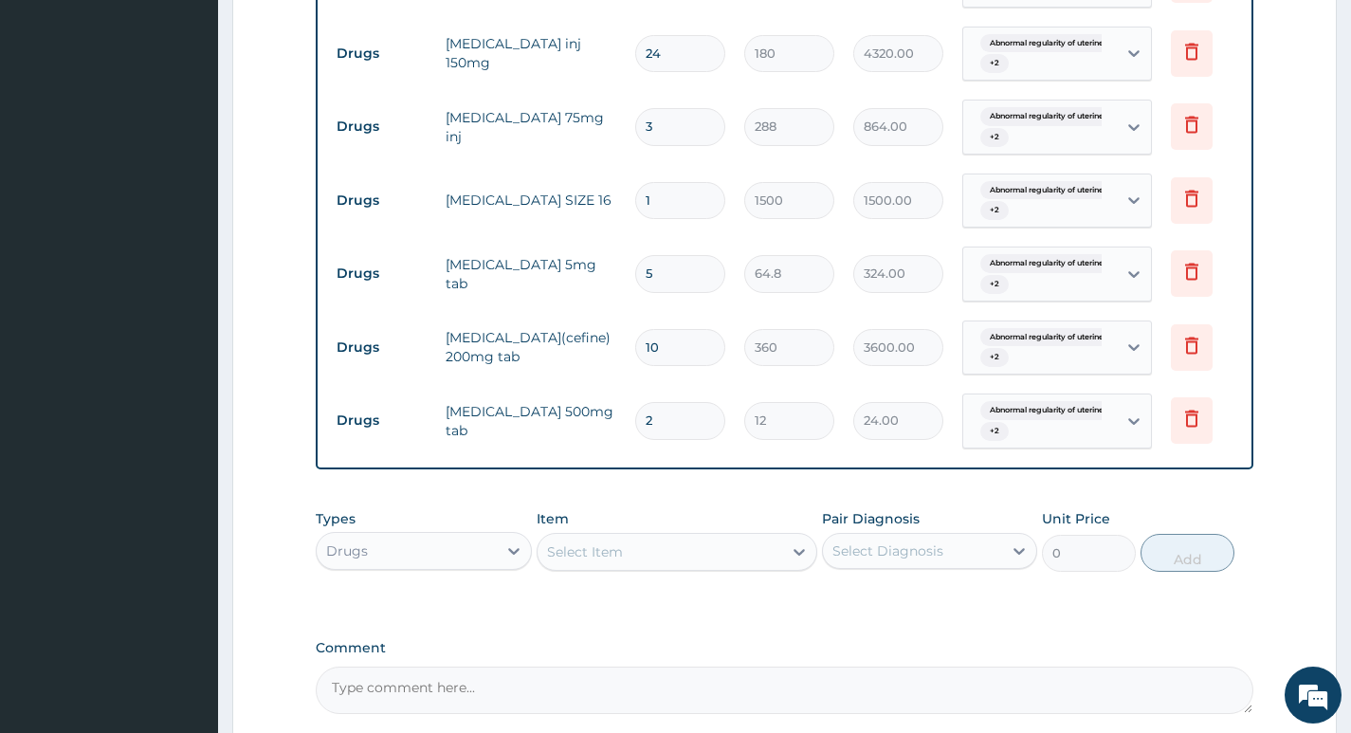
type input "240.00"
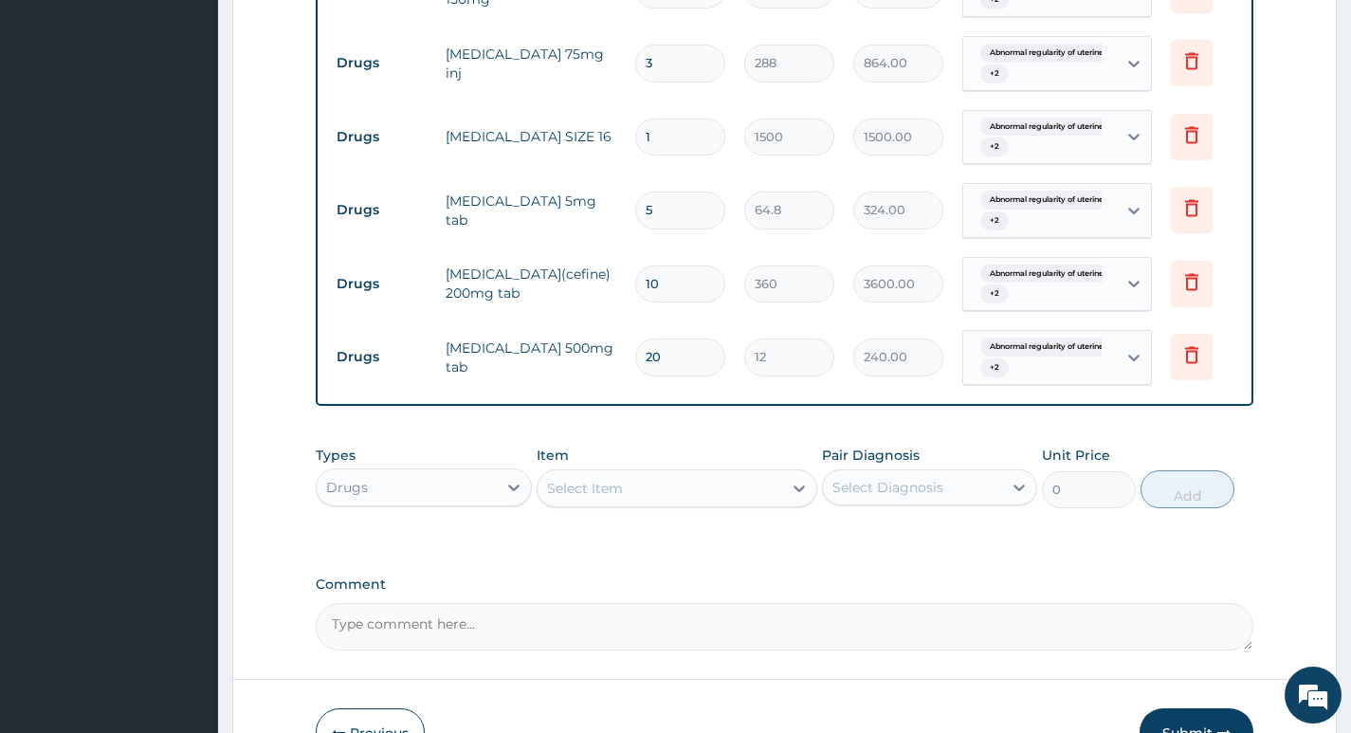
scroll to position [1482, 0]
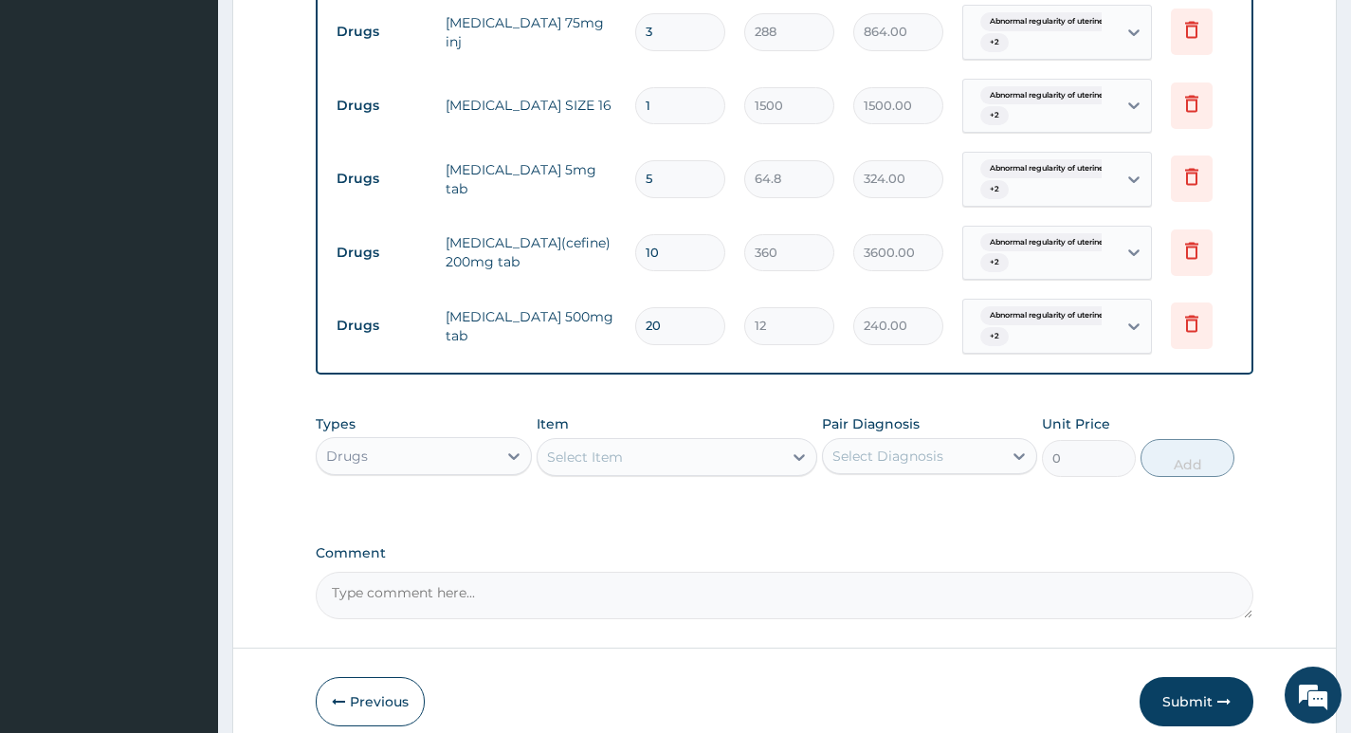
type input "20"
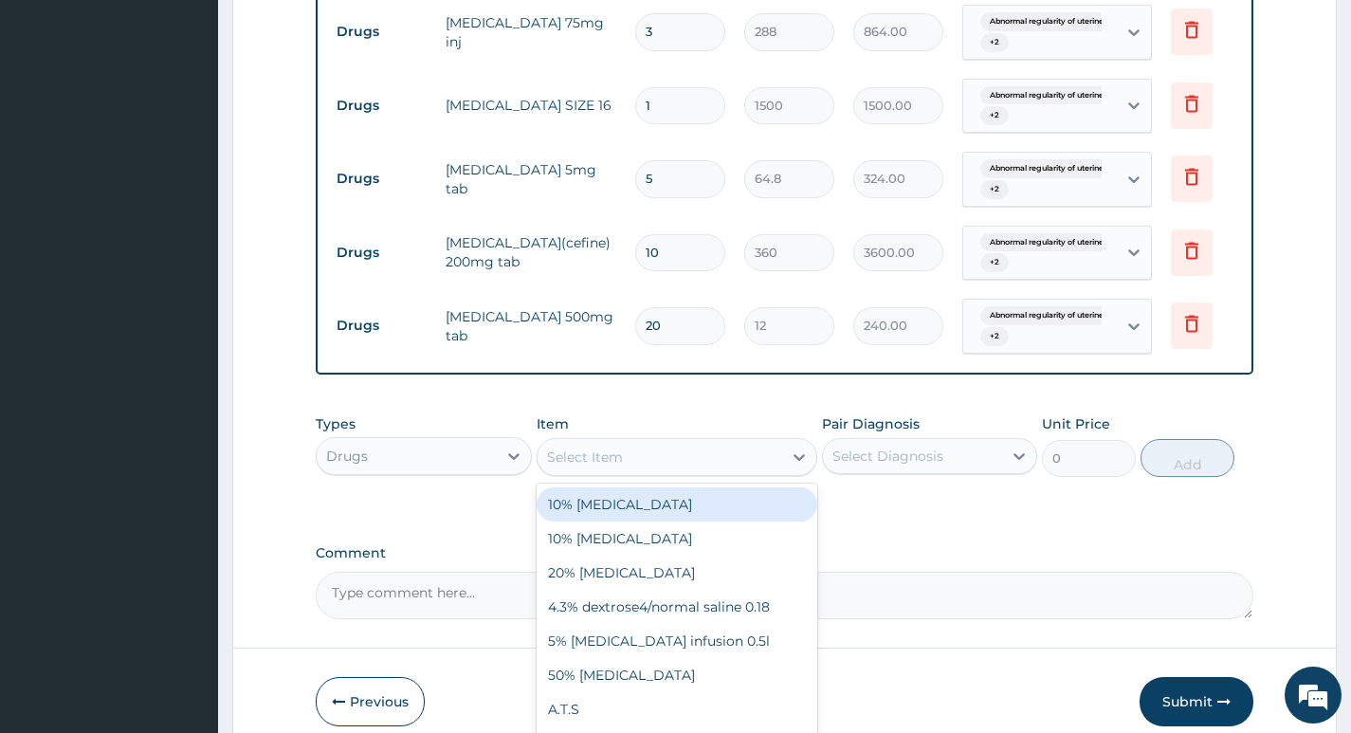
click at [616, 466] on div "Select Item" at bounding box center [585, 456] width 76 height 19
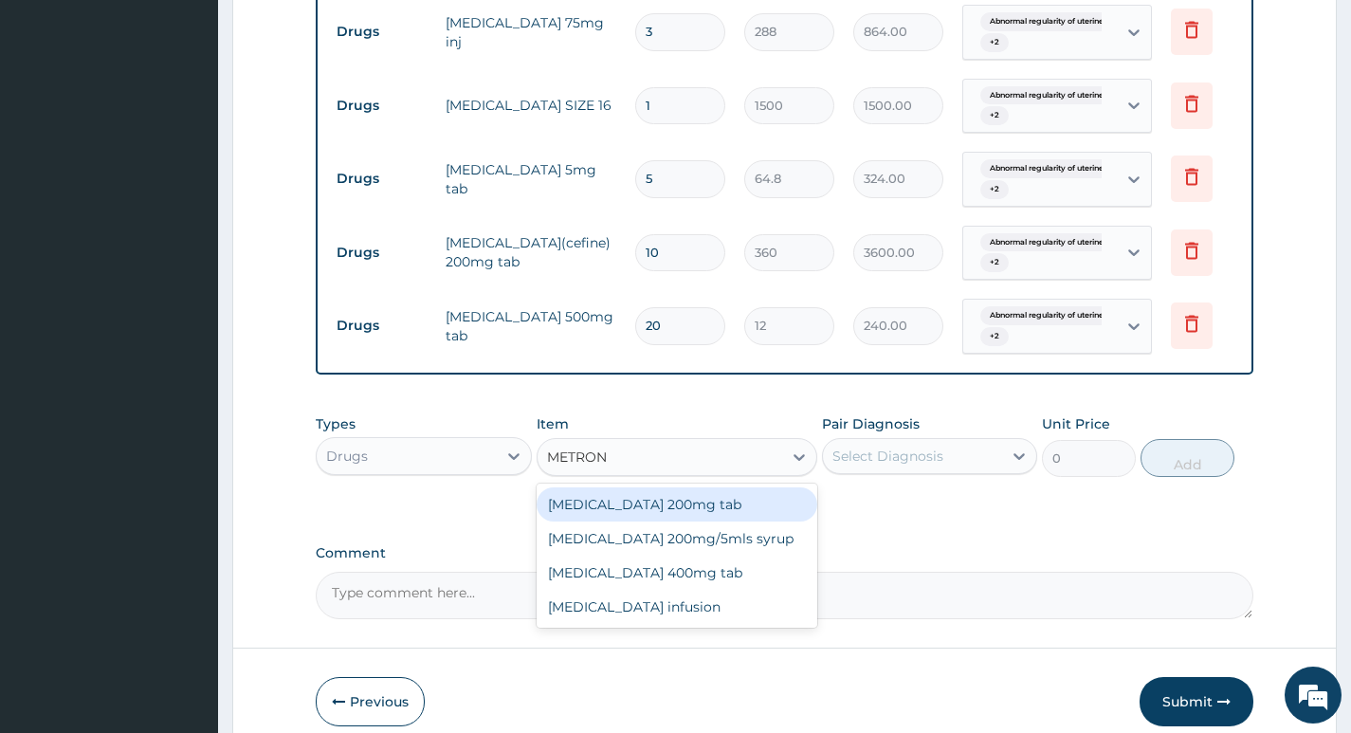
type input "METRONI"
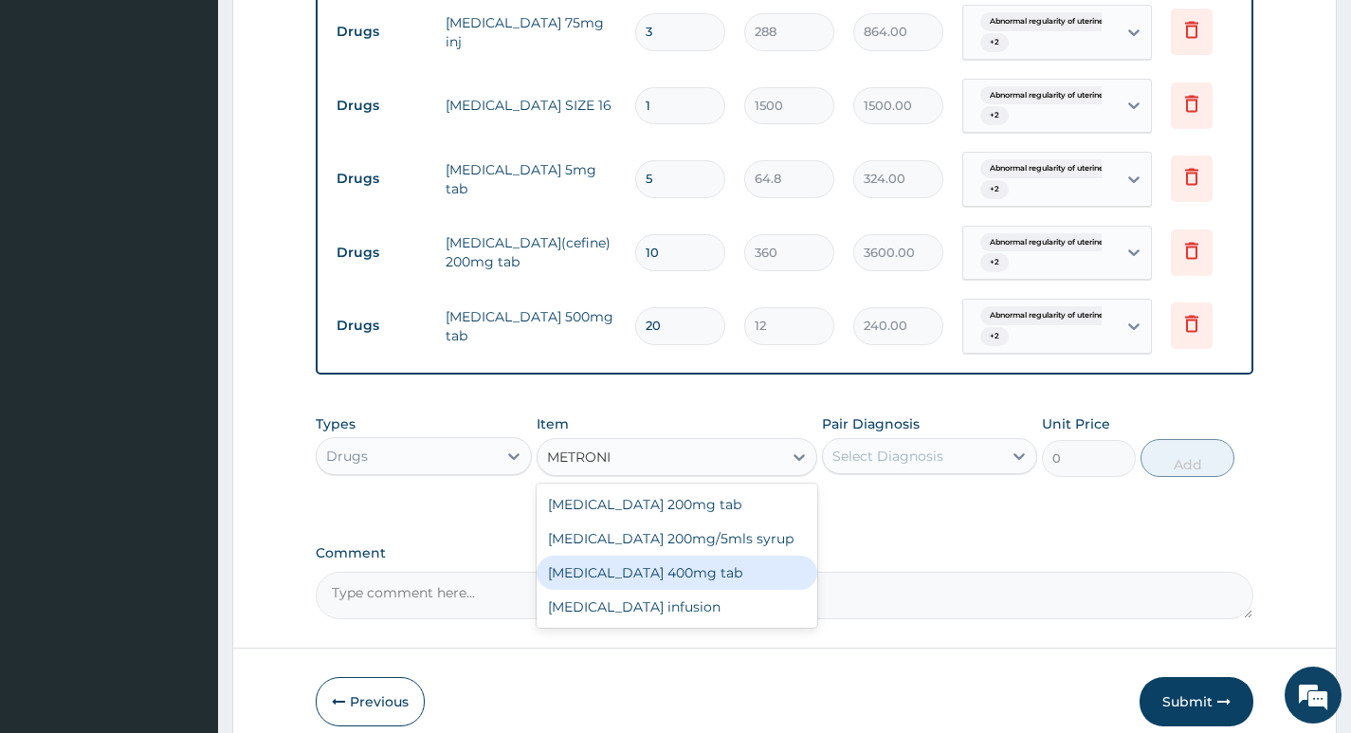
click at [633, 574] on div "Metronidazole 400mg tab" at bounding box center [677, 572] width 282 height 34
type input "50.4"
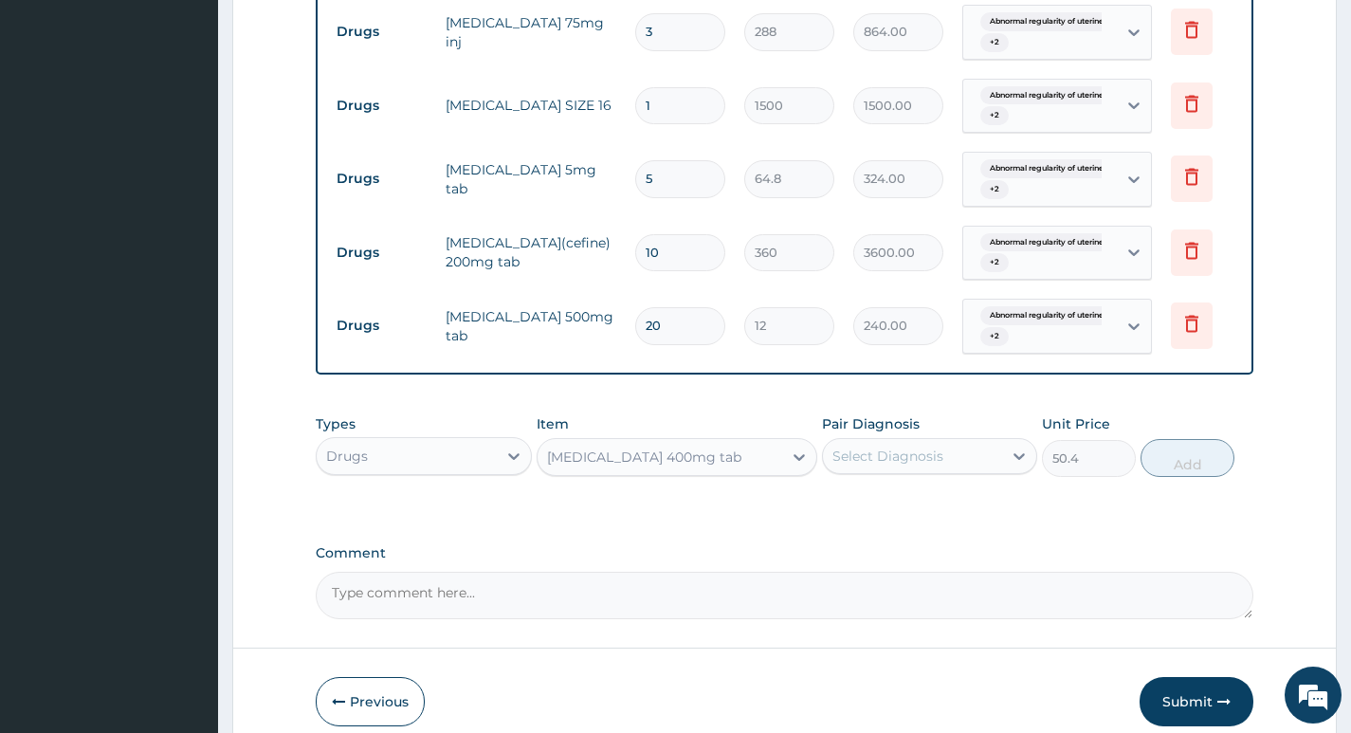
click at [936, 458] on div "Select Diagnosis" at bounding box center [887, 455] width 111 height 19
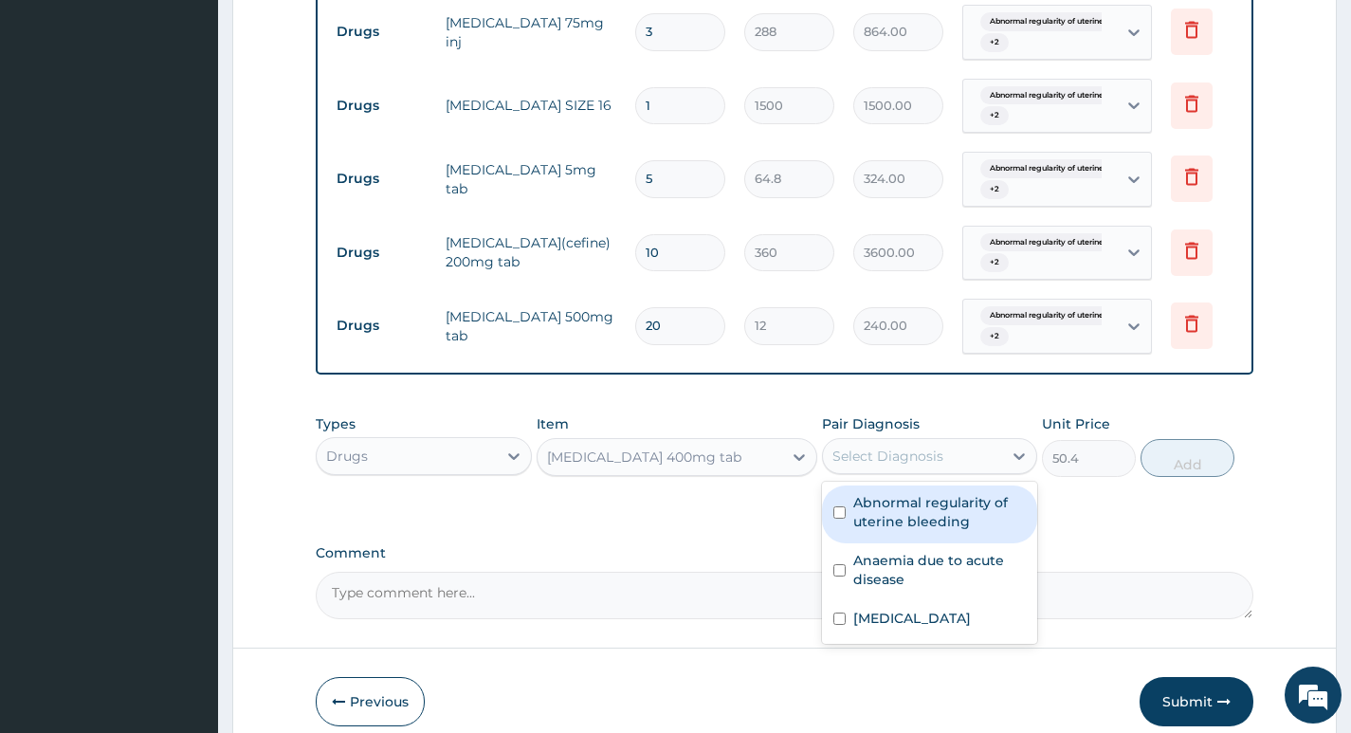
click at [921, 520] on label "Abnormal regularity of uterine bleeding" at bounding box center [939, 512] width 173 height 38
checkbox input "true"
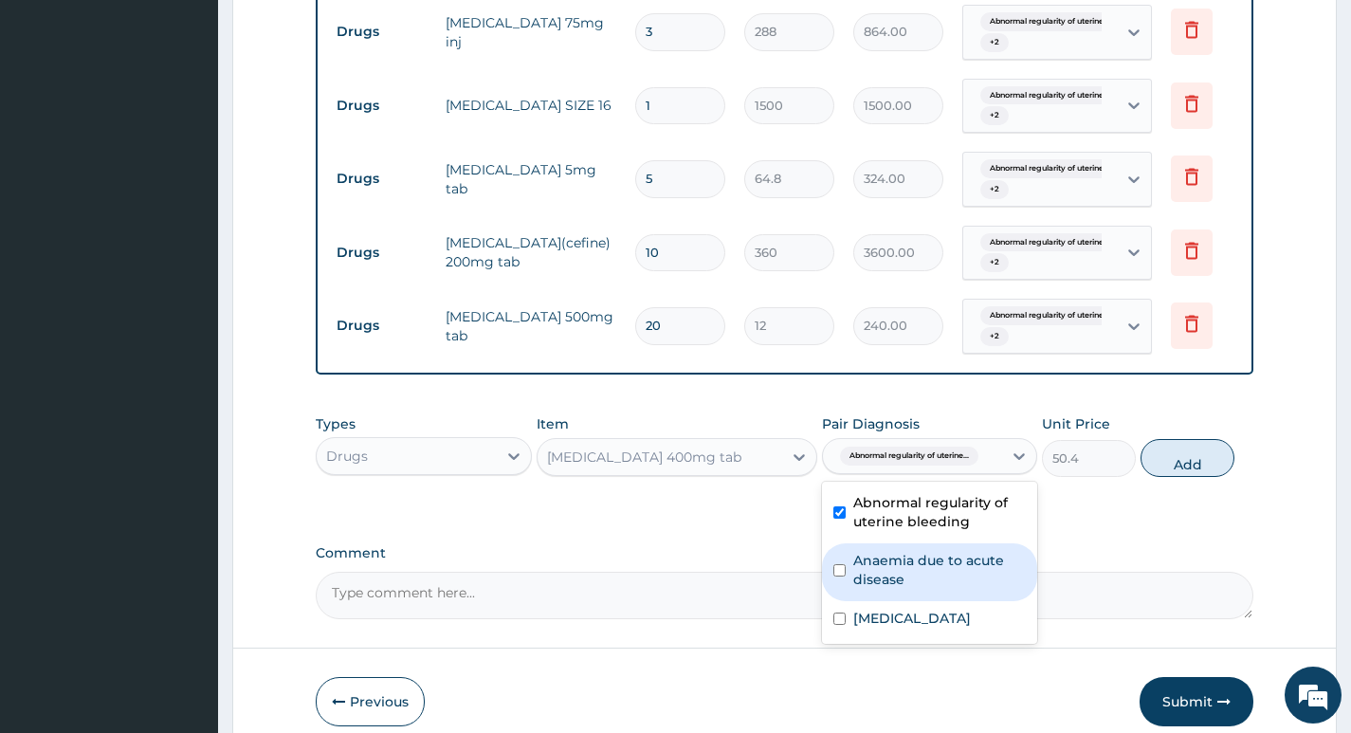
click at [922, 594] on div "Anaemia due to acute disease" at bounding box center [929, 572] width 215 height 58
checkbox input "true"
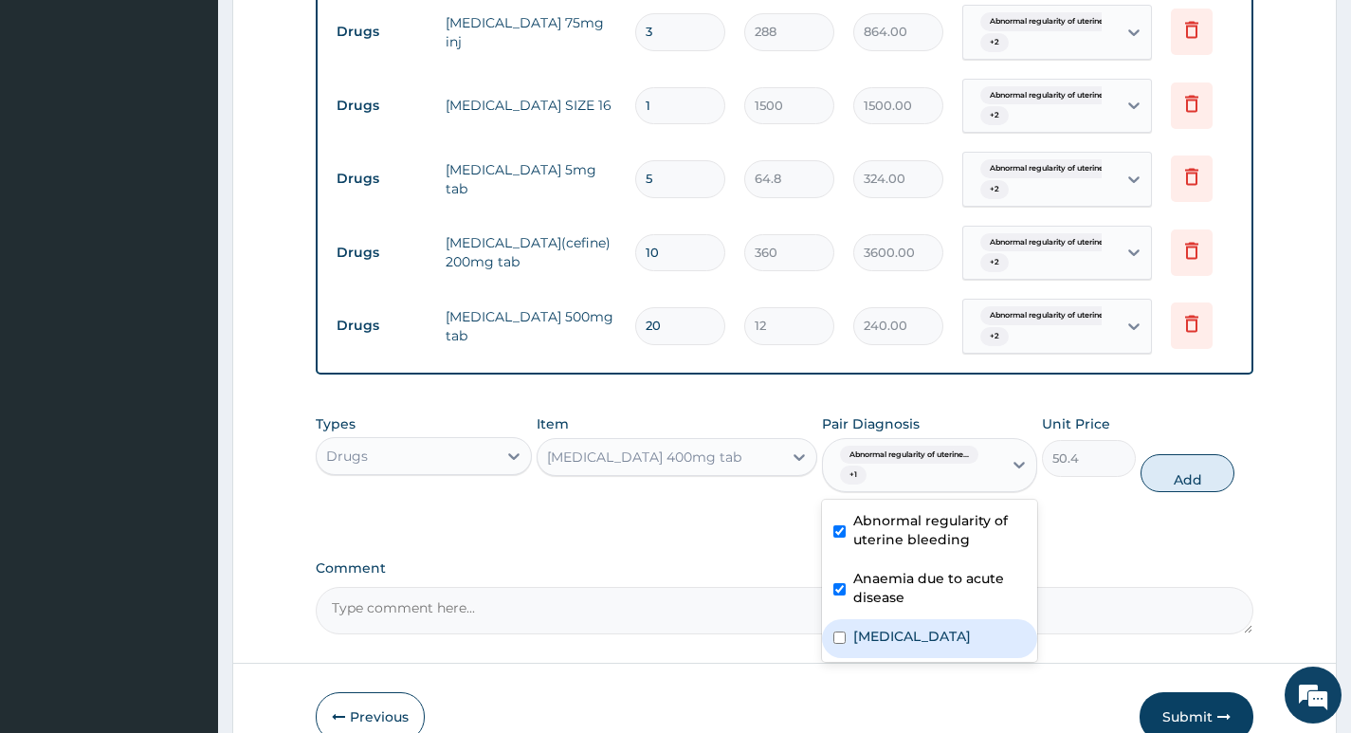
drag, startPoint x: 926, startPoint y: 657, endPoint x: 954, endPoint y: 628, distance: 39.6
click at [929, 646] on label "Abnormal uterine or vaginal bleeding, unspecified" at bounding box center [912, 636] width 118 height 19
checkbox input "true"
click at [1170, 481] on button "Add" at bounding box center [1187, 473] width 94 height 38
type input "0"
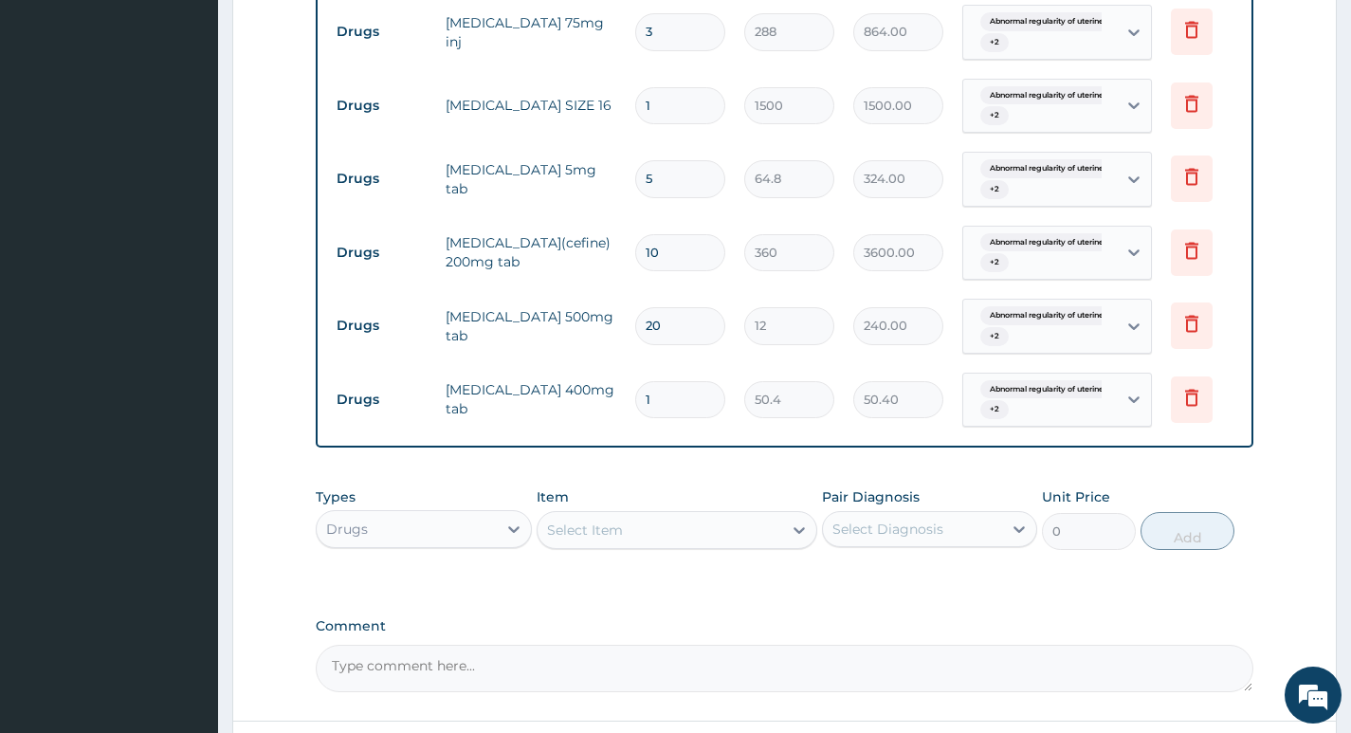
click at [664, 387] on input "1" at bounding box center [680, 399] width 90 height 37
type input "15"
type input "756.00"
type input "14"
type input "705.60"
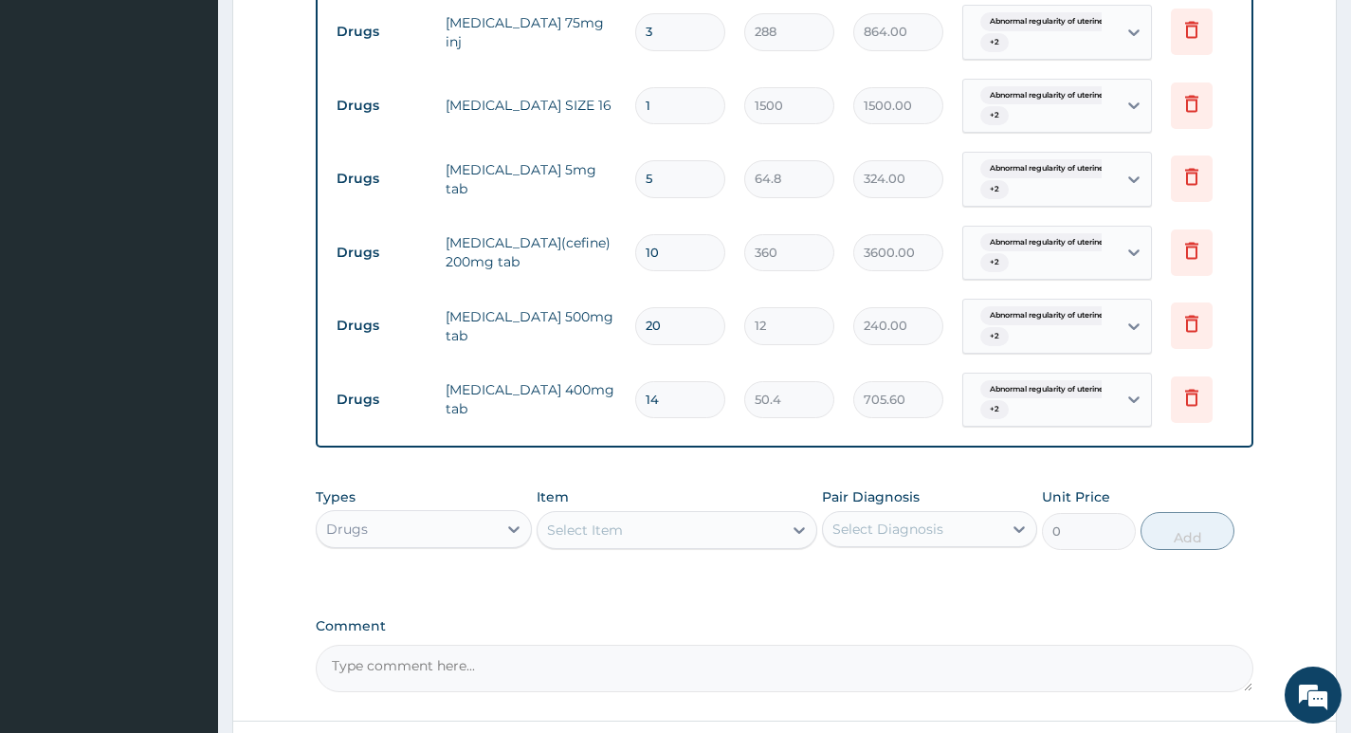
scroll to position [1576, 0]
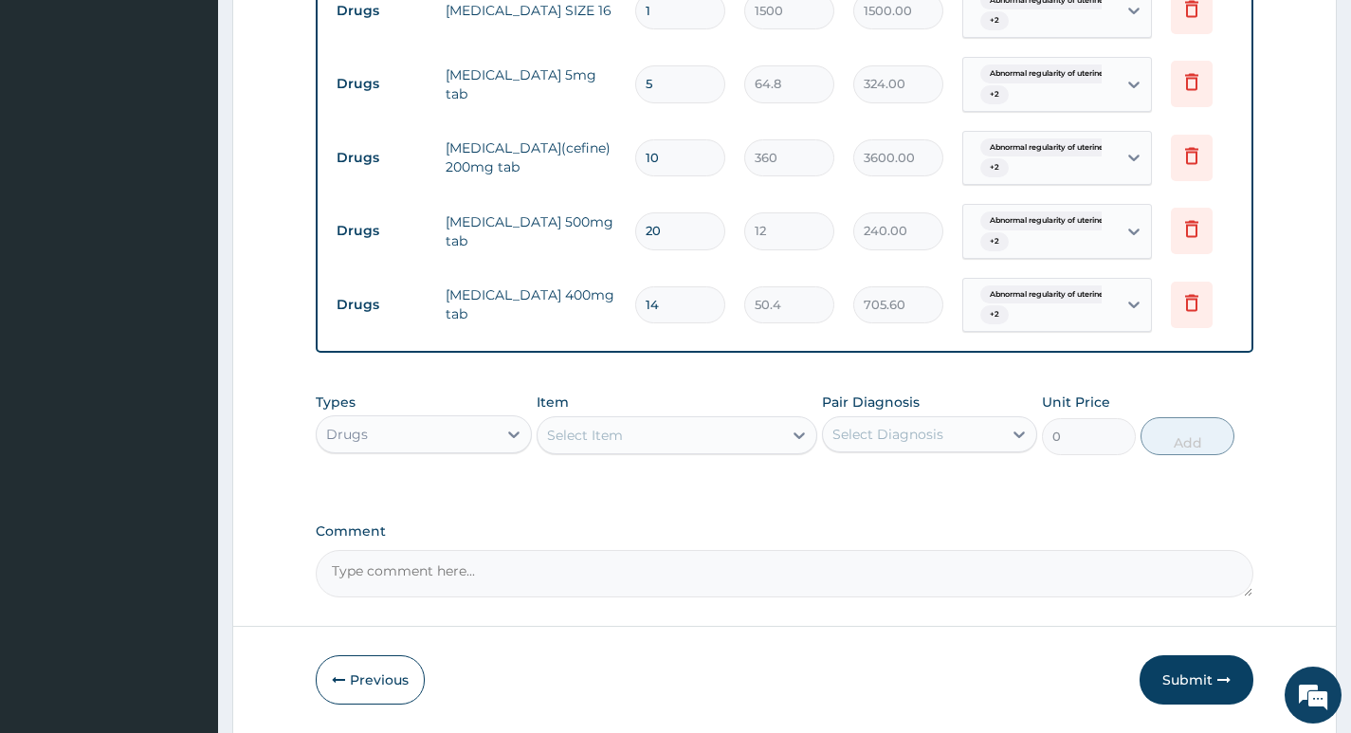
type input "14"
click at [676, 443] on div "Select Item" at bounding box center [659, 435] width 245 height 30
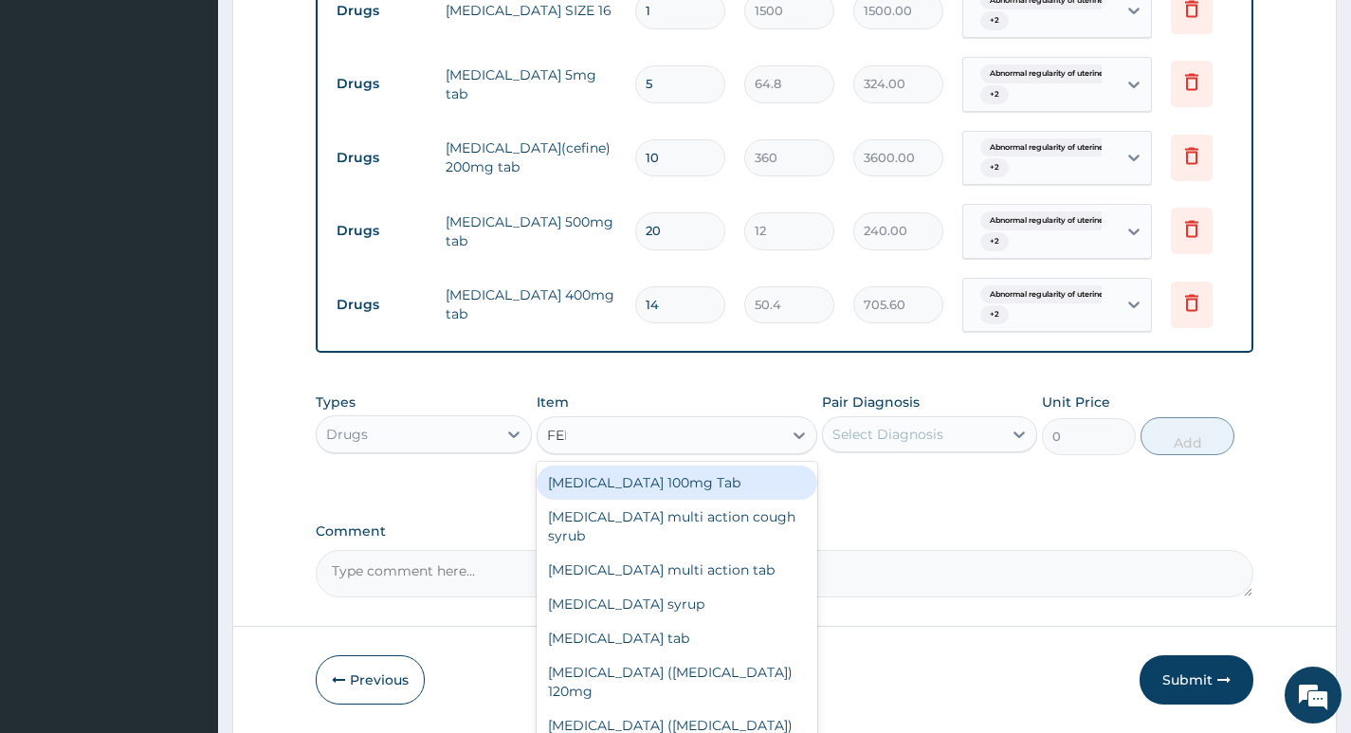
type input "FERR"
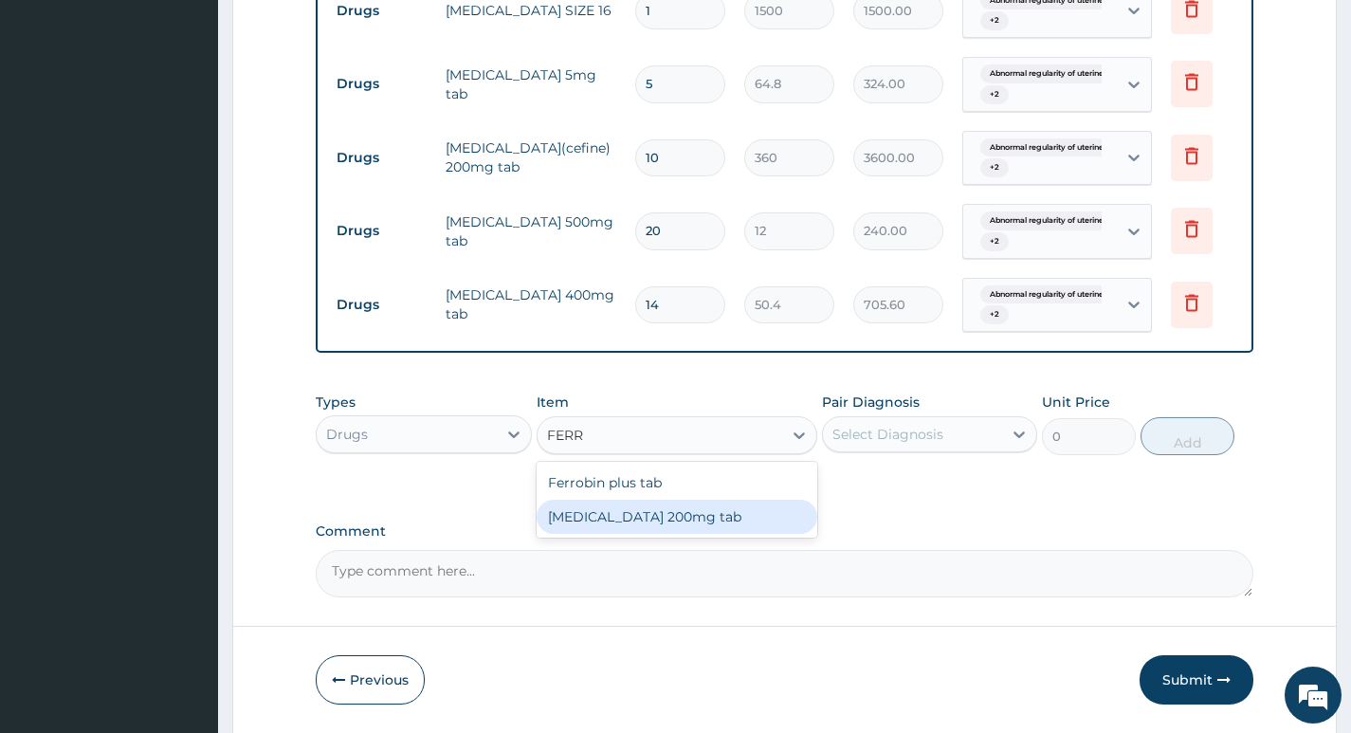
click at [680, 518] on div "Ferrous sulphate 200mg tab" at bounding box center [677, 517] width 282 height 34
type input "36"
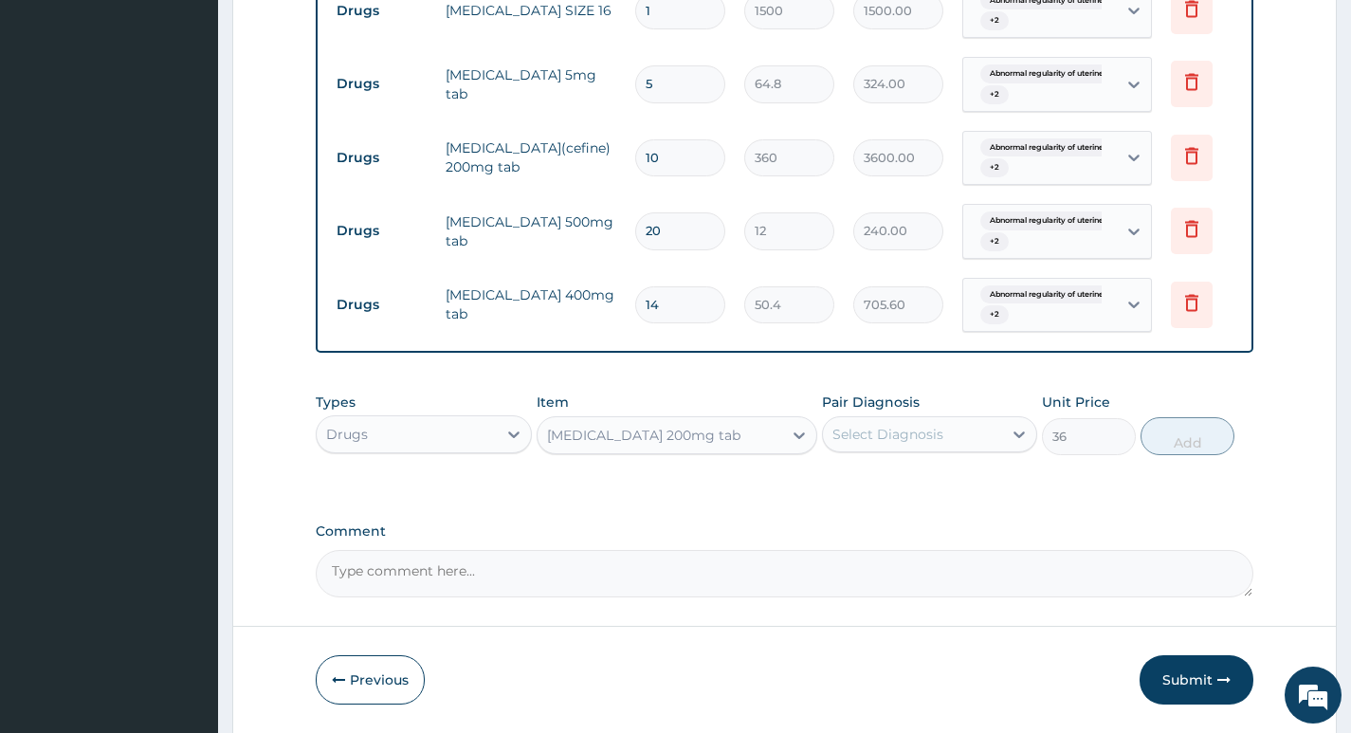
click at [1001, 441] on div "Select Diagnosis" at bounding box center [912, 434] width 179 height 30
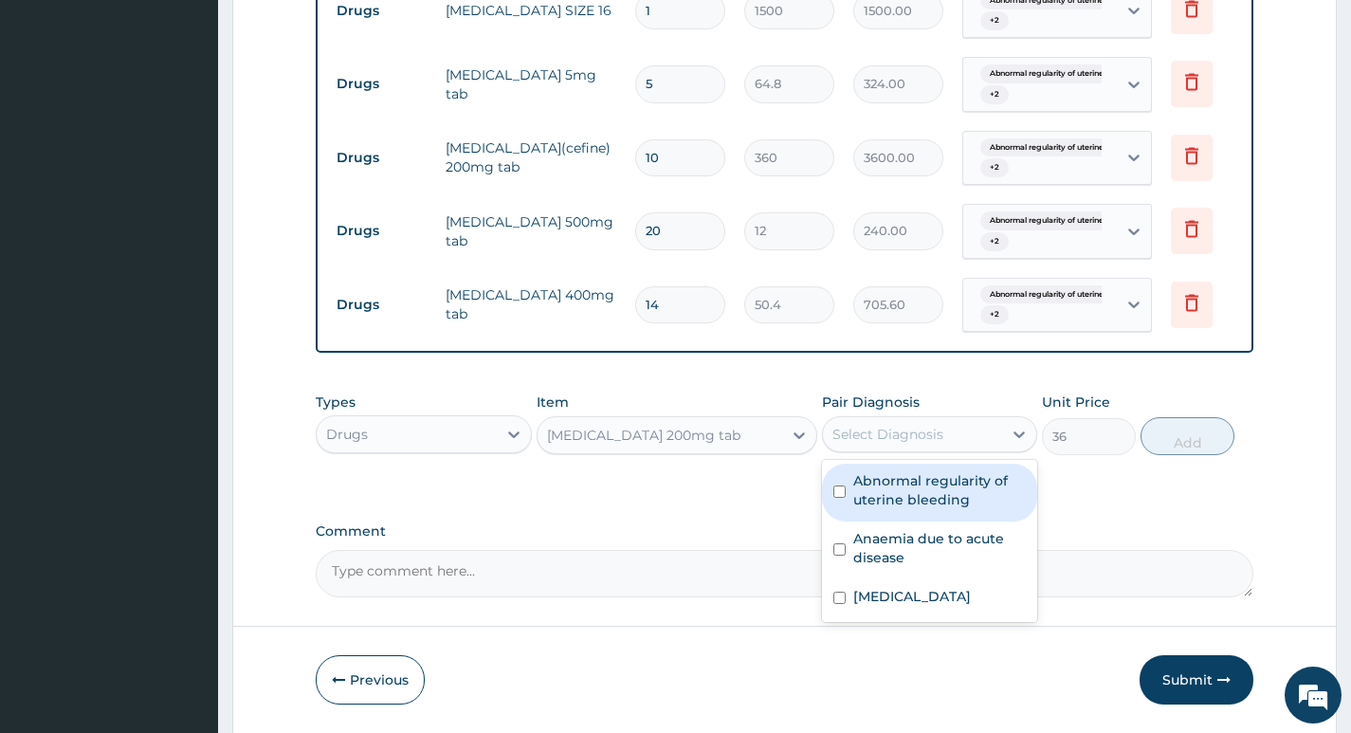
click at [949, 498] on label "Abnormal regularity of uterine bleeding" at bounding box center [939, 490] width 173 height 38
checkbox input "true"
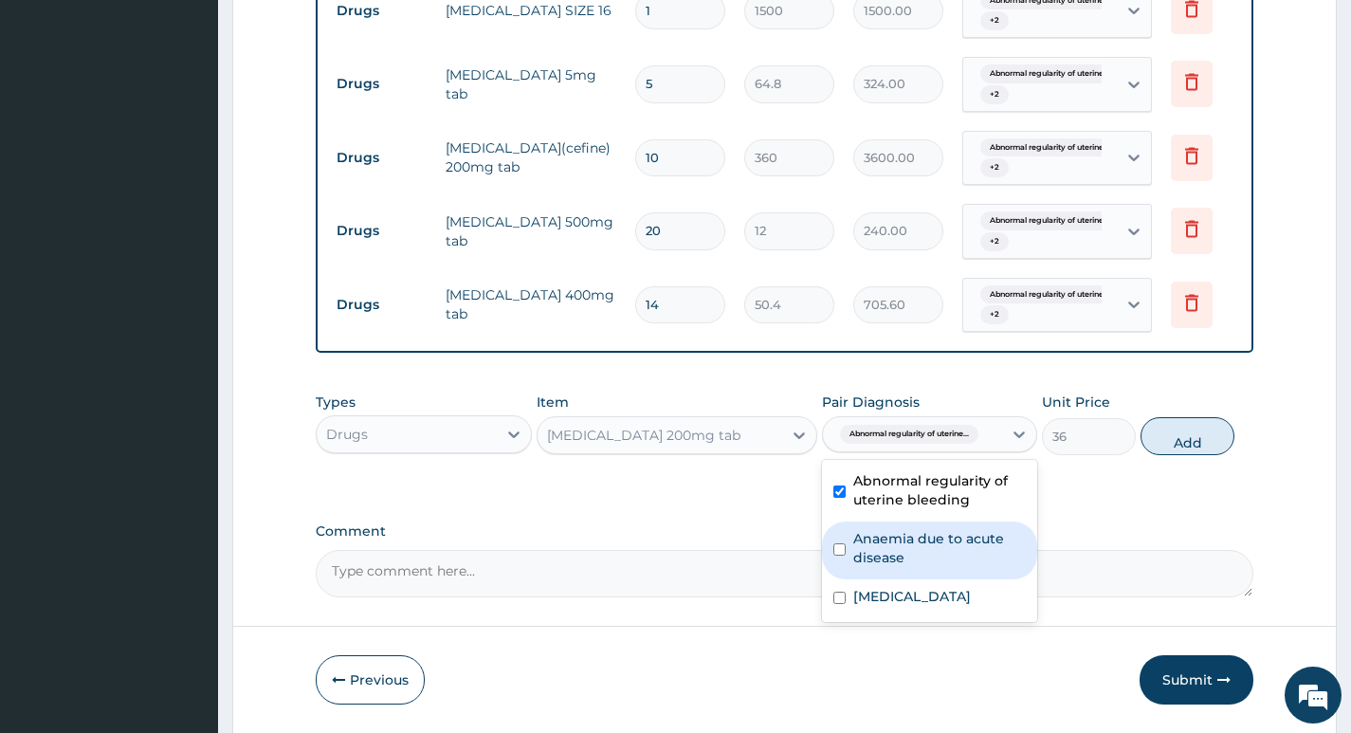
click at [949, 547] on label "Anaemia due to acute disease" at bounding box center [939, 548] width 173 height 38
checkbox input "true"
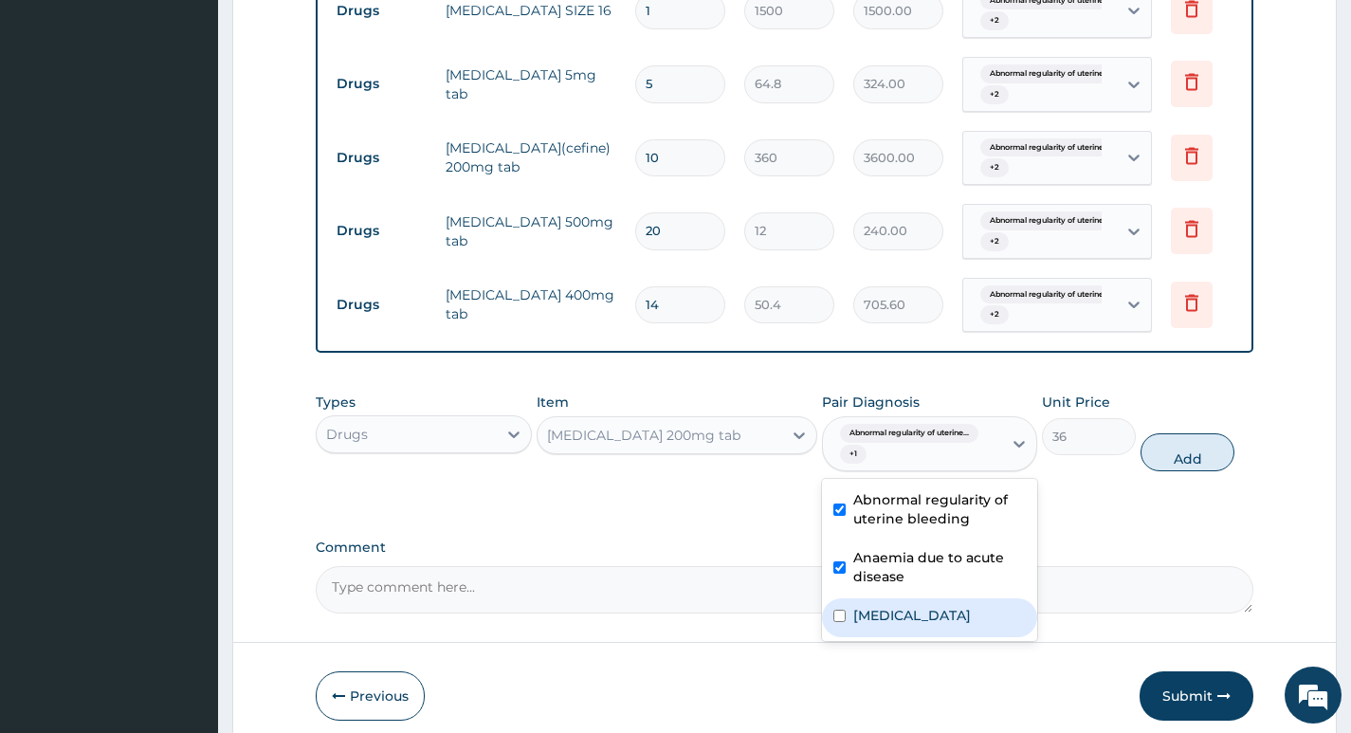
click at [922, 625] on label "Abnormal uterine or vaginal bleeding, unspecified" at bounding box center [912, 615] width 118 height 19
checkbox input "true"
click at [1176, 447] on button "Add" at bounding box center [1187, 452] width 94 height 38
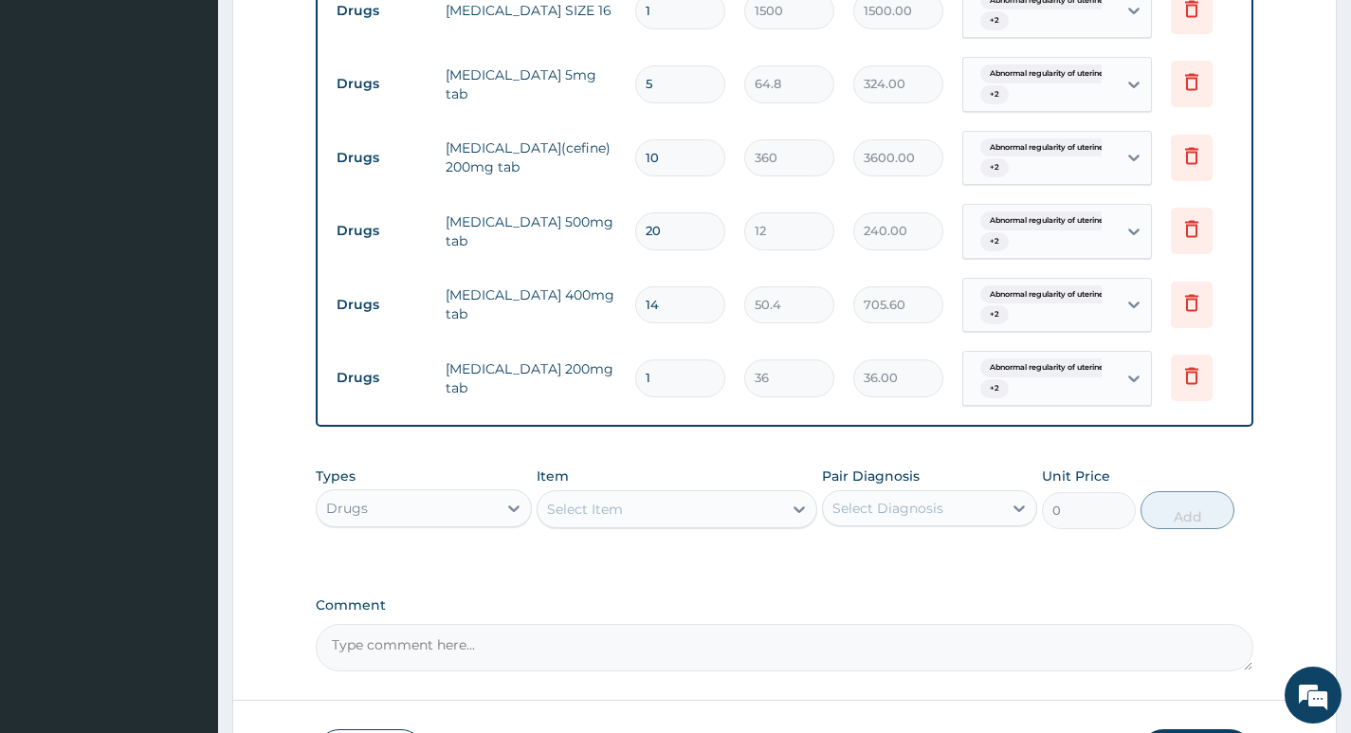
click at [664, 368] on input "1" at bounding box center [680, 377] width 90 height 37
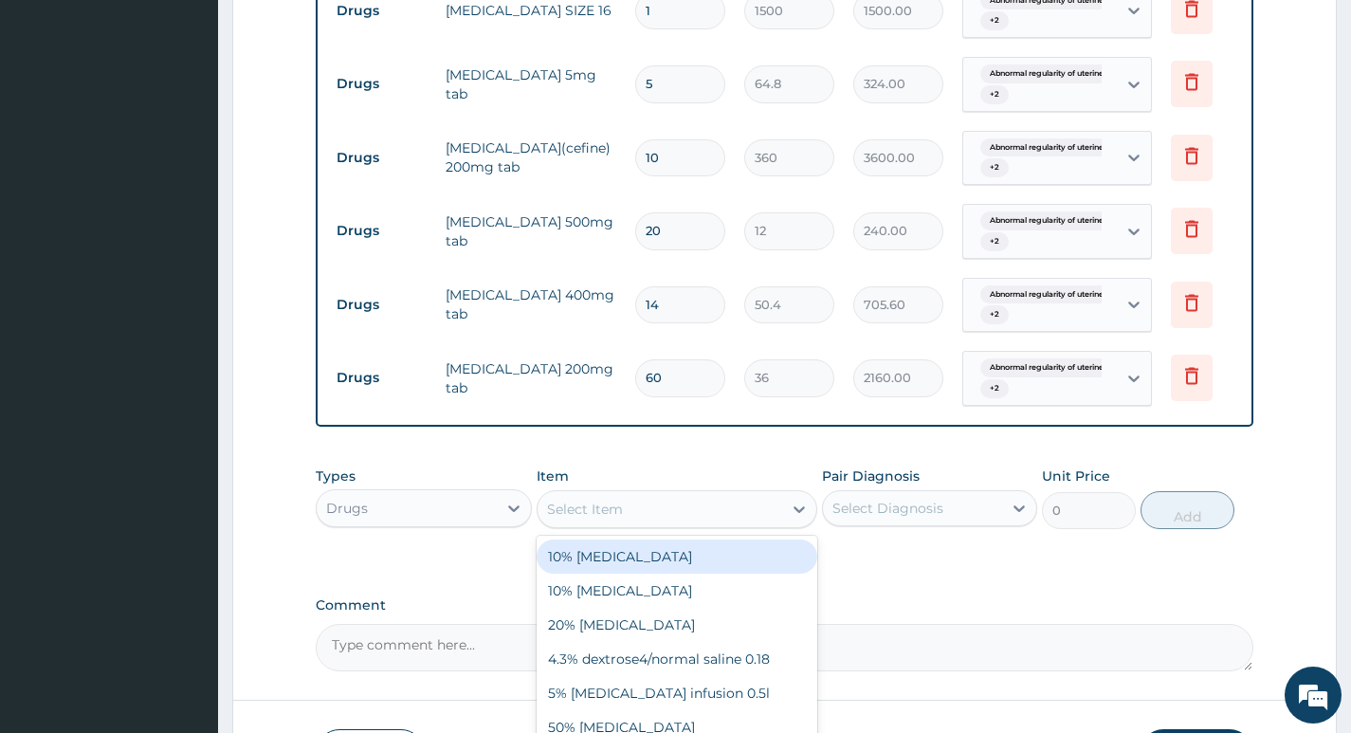
click at [678, 519] on div "Select Item" at bounding box center [659, 509] width 245 height 30
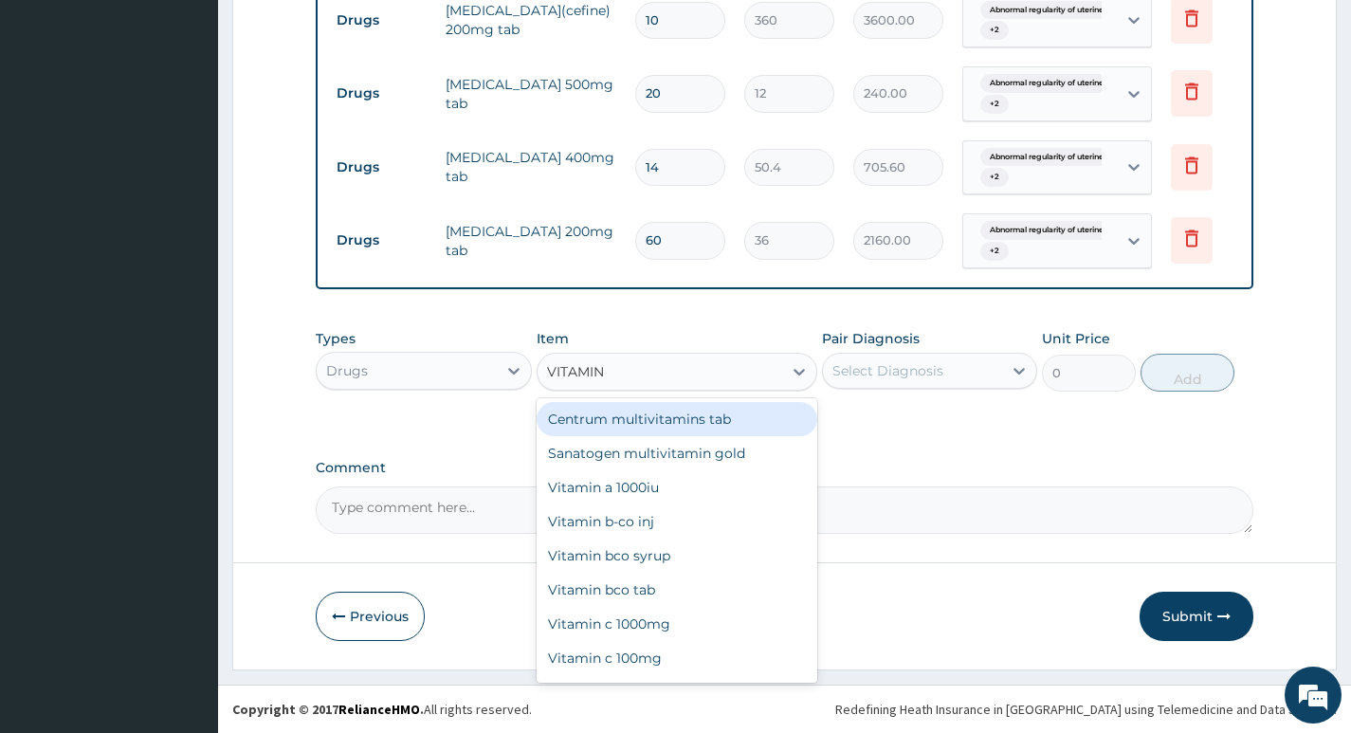
scroll to position [1718, 0]
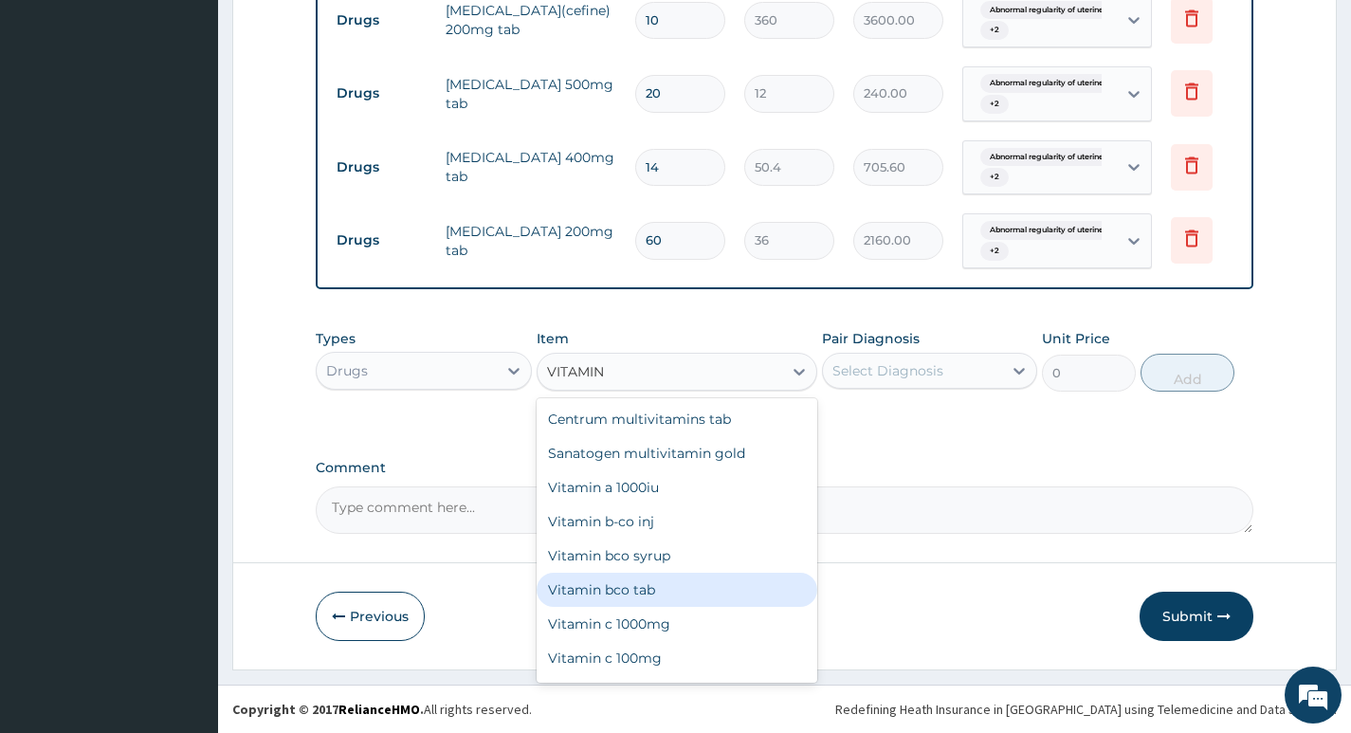
click at [678, 588] on div "Vitamin bco tab" at bounding box center [677, 590] width 282 height 34
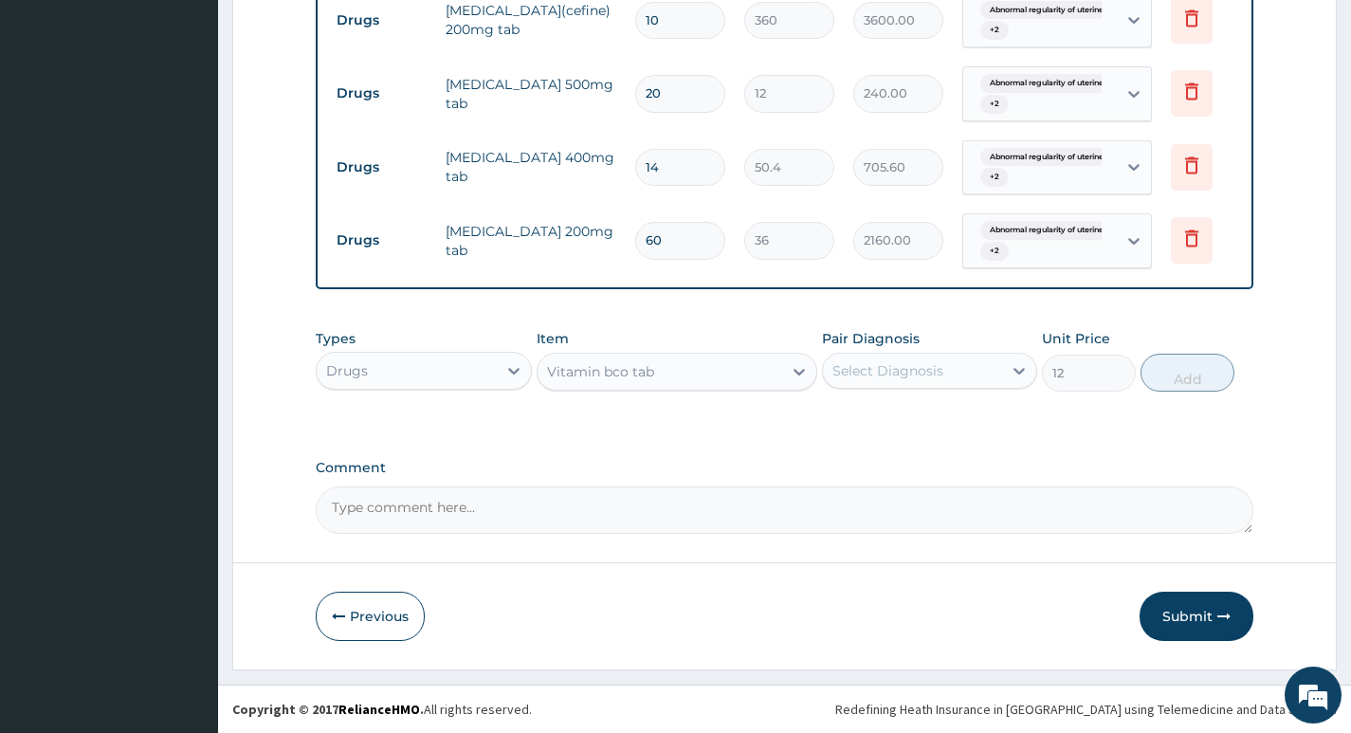
click at [950, 364] on div "Select Diagnosis" at bounding box center [912, 370] width 179 height 30
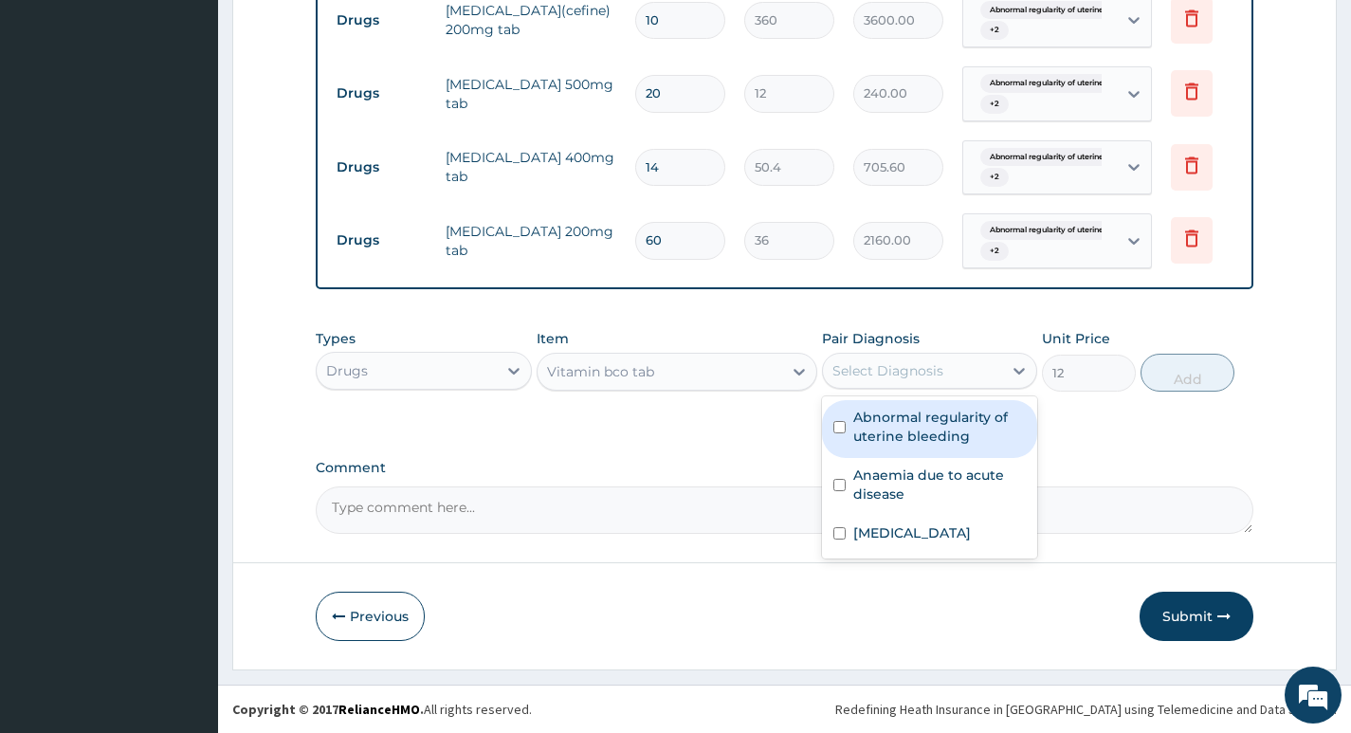
click at [919, 434] on label "Abnormal regularity of uterine bleeding" at bounding box center [939, 427] width 173 height 38
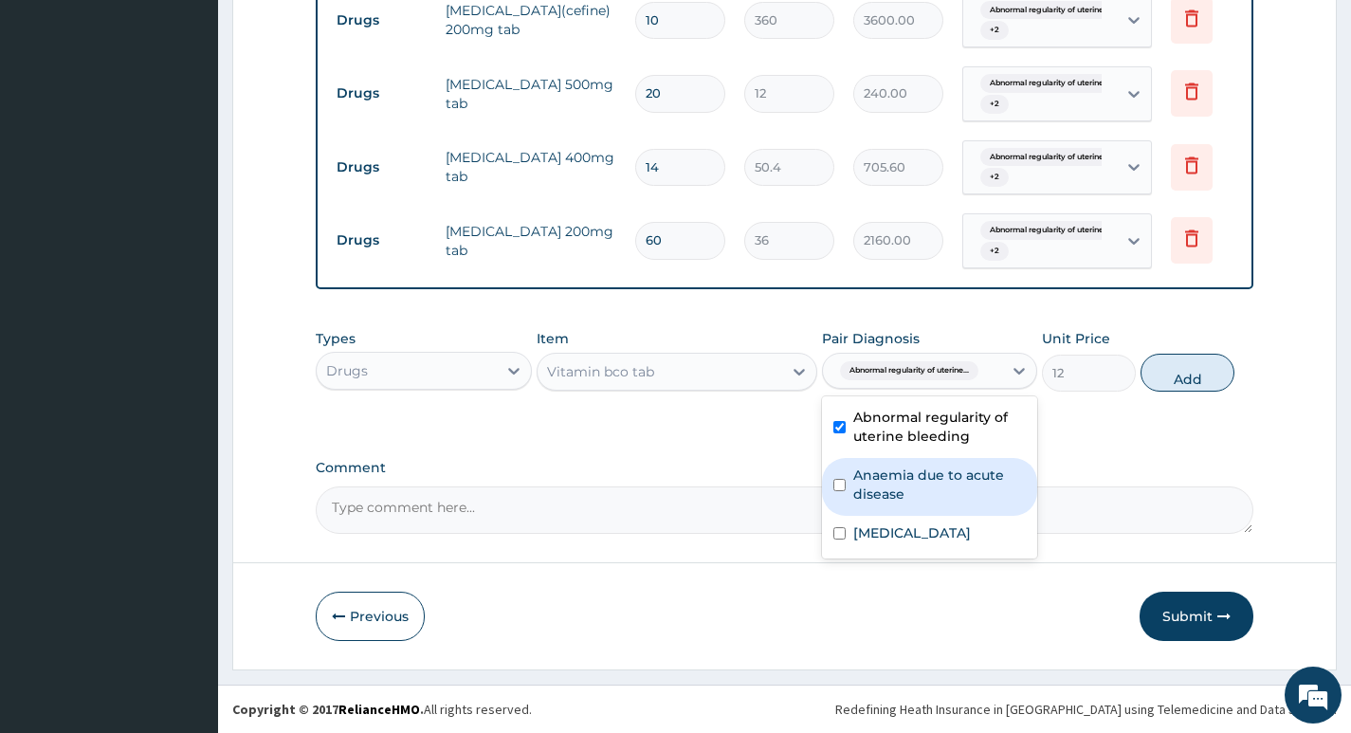
click at [919, 496] on label "Anaemia due to acute disease" at bounding box center [939, 484] width 173 height 38
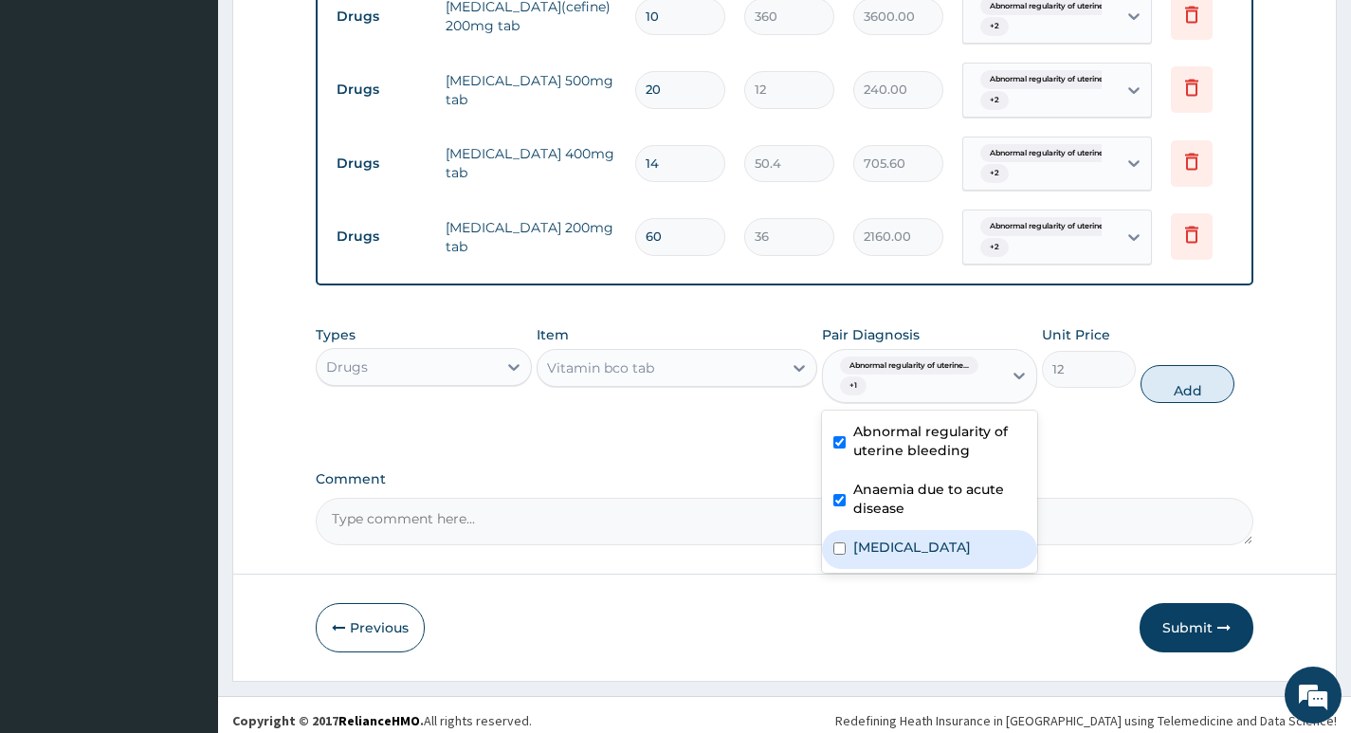
click at [906, 556] on label "Abnormal uterine or vaginal bleeding, unspecified" at bounding box center [912, 546] width 118 height 19
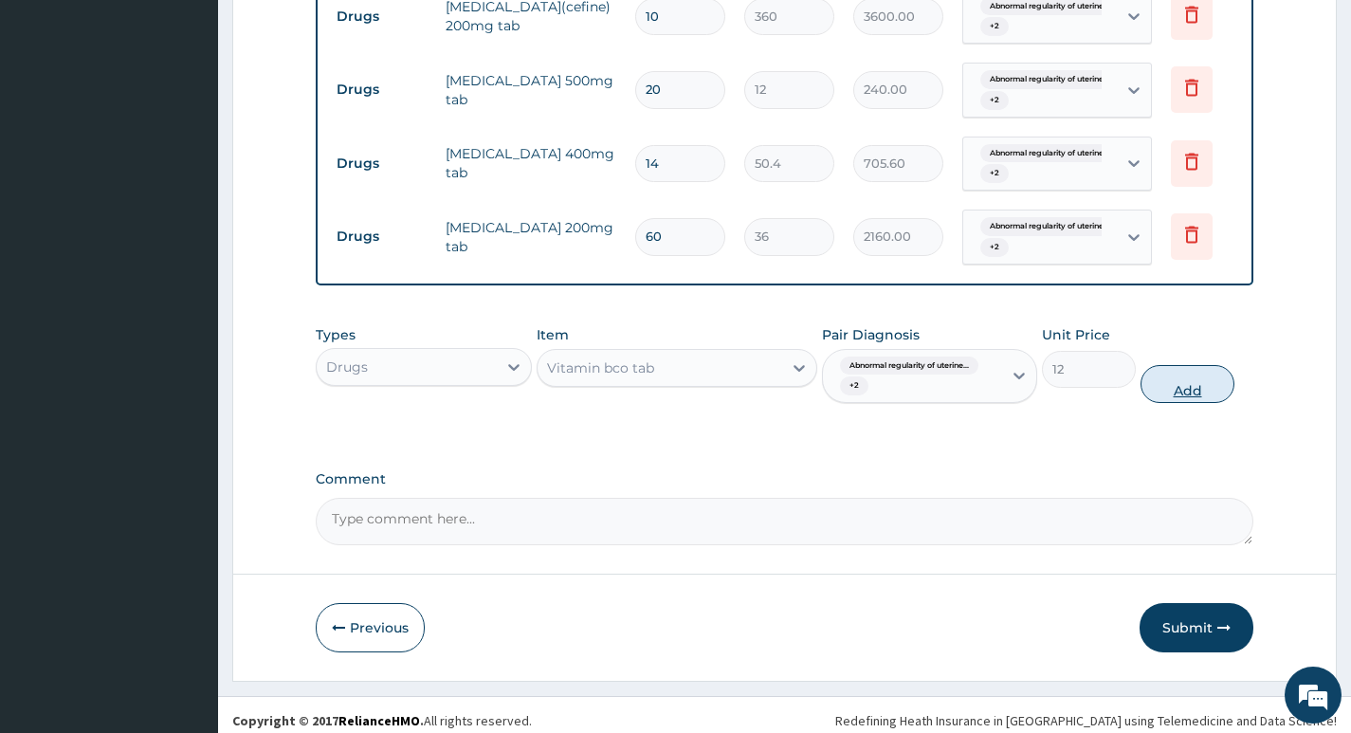
click at [1187, 387] on button "Add" at bounding box center [1187, 384] width 94 height 38
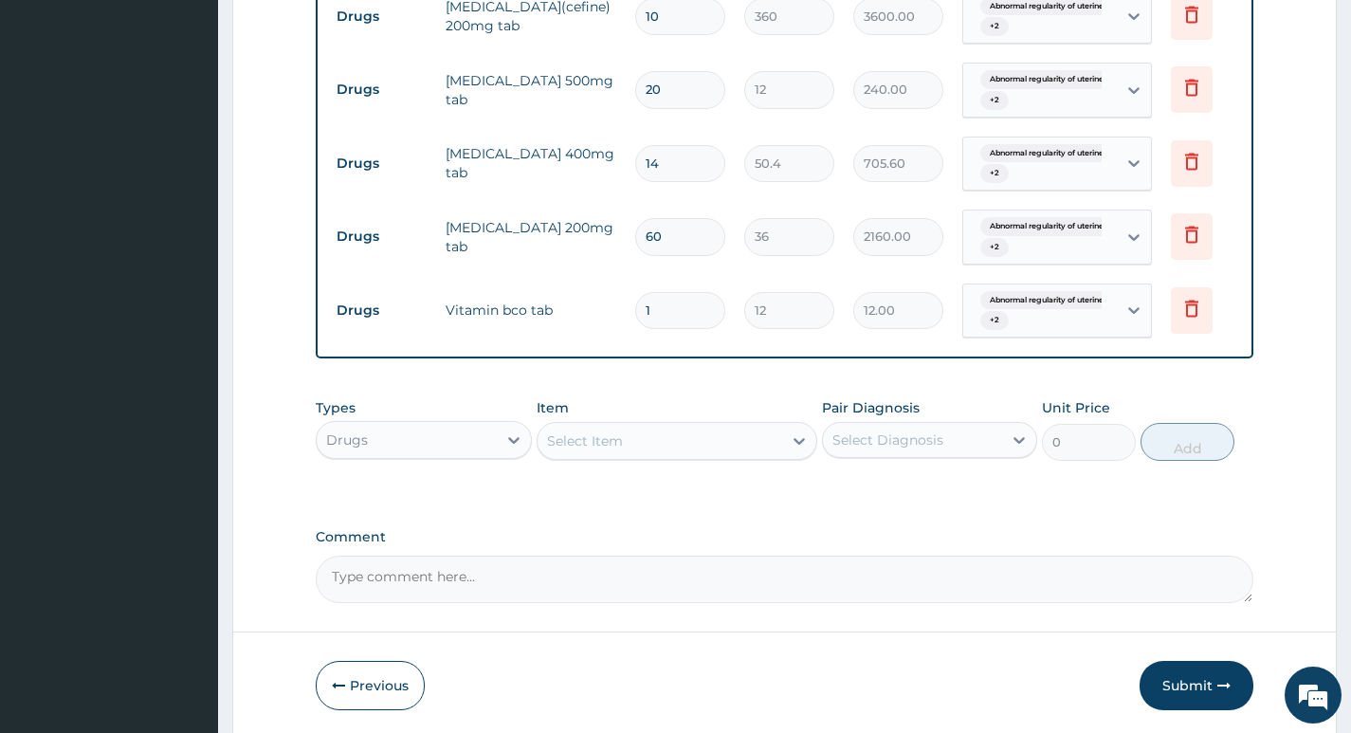
click at [682, 307] on input "1" at bounding box center [680, 310] width 90 height 37
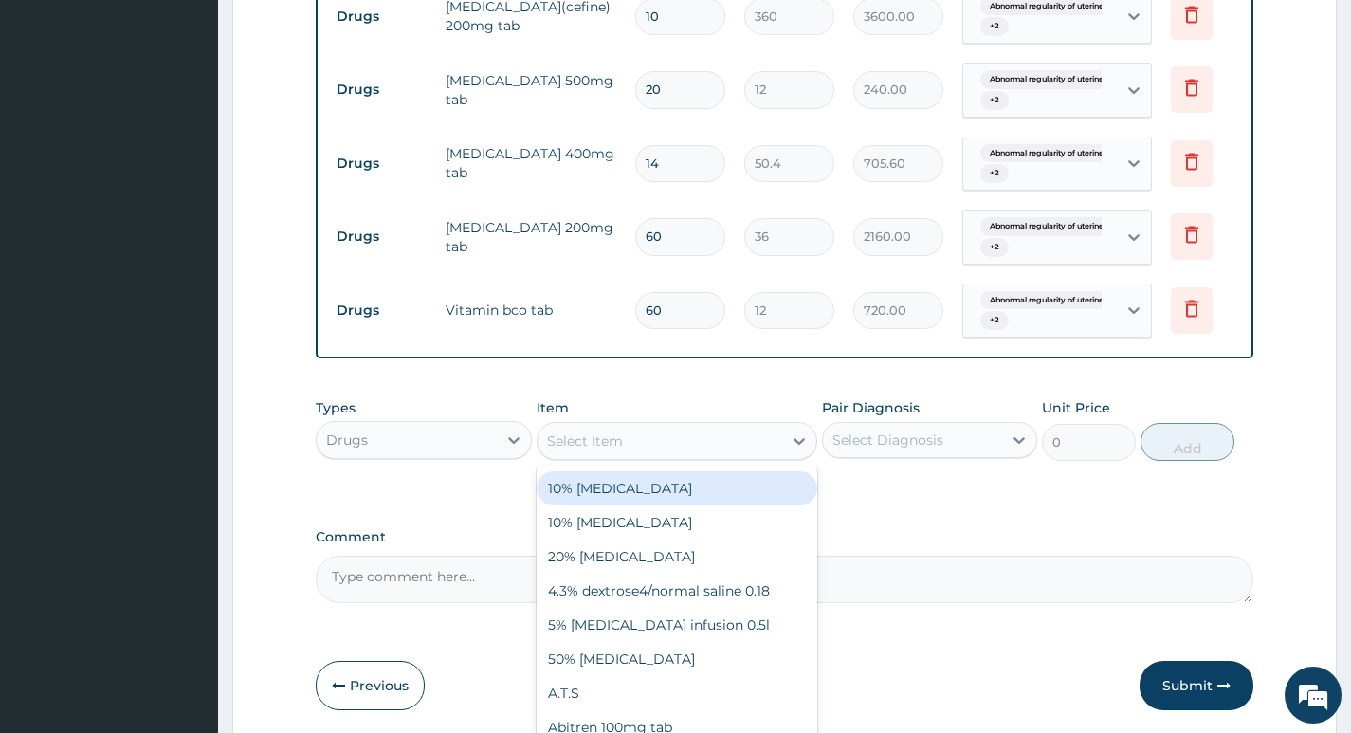
click at [681, 439] on div "Select Item" at bounding box center [659, 441] width 245 height 30
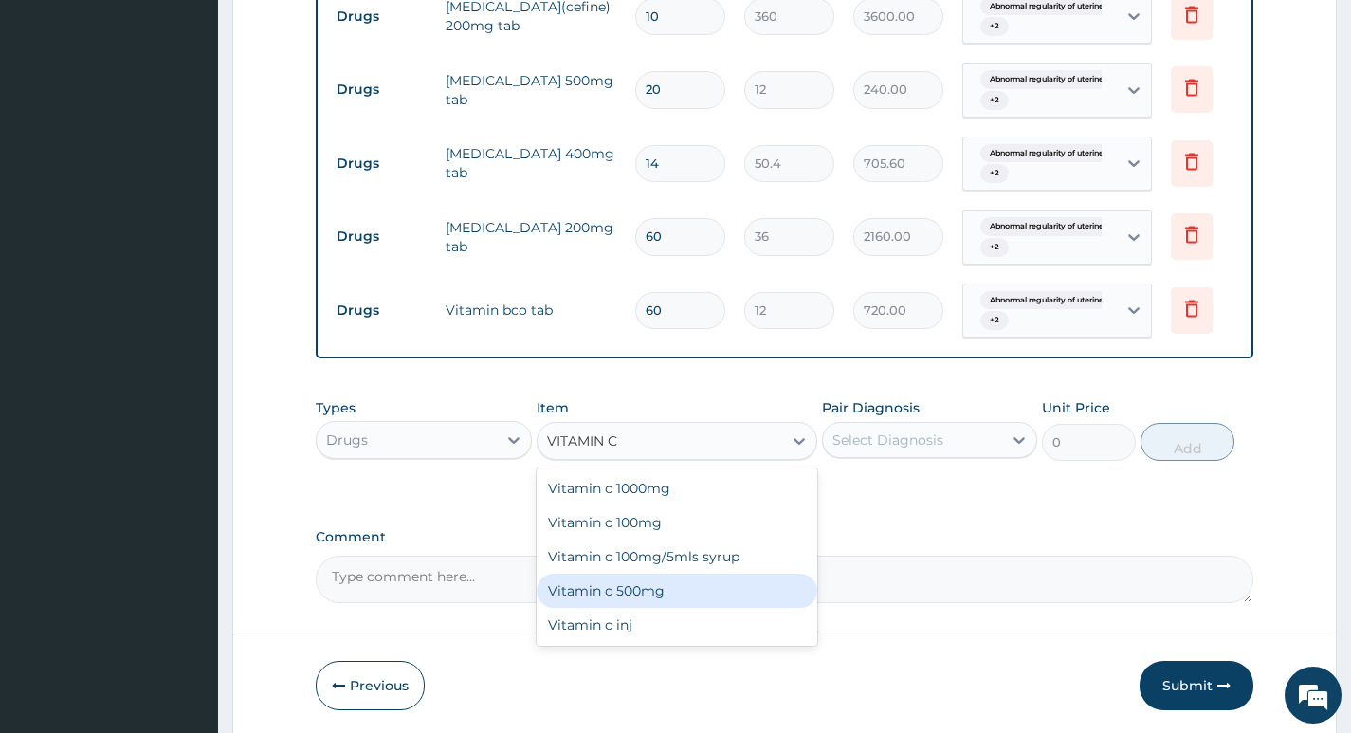
click at [649, 596] on div "Vitamin c 500mg" at bounding box center [677, 590] width 282 height 34
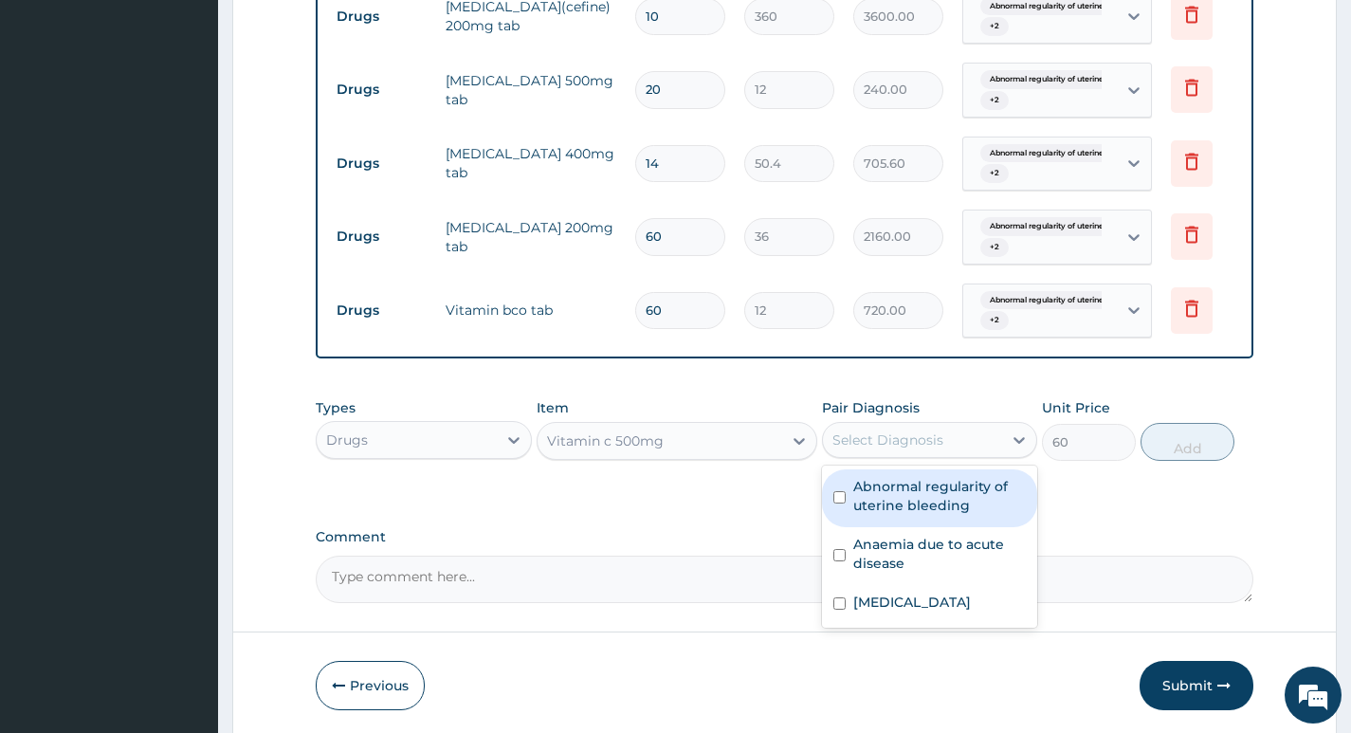
click at [984, 446] on div "Select Diagnosis" at bounding box center [912, 440] width 179 height 30
click at [935, 502] on label "Abnormal regularity of uterine bleeding" at bounding box center [939, 496] width 173 height 38
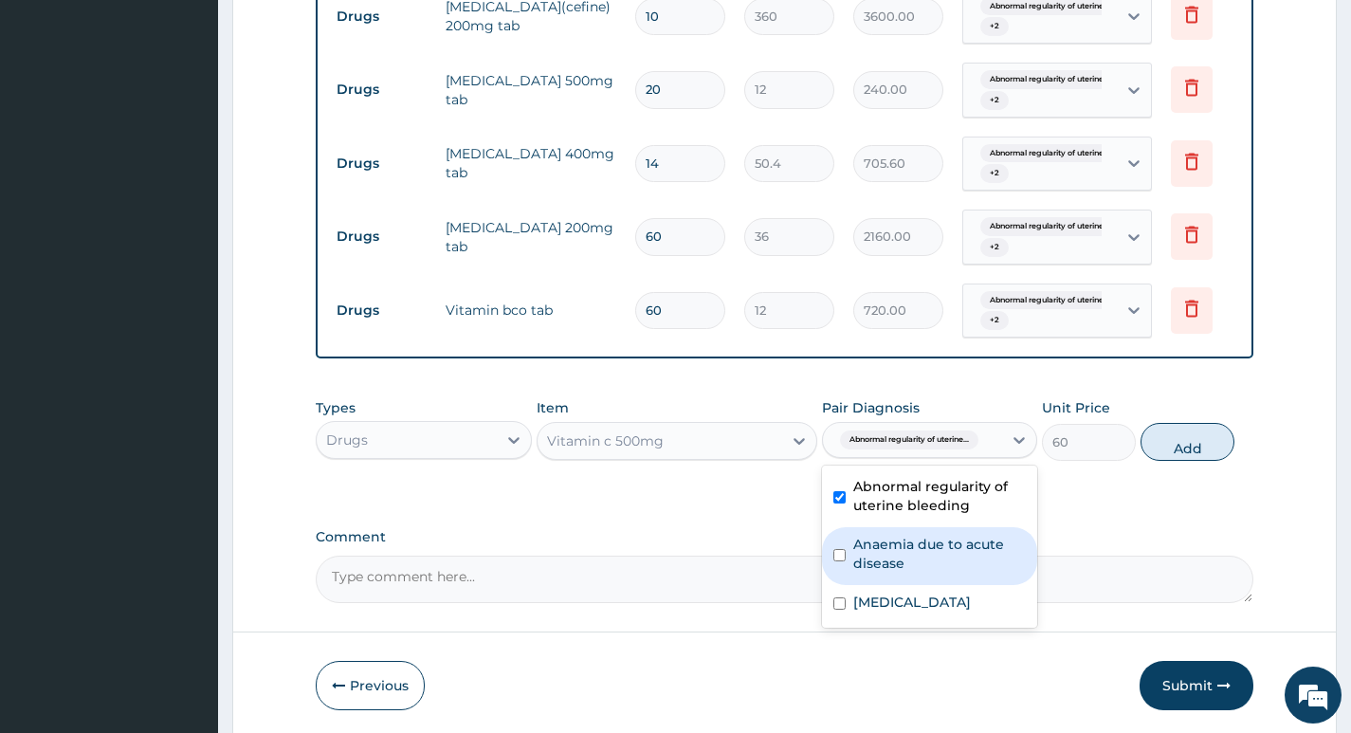
click at [922, 546] on label "Anaemia due to acute disease" at bounding box center [939, 554] width 173 height 38
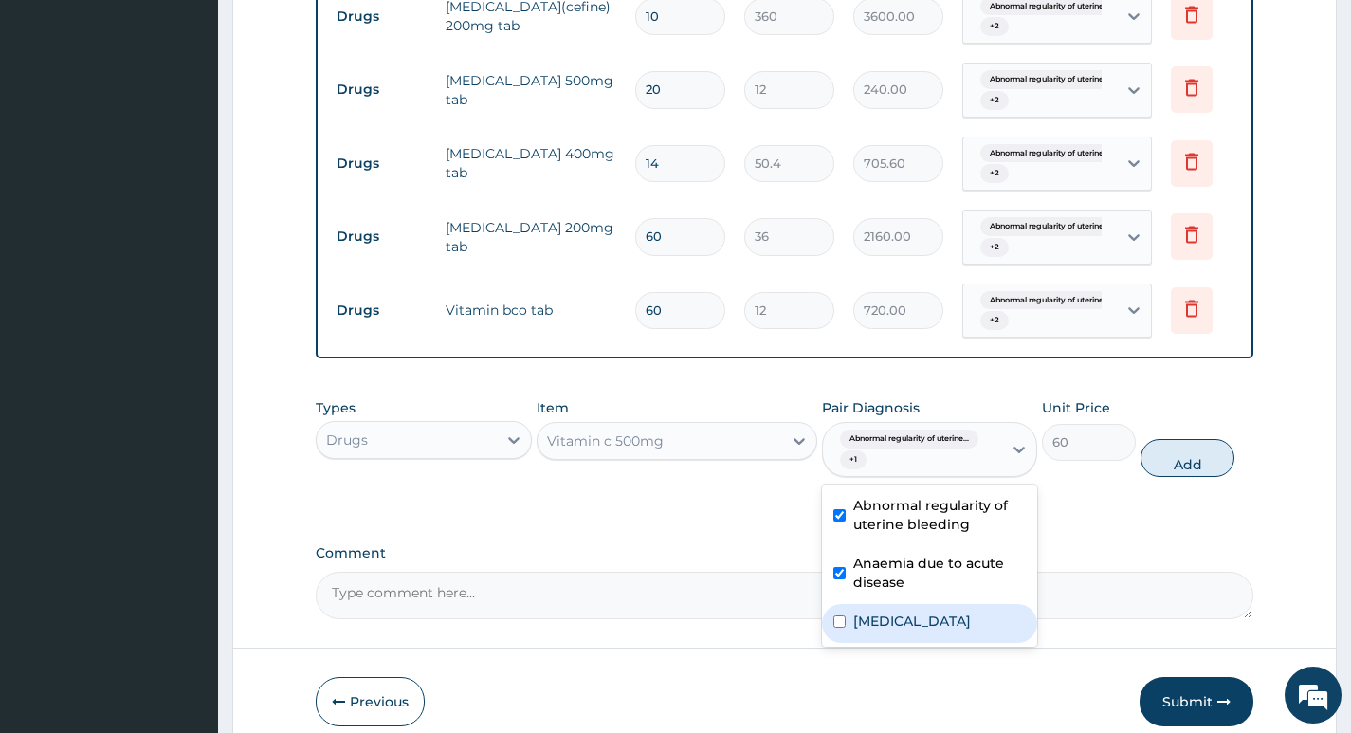
click at [913, 630] on label "Abnormal uterine or vaginal bleeding, unspecified" at bounding box center [912, 620] width 118 height 19
click at [1178, 474] on button "Add" at bounding box center [1187, 458] width 94 height 38
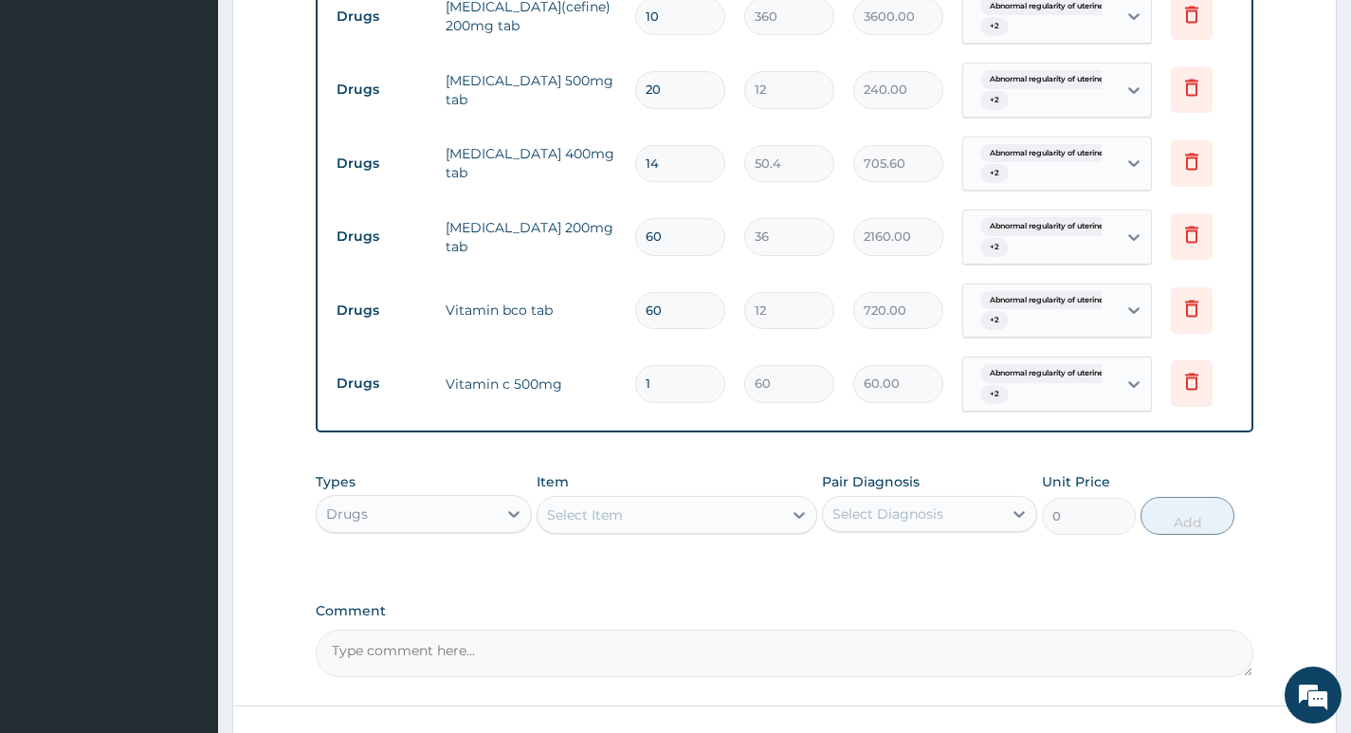
click at [685, 379] on input "1" at bounding box center [680, 383] width 90 height 37
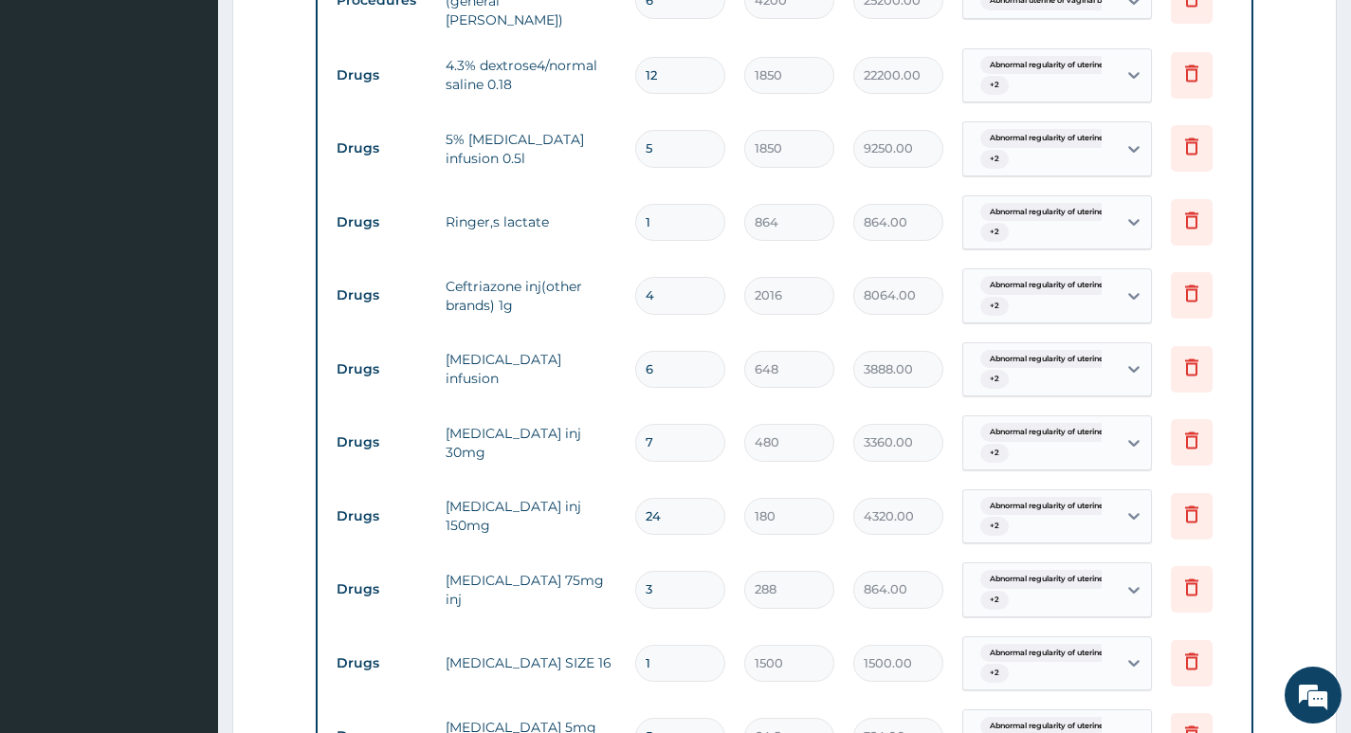
scroll to position [917, 0]
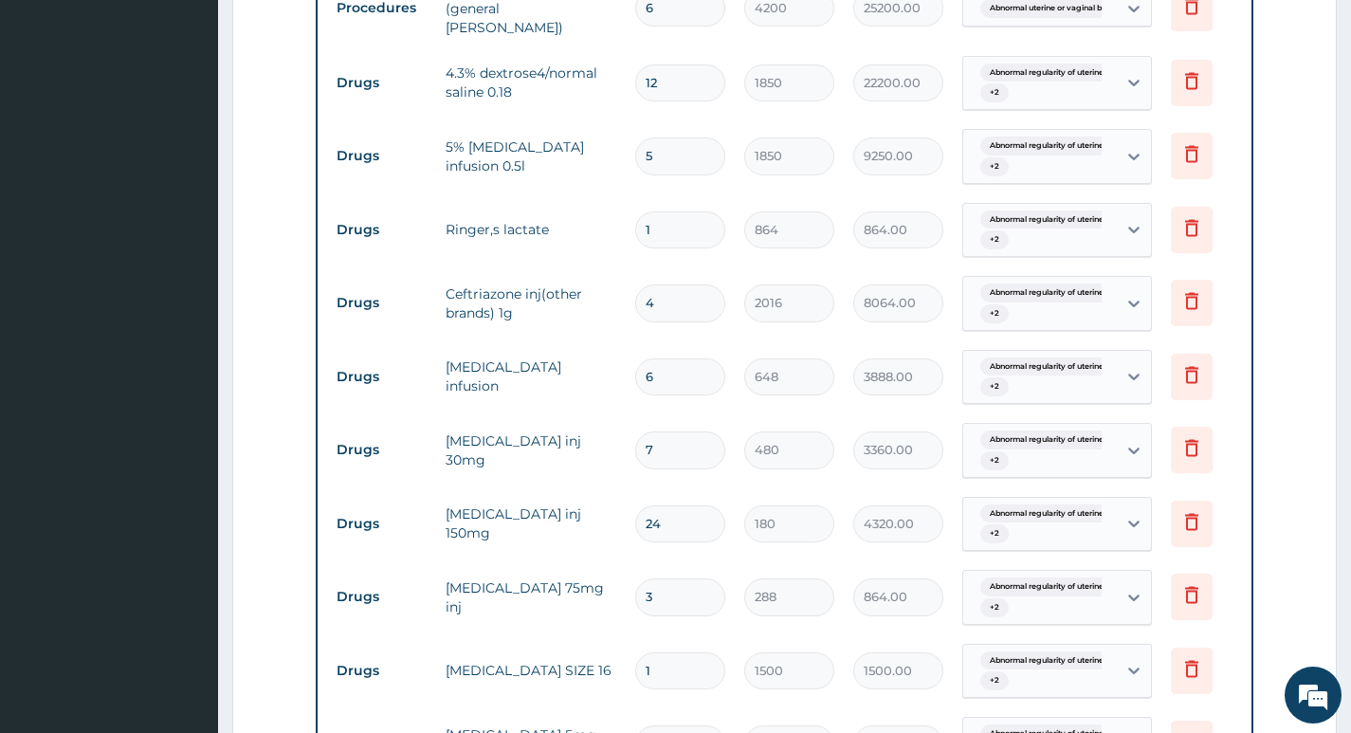
click at [662, 224] on input "1" at bounding box center [680, 229] width 90 height 37
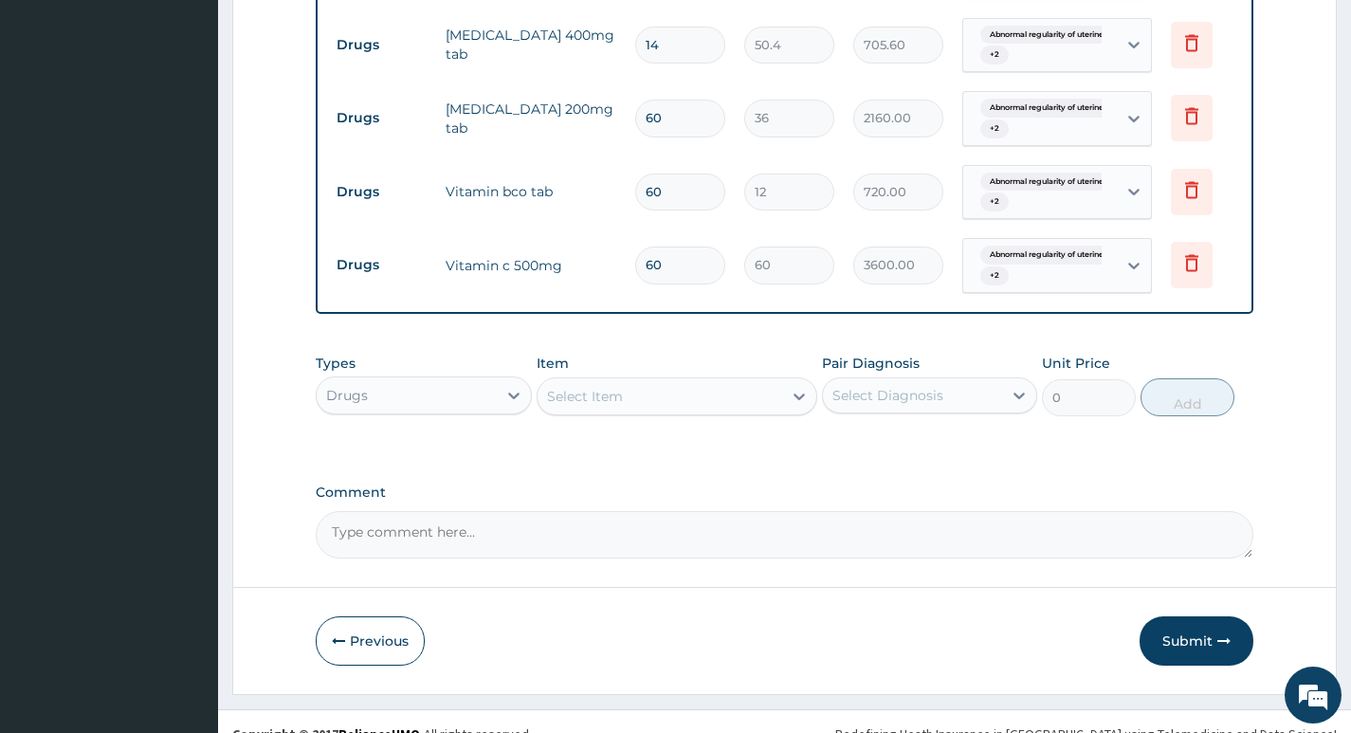
scroll to position [1864, 0]
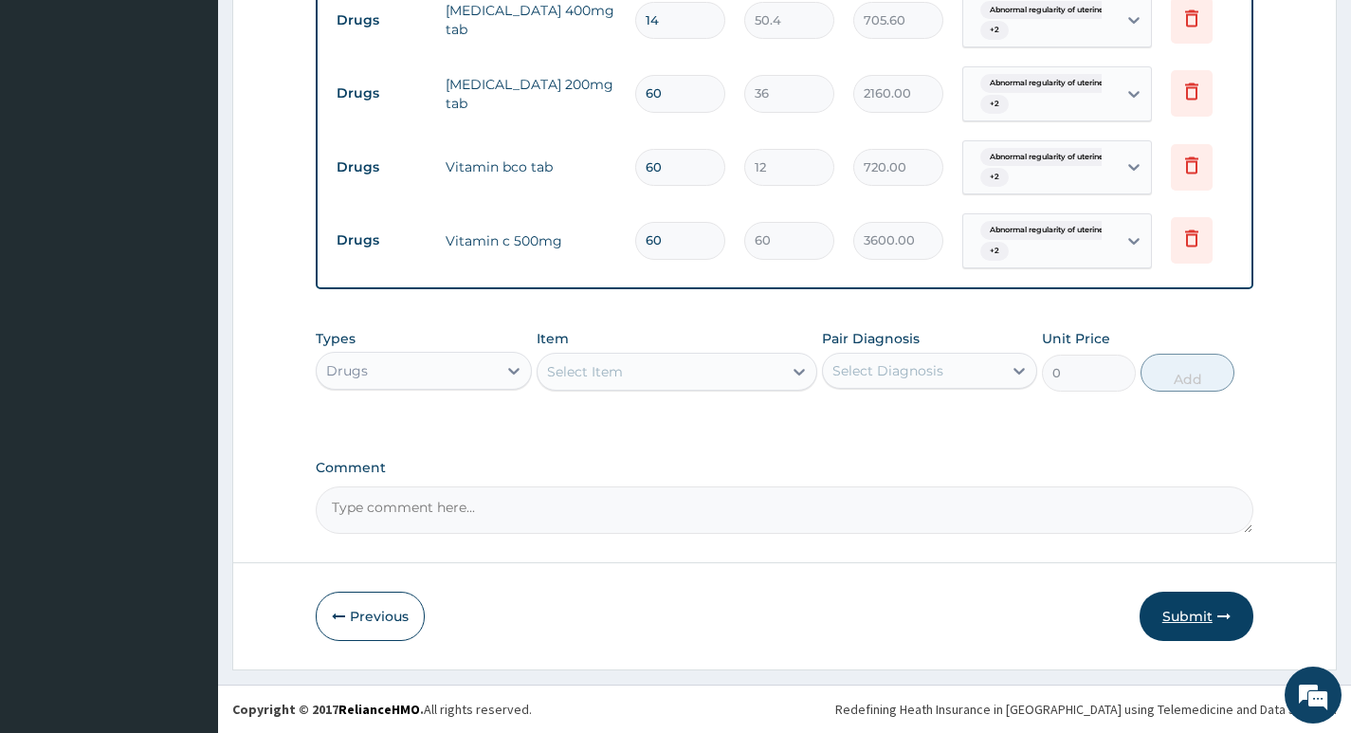
click at [1173, 615] on button "Submit" at bounding box center [1196, 615] width 114 height 49
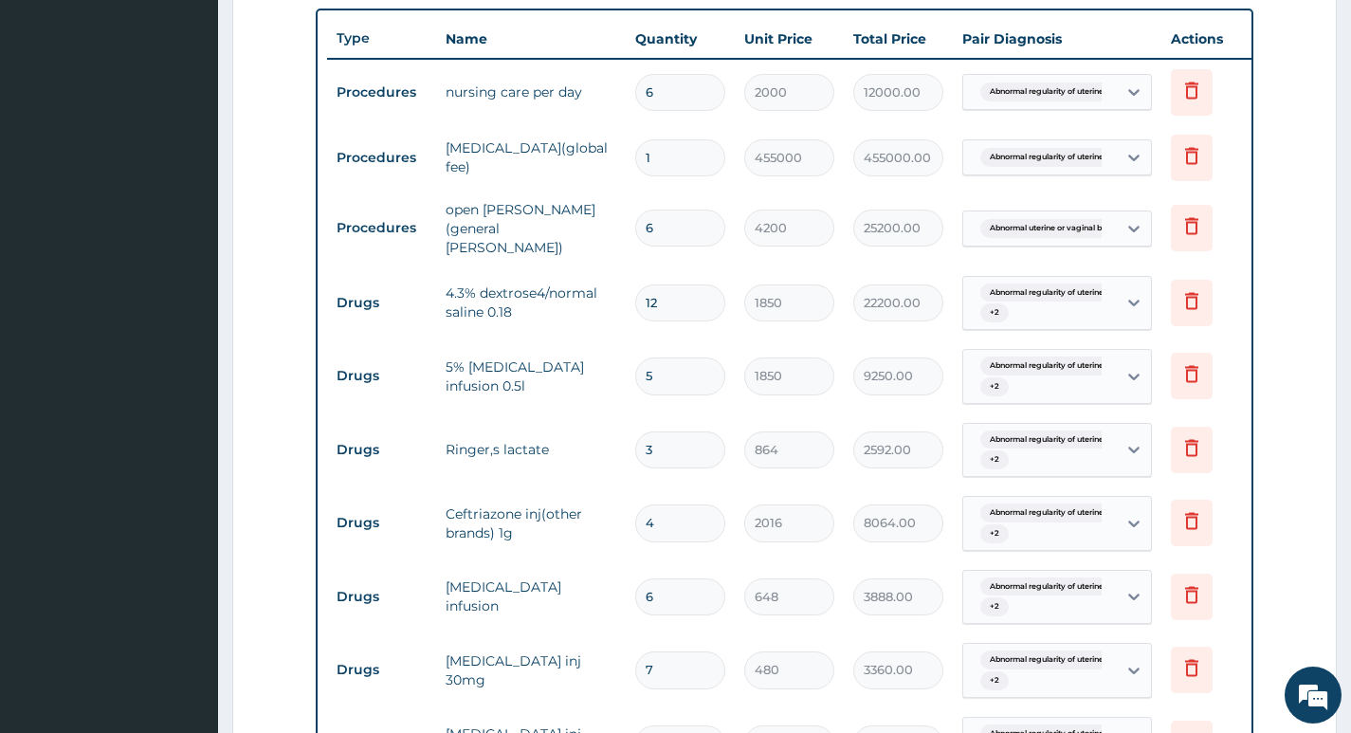
scroll to position [632, 0]
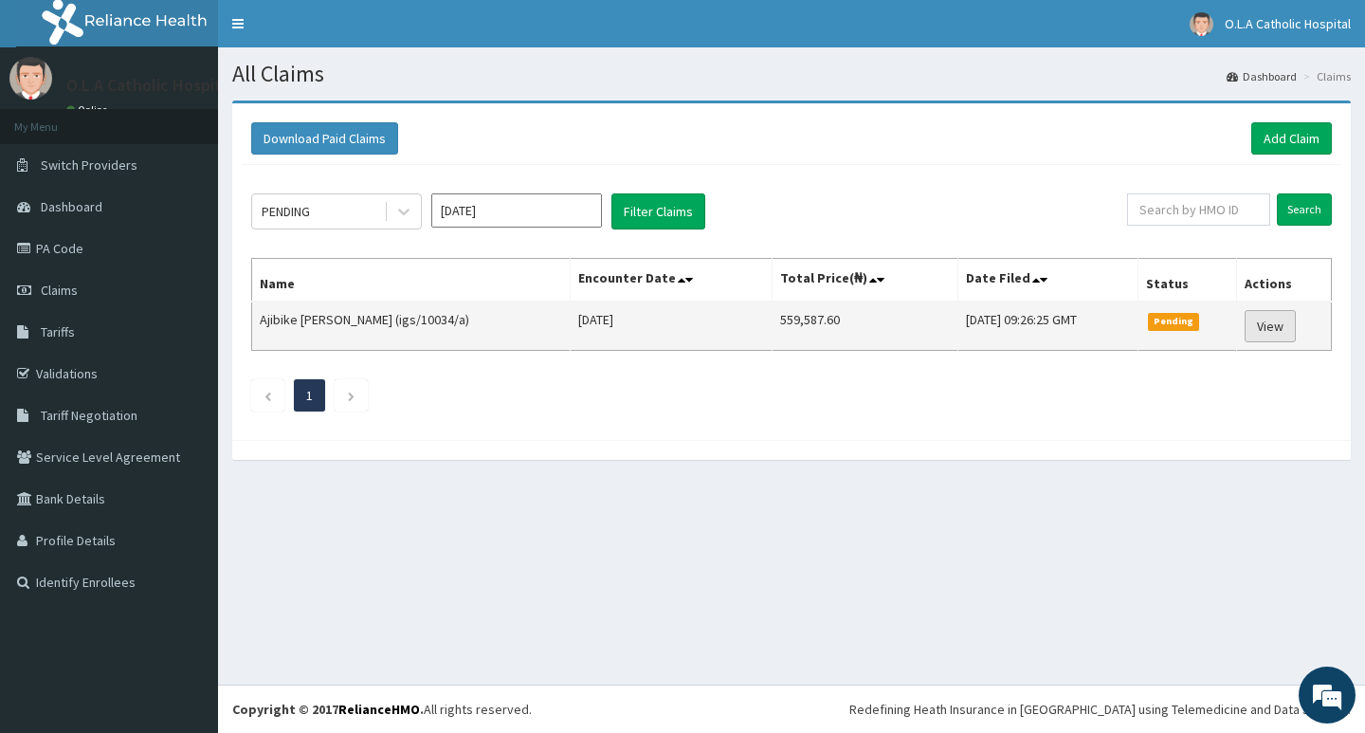
click at [1272, 333] on link "View" at bounding box center [1270, 326] width 51 height 32
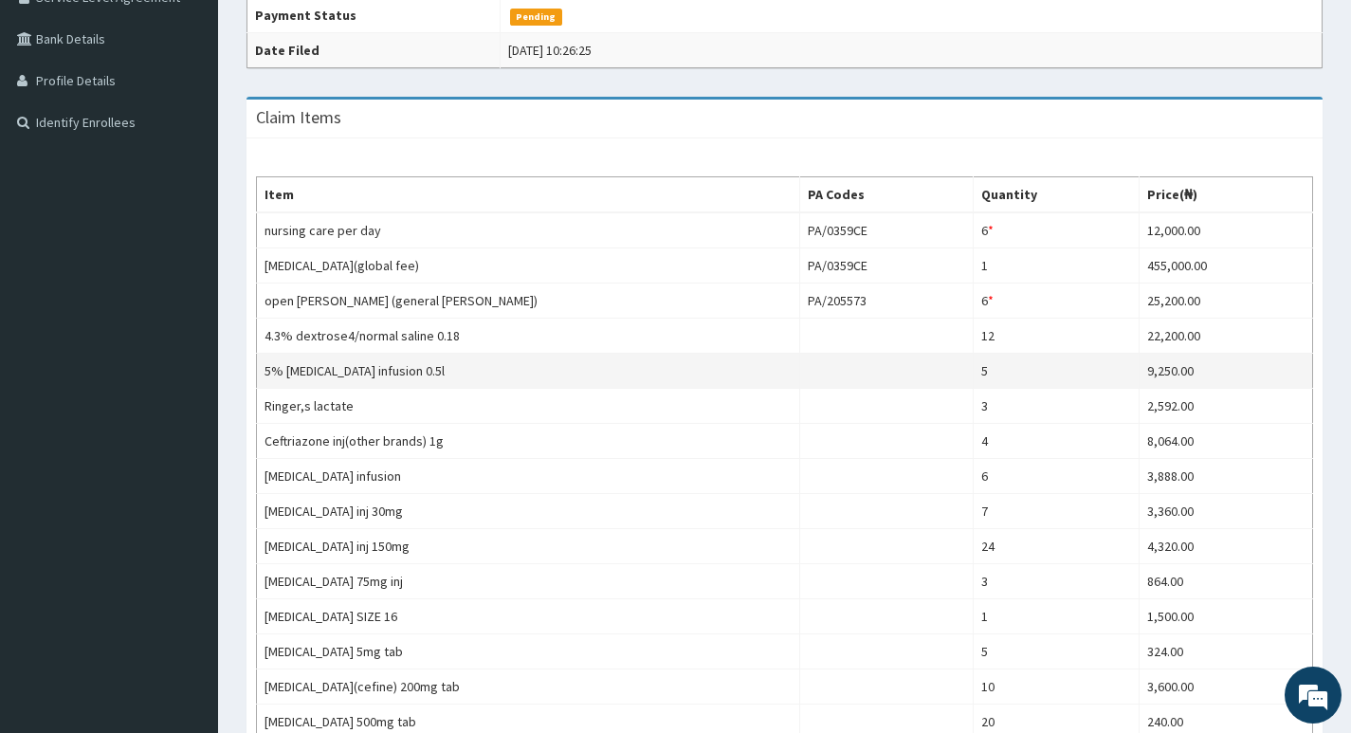
scroll to position [416, 0]
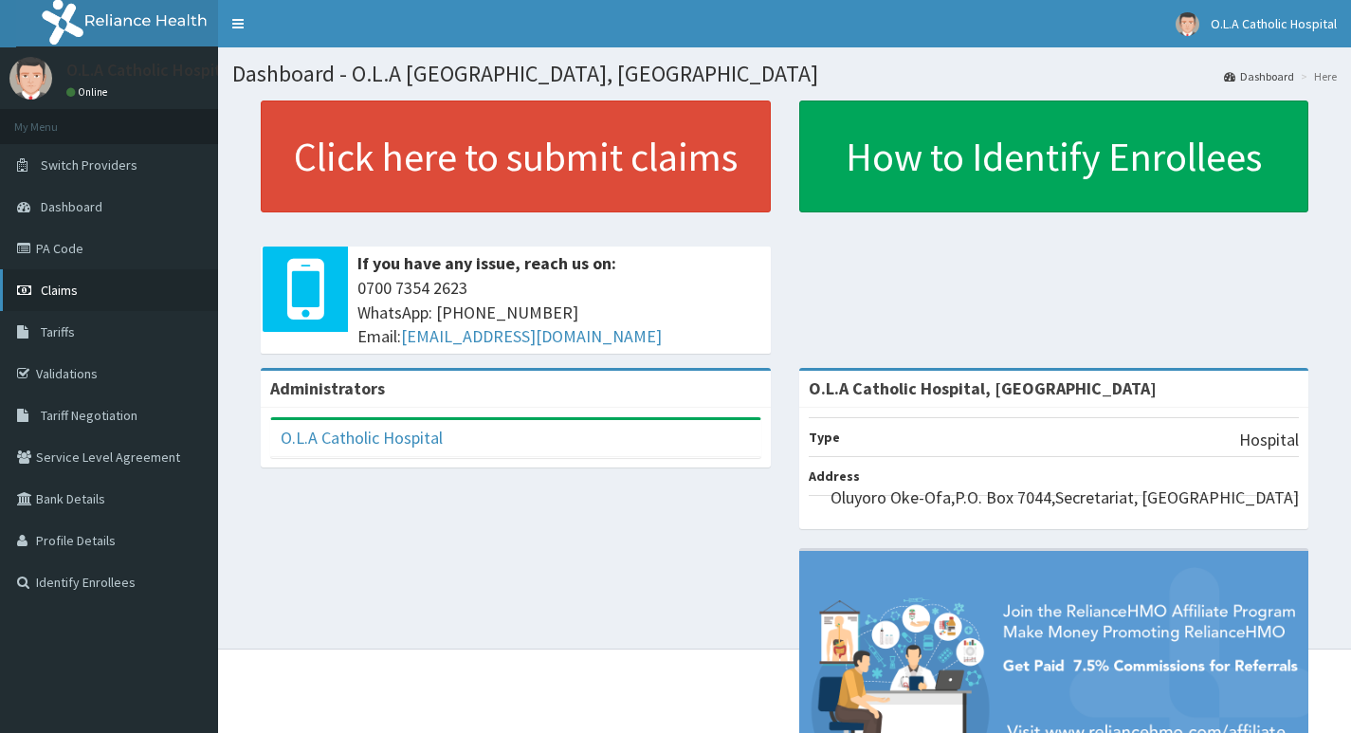
click at [78, 278] on link "Claims" at bounding box center [109, 290] width 218 height 42
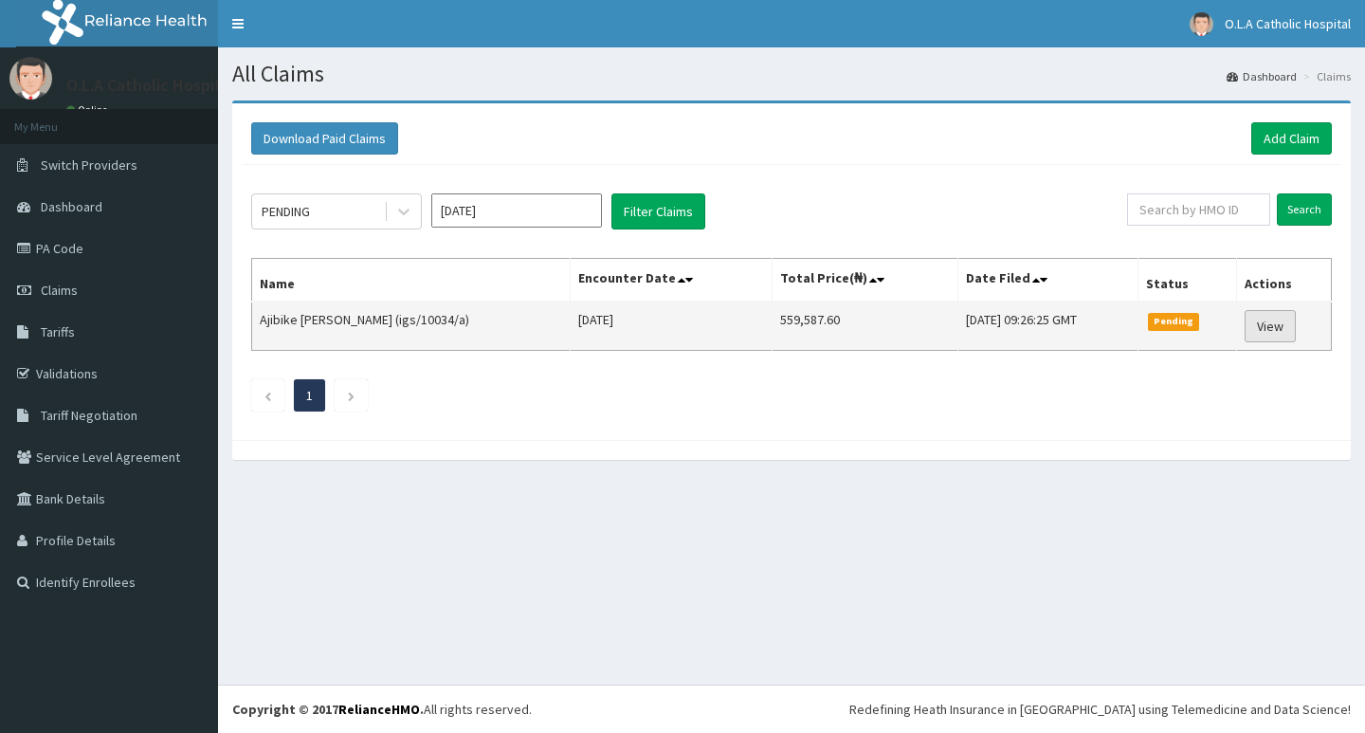
click at [1264, 321] on link "View" at bounding box center [1270, 326] width 51 height 32
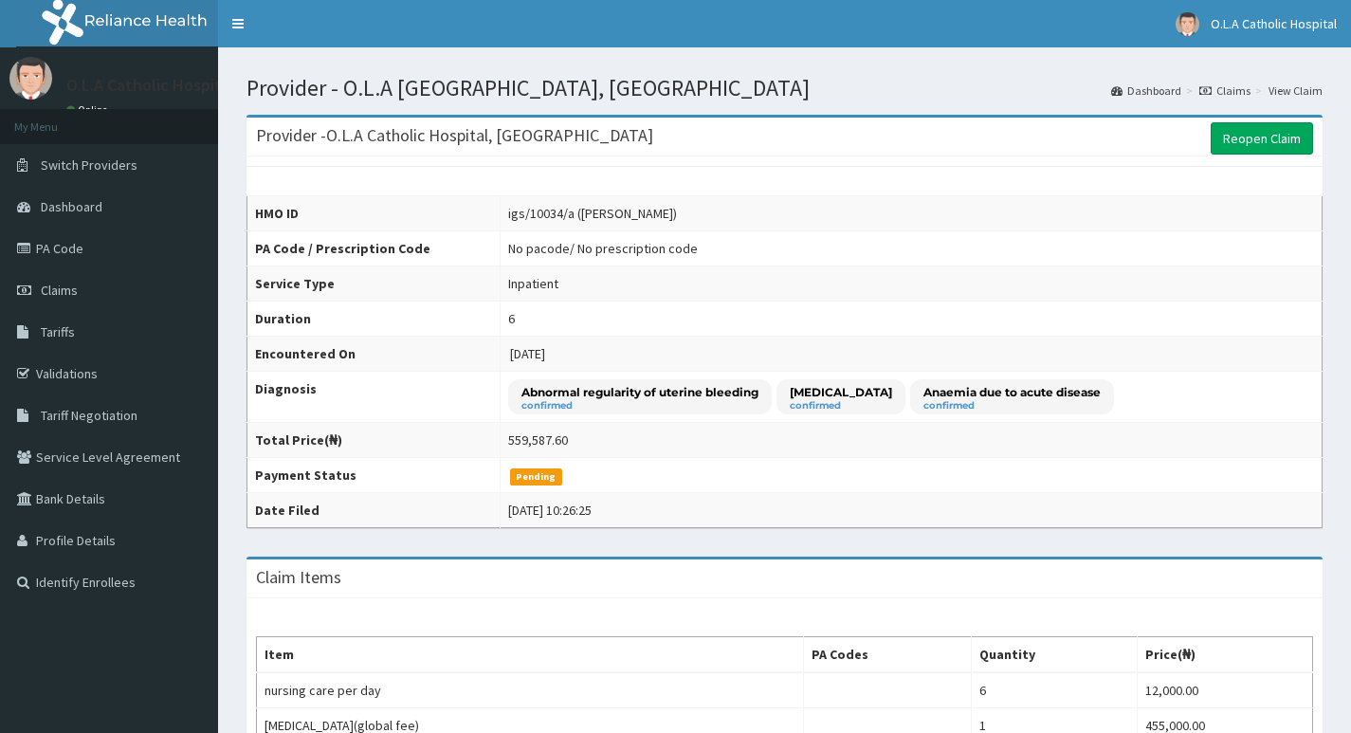
scroll to position [95, 0]
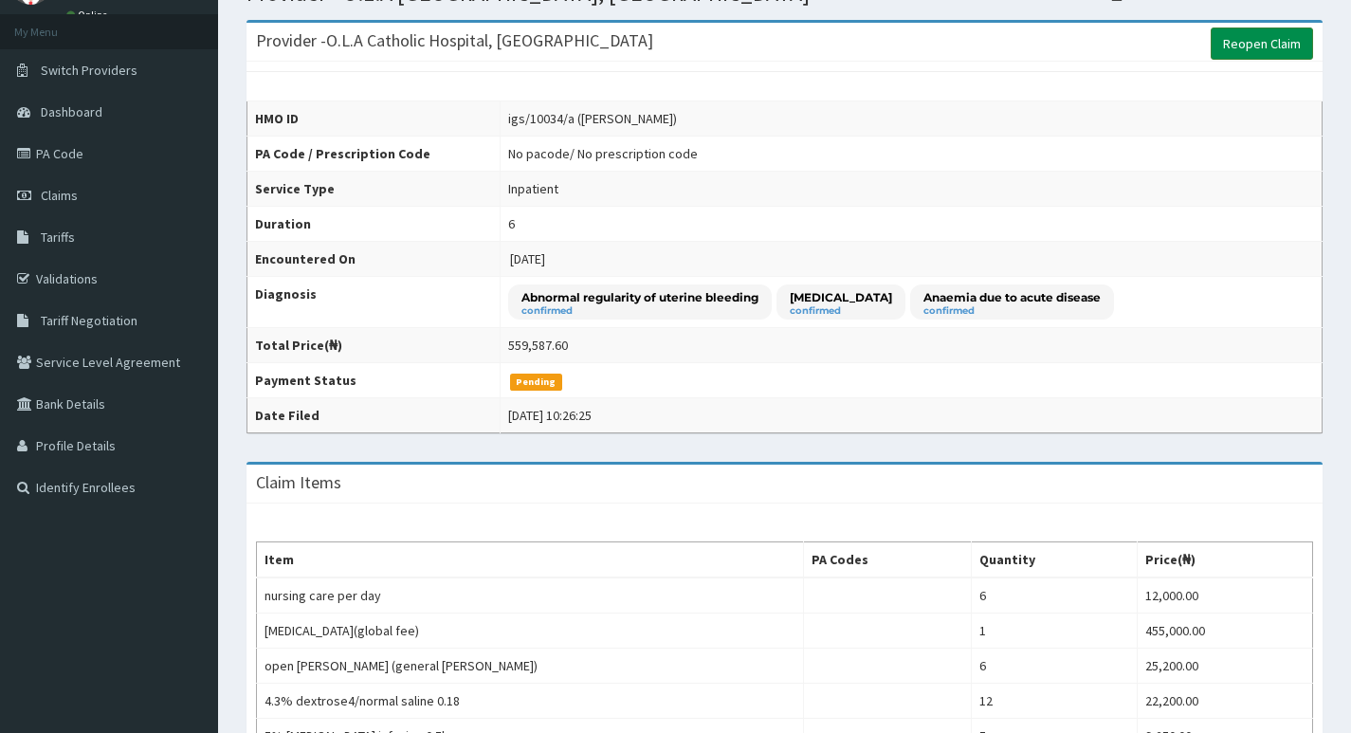
drag, startPoint x: 1246, startPoint y: 46, endPoint x: 1231, endPoint y: 35, distance: 19.0
click at [1246, 48] on link "Reopen Claim" at bounding box center [1261, 43] width 102 height 32
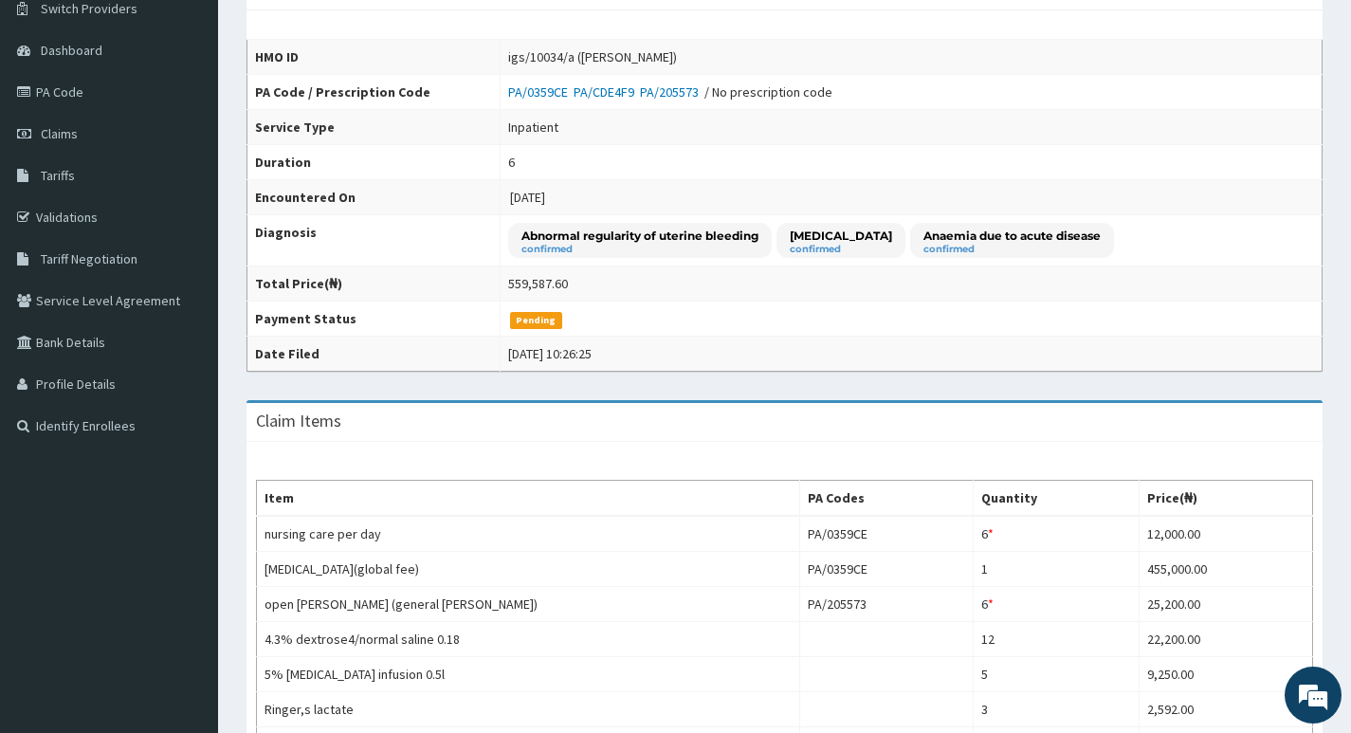
scroll to position [190, 0]
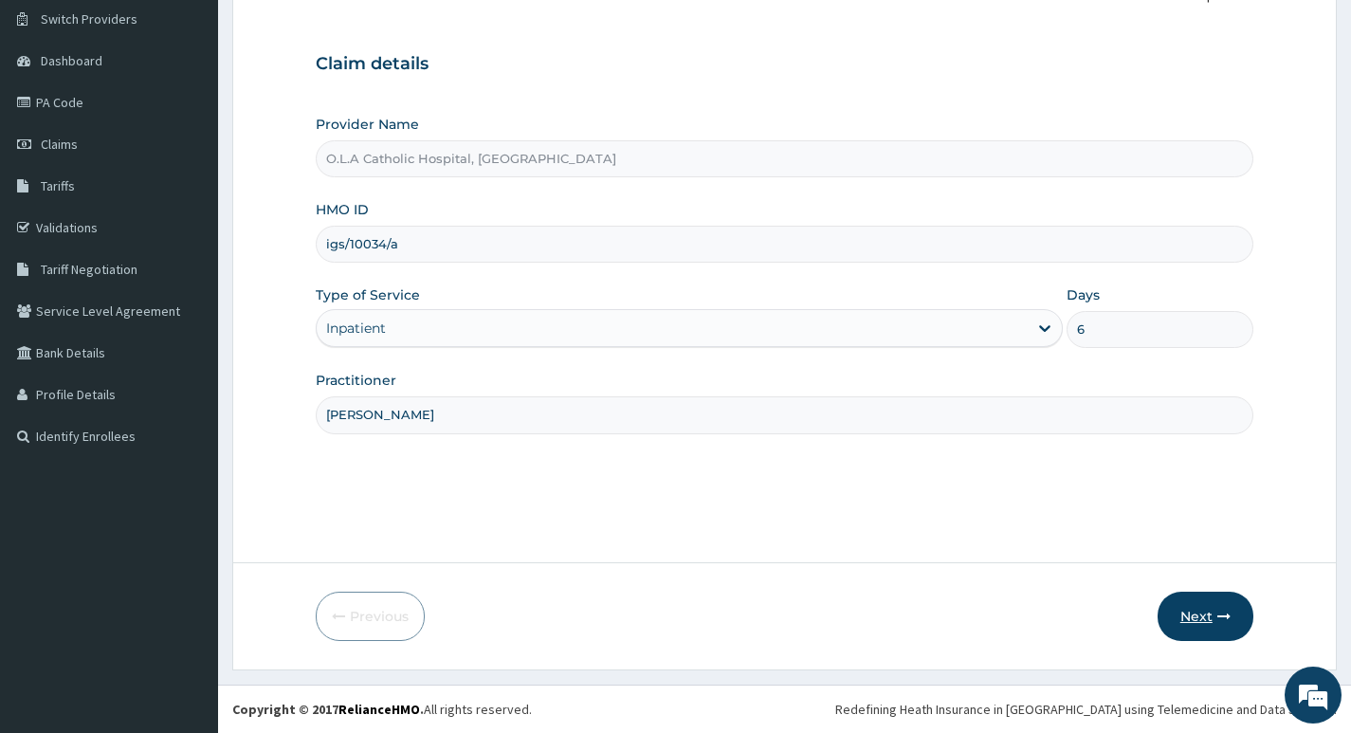
click at [1207, 616] on button "Next" at bounding box center [1205, 615] width 96 height 49
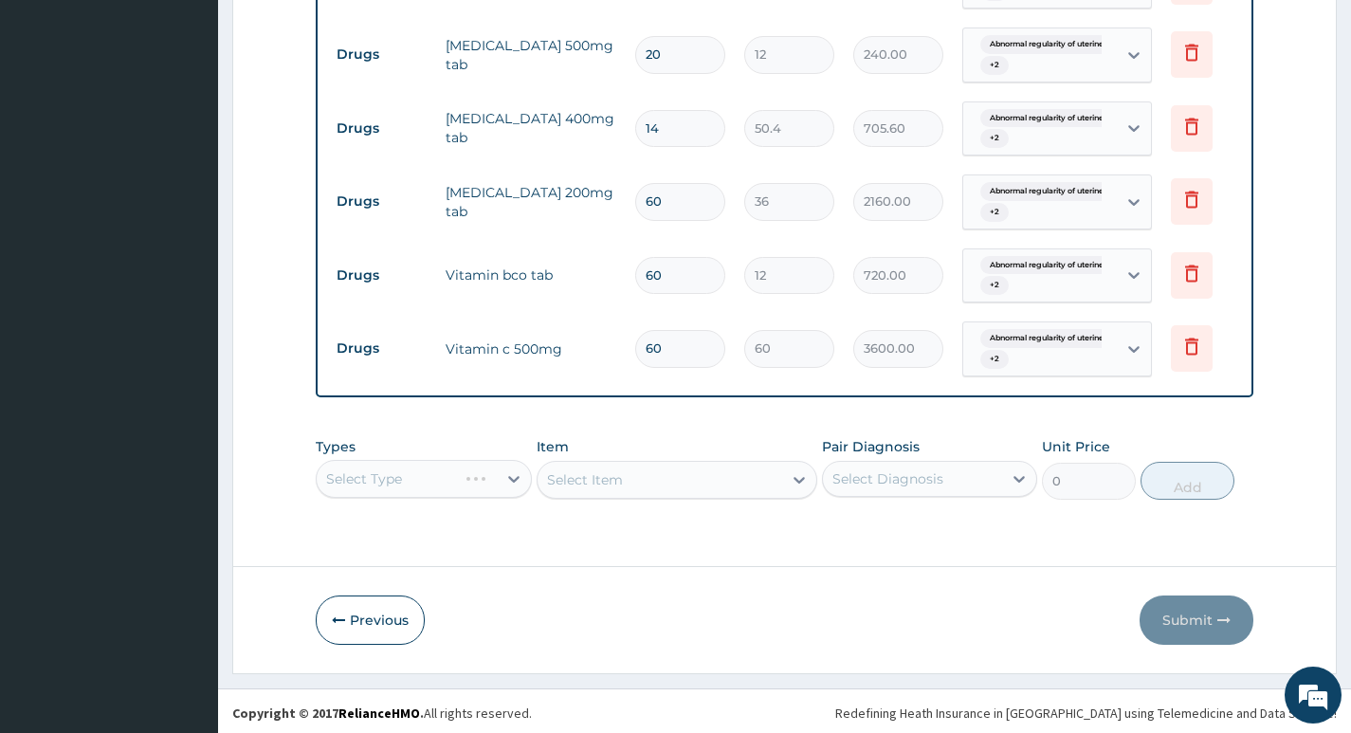
scroll to position [1757, 0]
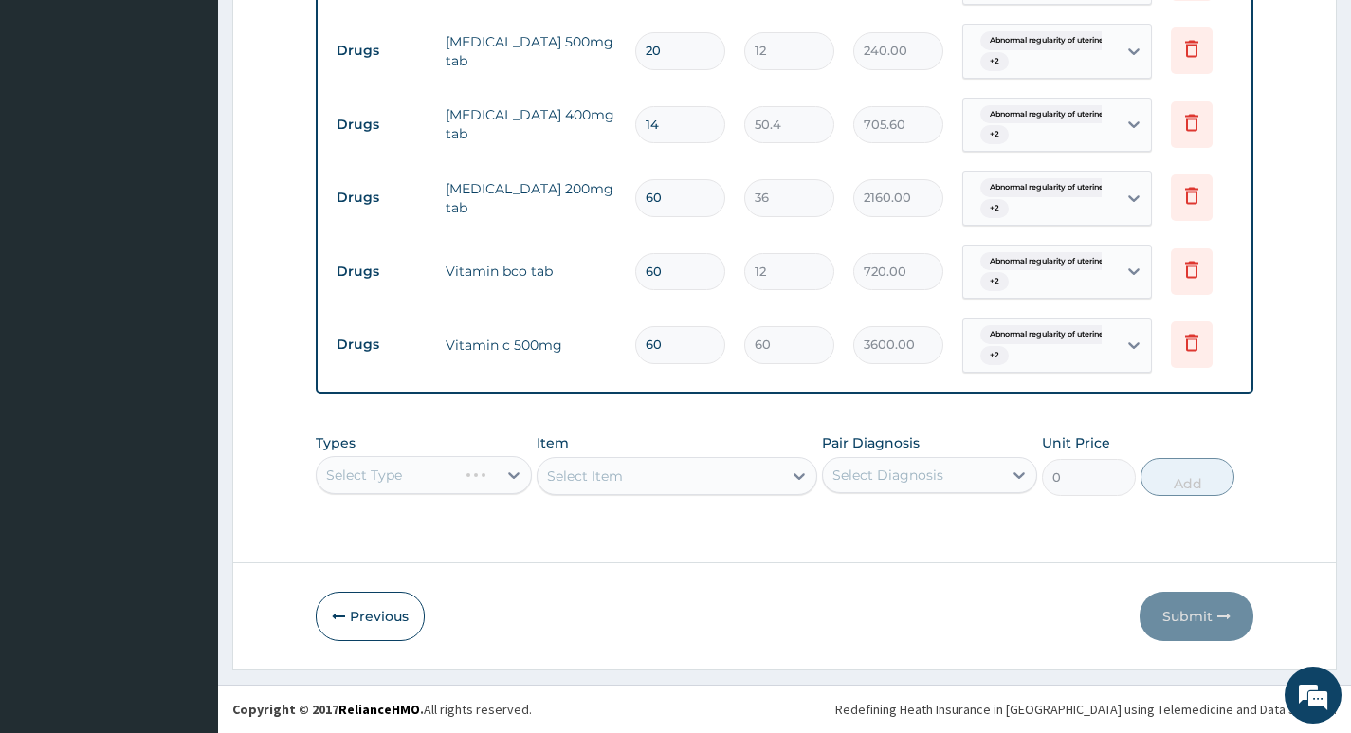
click at [486, 479] on div "Select Type" at bounding box center [423, 475] width 215 height 38
click at [448, 487] on div "Types Select Type Item Select Item Pair Diagnosis Select Diagnosis Unit Price 0…" at bounding box center [784, 465] width 937 height 82
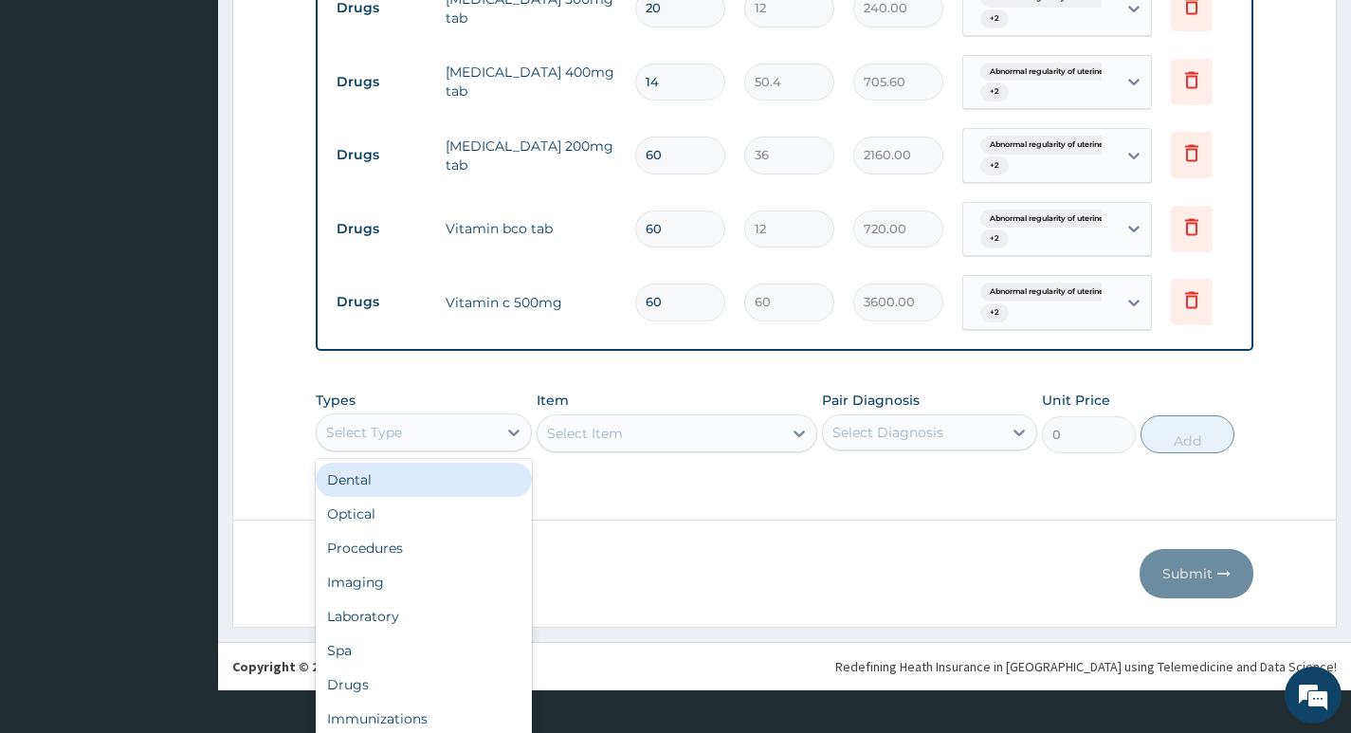
scroll to position [53, 0]
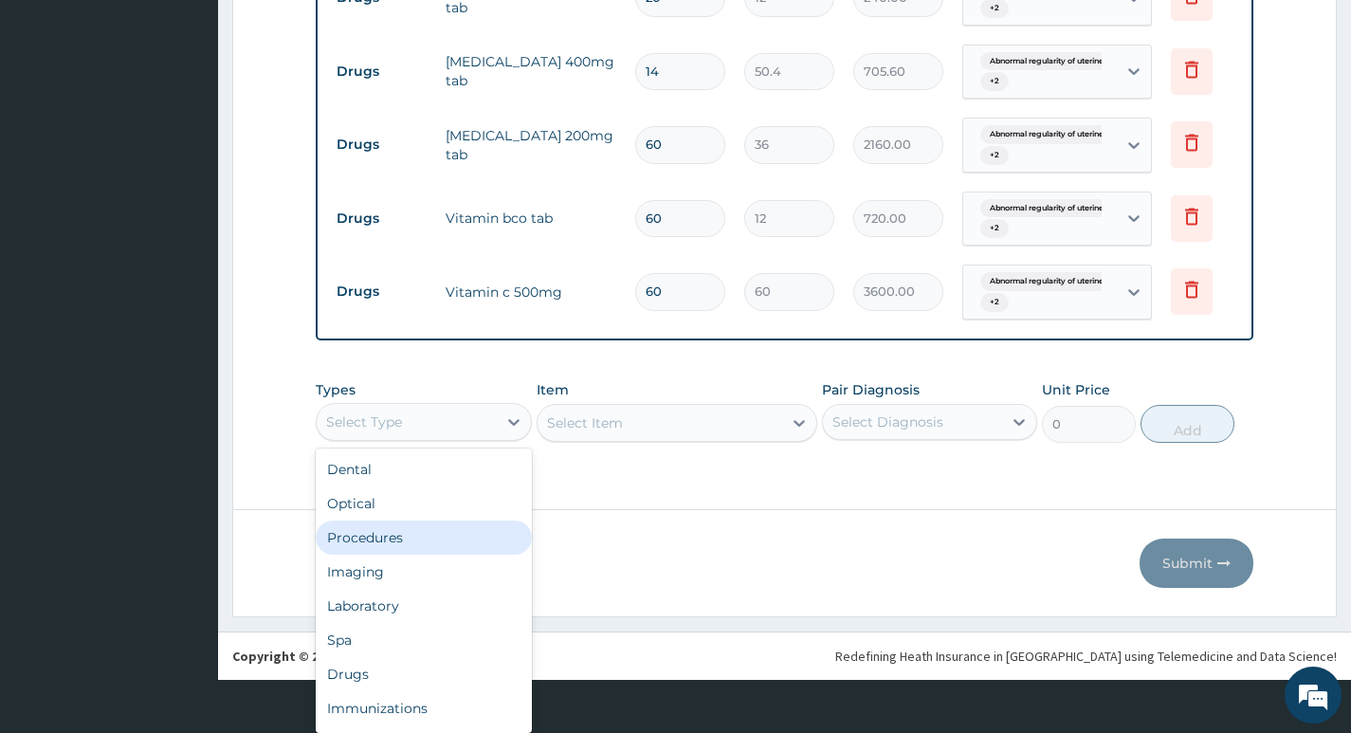
click at [409, 540] on div "Procedures" at bounding box center [423, 537] width 215 height 34
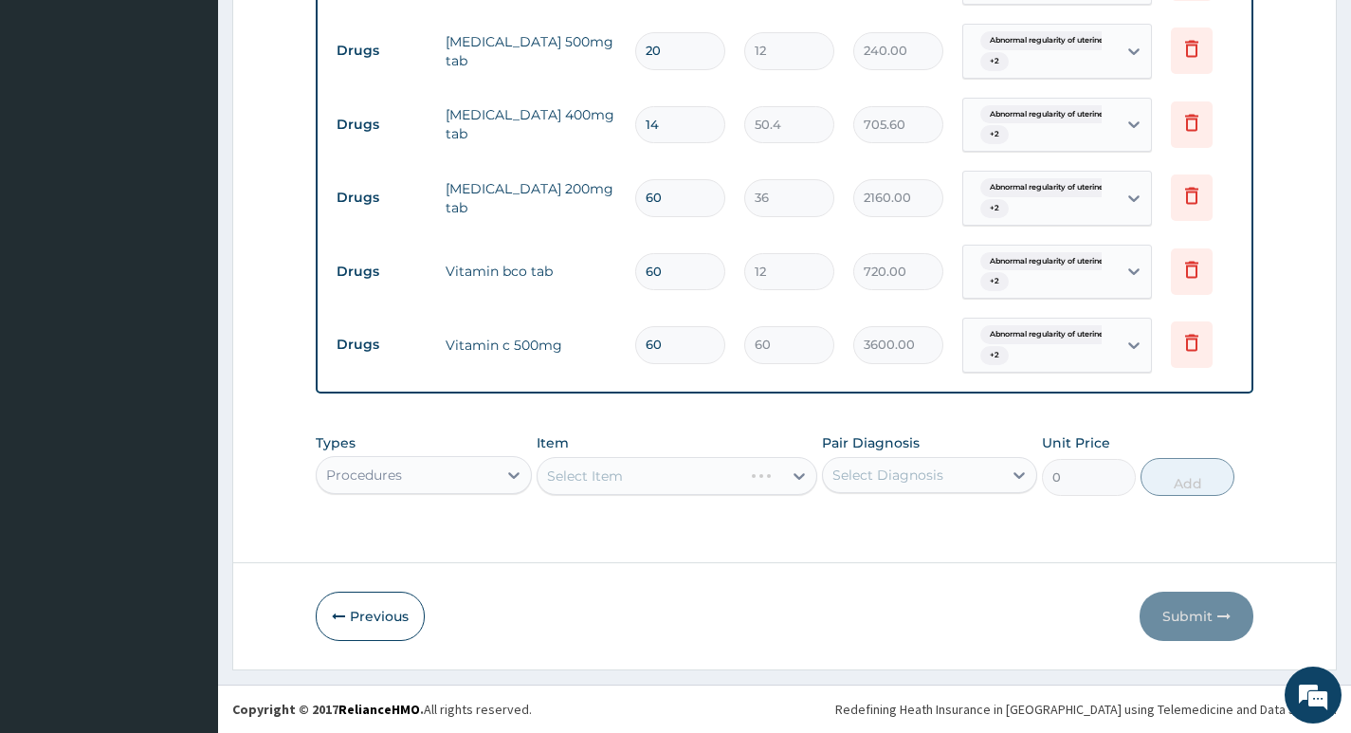
scroll to position [1760, 0]
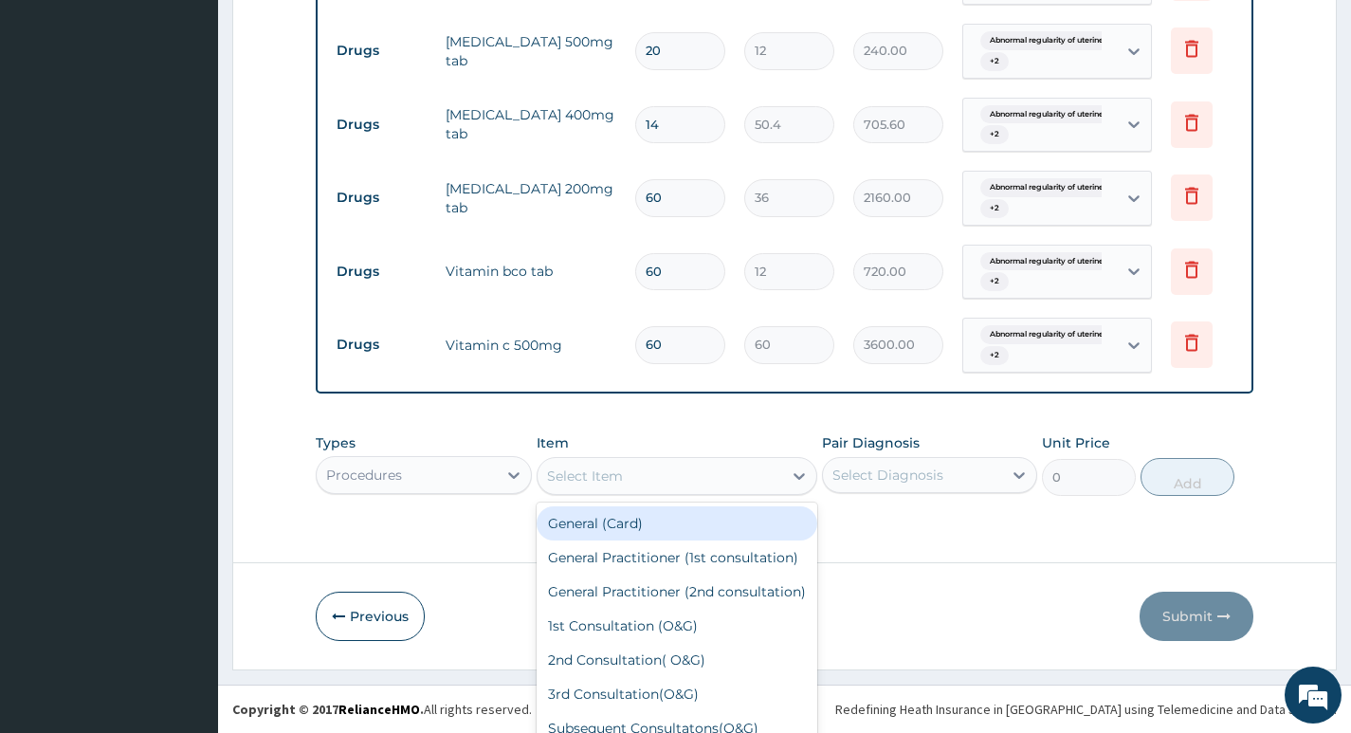
click at [691, 488] on div "option General (Card) focused, 1 of 201. 201 results available. Use Up and Down…" at bounding box center [677, 476] width 282 height 38
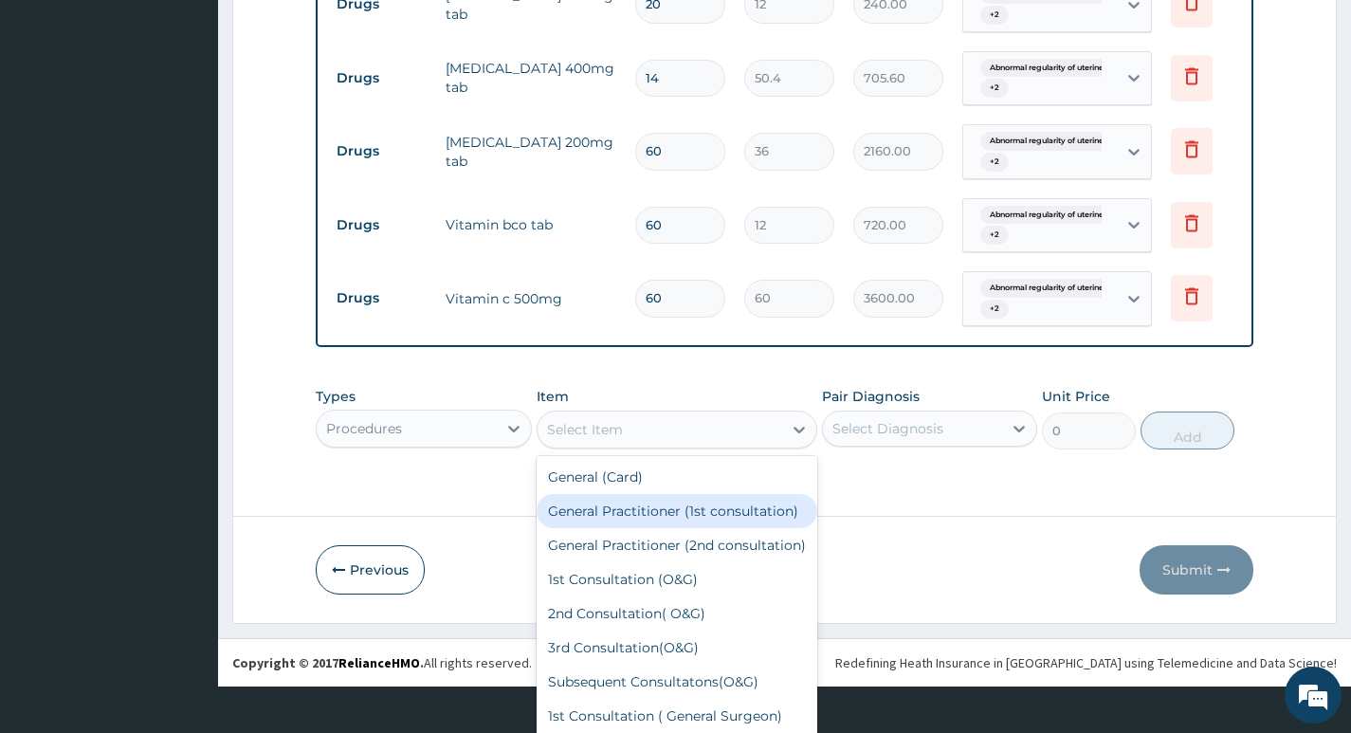
scroll to position [54, 0]
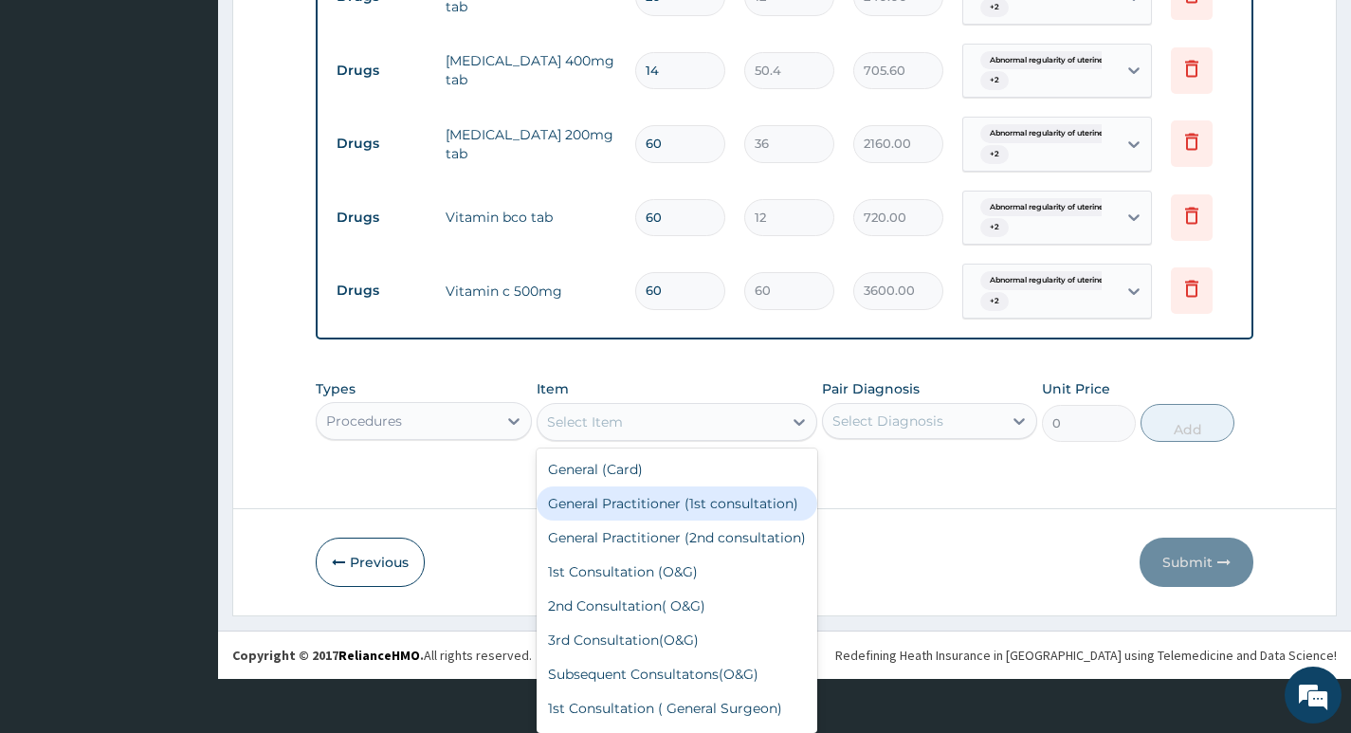
click at [691, 507] on div "General Practitioner (1st consultation)" at bounding box center [677, 503] width 282 height 34
type input "3900"
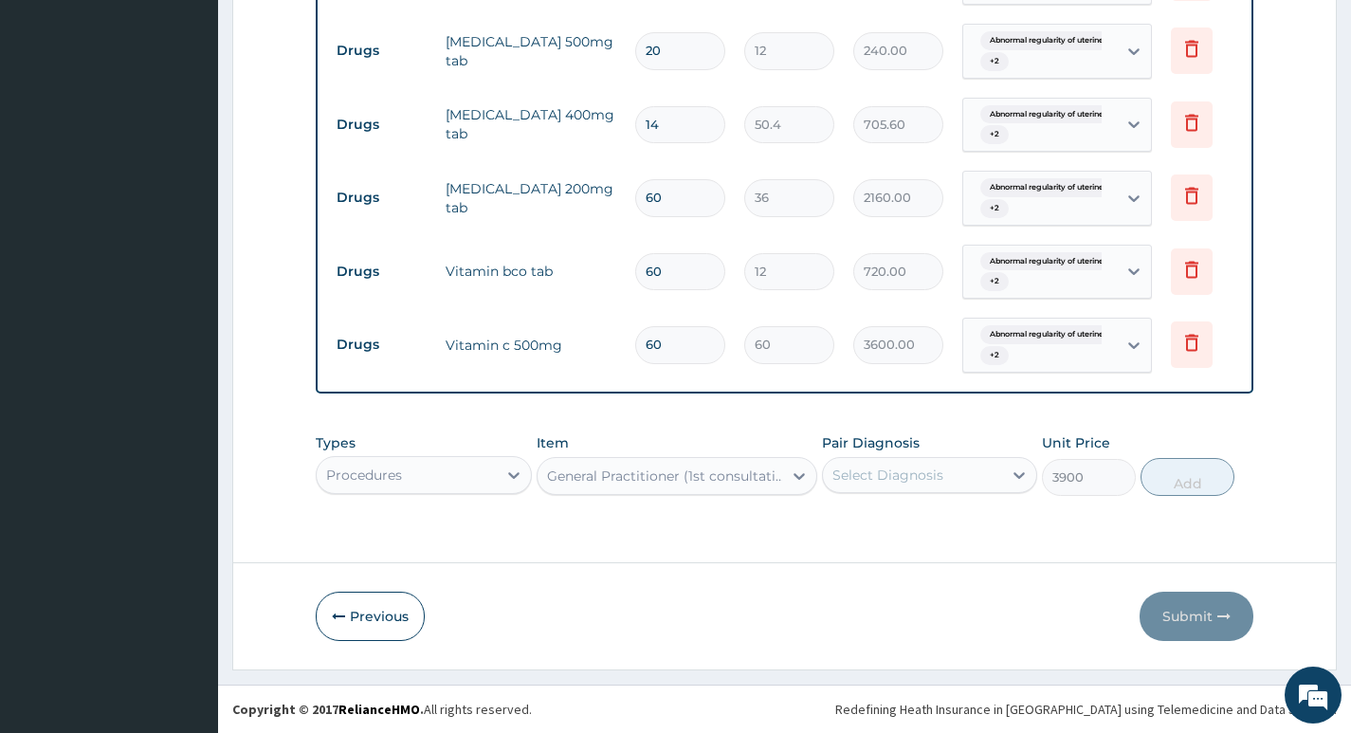
scroll to position [0, 0]
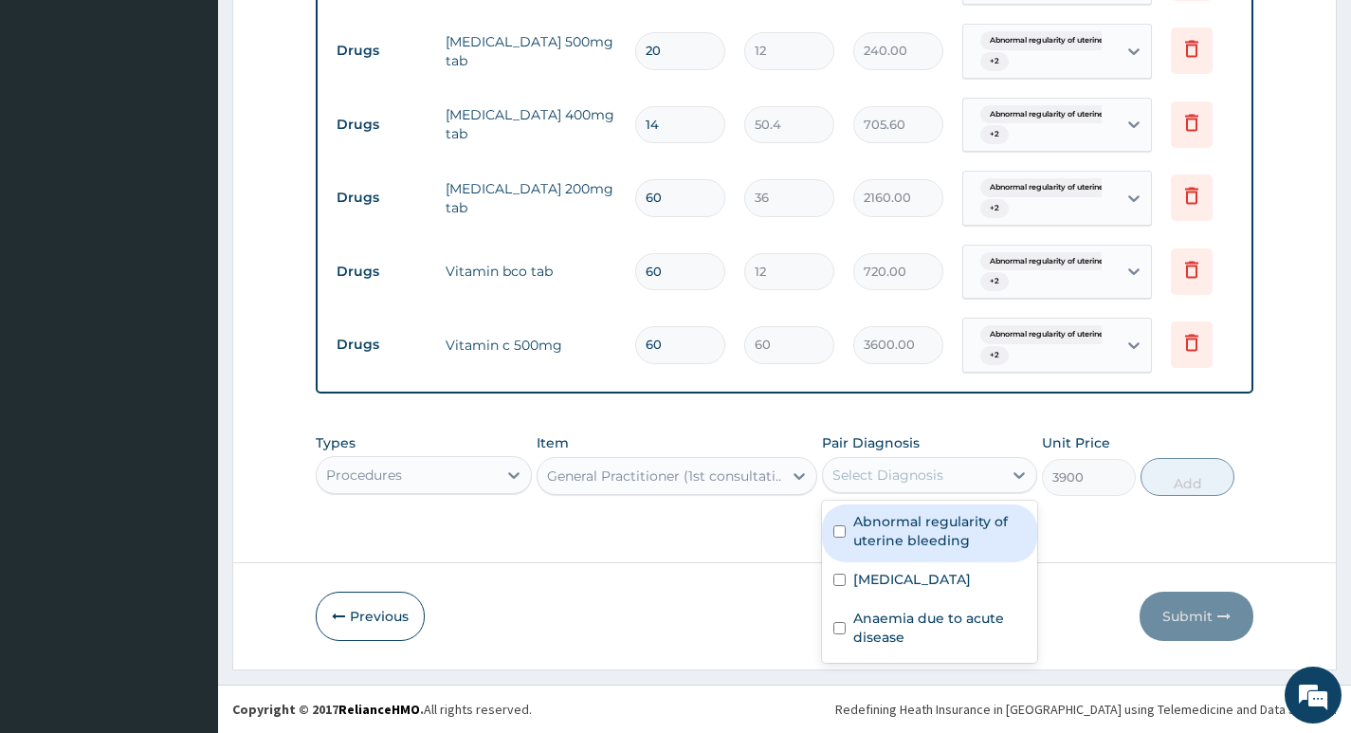
click at [931, 472] on div "Select Diagnosis" at bounding box center [887, 474] width 111 height 19
click at [916, 532] on label "Abnormal regularity of uterine bleeding" at bounding box center [939, 531] width 173 height 38
checkbox input "true"
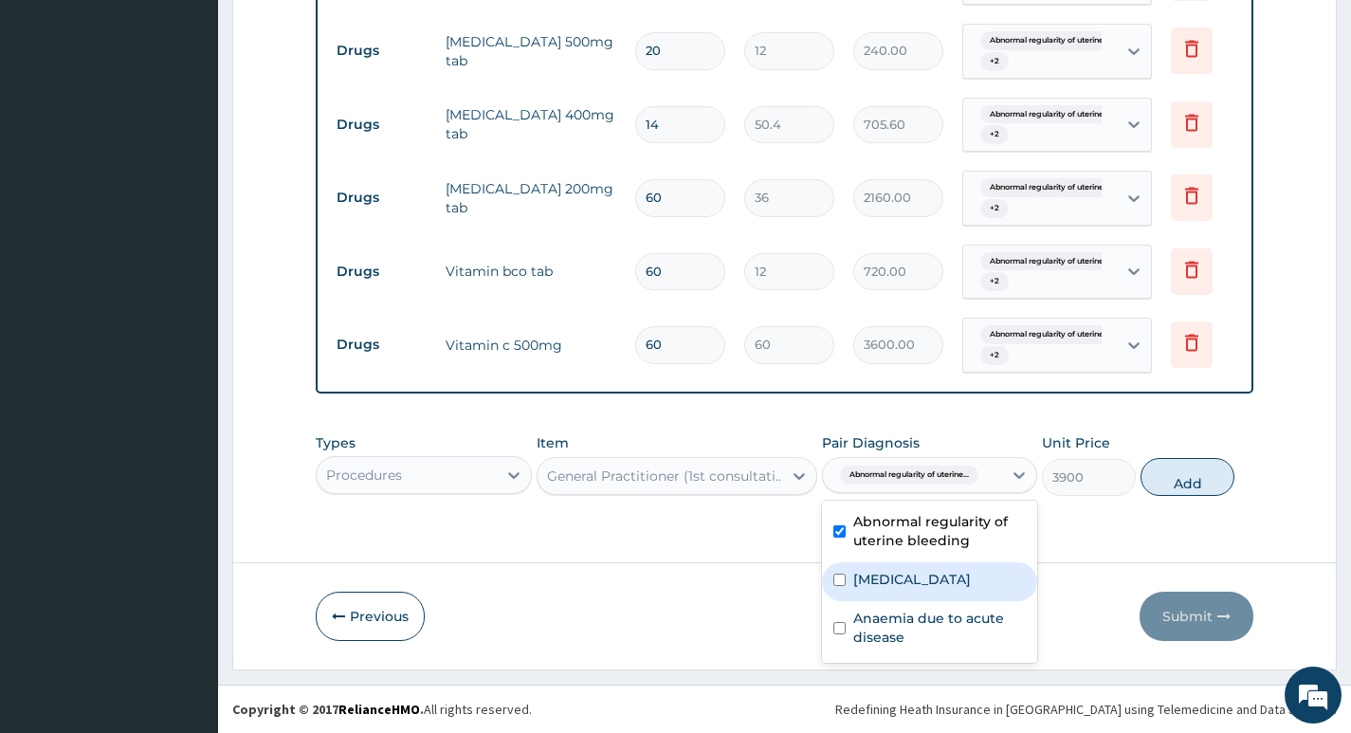
click at [917, 587] on label "[MEDICAL_DATA]" at bounding box center [912, 579] width 118 height 19
checkbox input "true"
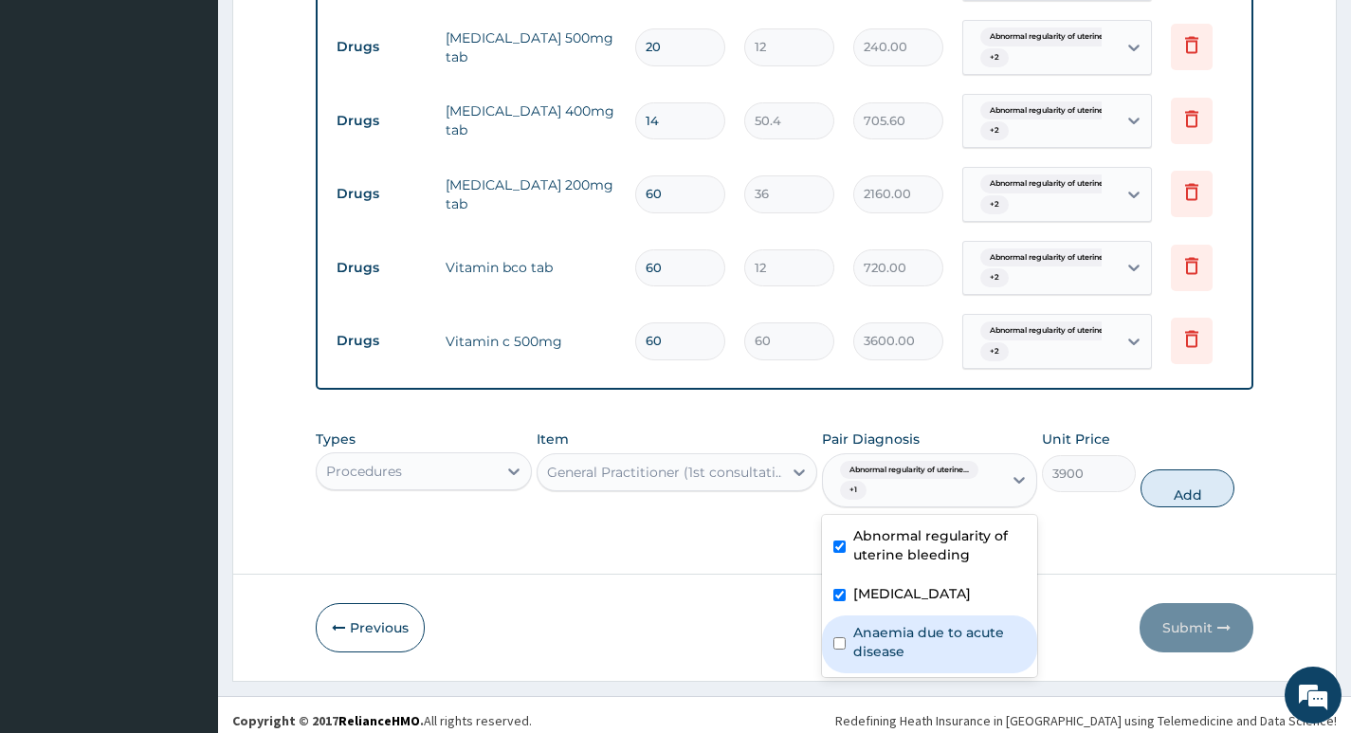
click at [922, 661] on label "Anaemia due to acute disease" at bounding box center [939, 642] width 173 height 38
checkbox input "true"
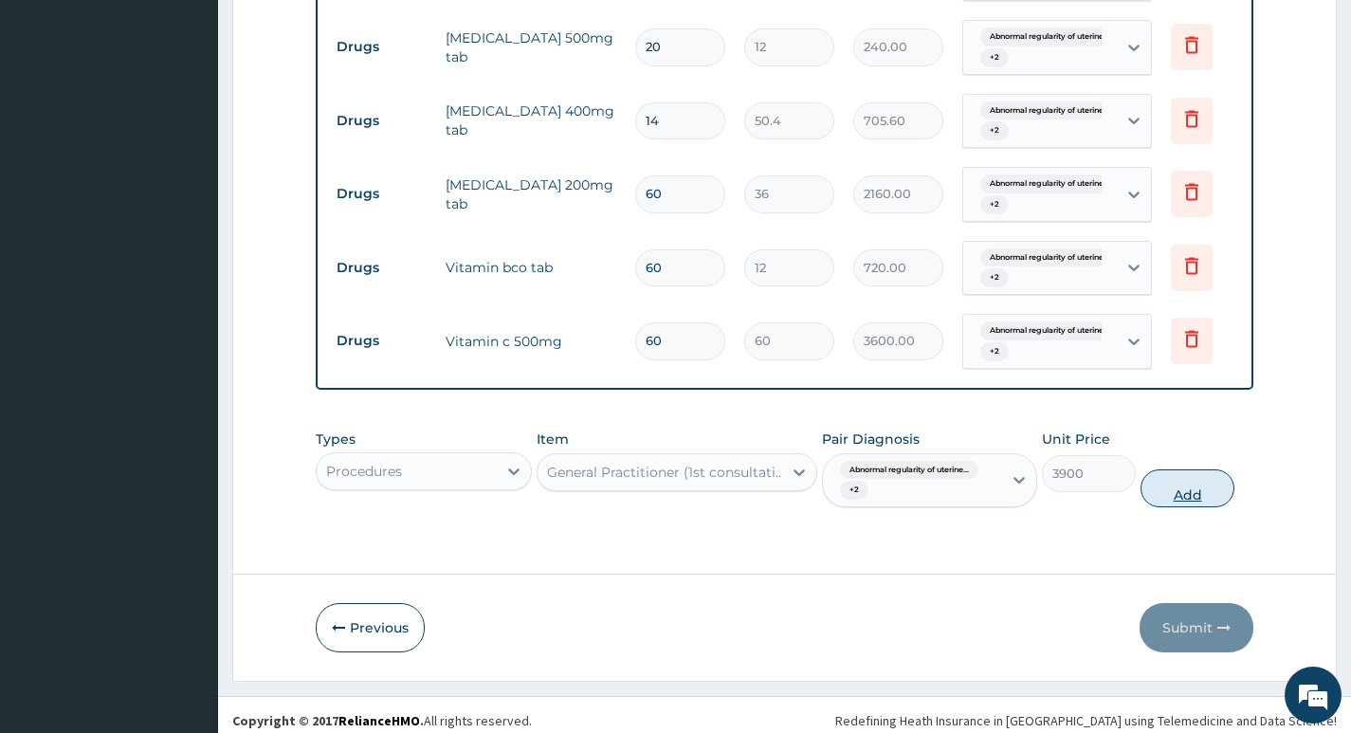
click at [1168, 500] on button "Add" at bounding box center [1187, 488] width 94 height 38
type input "0"
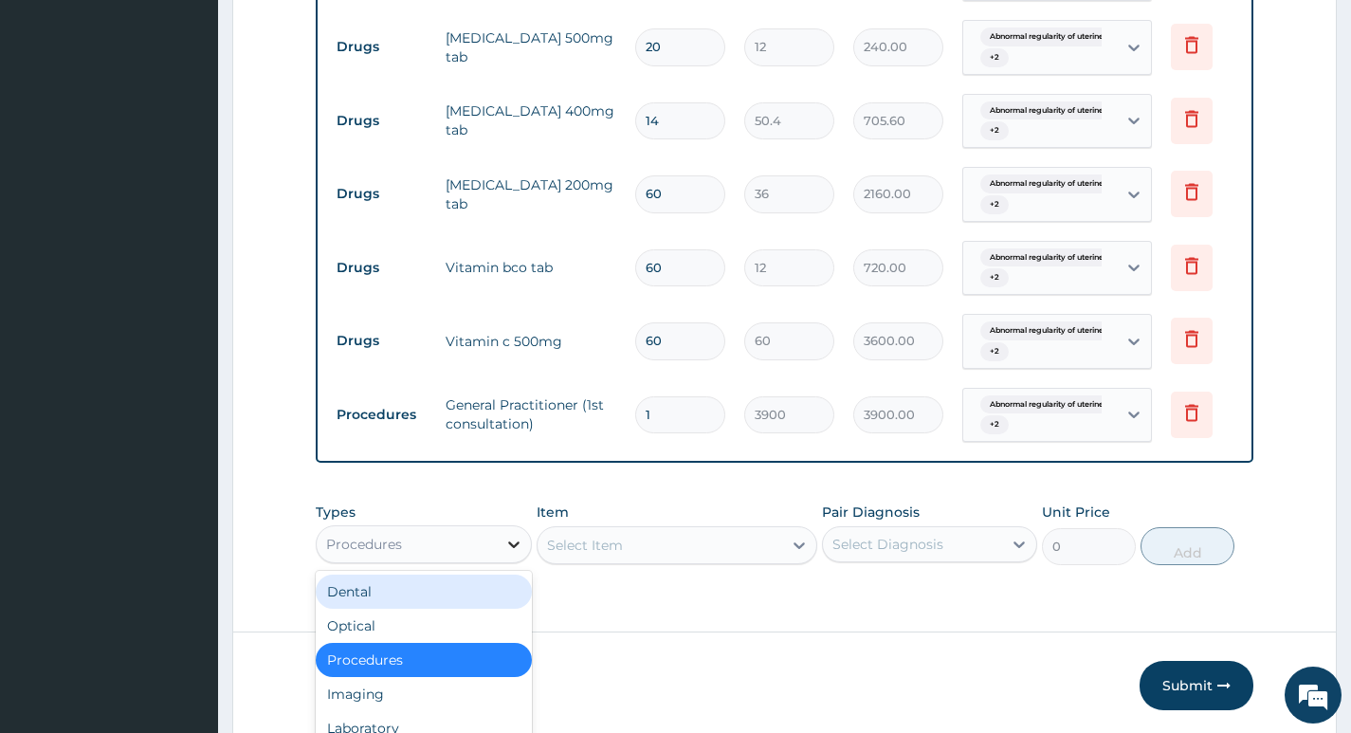
click at [498, 546] on div "option Procedures, selected. option Dental focused, 1 of 10. 10 results availab…" at bounding box center [423, 544] width 215 height 38
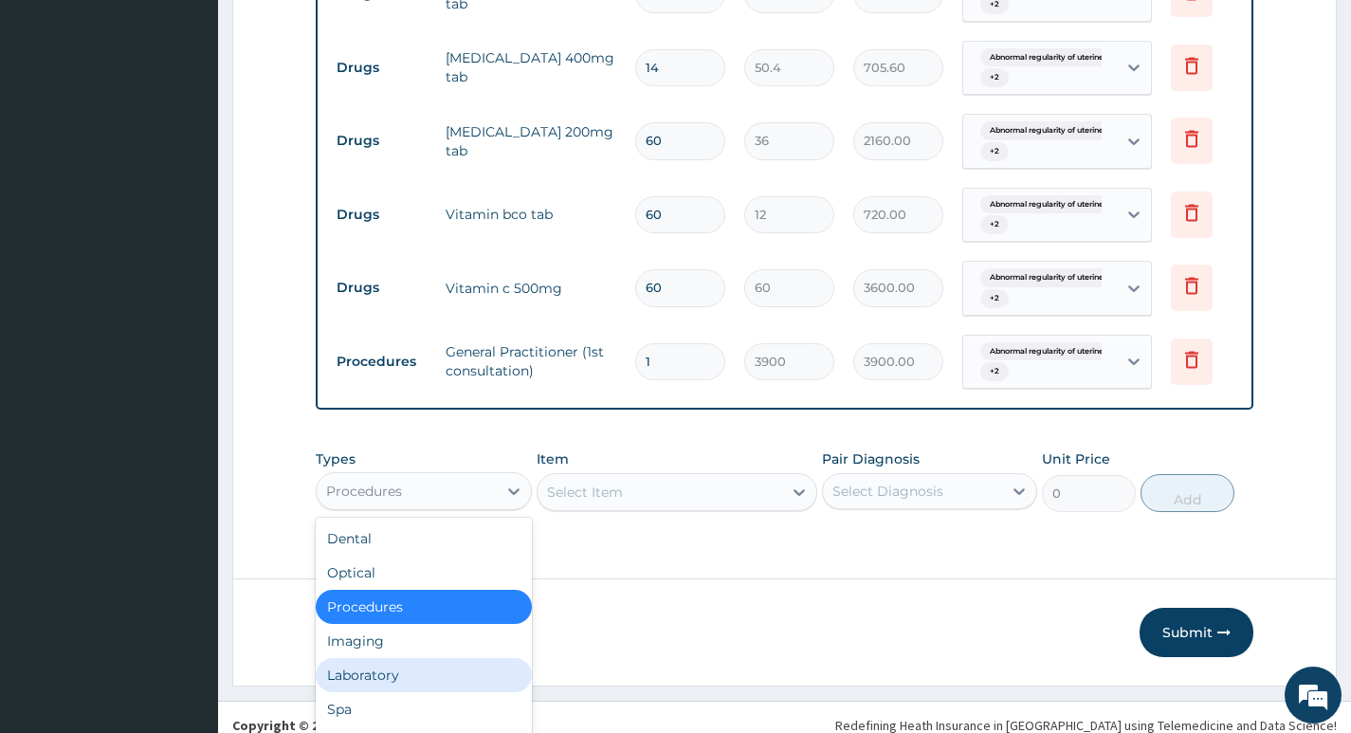
click at [418, 676] on div "Laboratory" at bounding box center [423, 675] width 215 height 34
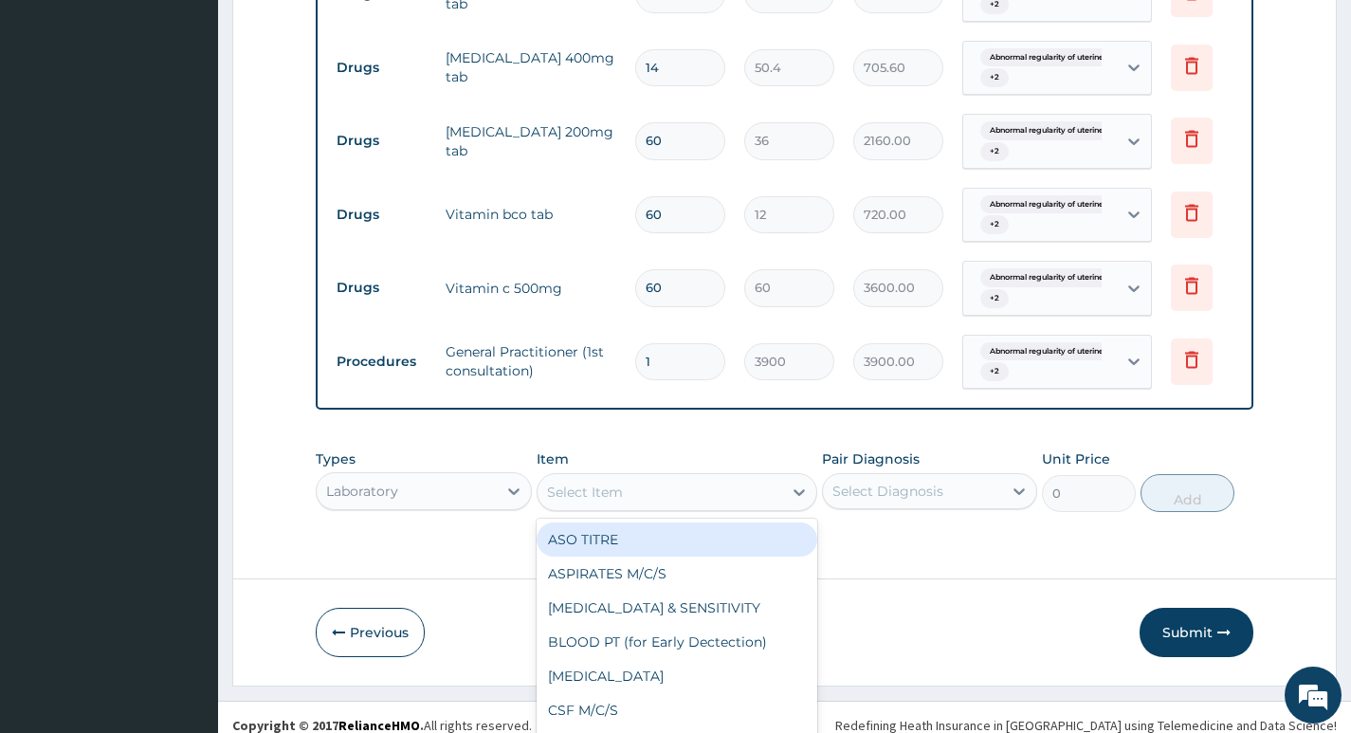
scroll to position [54, 0]
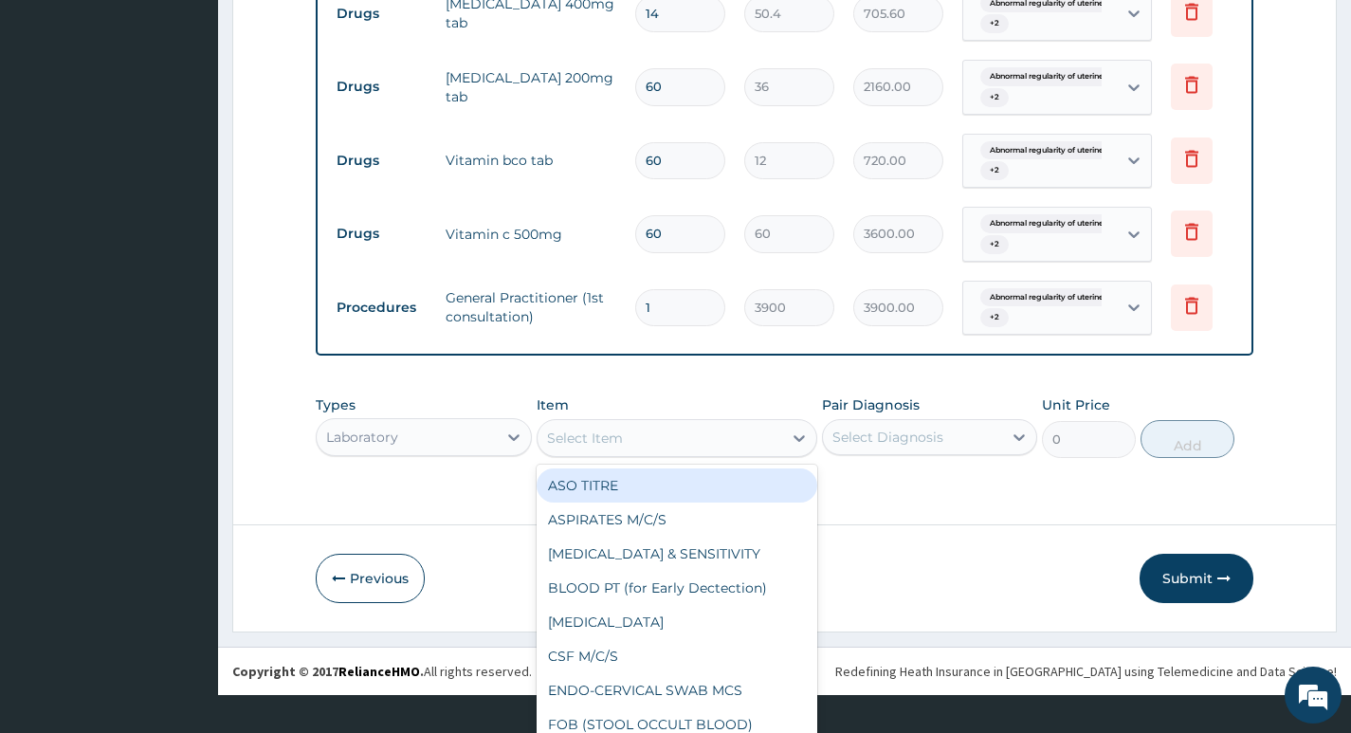
click at [734, 457] on div "option General Practitioner (1st consultation), selected. option ASO TITRE focu…" at bounding box center [677, 438] width 282 height 38
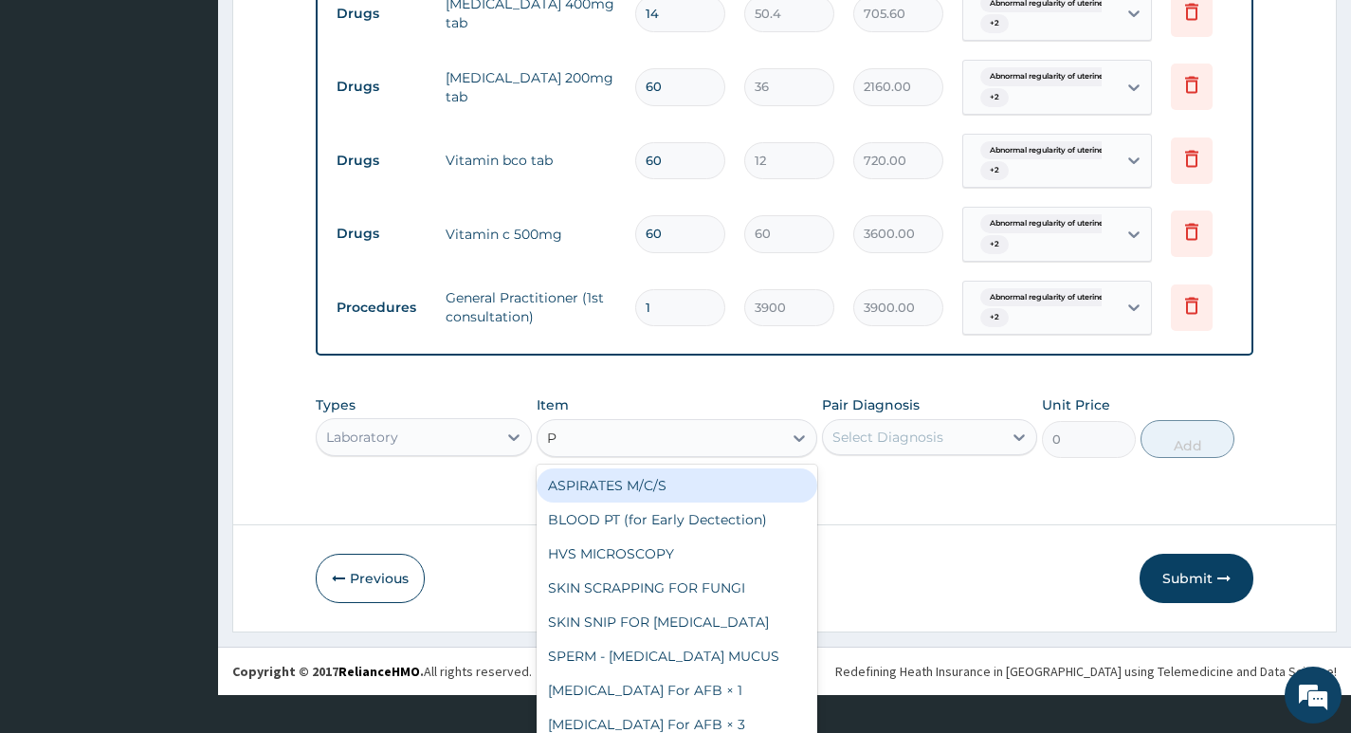
type input "PC"
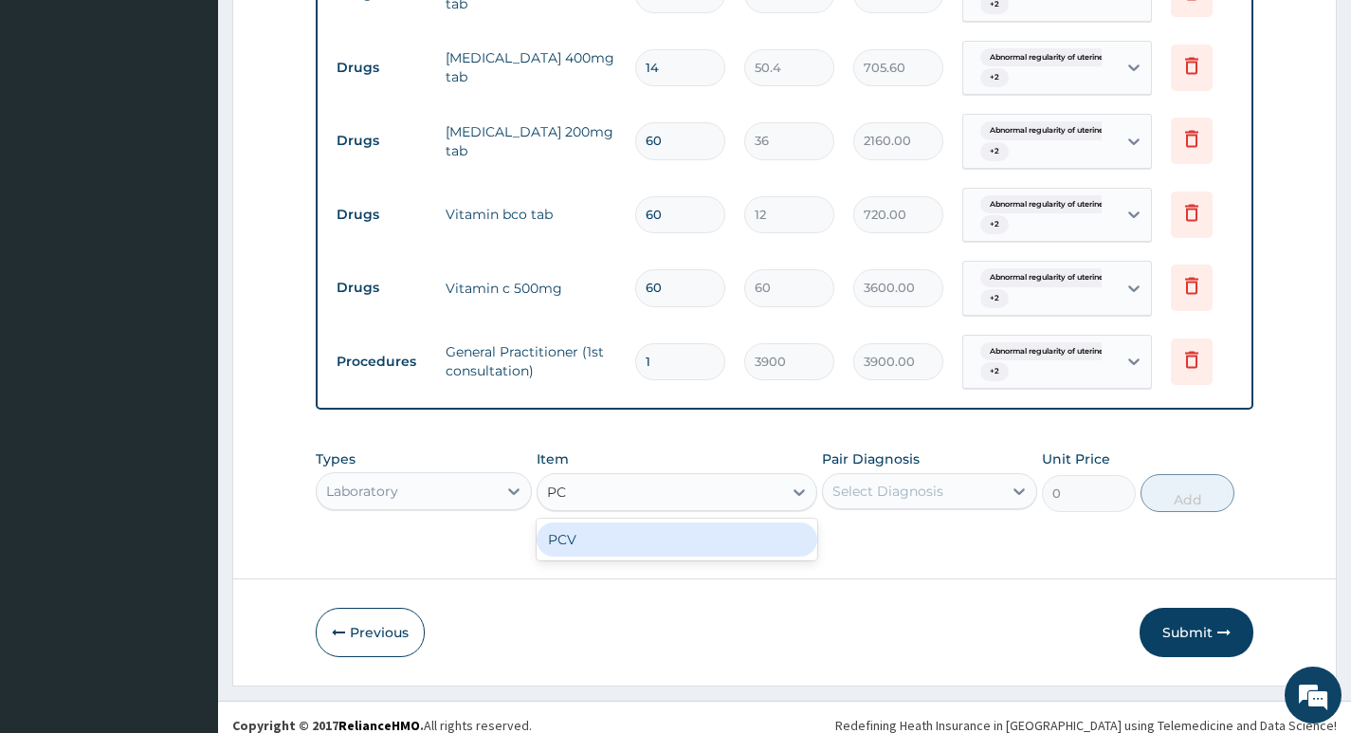
scroll to position [1833, 0]
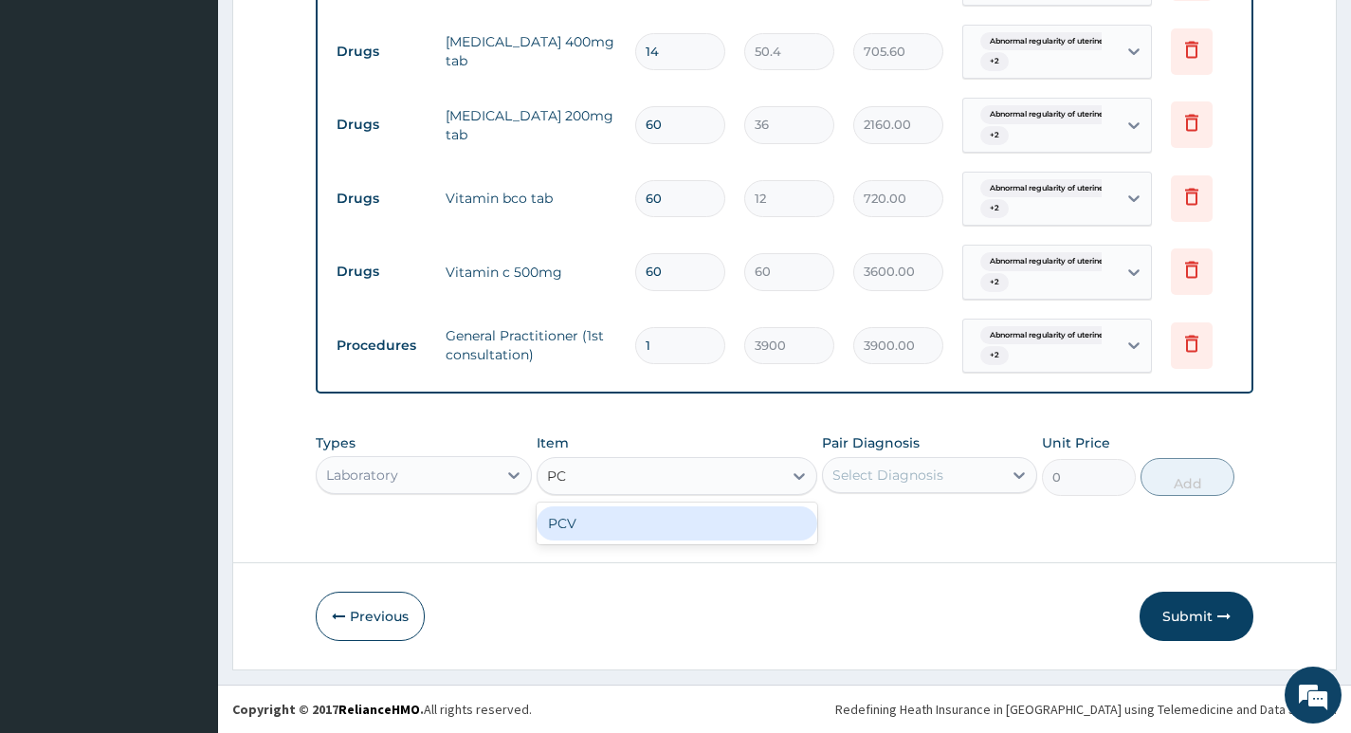
click at [737, 519] on div "PCV" at bounding box center [677, 523] width 282 height 34
type input "1300"
click at [931, 476] on div "Select Diagnosis" at bounding box center [887, 474] width 111 height 19
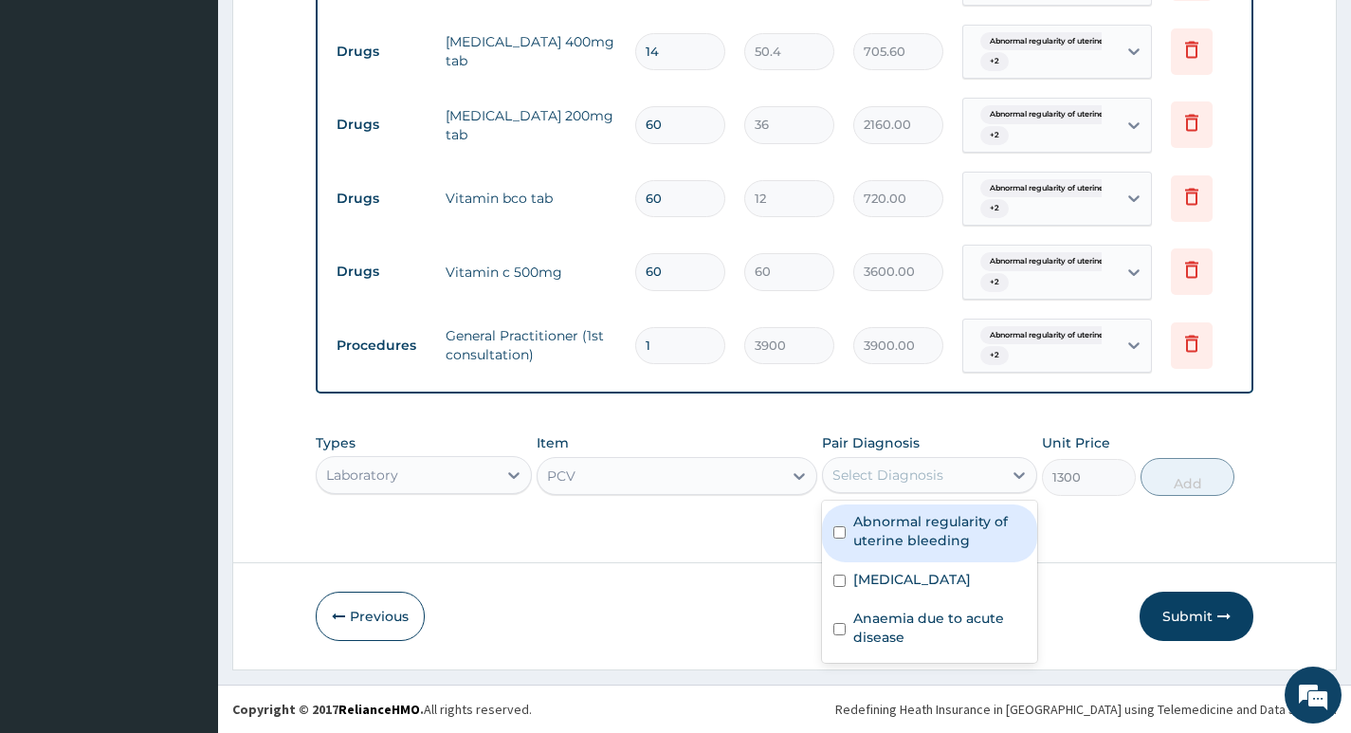
click at [909, 534] on label "Abnormal regularity of uterine bleeding" at bounding box center [939, 531] width 173 height 38
checkbox input "true"
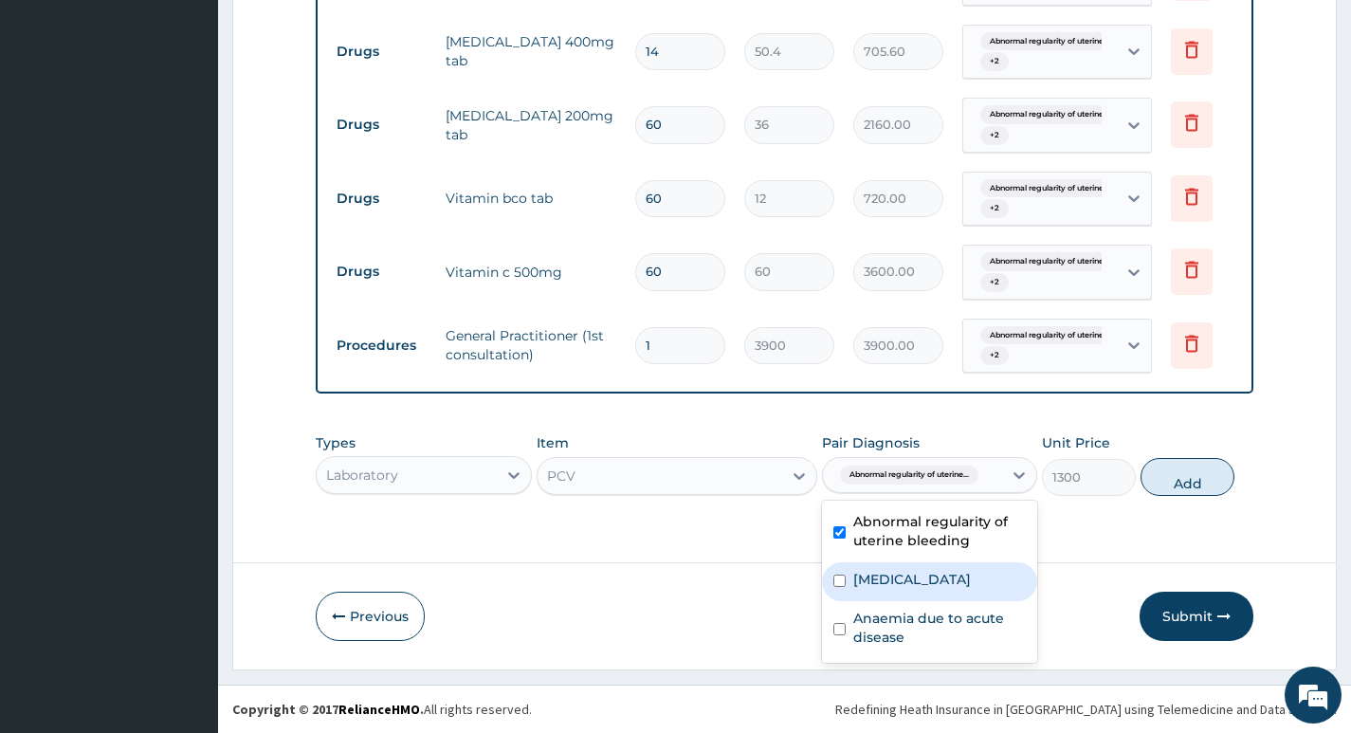
click at [902, 589] on label "Abnormal uterine or vaginal bleeding unspecified" at bounding box center [912, 579] width 118 height 19
checkbox input "true"
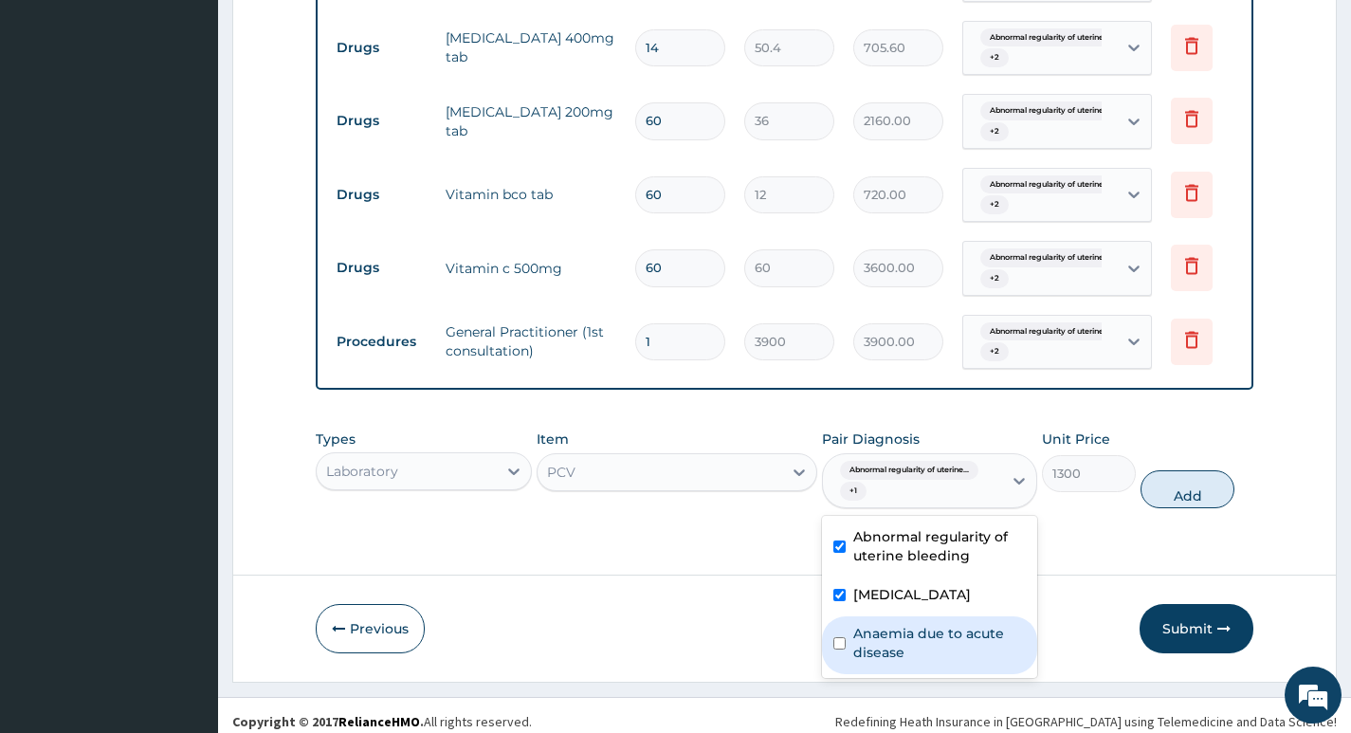
click at [898, 663] on div "Anaemia due to acute disease" at bounding box center [929, 645] width 215 height 58
checkbox input "true"
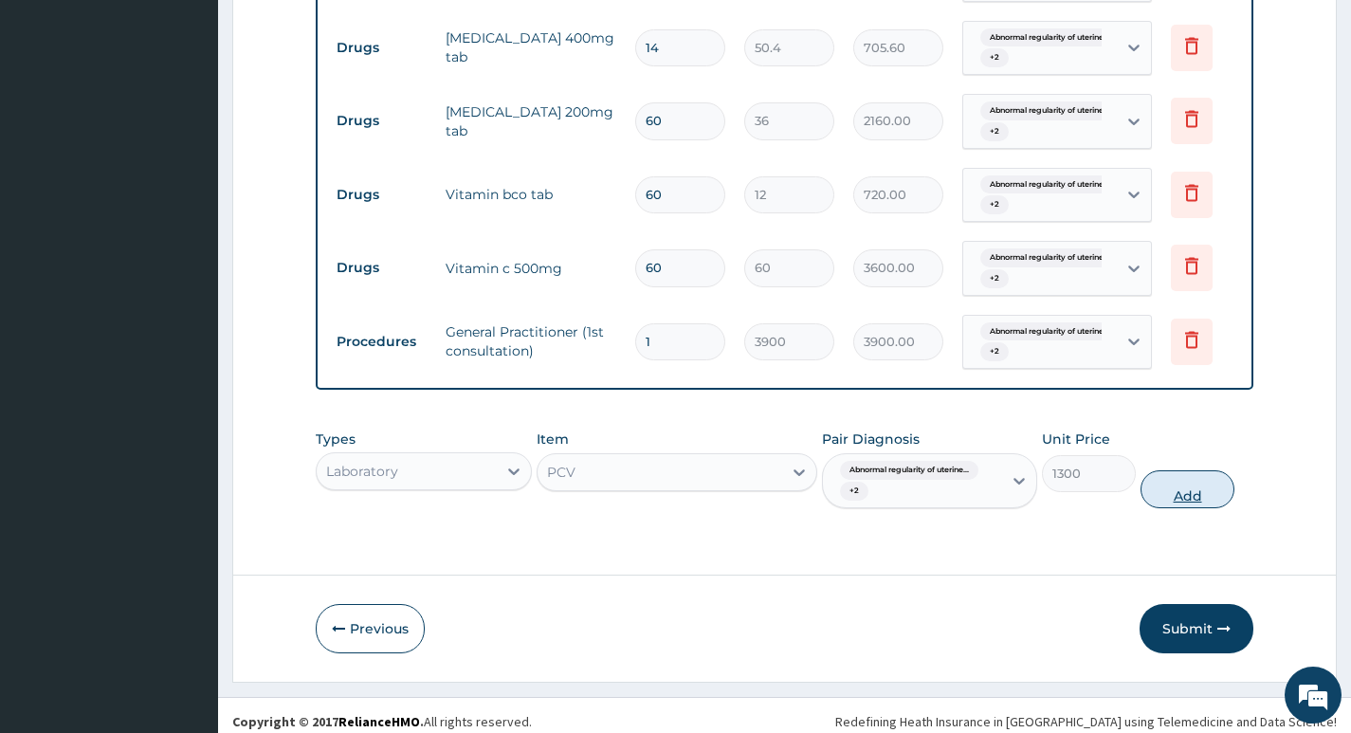
click at [1165, 494] on button "Add" at bounding box center [1187, 489] width 94 height 38
type input "0"
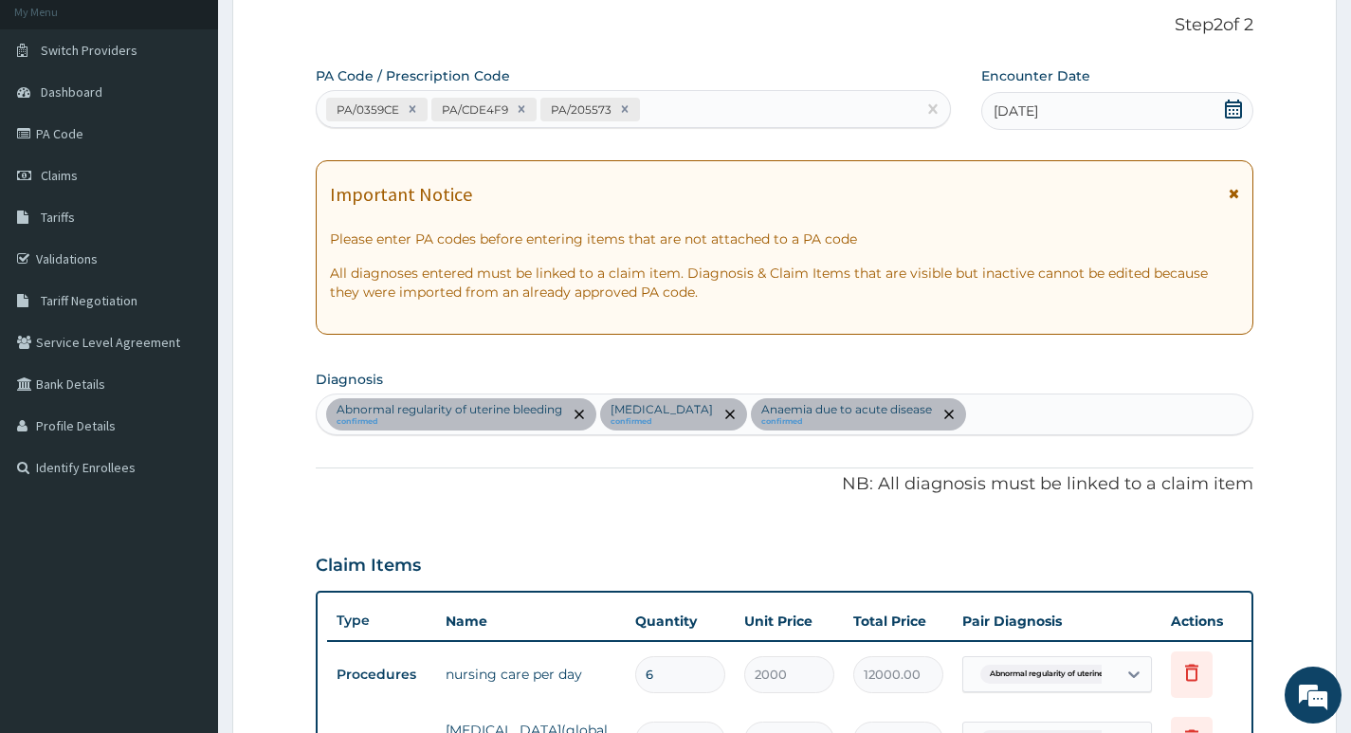
scroll to position [106, 0]
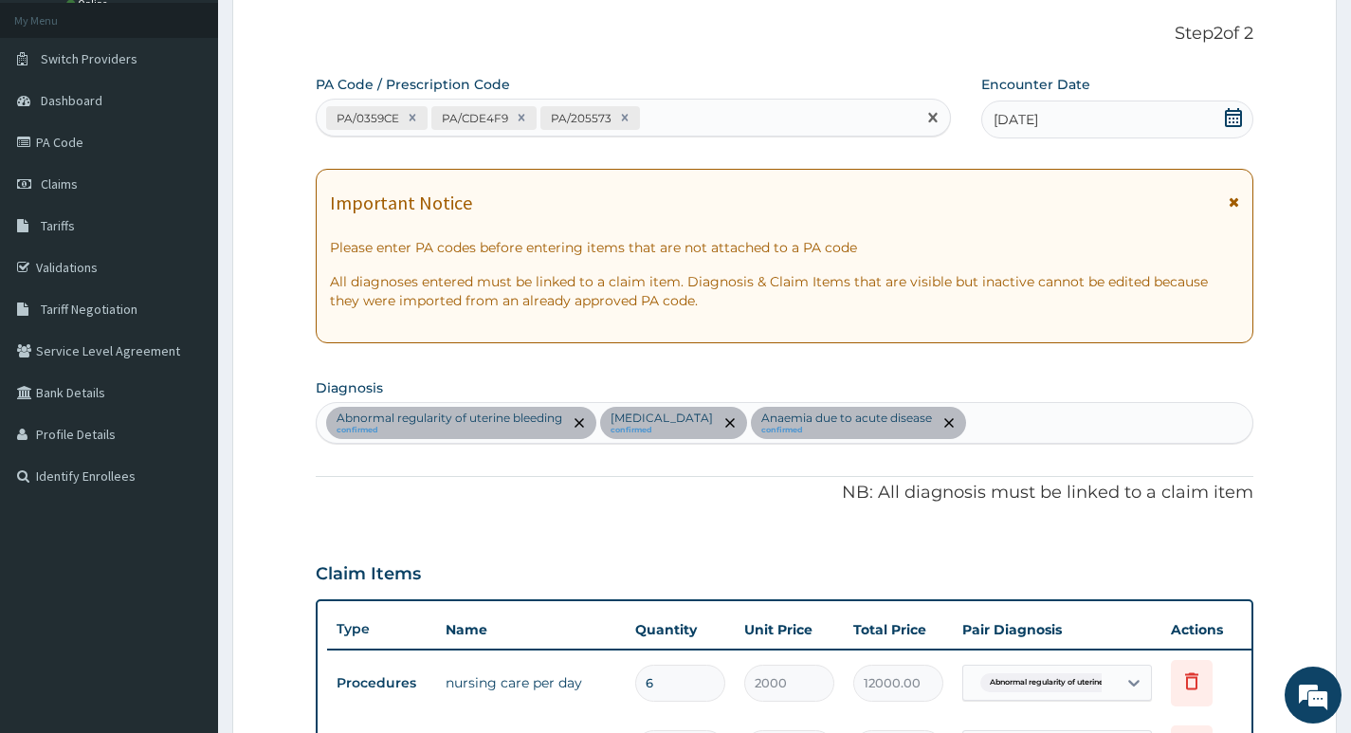
click at [684, 116] on div "PA/0359CE PA/CDE4F9 PA/205573" at bounding box center [616, 117] width 599 height 31
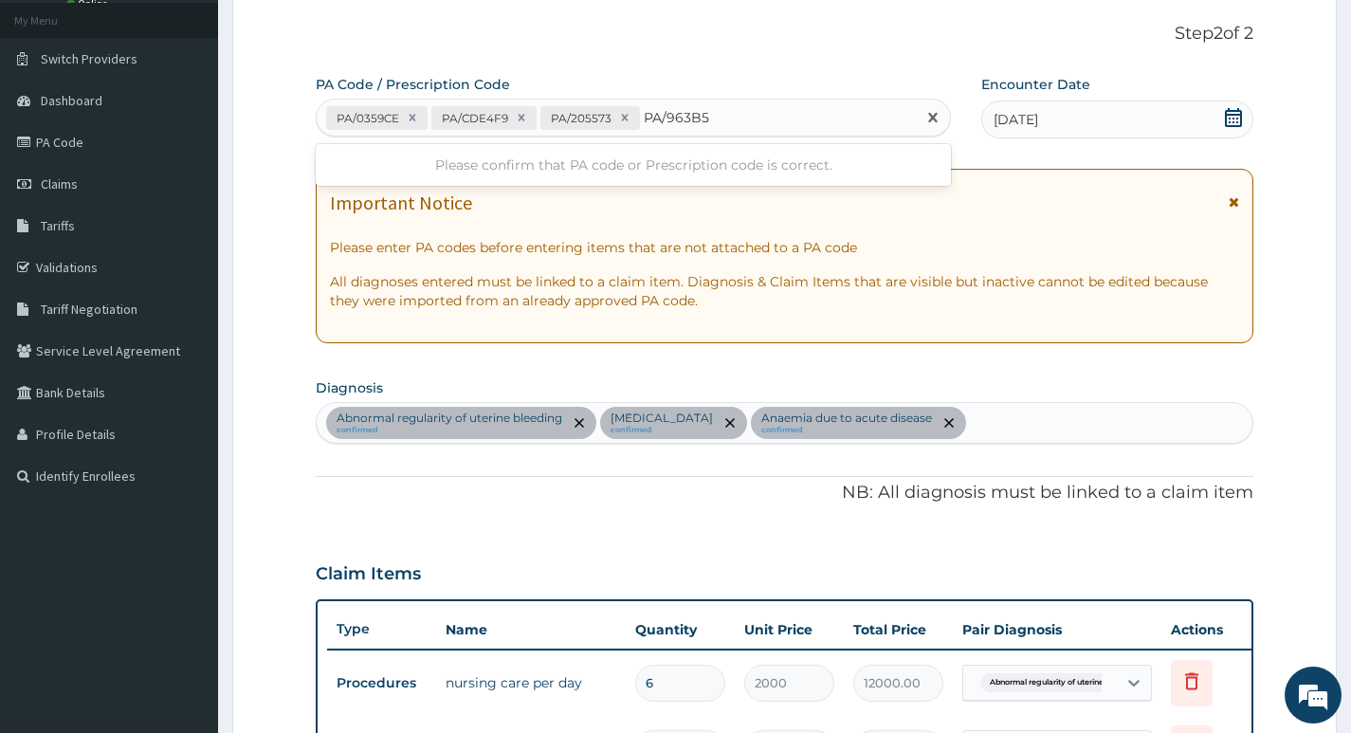
type input "PA/963B5F"
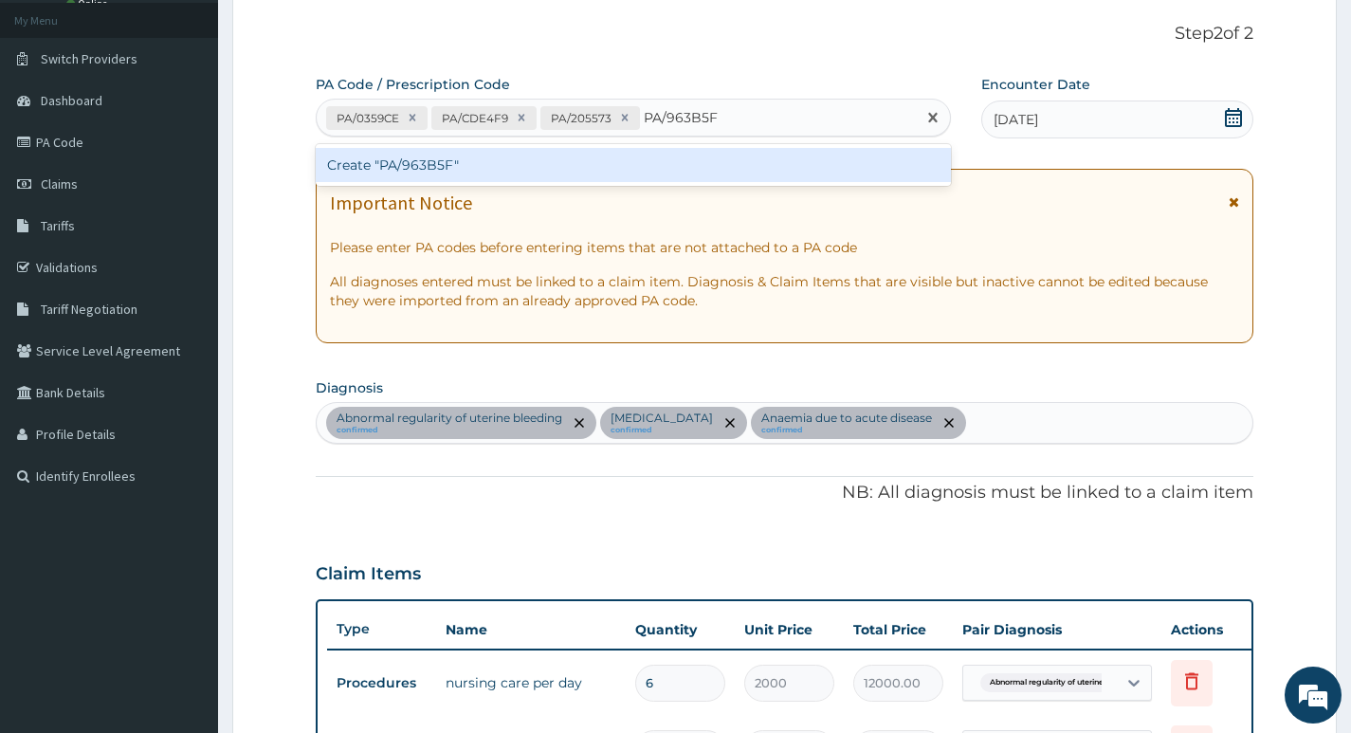
click at [687, 167] on div "Create "PA/963B5F"" at bounding box center [633, 165] width 635 height 34
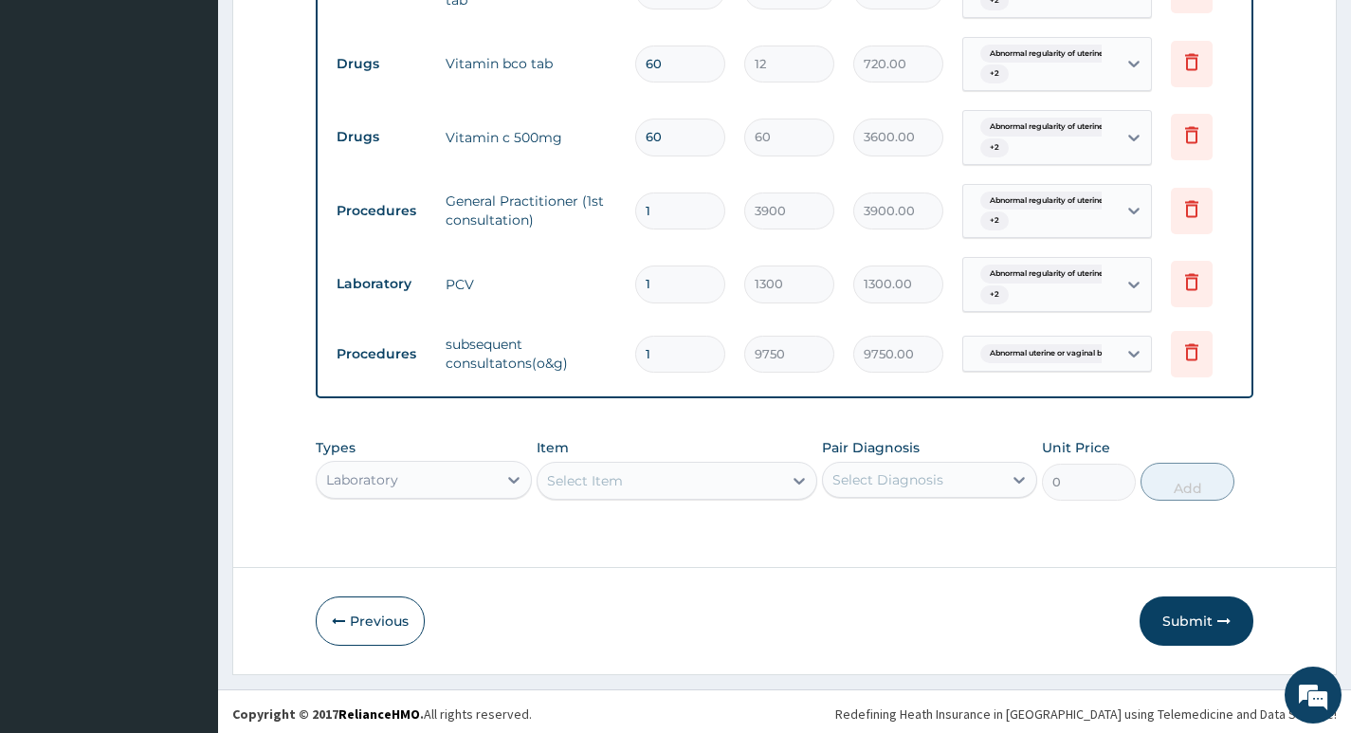
scroll to position [1973, 0]
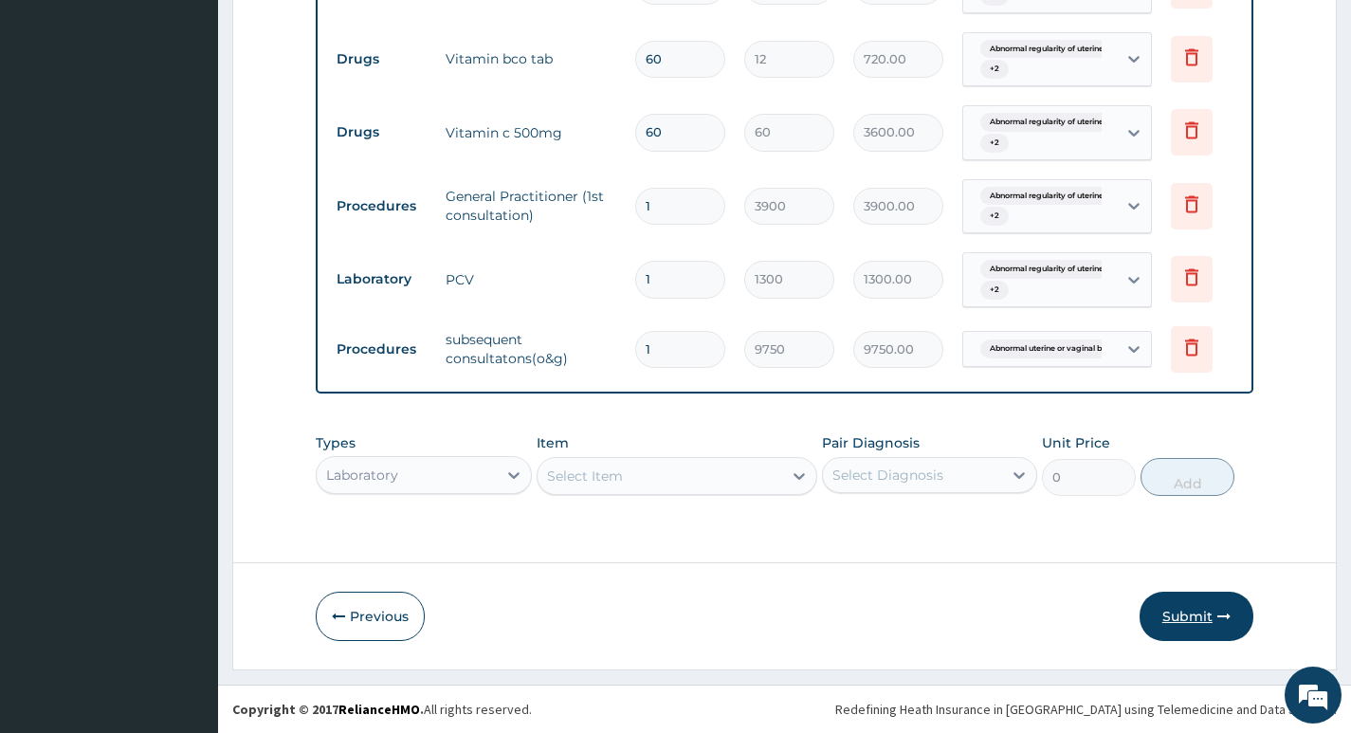
click at [1182, 624] on button "Submit" at bounding box center [1196, 615] width 114 height 49
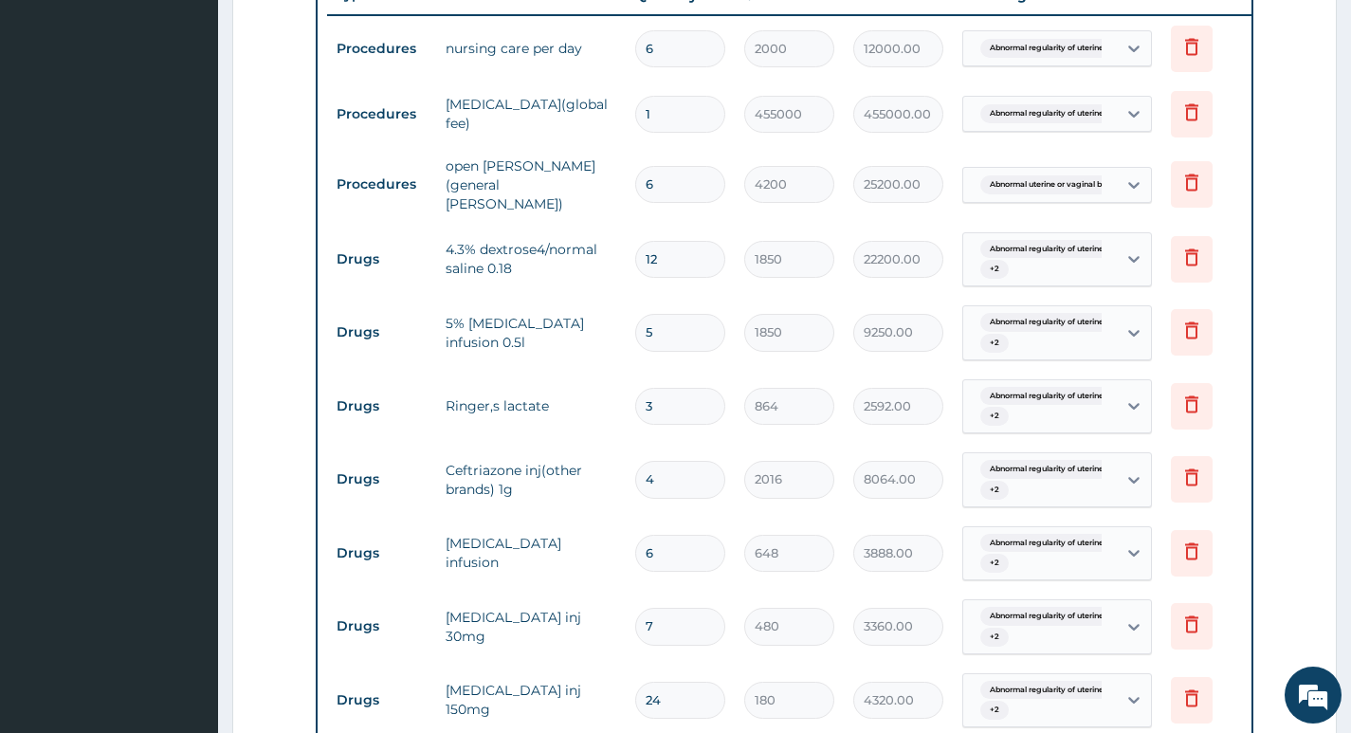
scroll to position [876, 0]
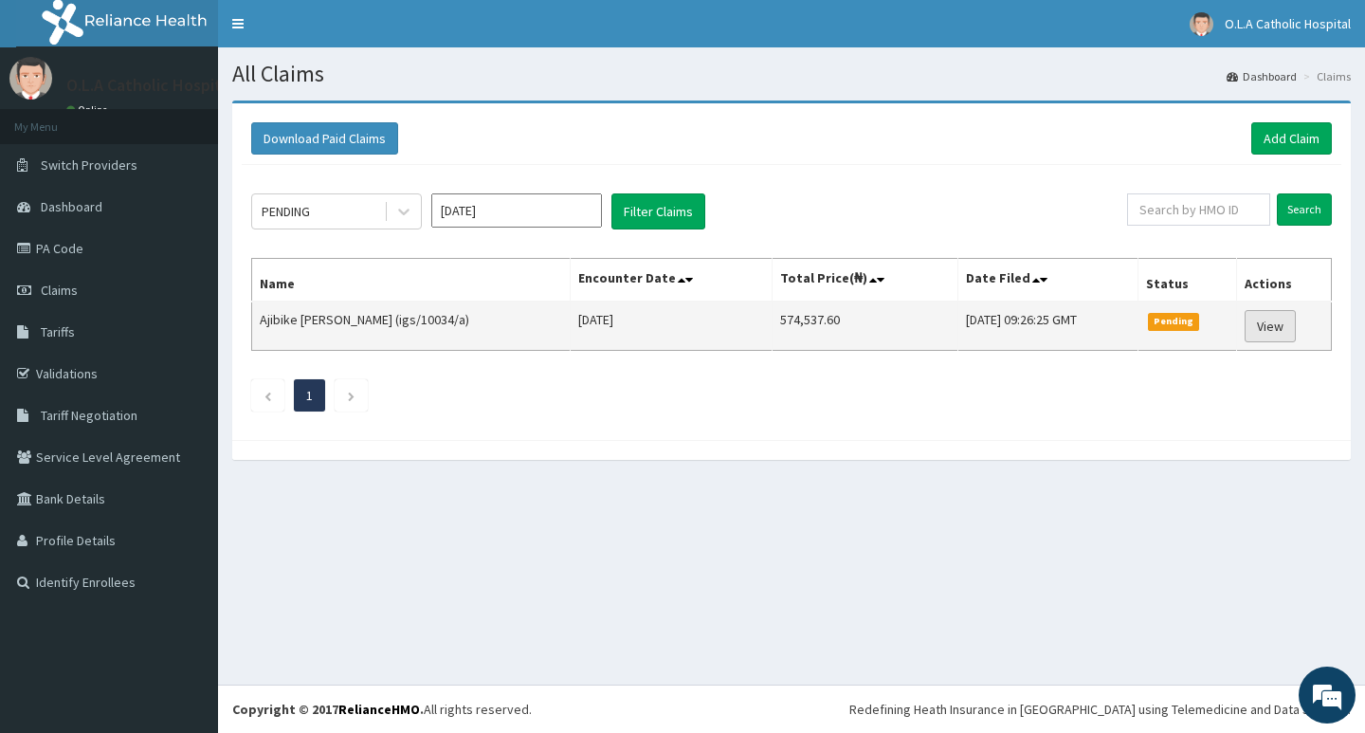
click at [1268, 332] on link "View" at bounding box center [1270, 326] width 51 height 32
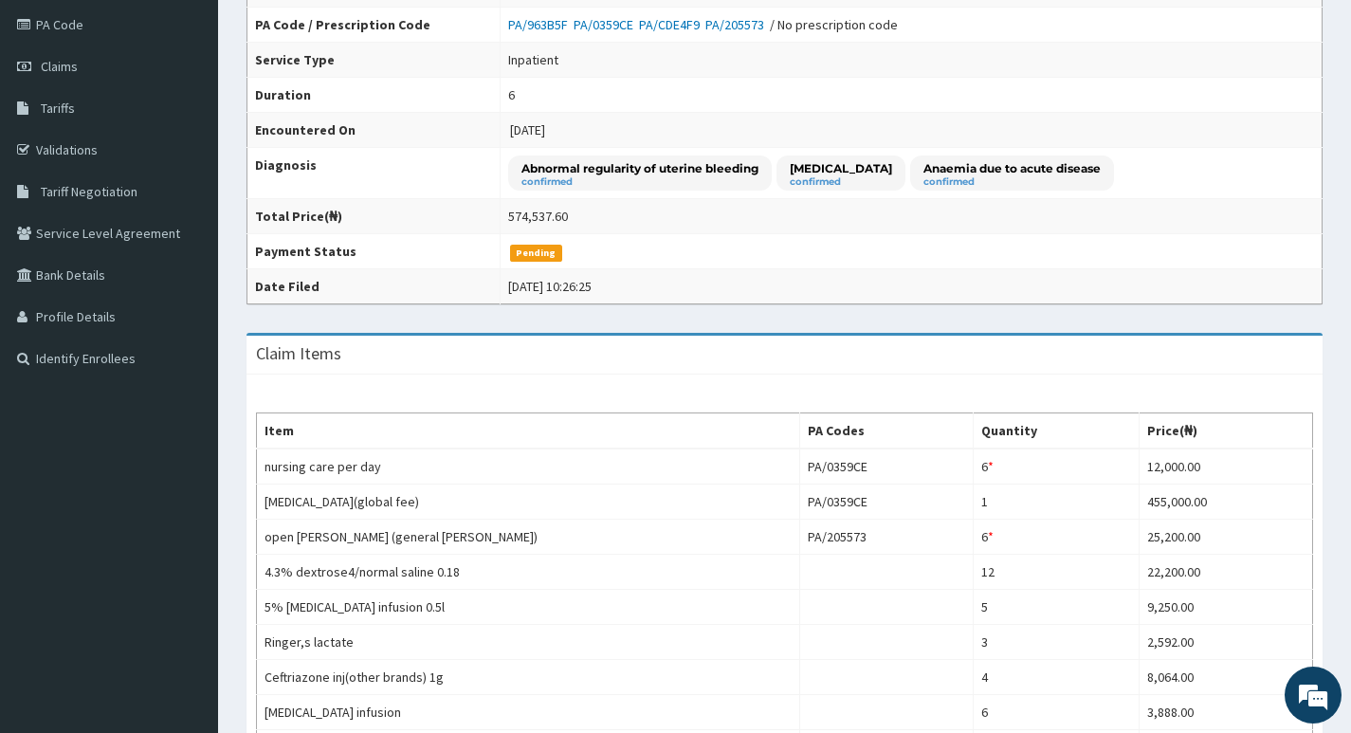
scroll to position [190, 0]
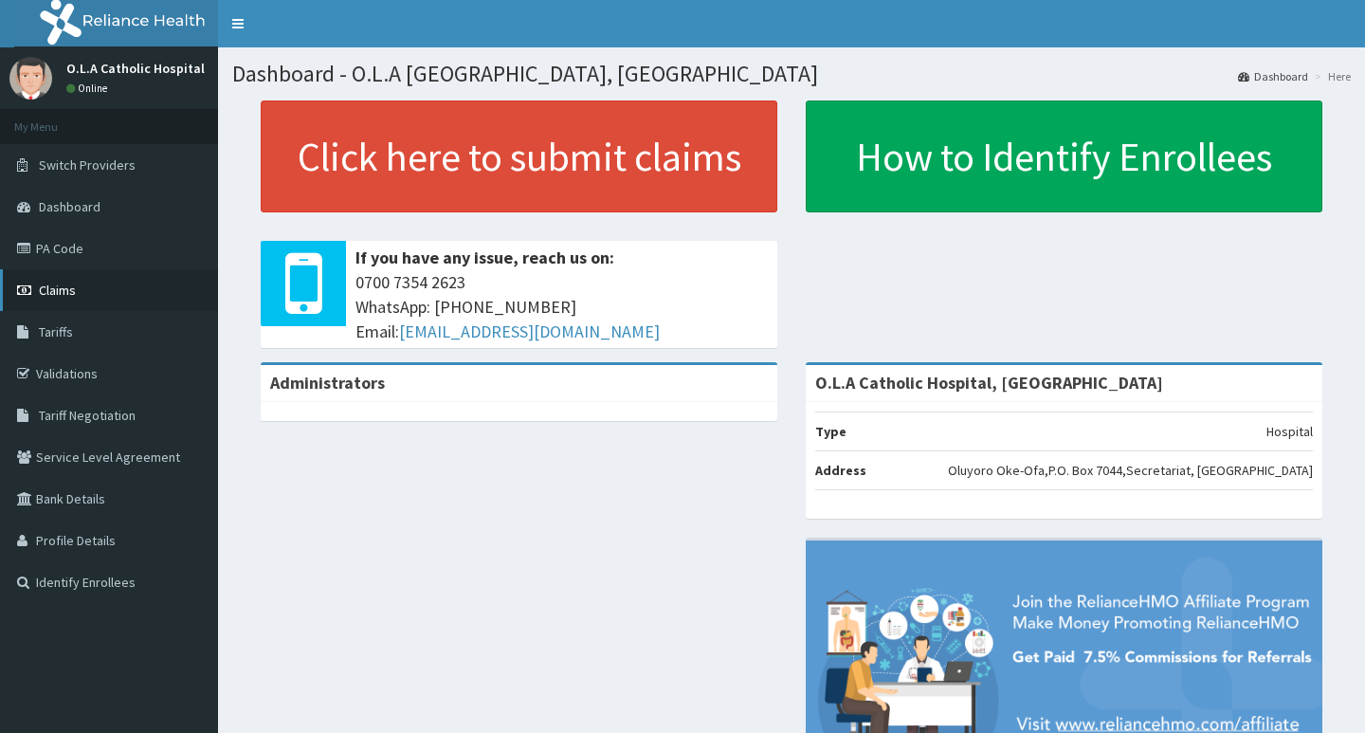
click at [73, 289] on span "Claims" at bounding box center [57, 290] width 37 height 17
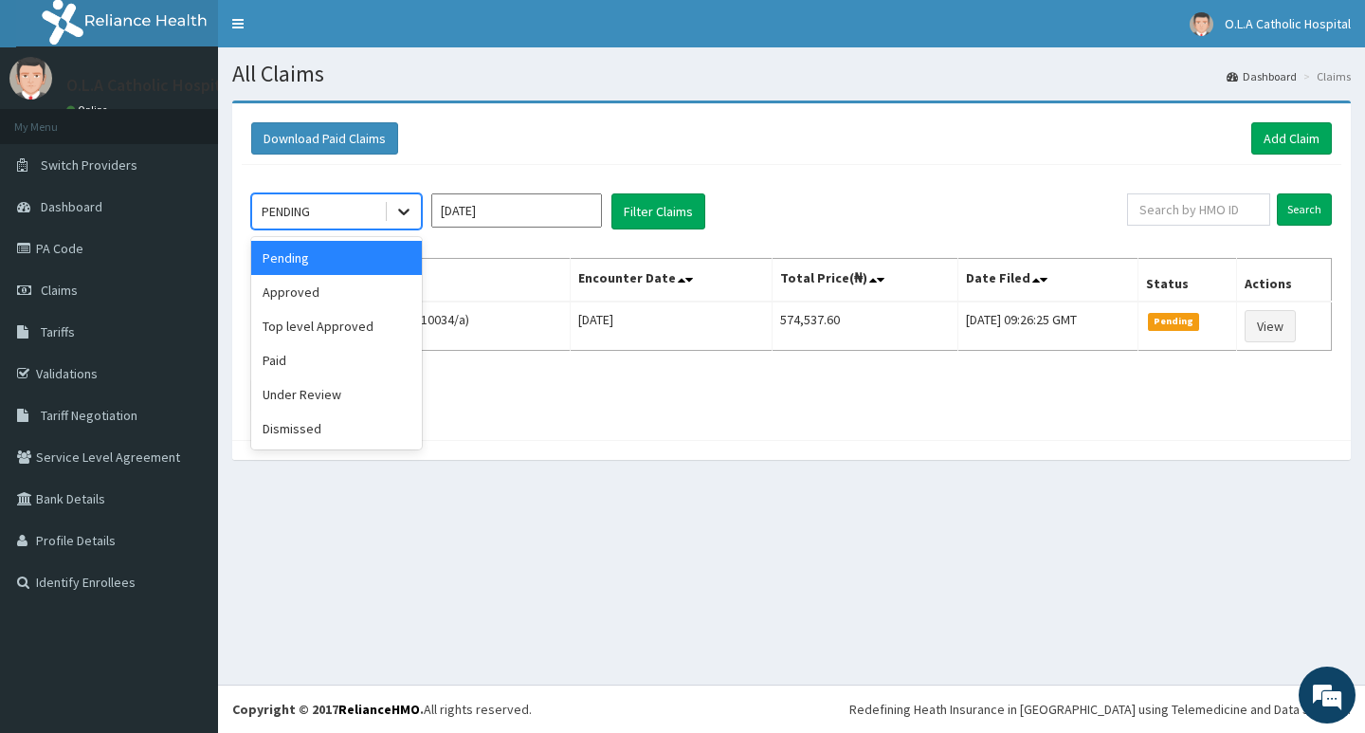
click at [400, 210] on icon at bounding box center [403, 212] width 11 height 7
click at [348, 255] on div "Pending" at bounding box center [336, 258] width 171 height 34
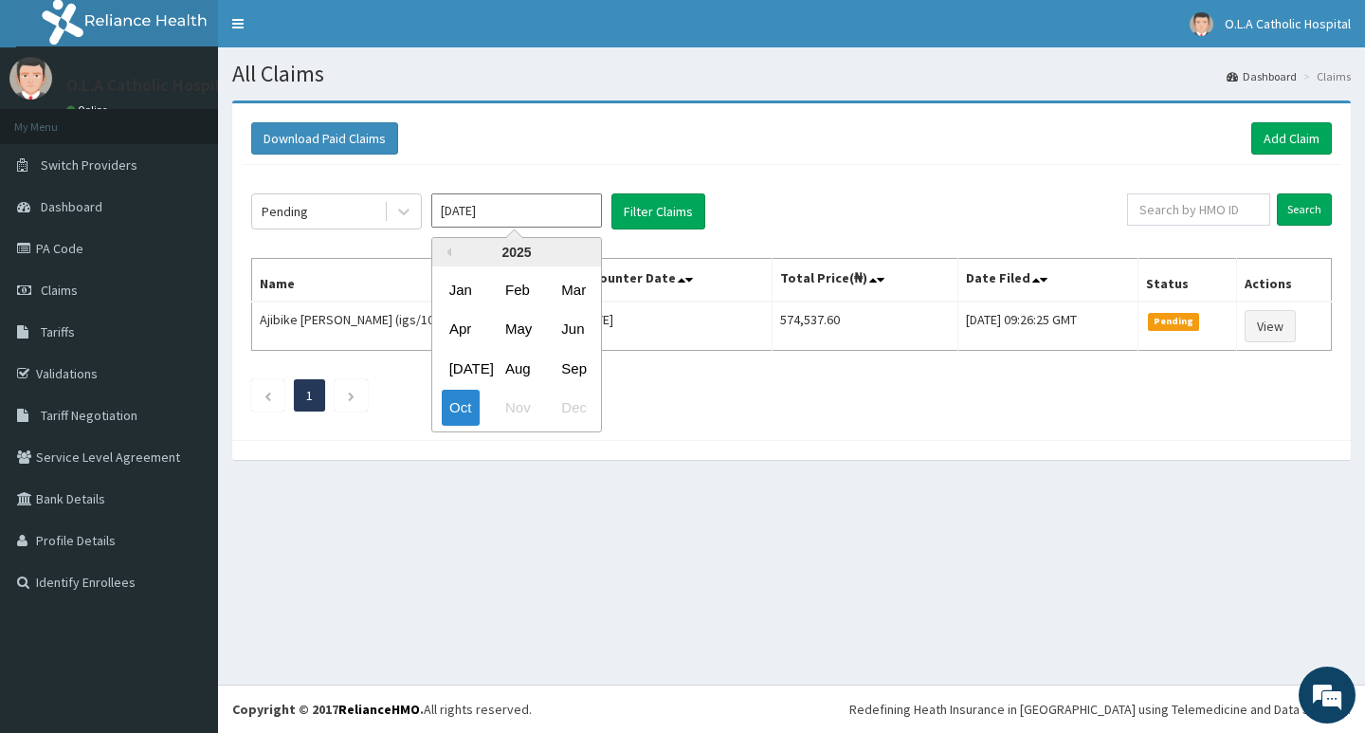
click at [555, 213] on input "Oct 2025" at bounding box center [516, 210] width 171 height 34
click at [461, 402] on div "Oct" at bounding box center [461, 408] width 38 height 35
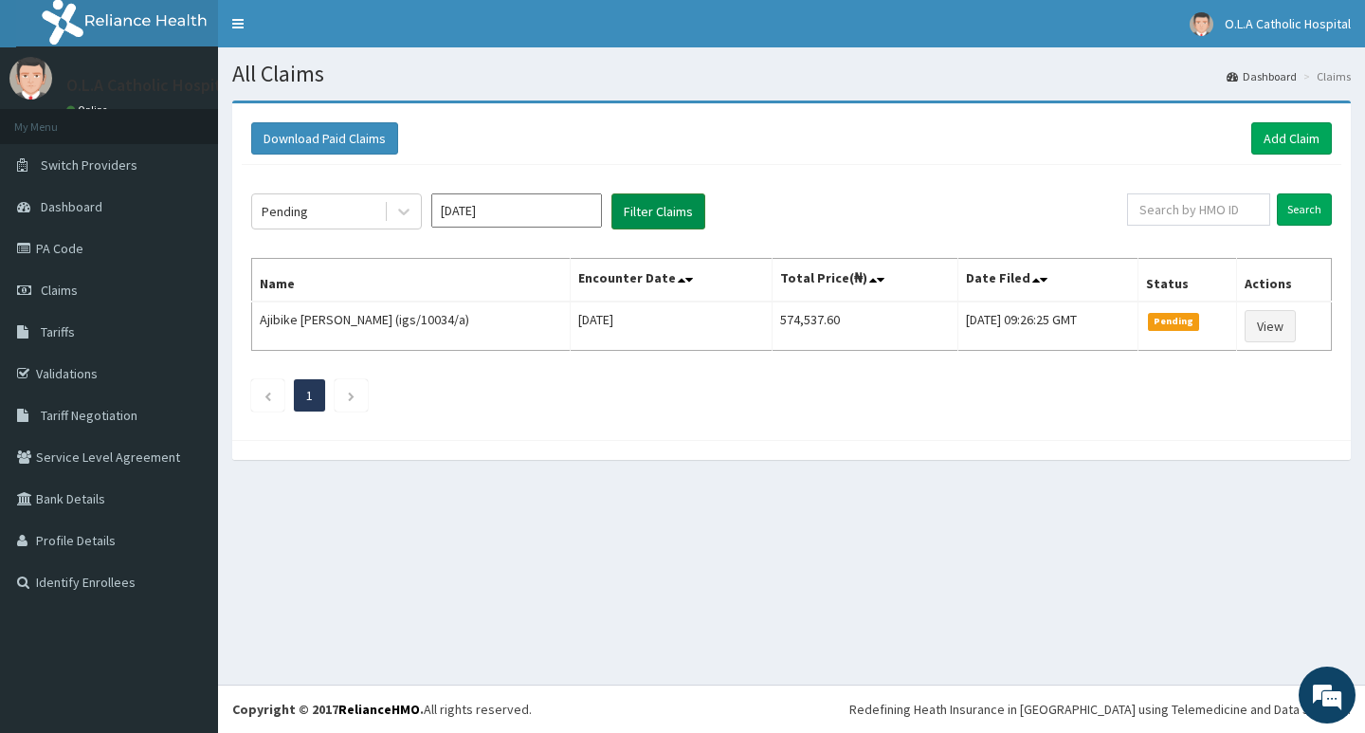
click at [665, 220] on button "Filter Claims" at bounding box center [658, 211] width 94 height 36
click at [84, 250] on link "PA Code" at bounding box center [109, 248] width 218 height 42
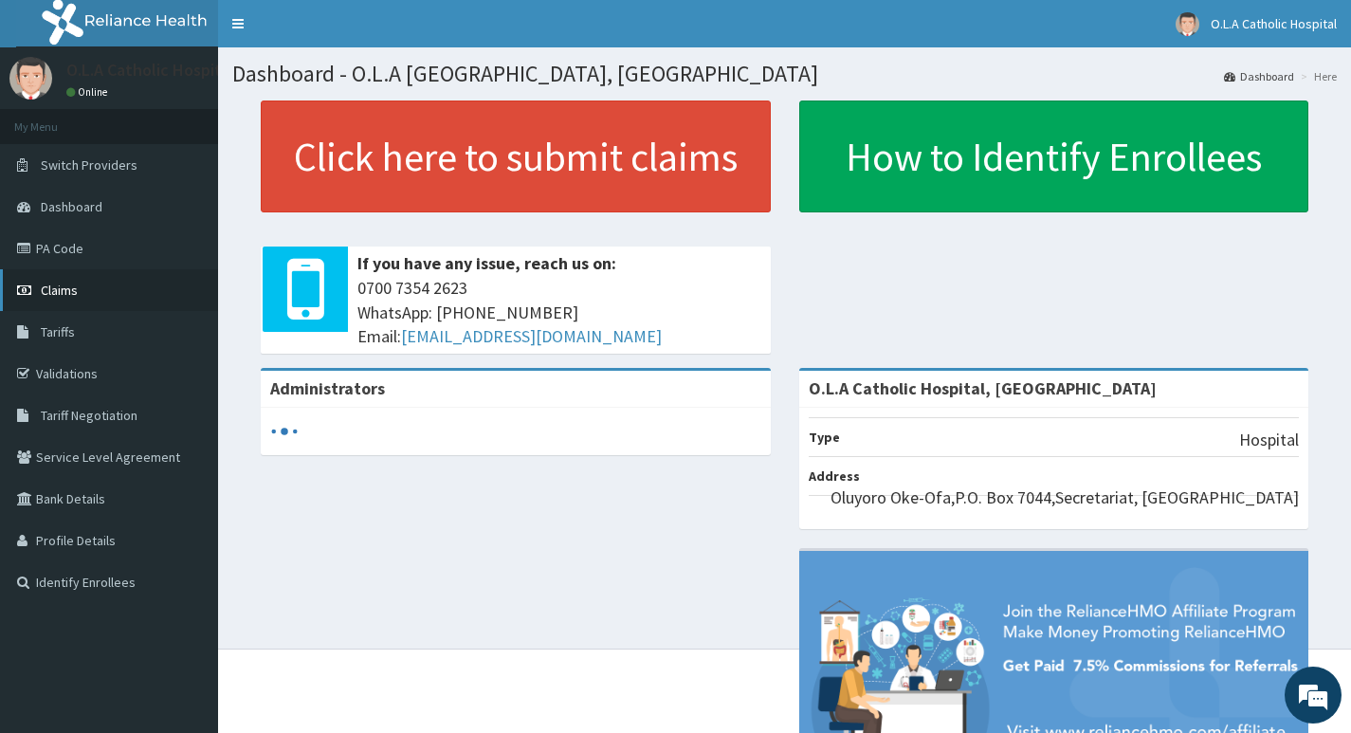
click at [59, 296] on span "Claims" at bounding box center [59, 290] width 37 height 17
